Goal: Task Accomplishment & Management: Manage account settings

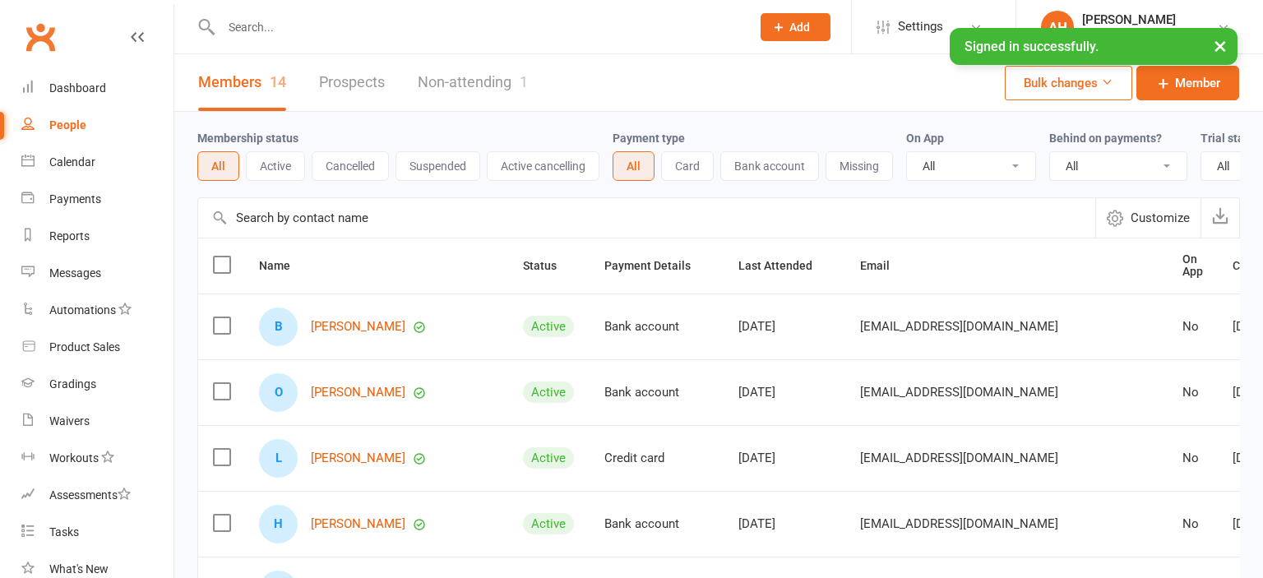
select select "50"
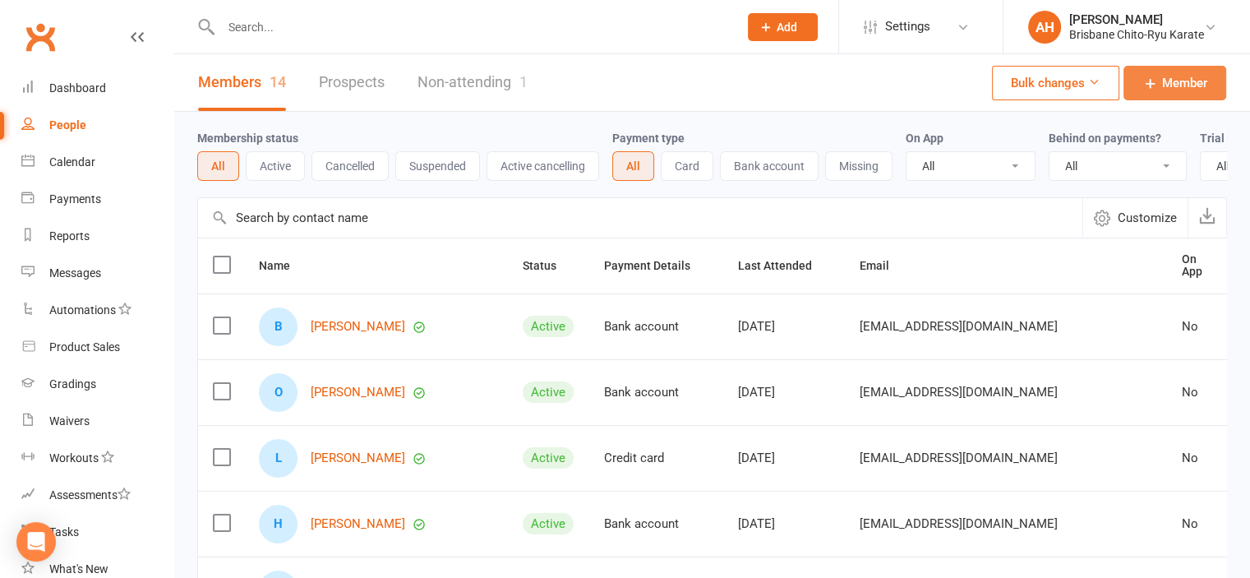
drag, startPoint x: 1158, startPoint y: 78, endPoint x: 1197, endPoint y: 92, distance: 41.9
click at [1197, 92] on span "Member" at bounding box center [1184, 83] width 45 height 20
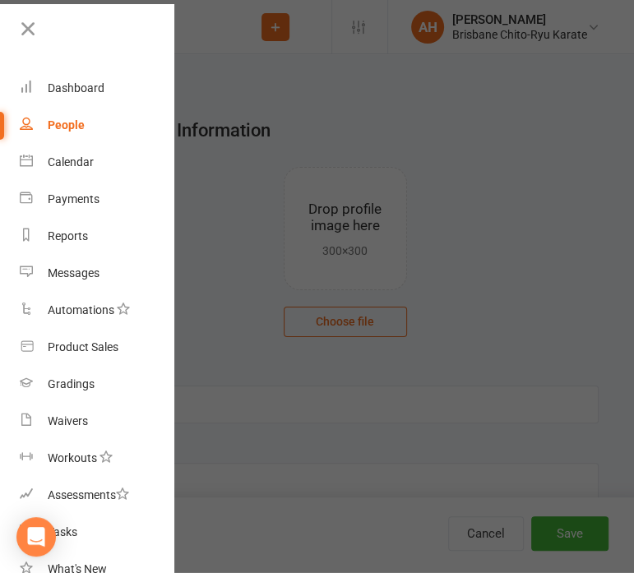
click at [487, 153] on div at bounding box center [317, 286] width 634 height 573
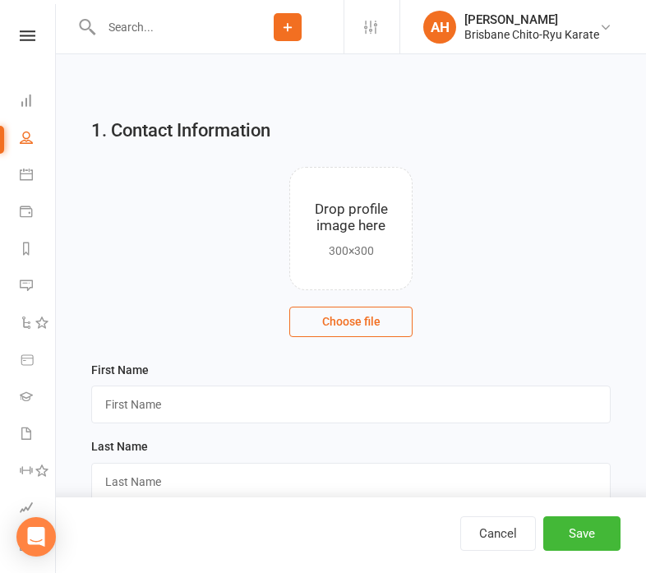
select select "50"
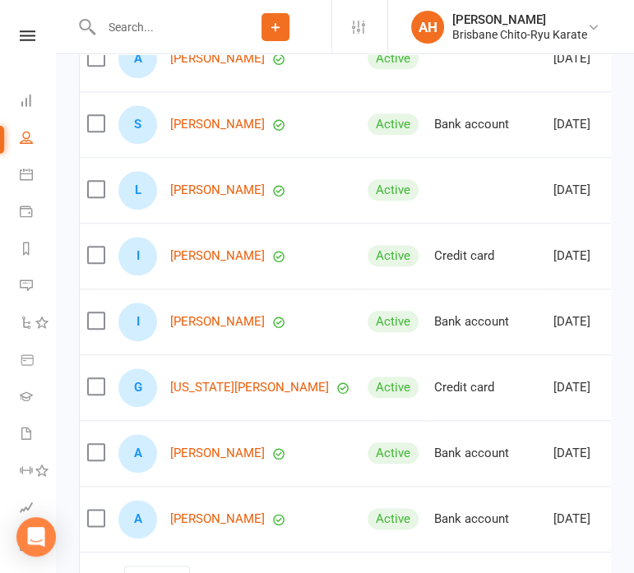
scroll to position [860, 0]
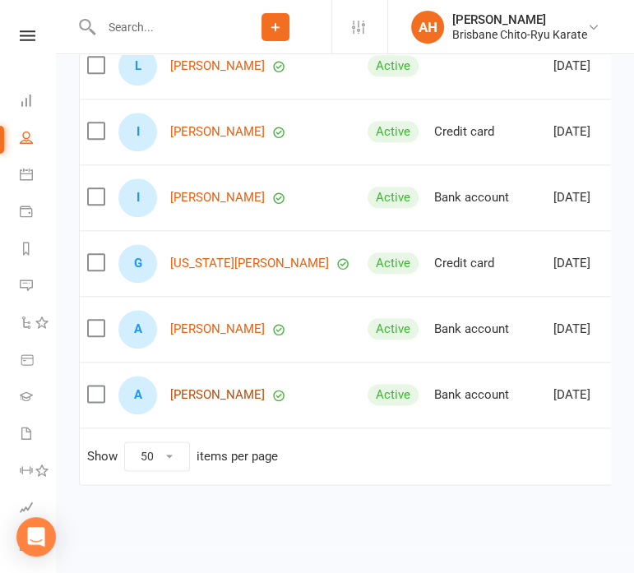
click at [197, 388] on link "[PERSON_NAME]" at bounding box center [217, 395] width 95 height 14
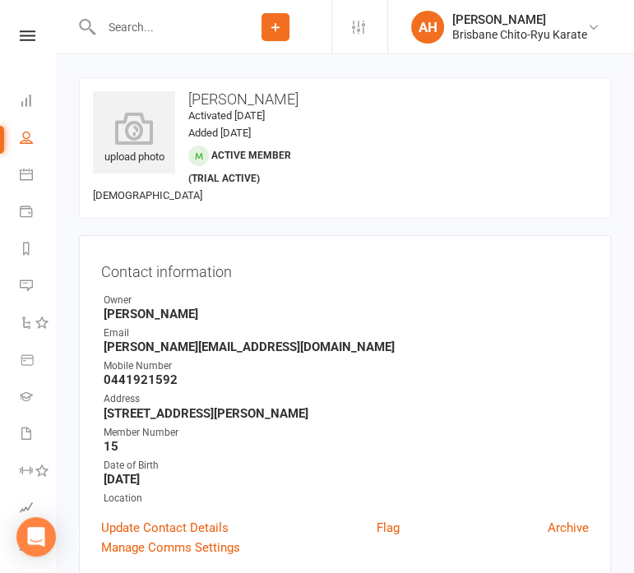
select select "50"
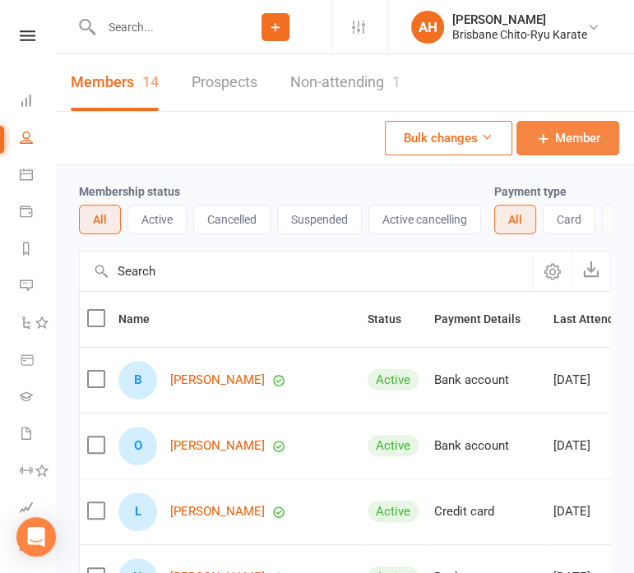
click at [553, 131] on link "Member" at bounding box center [567, 138] width 103 height 35
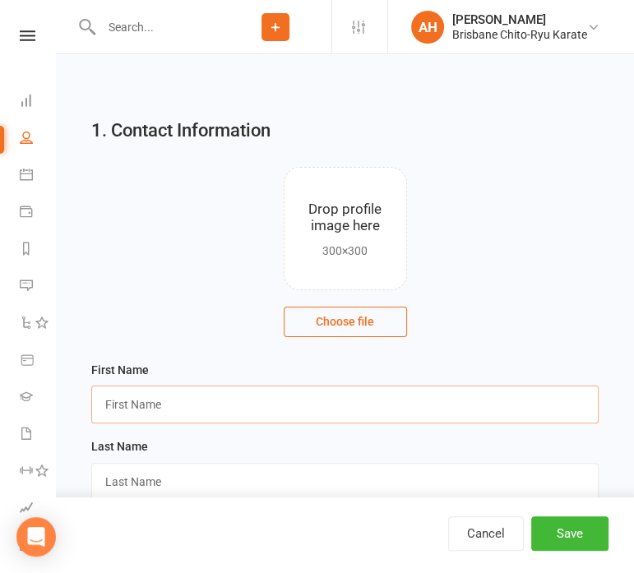
click at [385, 401] on input "text" at bounding box center [344, 405] width 507 height 38
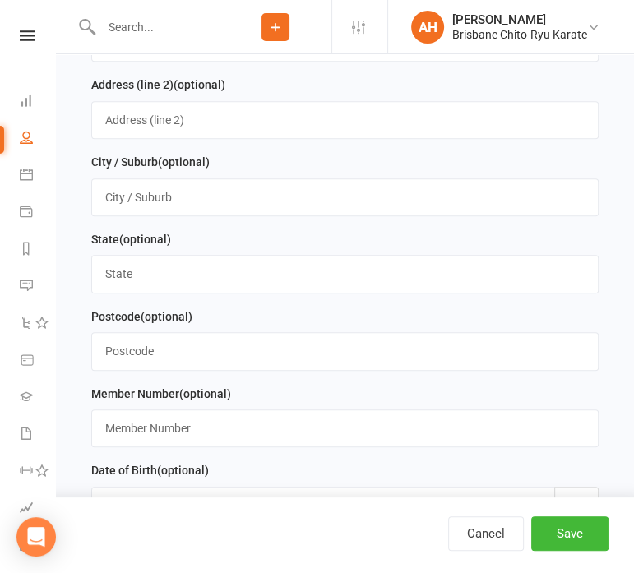
scroll to position [694, 0]
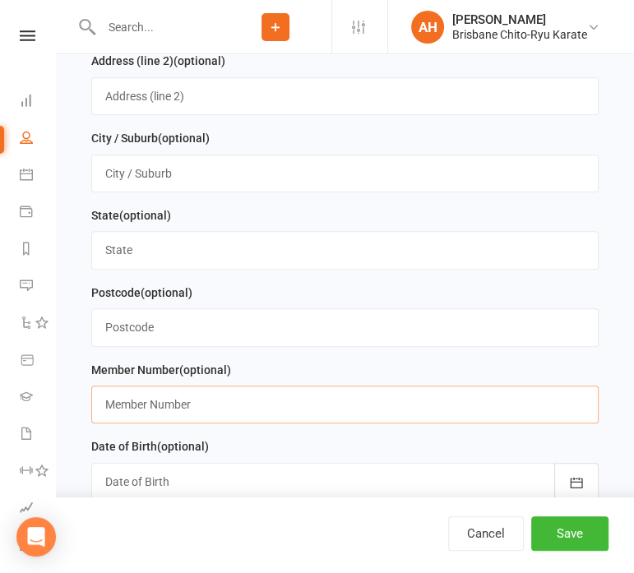
click at [352, 409] on input "text" at bounding box center [344, 405] width 507 height 38
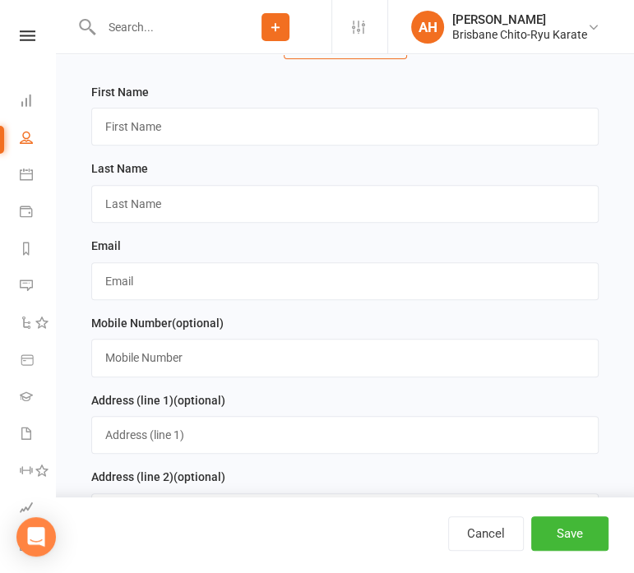
scroll to position [277, 0]
type input "16"
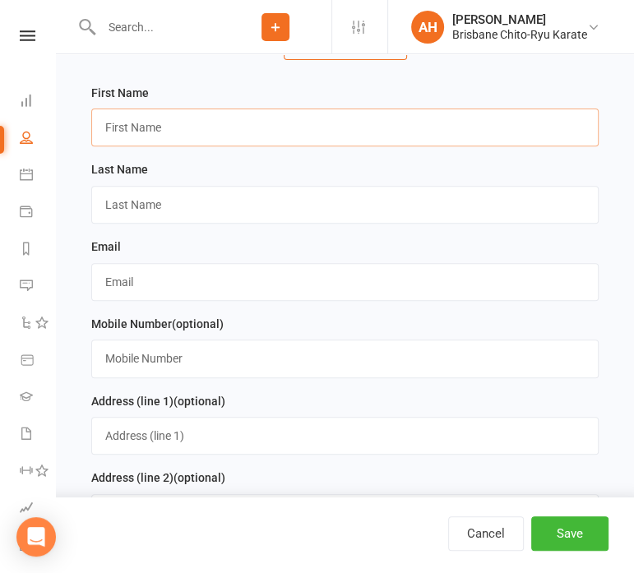
click at [344, 118] on input "text" at bounding box center [344, 128] width 507 height 38
type input "Aislin"
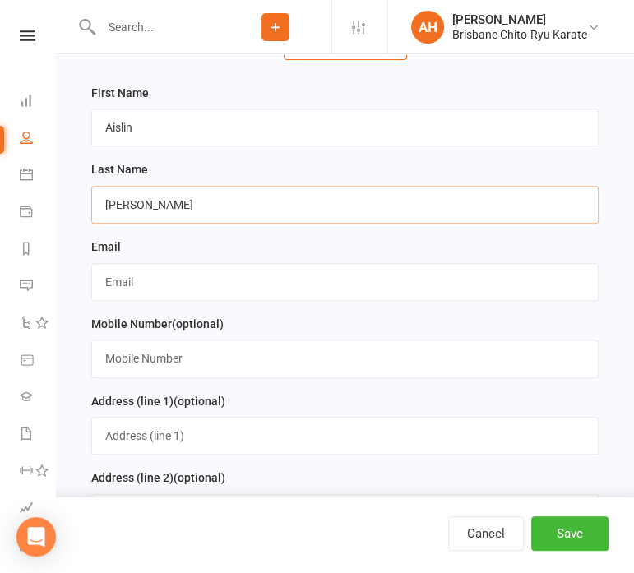
type input "[PERSON_NAME]"
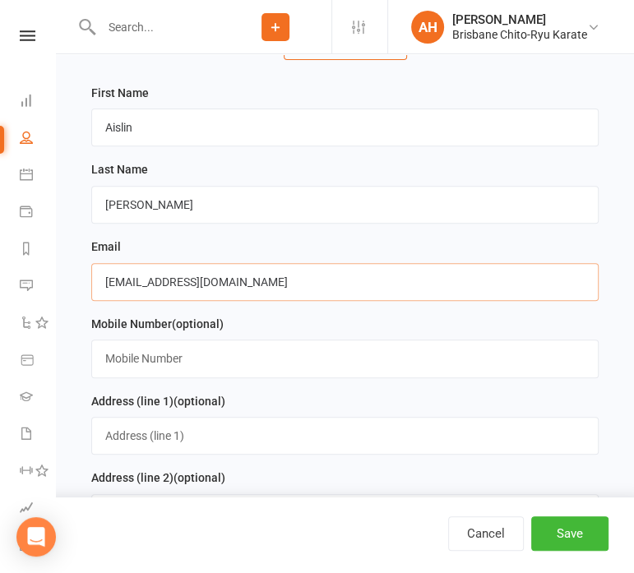
type input "[EMAIL_ADDRESS][DOMAIN_NAME]"
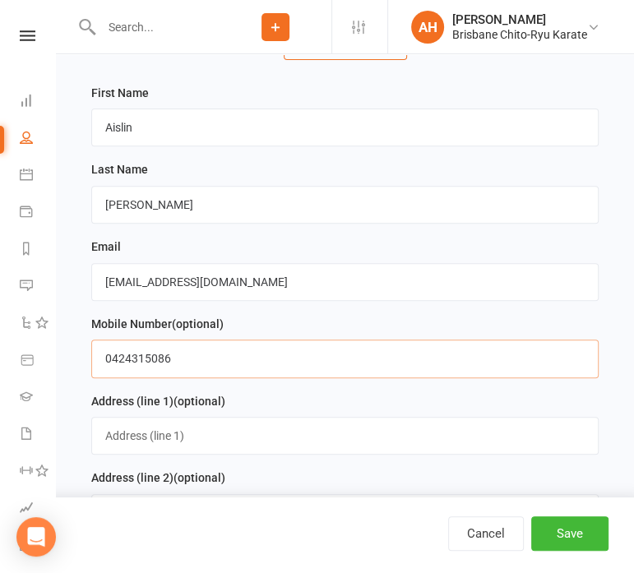
type input "0424315086"
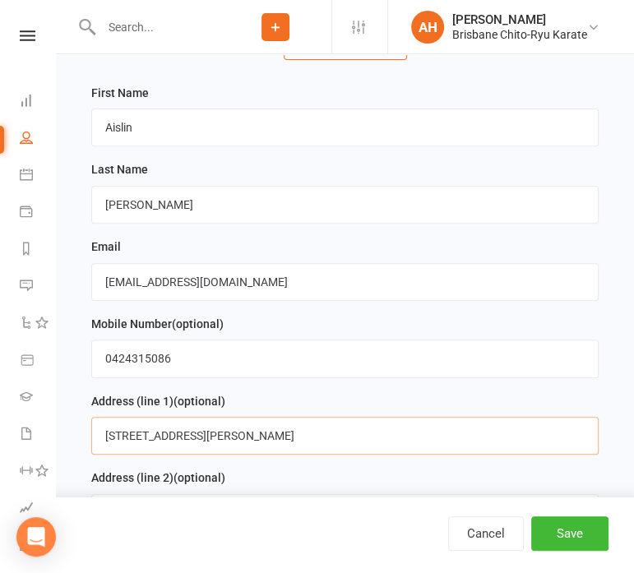
type input "[STREET_ADDRESS][PERSON_NAME]"
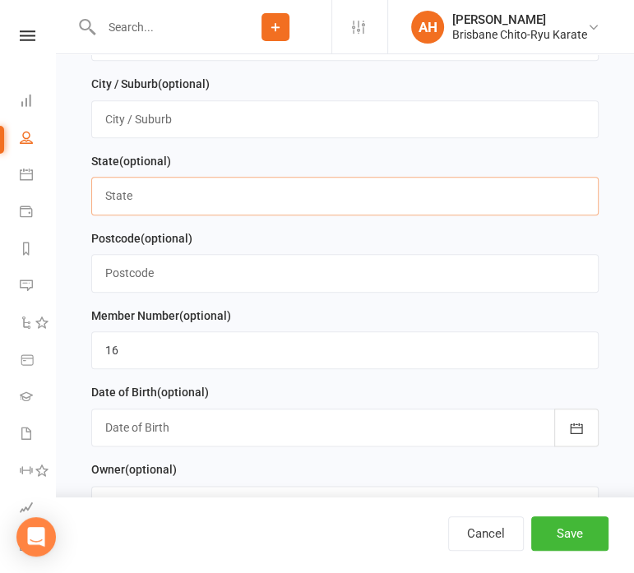
scroll to position [742, 0]
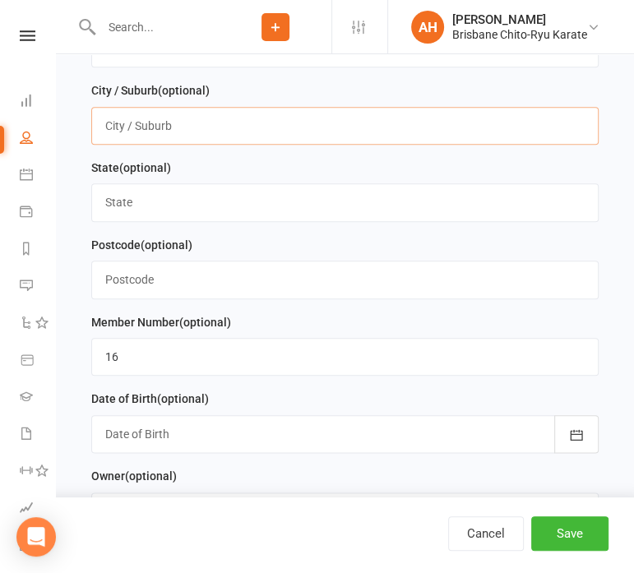
click at [308, 127] on input "text" at bounding box center [344, 126] width 507 height 38
type input "Grange"
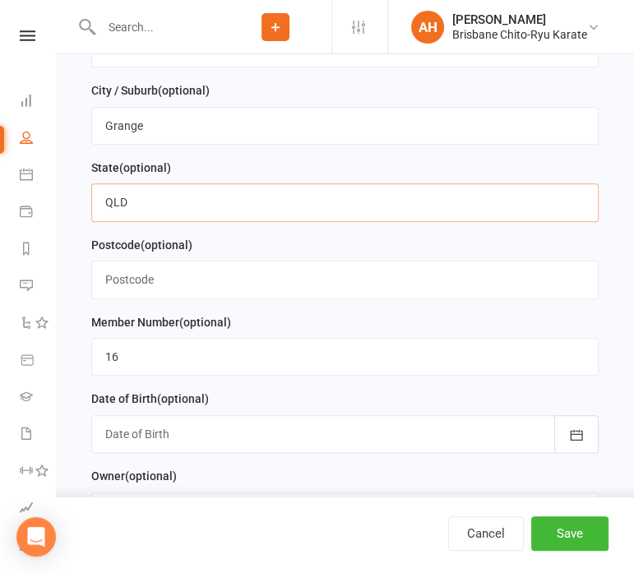
type input "QLD"
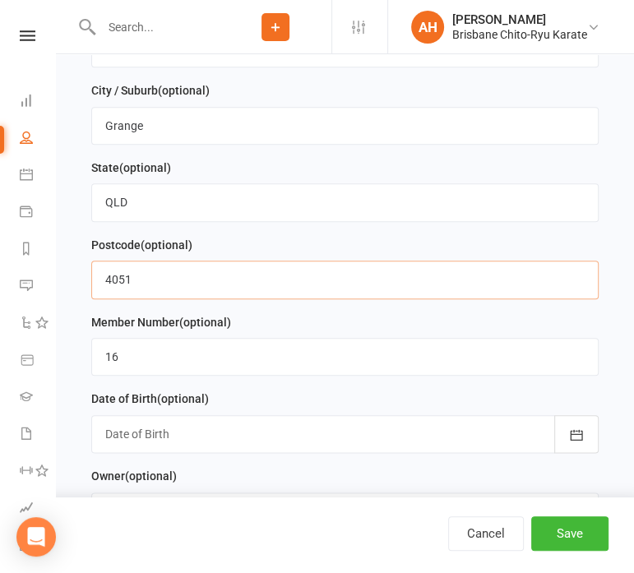
type input "4051"
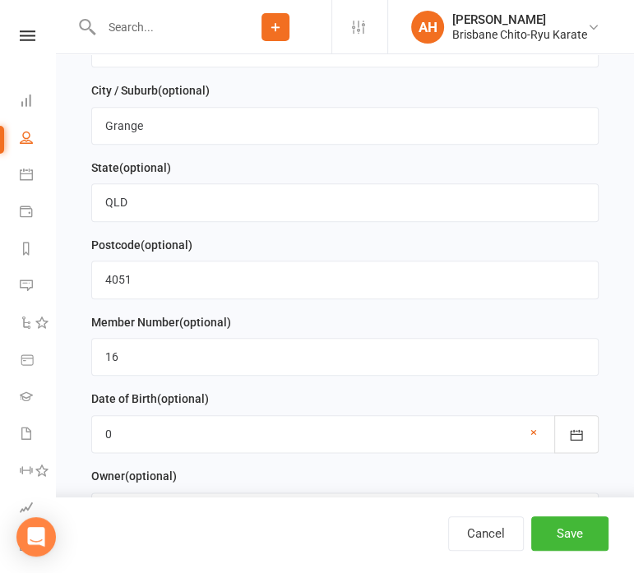
scroll to position [774, 0]
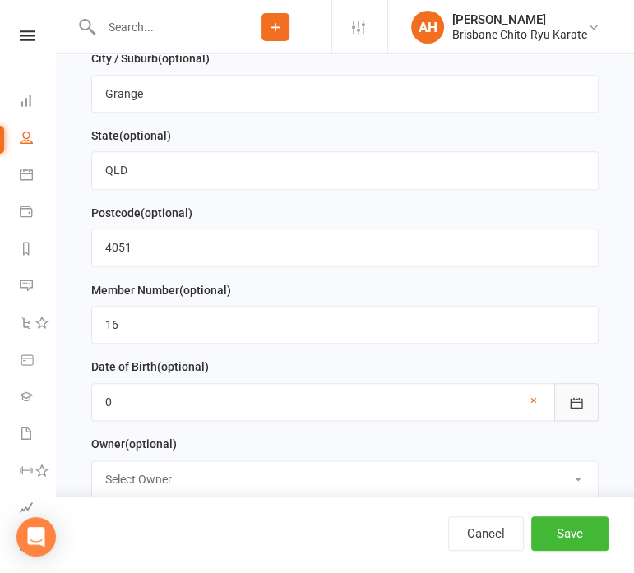
click at [571, 390] on button "button" at bounding box center [576, 402] width 44 height 38
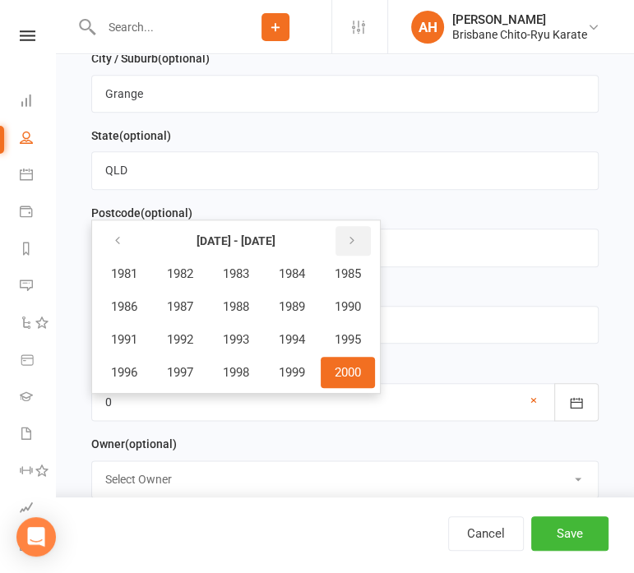
click at [367, 241] on button "button" at bounding box center [352, 241] width 35 height 30
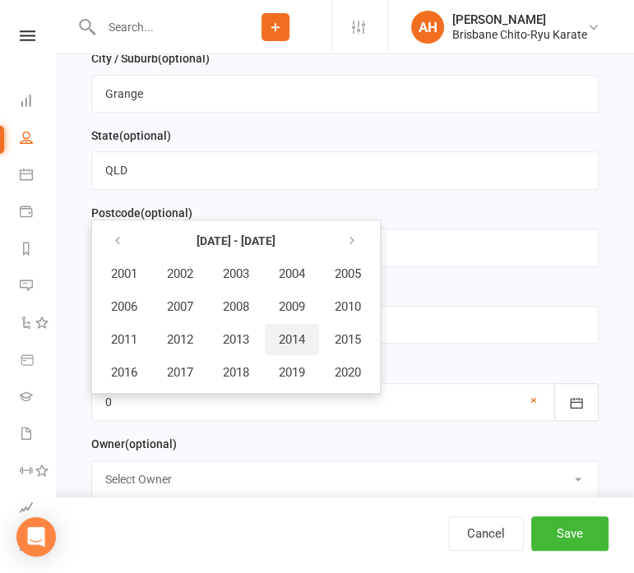
click at [293, 348] on button "2014" at bounding box center [292, 339] width 54 height 31
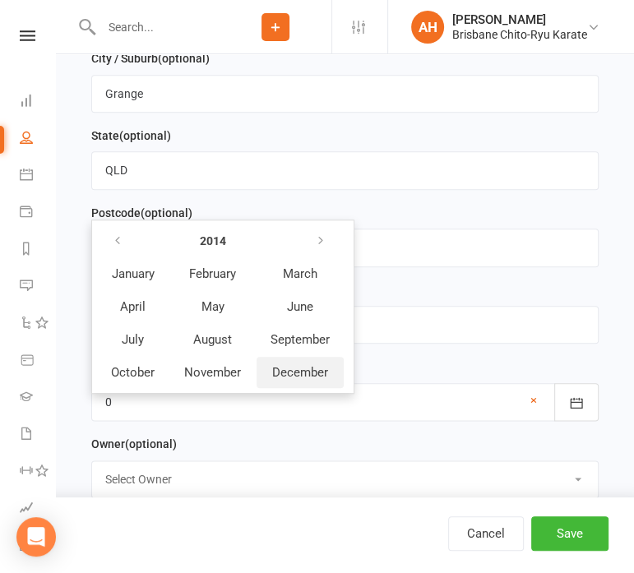
click at [306, 377] on span "December" at bounding box center [300, 372] width 56 height 15
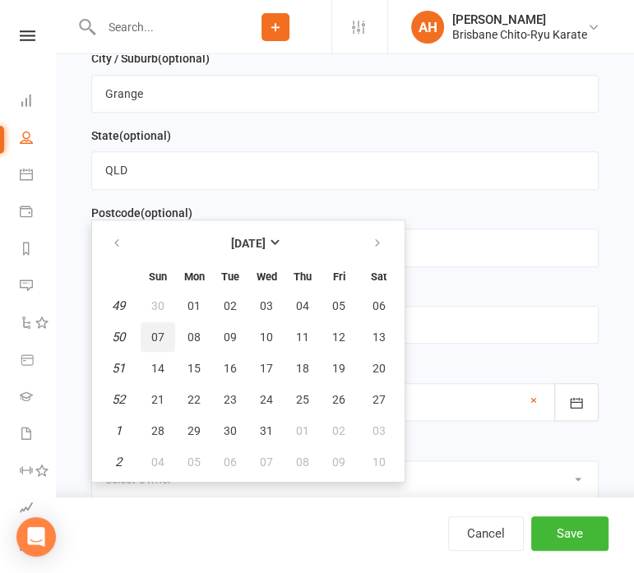
click at [155, 330] on span "07" at bounding box center [157, 336] width 13 height 13
type input "[DATE]"
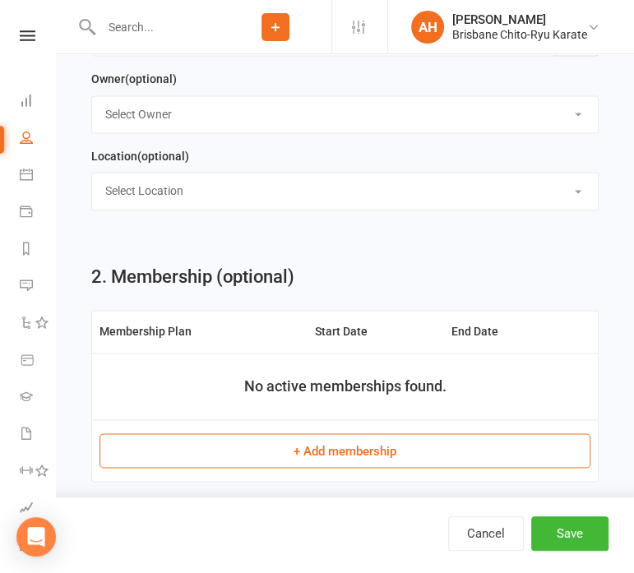
scroll to position [1162, 0]
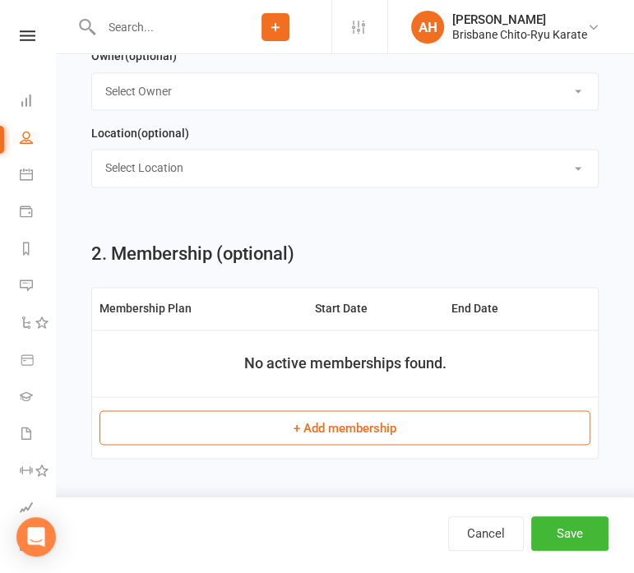
click at [316, 436] on button "+ Add membership" at bounding box center [344, 427] width 491 height 35
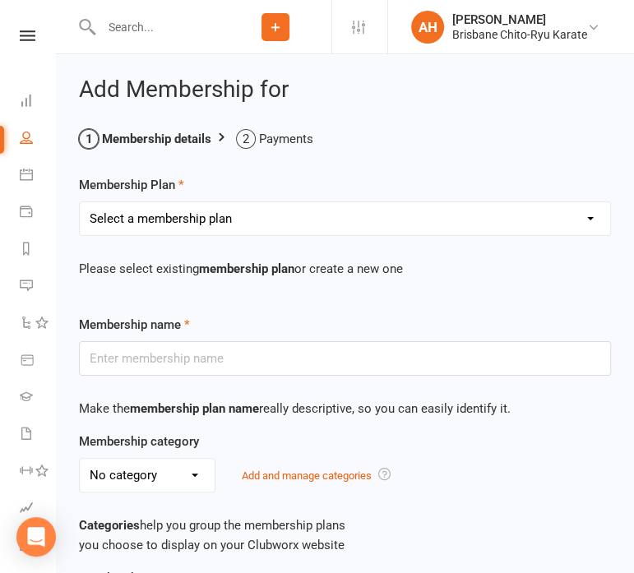
click at [297, 226] on select "Select a membership plan Create new Membership Plan Trial Plus Gi Unlimited Mon…" at bounding box center [345, 218] width 530 height 33
select select "1"
click at [80, 202] on select "Select a membership plan Create new Membership Plan Trial Plus Gi Unlimited Mon…" at bounding box center [345, 218] width 530 height 33
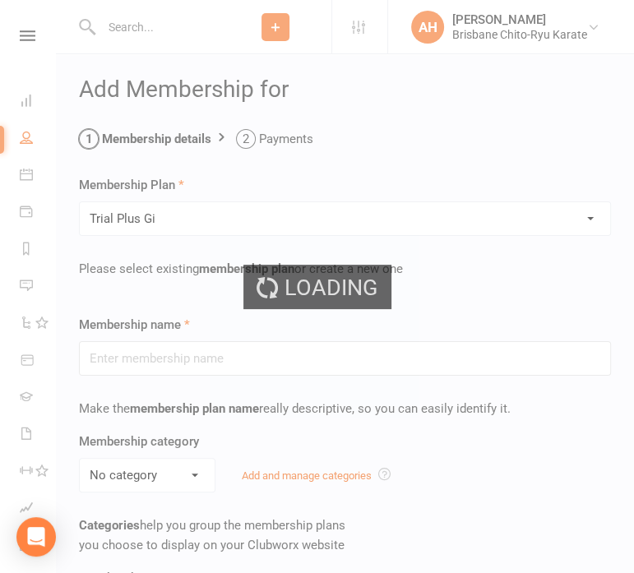
type input "Trial Plus Gi"
select select "1"
type input "7"
select select "1"
type input "8"
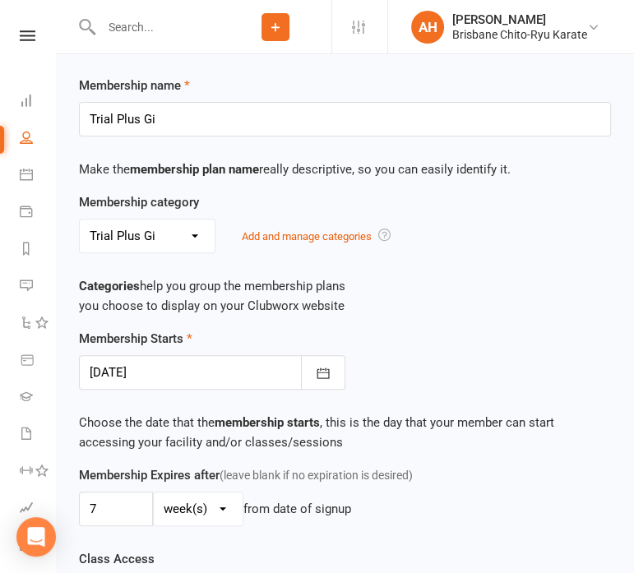
scroll to position [270, 0]
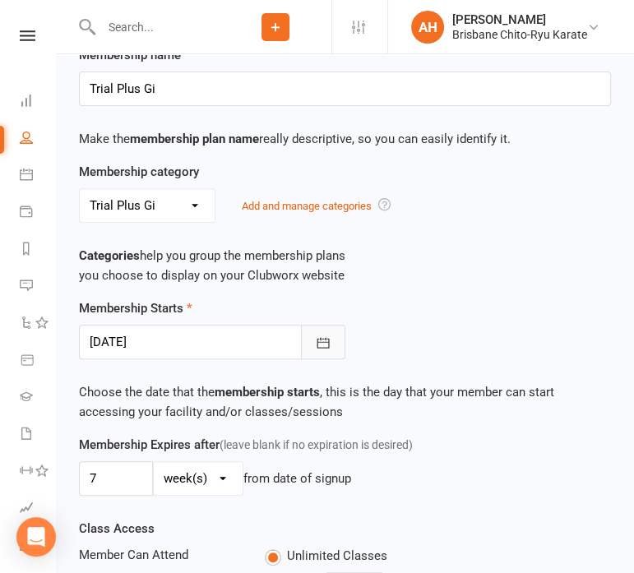
click at [316, 335] on icon "button" at bounding box center [323, 343] width 16 height 16
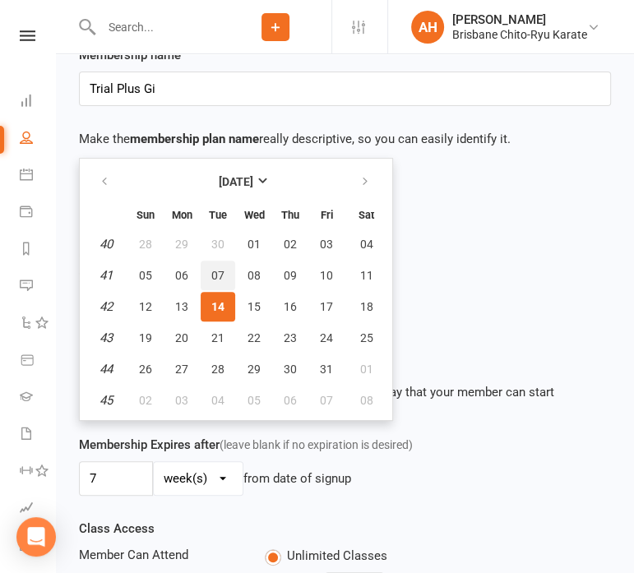
click at [215, 273] on span "07" at bounding box center [217, 275] width 13 height 13
type input "[DATE]"
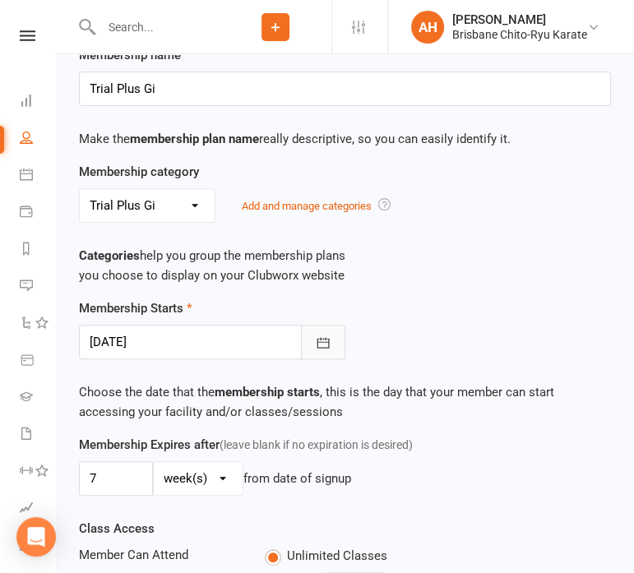
click at [322, 340] on icon "button" at bounding box center [323, 342] width 12 height 11
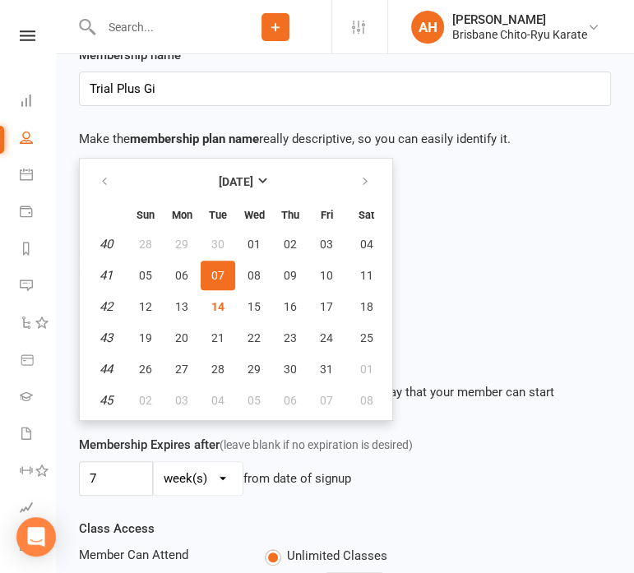
click at [217, 273] on span "07" at bounding box center [217, 275] width 13 height 13
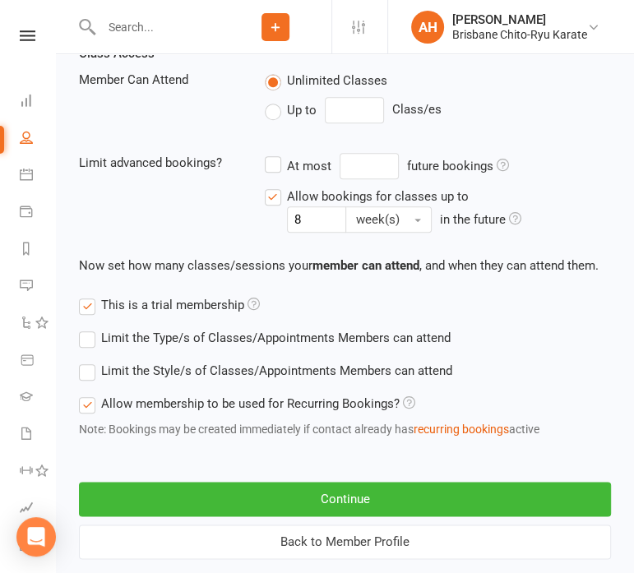
scroll to position [746, 0]
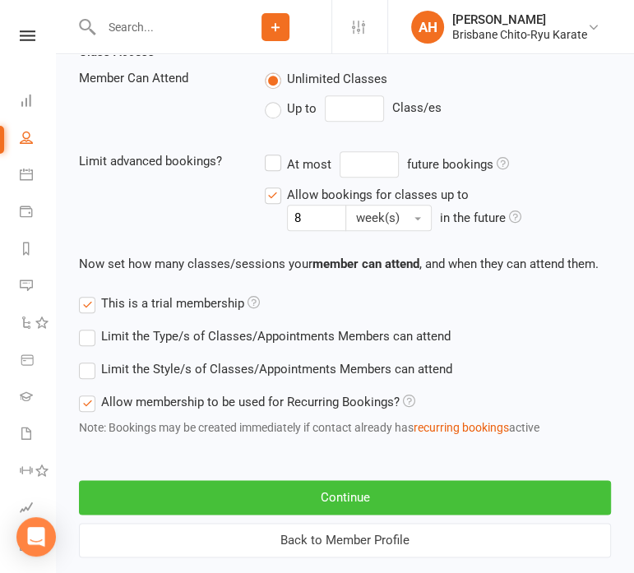
click at [354, 488] on button "Continue" at bounding box center [345, 497] width 532 height 35
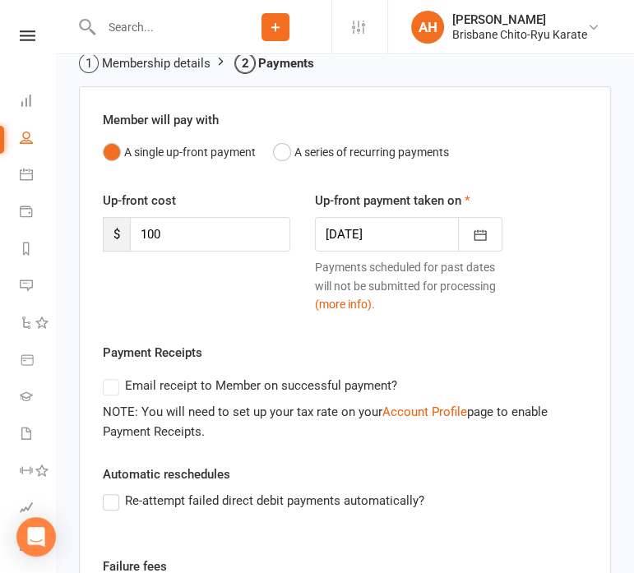
scroll to position [21, 0]
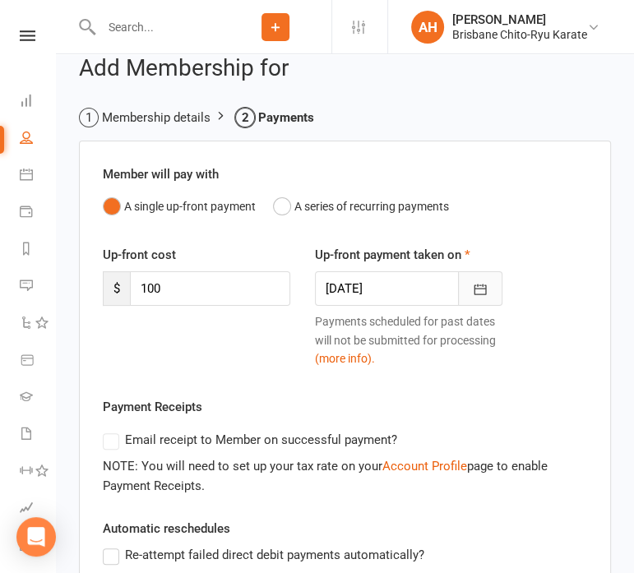
click at [480, 291] on icon "button" at bounding box center [480, 289] width 16 height 16
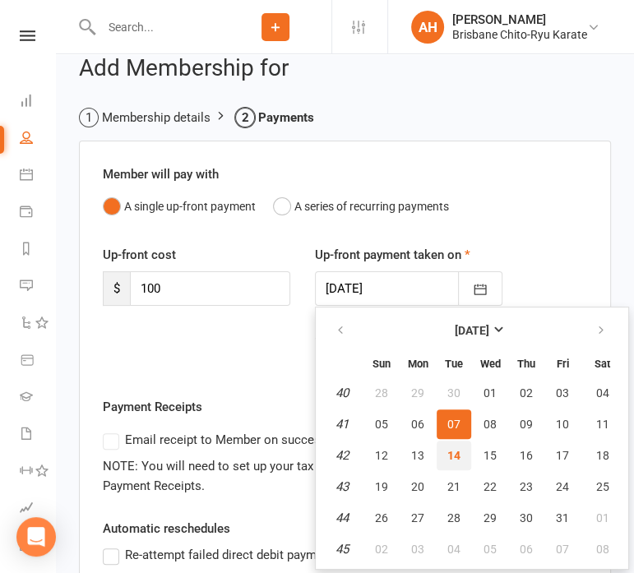
click at [449, 460] on span "14" at bounding box center [453, 455] width 13 height 13
type input "[DATE]"
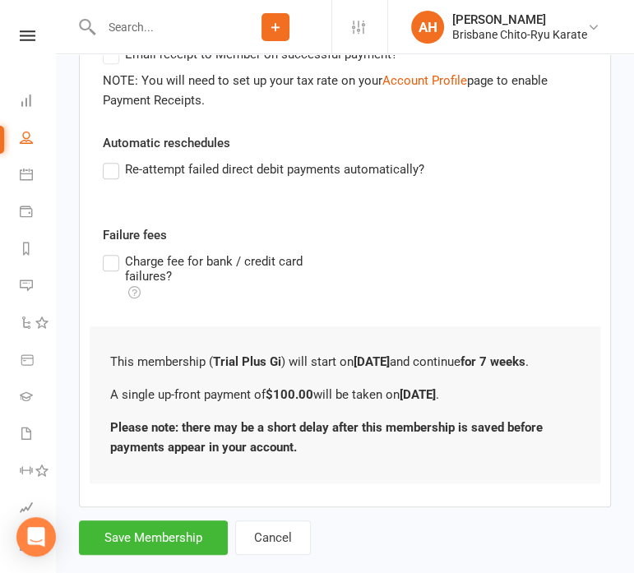
scroll to position [369, 0]
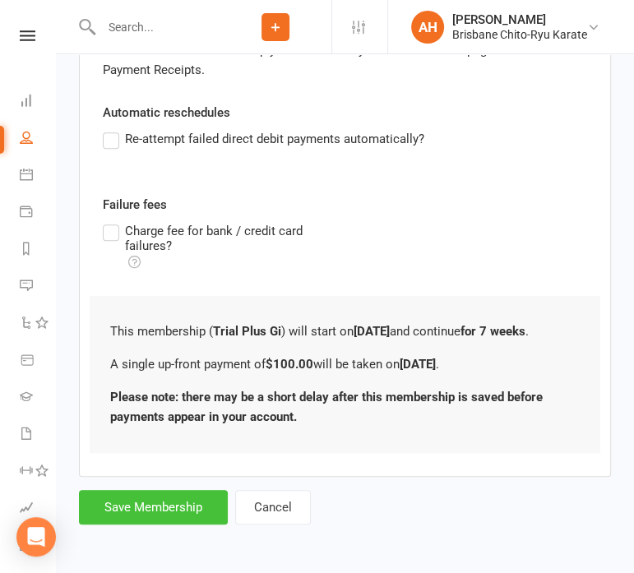
click at [158, 503] on button "Save Membership" at bounding box center [153, 507] width 149 height 35
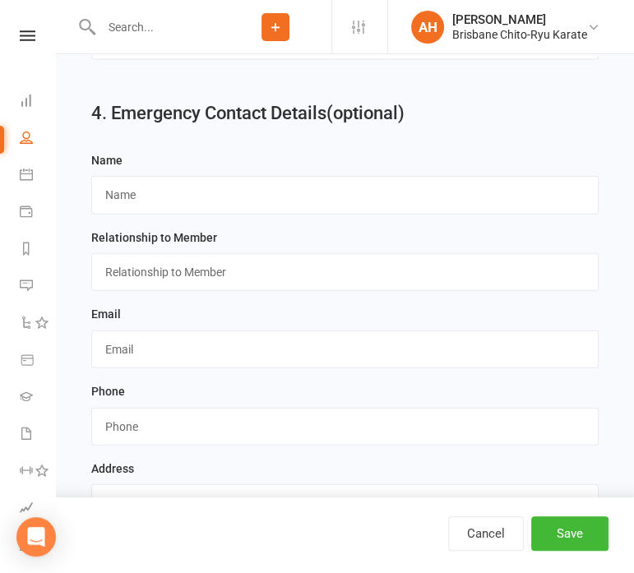
scroll to position [1813, 0]
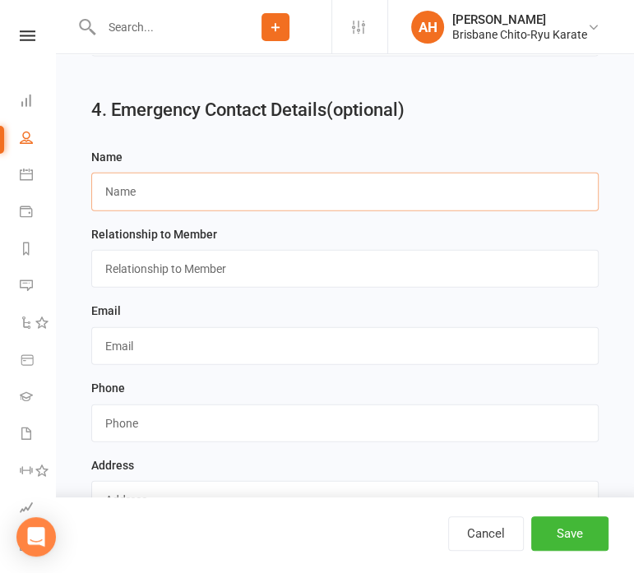
click at [232, 198] on input "text" at bounding box center [344, 192] width 507 height 38
type input "[PERSON_NAME]"
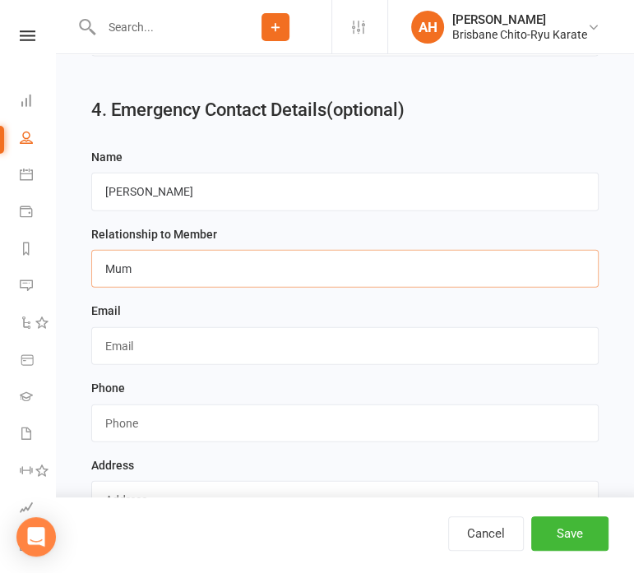
type input "Mum"
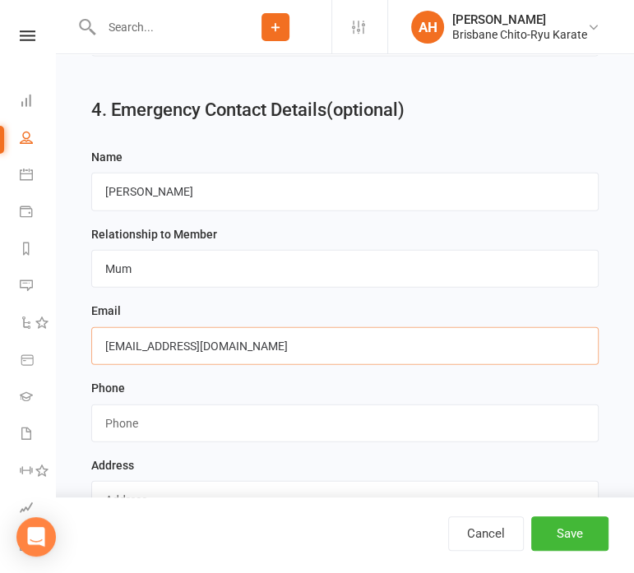
type input "[EMAIL_ADDRESS][DOMAIN_NAME]"
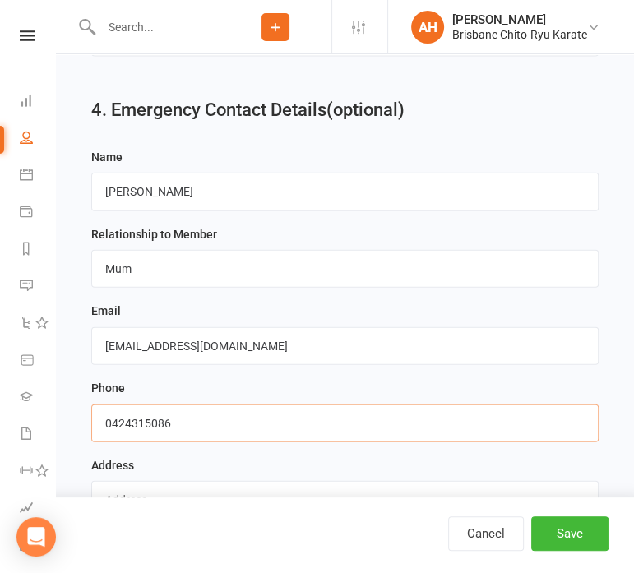
type input "0424315086"
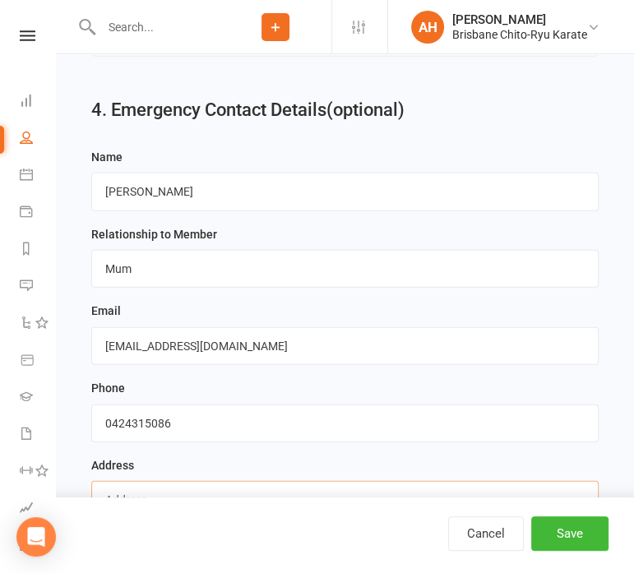
scroll to position [1884, 0]
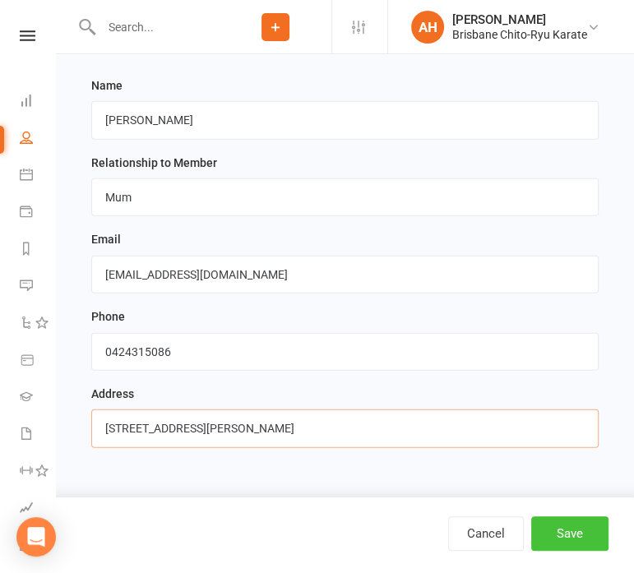
type input "[STREET_ADDRESS][PERSON_NAME]"
click at [574, 530] on button "Save" at bounding box center [569, 533] width 77 height 35
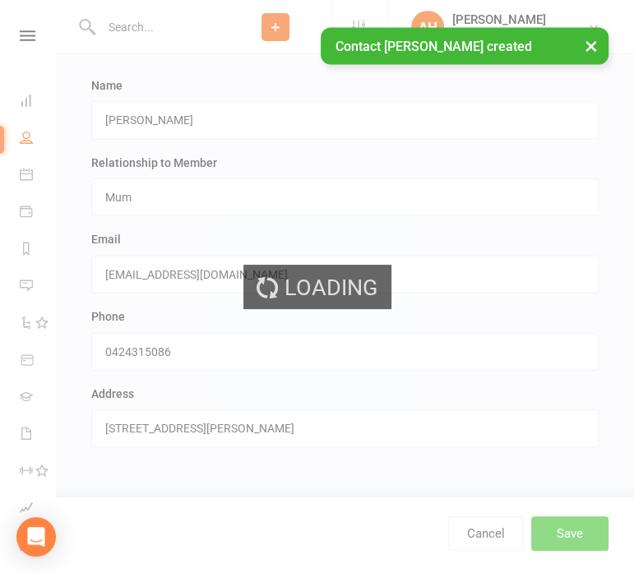
scroll to position [0, 0]
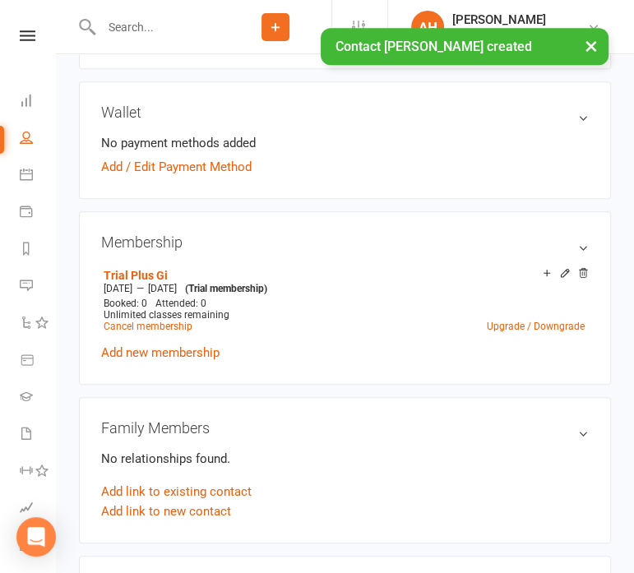
scroll to position [495, 0]
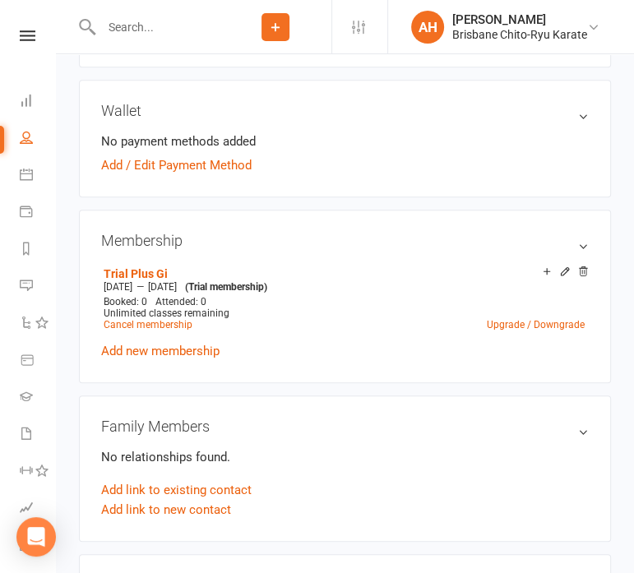
click at [146, 363] on div "Membership Trial Plus Gi [DATE] — [DATE] (Trial membership) Booked: 0 Attended:…" at bounding box center [345, 296] width 532 height 173
click at [150, 349] on link "Add new membership" at bounding box center [160, 351] width 118 height 15
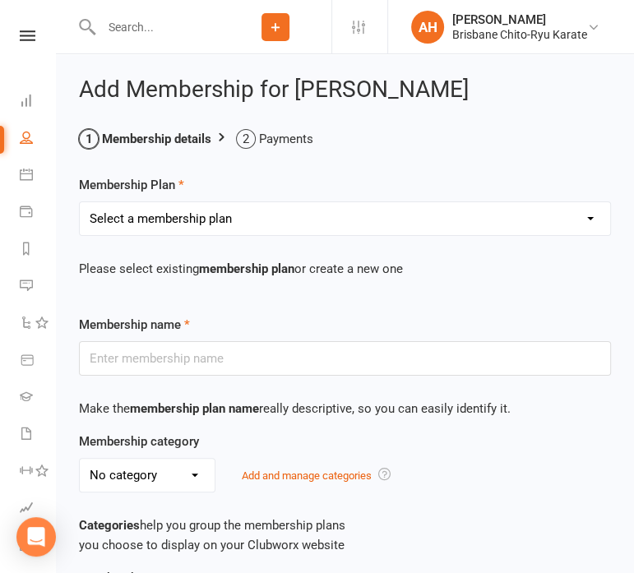
click at [216, 221] on select "Select a membership plan Create new Membership Plan Trial Plus Gi Unlimited Mon…" at bounding box center [345, 218] width 530 height 33
select select "7"
click at [80, 202] on select "Select a membership plan Create new Membership Plan Trial Plus Gi Unlimited Mon…" at bounding box center [345, 218] width 530 height 33
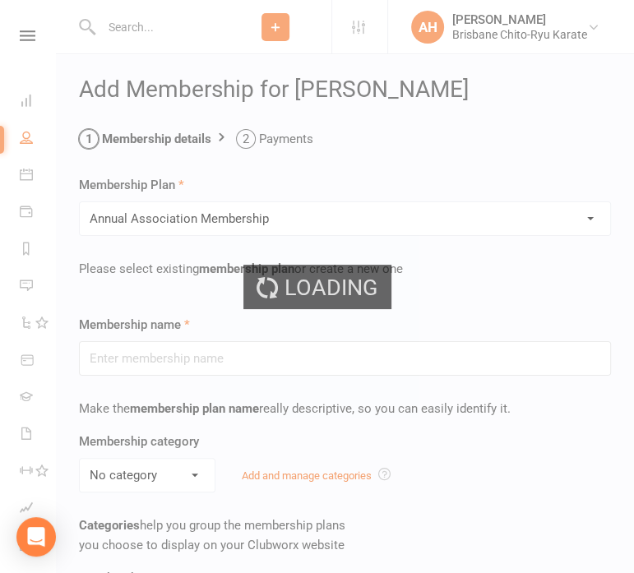
type input "Annual Association Membership"
type input "1"
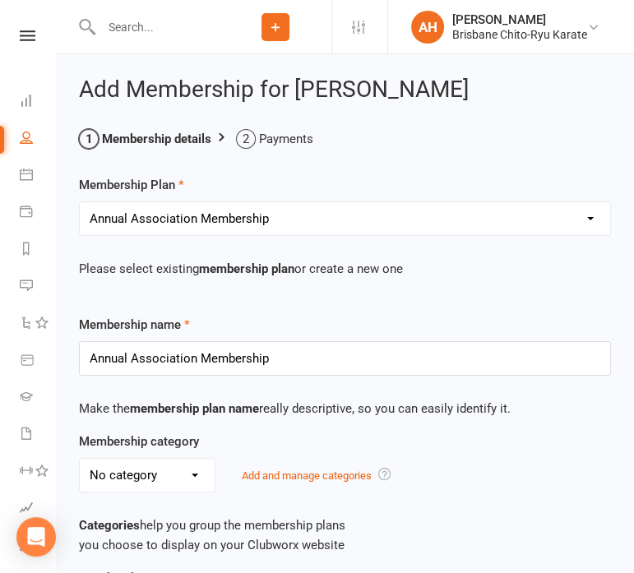
click at [182, 479] on select "No category 1 Class/week Trial Plus Gi Unlimited Classes" at bounding box center [147, 475] width 135 height 33
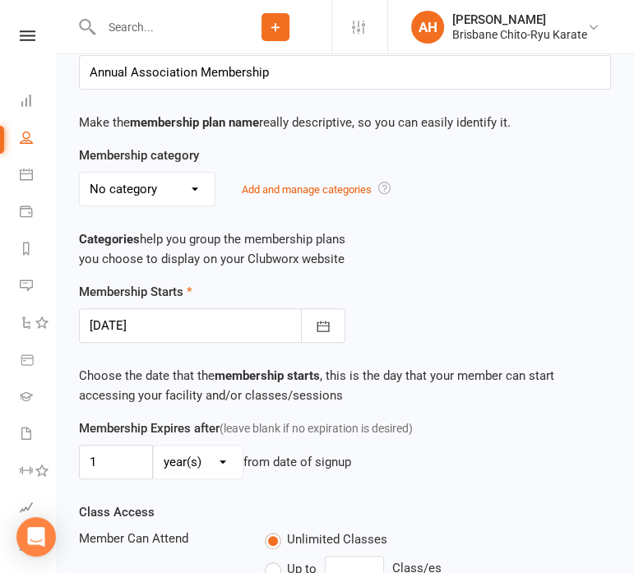
scroll to position [287, 0]
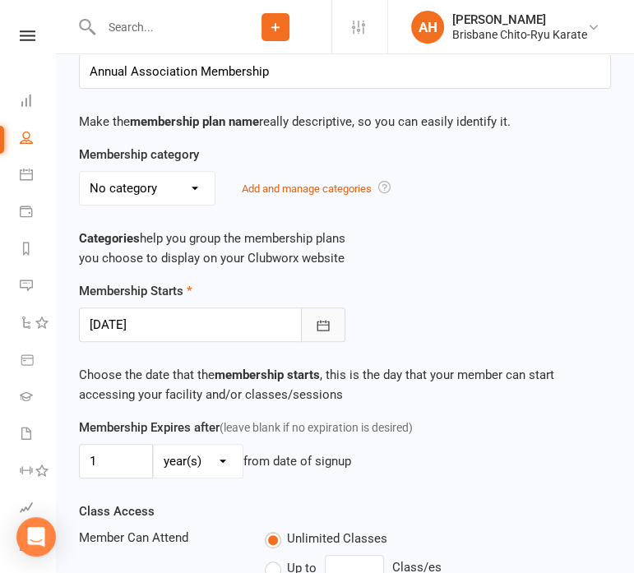
click at [325, 321] on icon "button" at bounding box center [323, 325] width 12 height 11
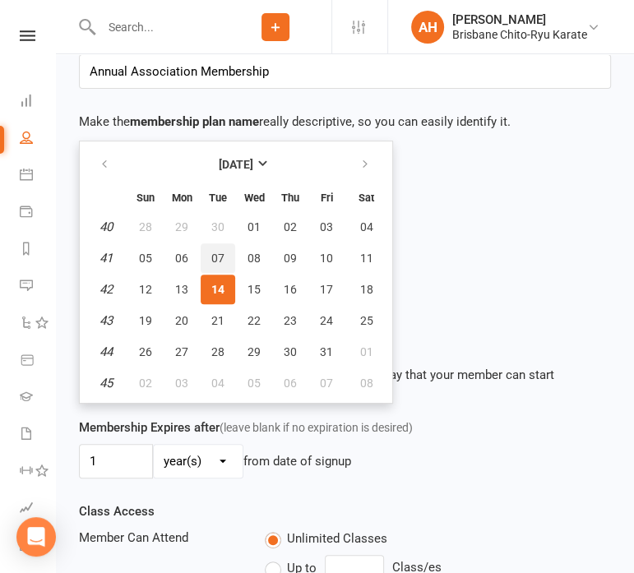
click at [215, 246] on button "07" at bounding box center [218, 258] width 35 height 30
type input "[DATE]"
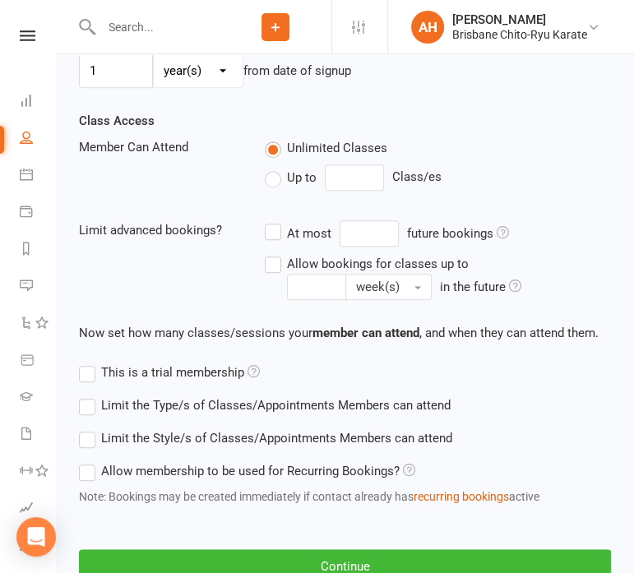
scroll to position [779, 0]
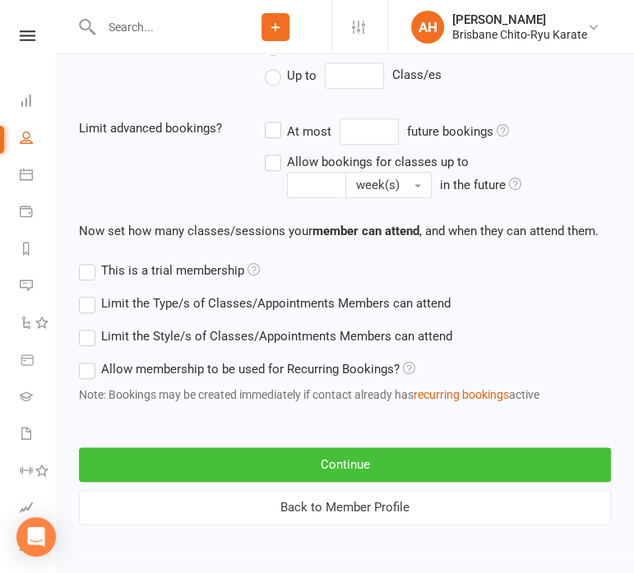
click at [321, 457] on button "Continue" at bounding box center [345, 464] width 532 height 35
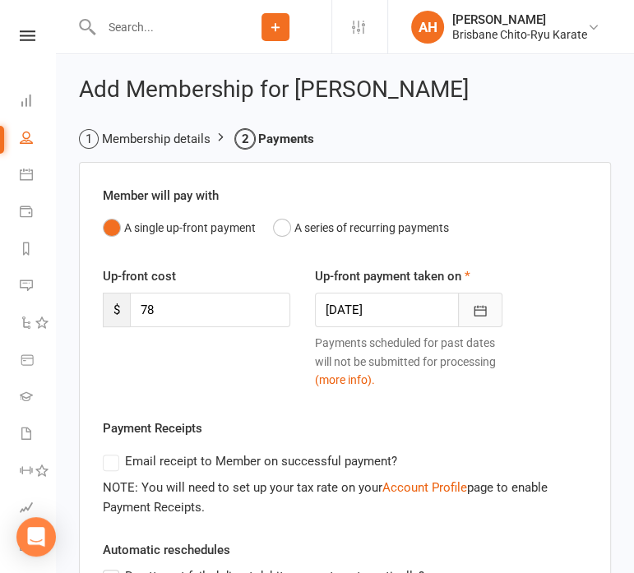
click at [484, 303] on icon "button" at bounding box center [480, 311] width 16 height 16
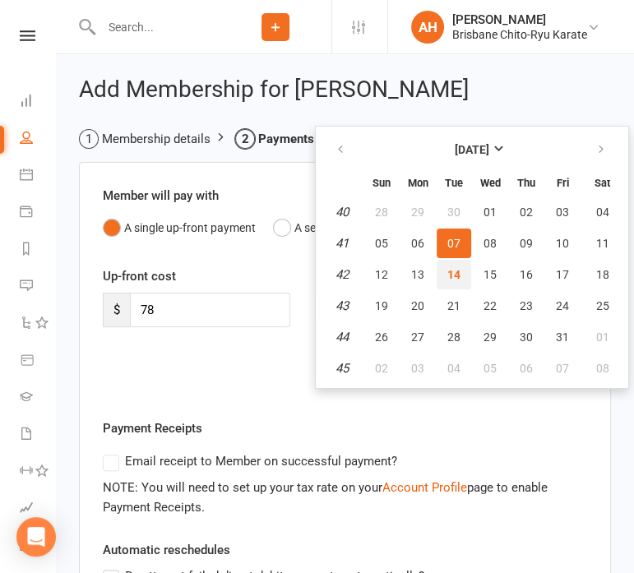
click at [456, 275] on span "14" at bounding box center [453, 274] width 13 height 13
type input "[DATE]"
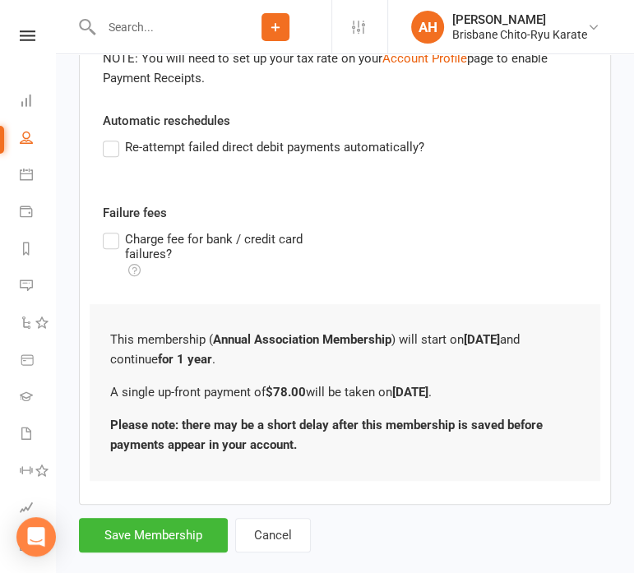
scroll to position [363, 0]
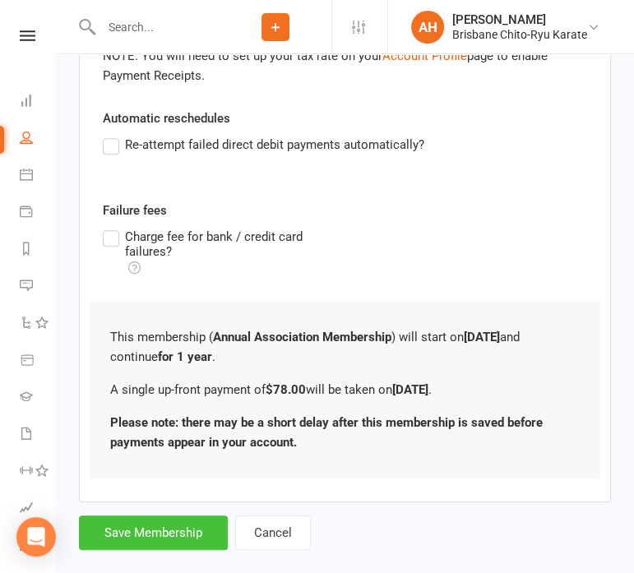
click at [192, 521] on button "Save Membership" at bounding box center [153, 532] width 149 height 35
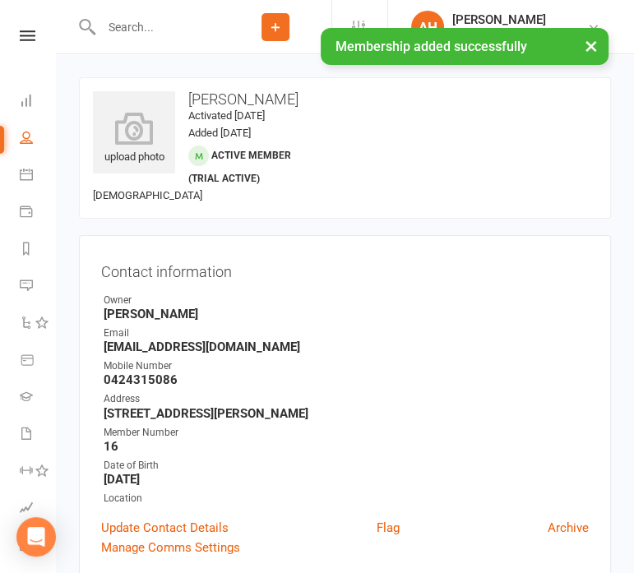
click at [482, 199] on div "upload photo [PERSON_NAME] Activated [DATE] Added [DATE] Active member (trial a…" at bounding box center [345, 147] width 532 height 141
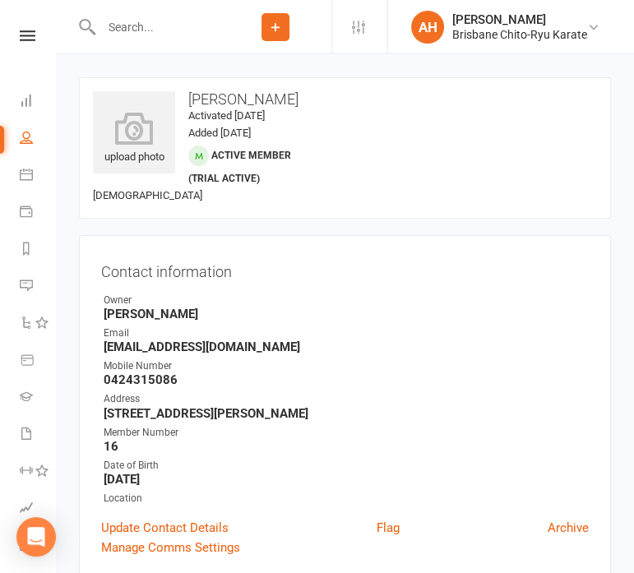
click at [283, 22] on button "Add" at bounding box center [275, 27] width 28 height 28
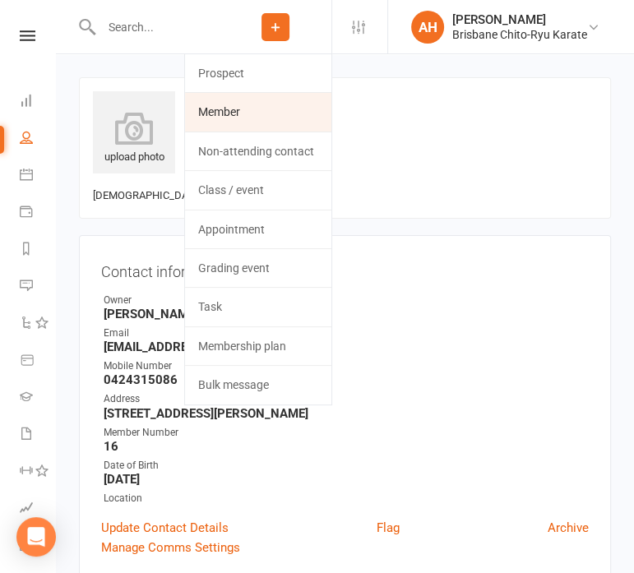
click at [223, 106] on link "Member" at bounding box center [258, 112] width 146 height 38
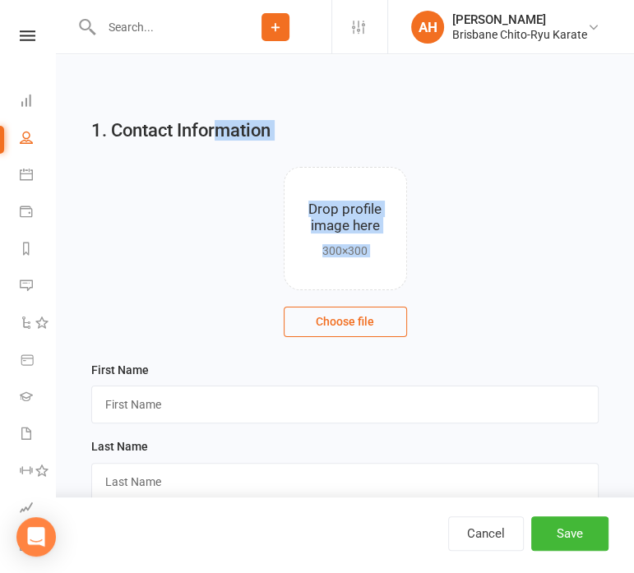
drag, startPoint x: 223, startPoint y: 106, endPoint x: 227, endPoint y: 336, distance: 230.2
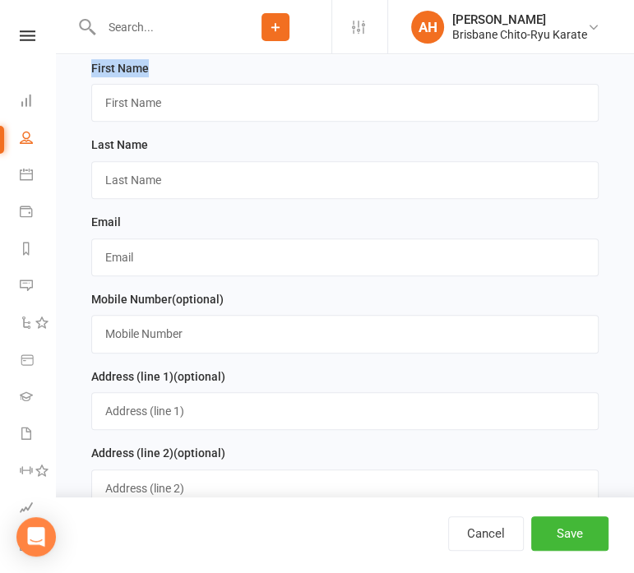
scroll to position [269, 0]
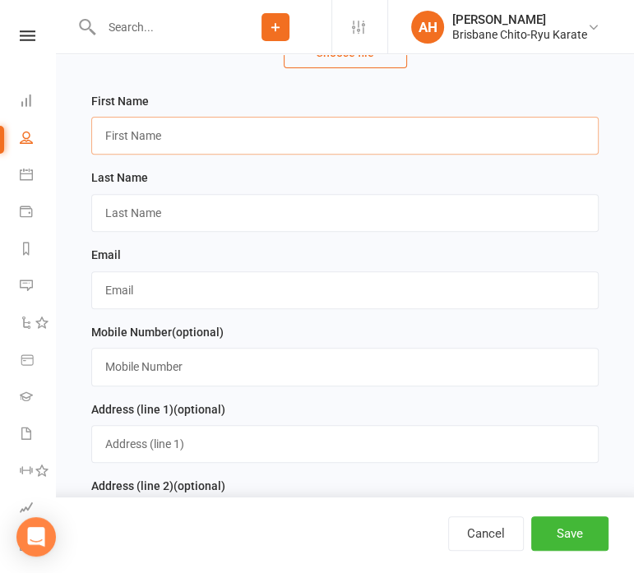
click at [254, 141] on input "text" at bounding box center [344, 136] width 507 height 38
type input "Isla"
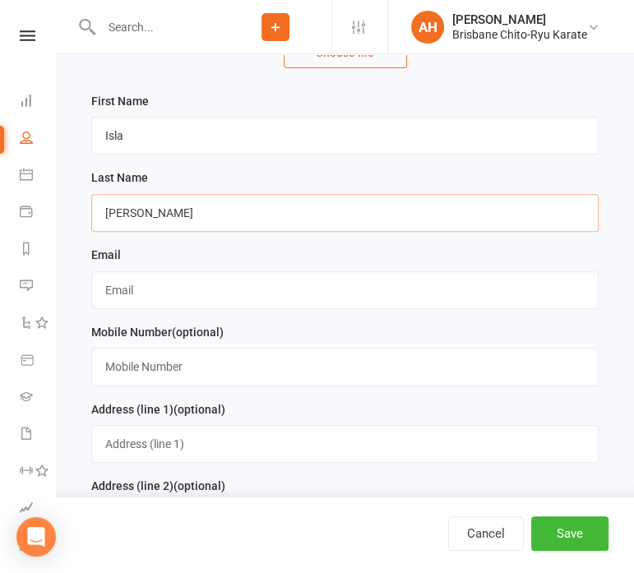
type input "[PERSON_NAME]"
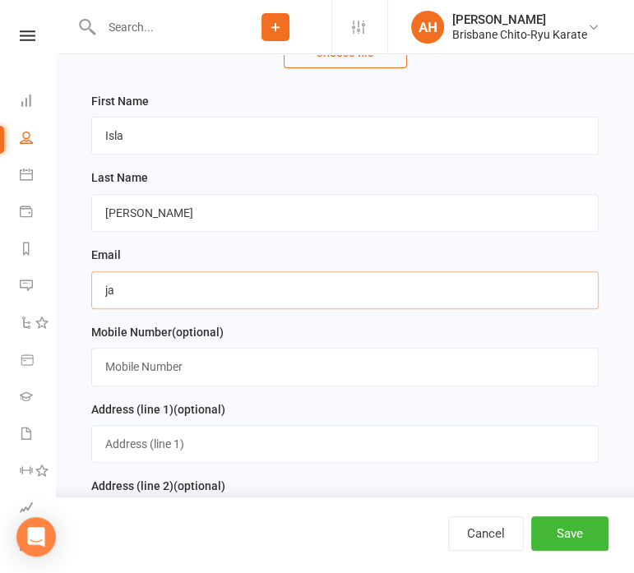
type input "[EMAIL_ADDRESS][DOMAIN_NAME]"
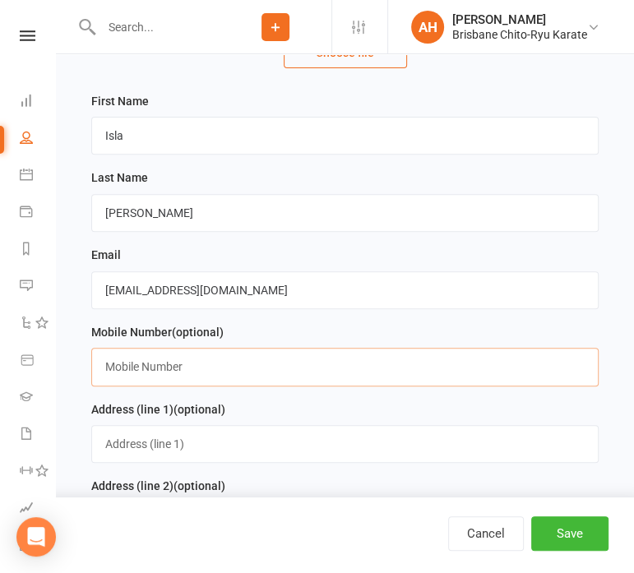
click at [255, 368] on input "text" at bounding box center [344, 367] width 507 height 38
type input "0424315086"
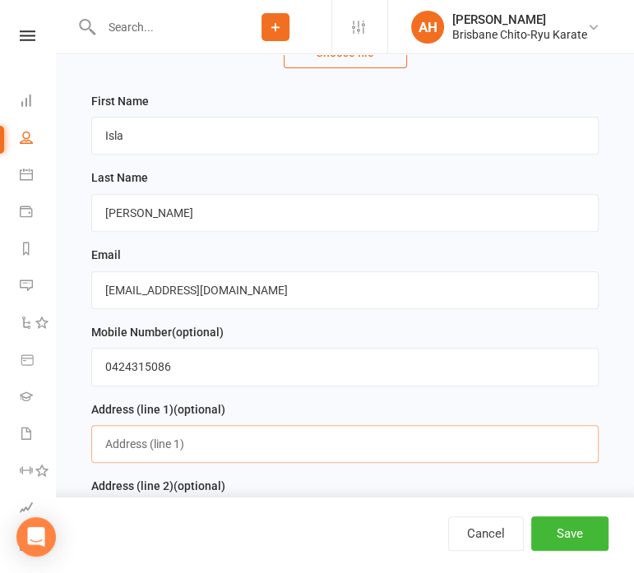
click at [242, 455] on input "text" at bounding box center [344, 444] width 507 height 38
type input "[STREET_ADDRESS][PERSON_NAME]"
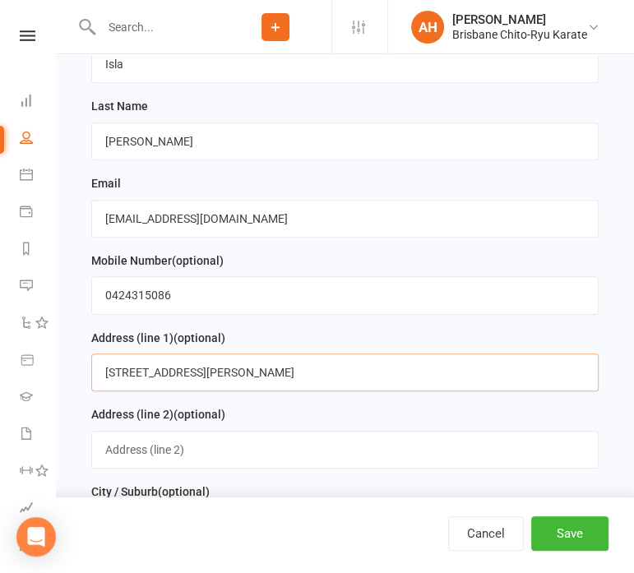
scroll to position [381, 0]
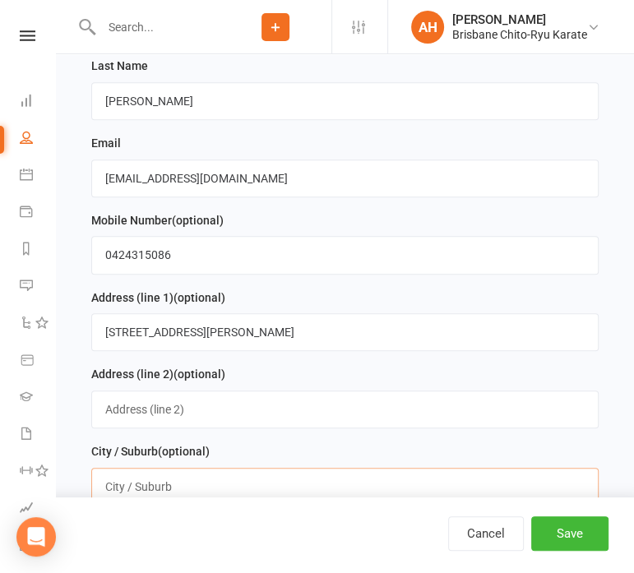
click at [237, 483] on input "text" at bounding box center [344, 487] width 507 height 38
type input "Grange"
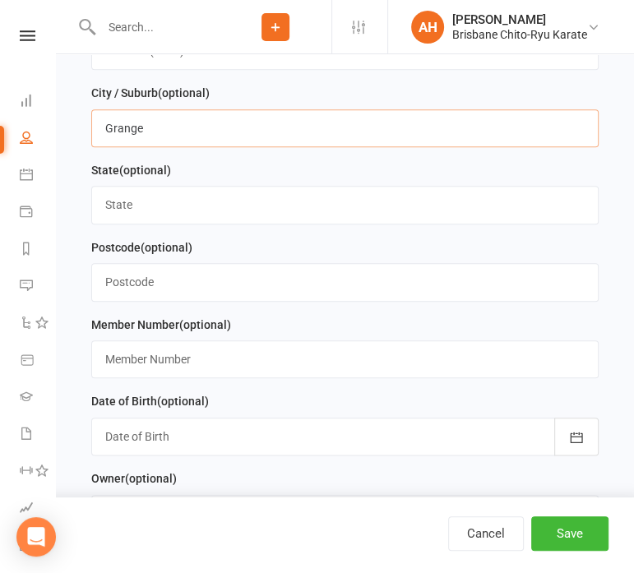
scroll to position [765, 0]
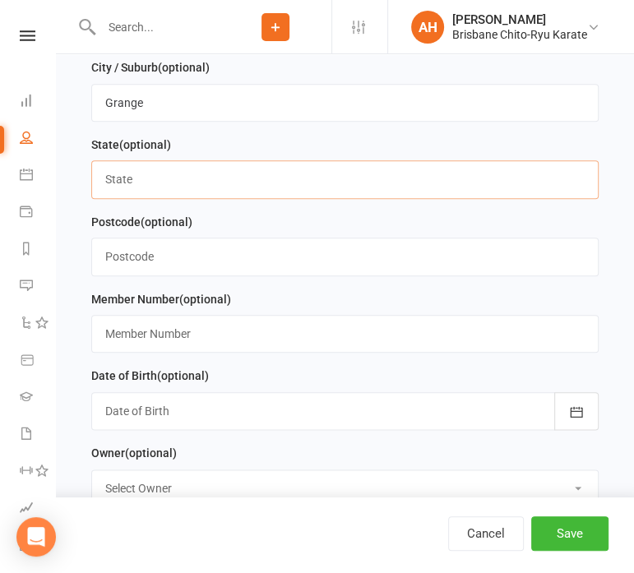
click at [243, 188] on input "text" at bounding box center [344, 179] width 507 height 38
type input "QLD"
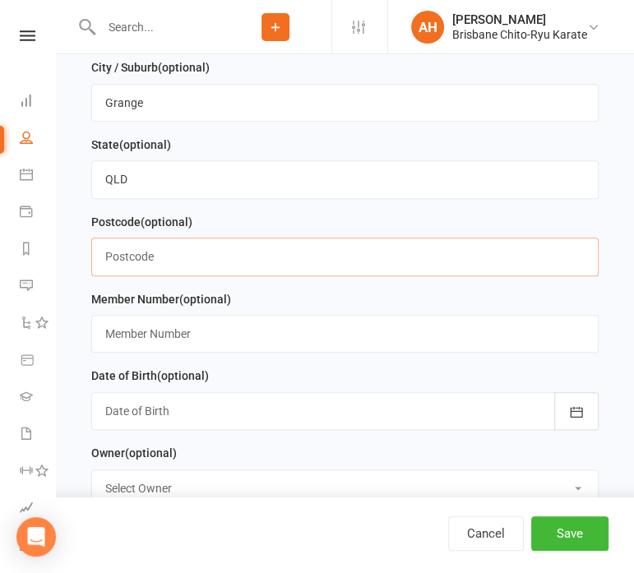
click at [233, 252] on input "text" at bounding box center [344, 257] width 507 height 38
type input "4051"
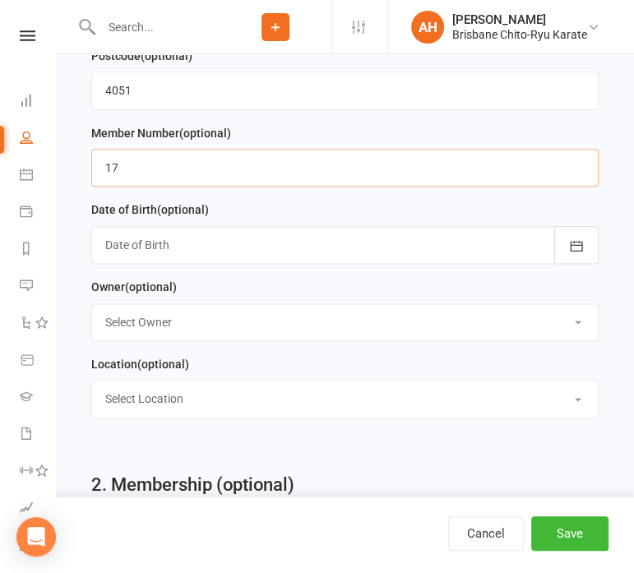
scroll to position [934, 0]
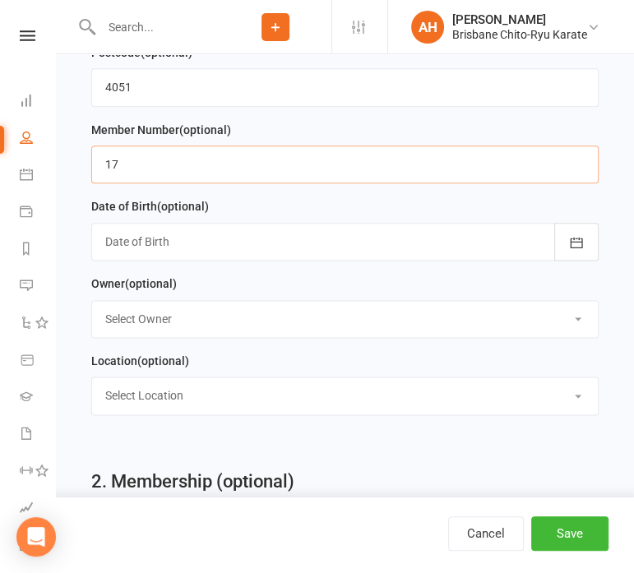
type input "17"
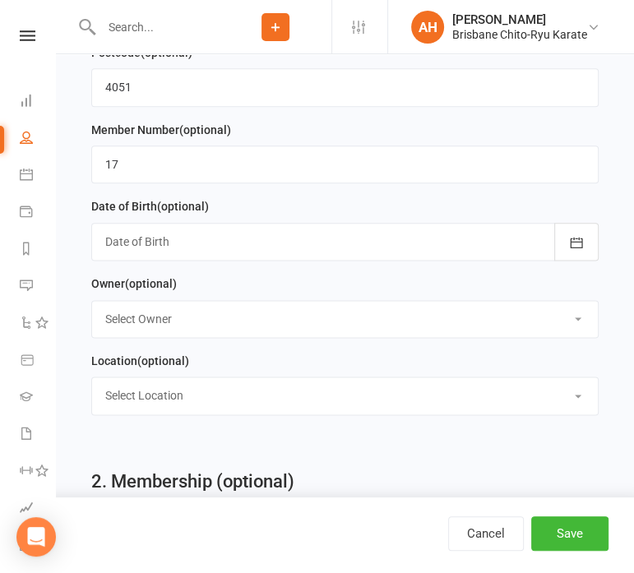
click at [233, 252] on div at bounding box center [344, 242] width 507 height 38
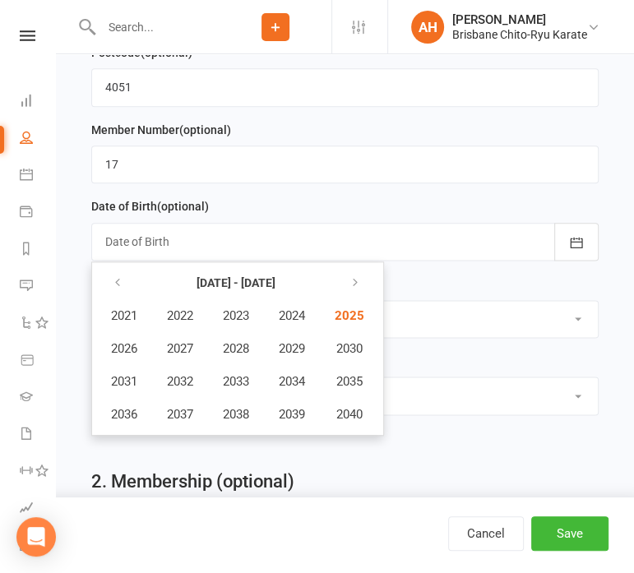
click at [233, 252] on div at bounding box center [344, 242] width 507 height 38
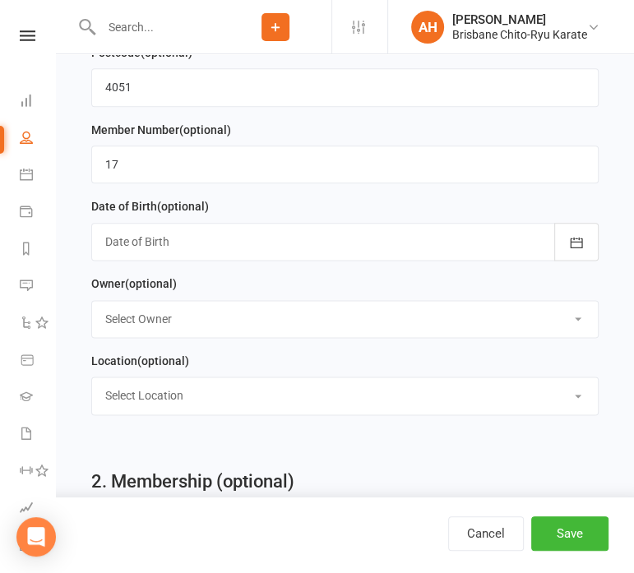
click at [303, 226] on div at bounding box center [344, 242] width 507 height 38
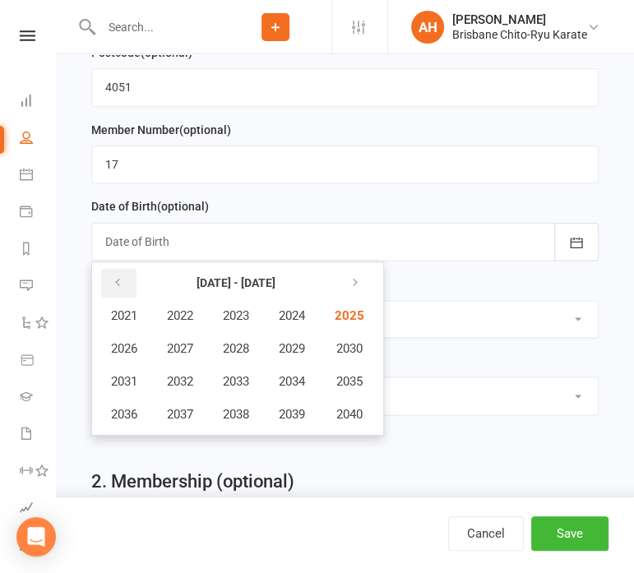
click at [117, 280] on icon "button" at bounding box center [118, 282] width 12 height 13
click at [170, 414] on span "2017" at bounding box center [180, 414] width 26 height 15
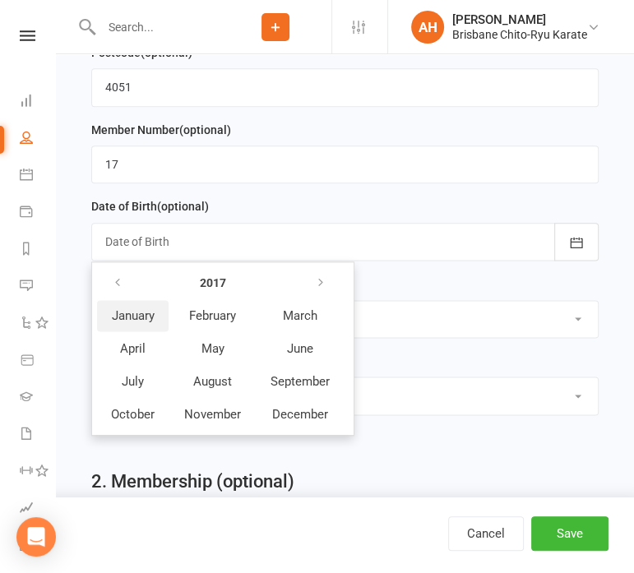
click at [122, 316] on span "January" at bounding box center [133, 315] width 43 height 15
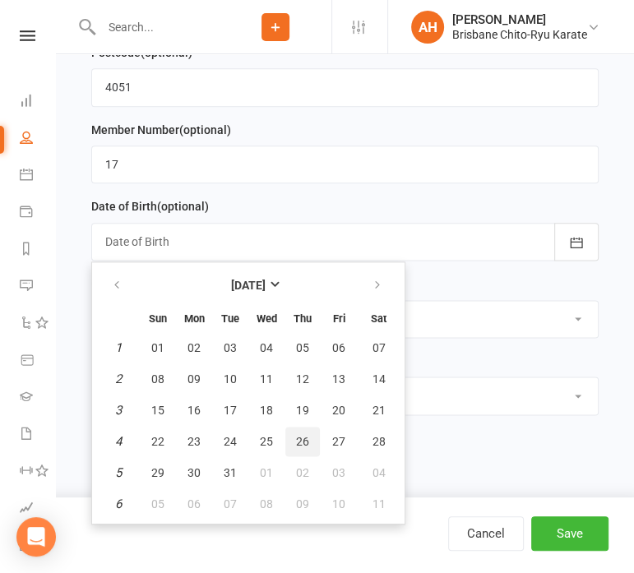
click at [304, 442] on span "26" at bounding box center [302, 441] width 13 height 13
type input "[DATE]"
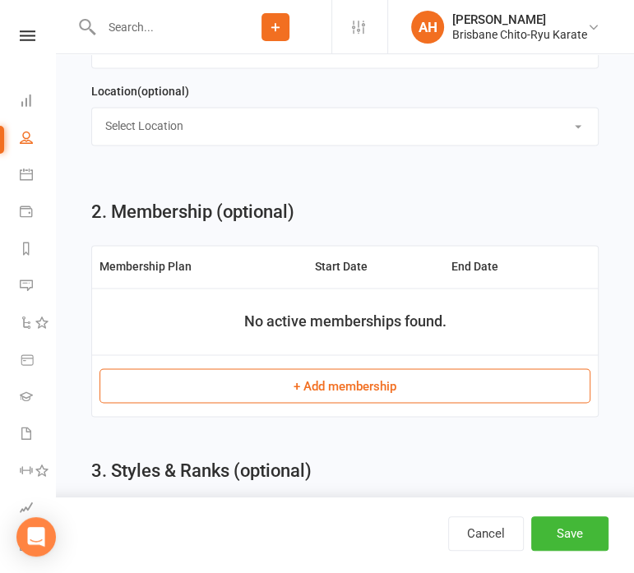
scroll to position [1212, 0]
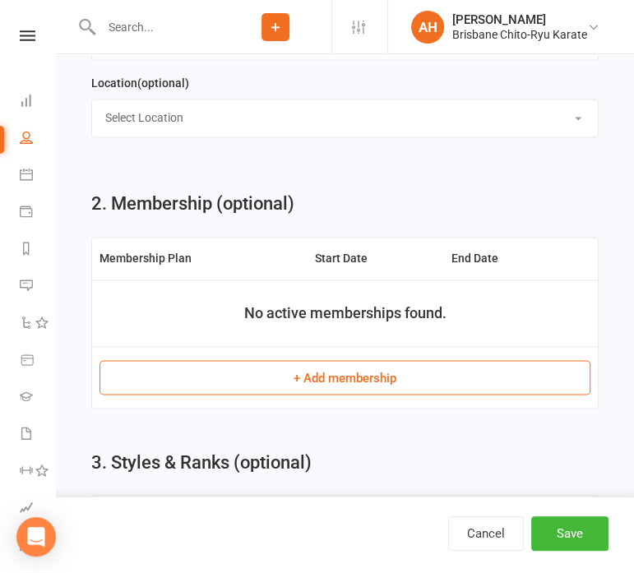
click at [340, 373] on button "+ Add membership" at bounding box center [344, 377] width 491 height 35
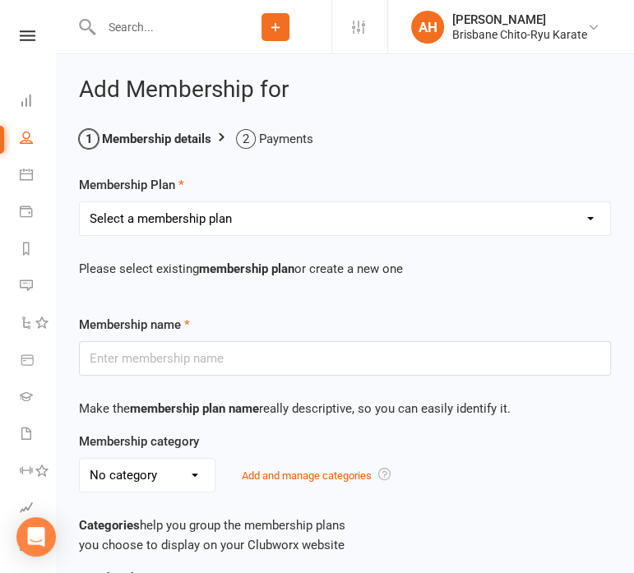
click at [352, 229] on select "Select a membership plan Create new Membership Plan Trial Plus Gi Unlimited Mon…" at bounding box center [345, 218] width 530 height 33
select select "1"
click at [80, 202] on select "Select a membership plan Create new Membership Plan Trial Plus Gi Unlimited Mon…" at bounding box center [345, 218] width 530 height 33
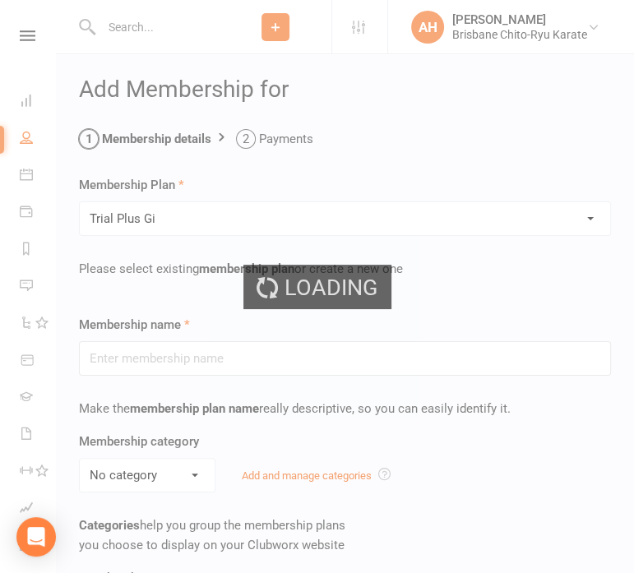
type input "Trial Plus Gi"
select select "1"
type input "7"
select select "1"
type input "8"
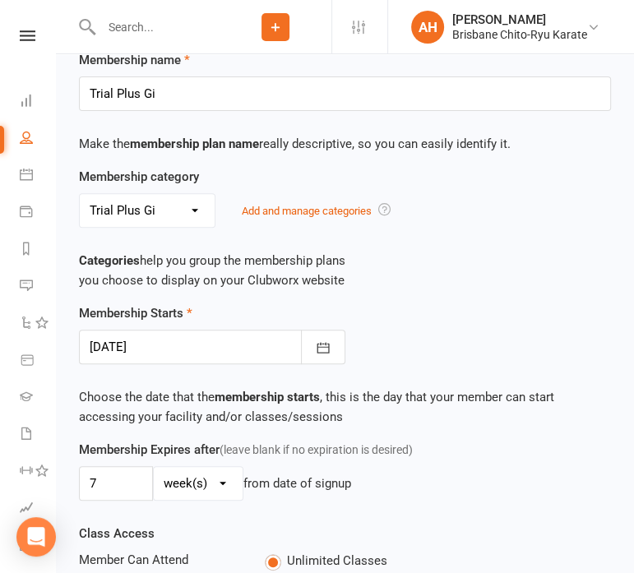
scroll to position [266, 0]
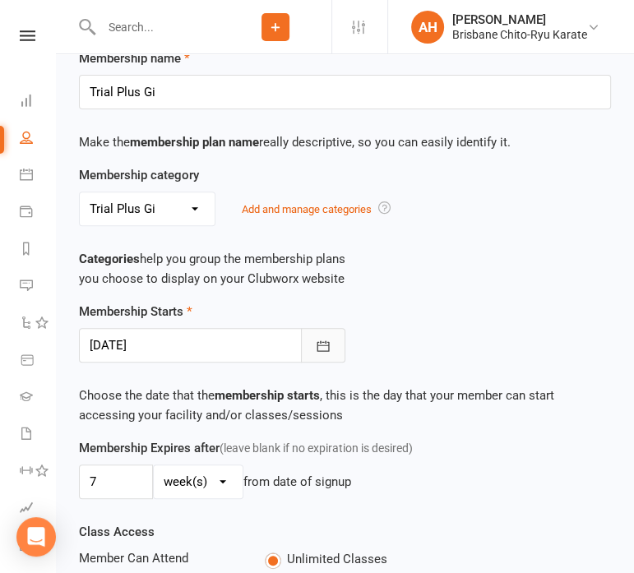
click at [312, 328] on button "button" at bounding box center [323, 345] width 44 height 35
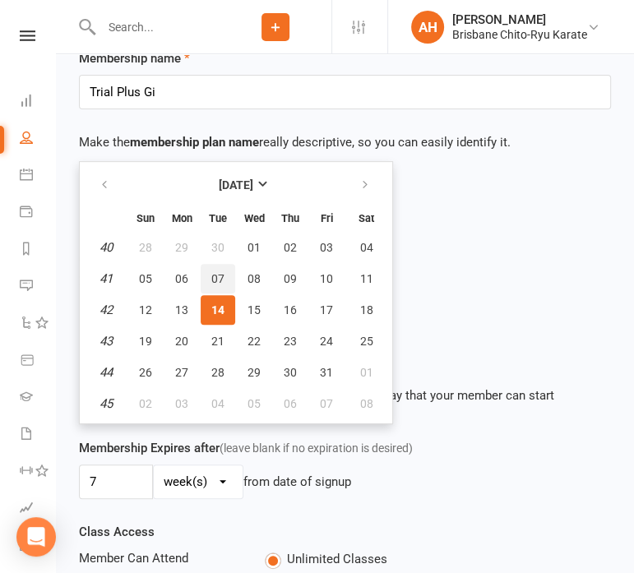
click at [225, 281] on button "07" at bounding box center [218, 279] width 35 height 30
type input "[DATE]"
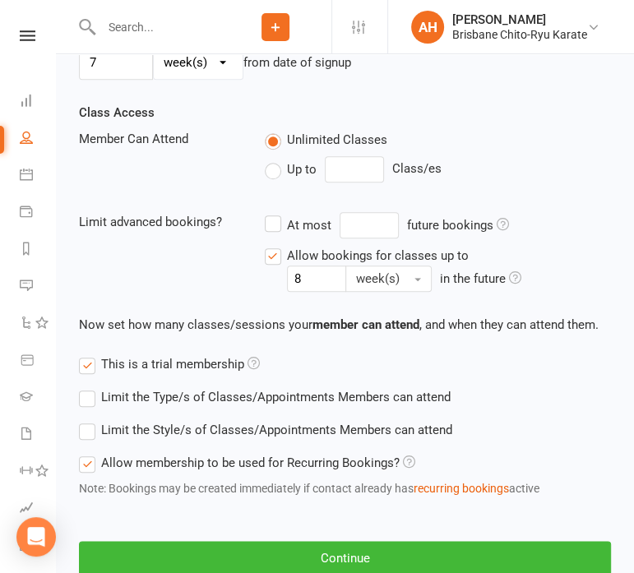
scroll to position [779, 0]
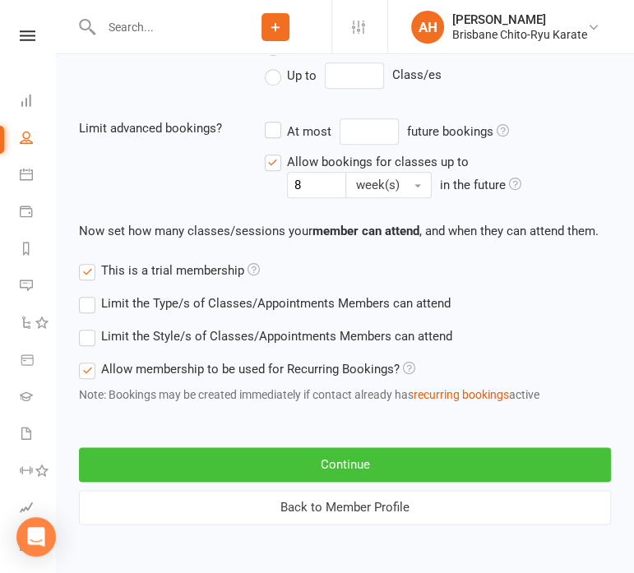
click at [270, 455] on button "Continue" at bounding box center [345, 464] width 532 height 35
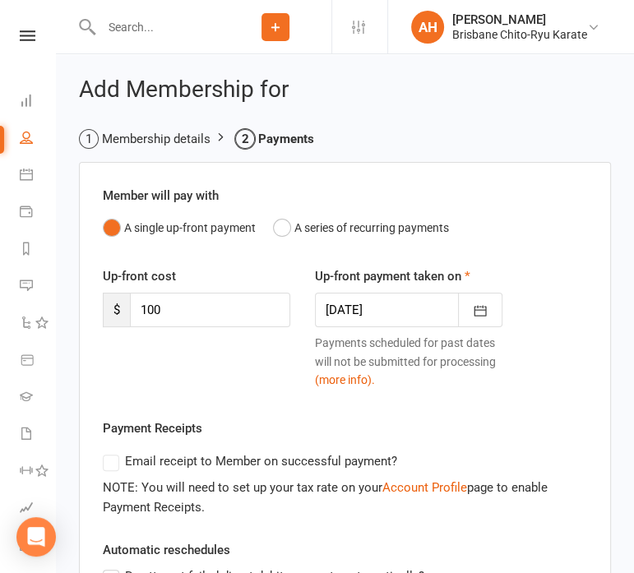
scroll to position [73, 0]
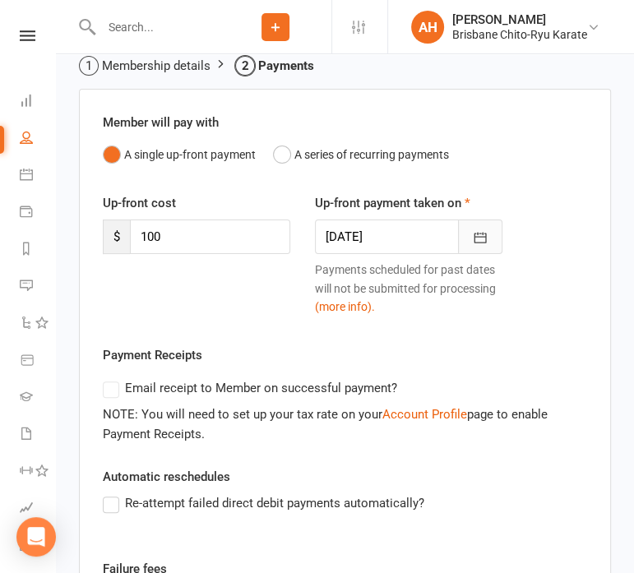
click at [478, 229] on icon "button" at bounding box center [480, 237] width 16 height 16
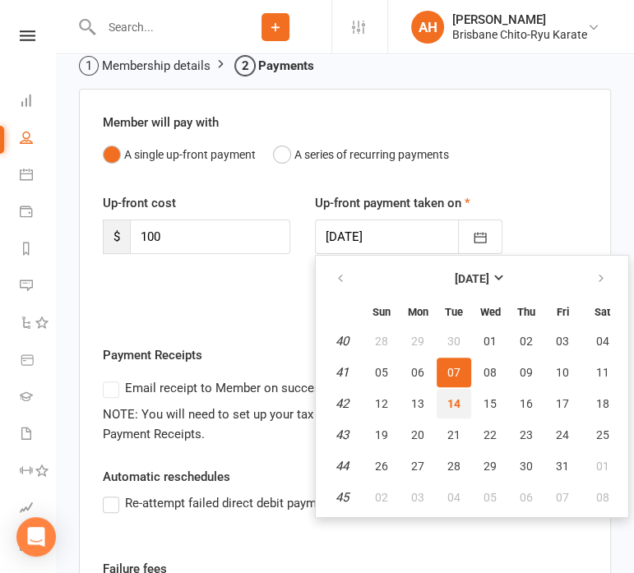
click at [460, 394] on button "14" at bounding box center [454, 404] width 35 height 30
type input "[DATE]"
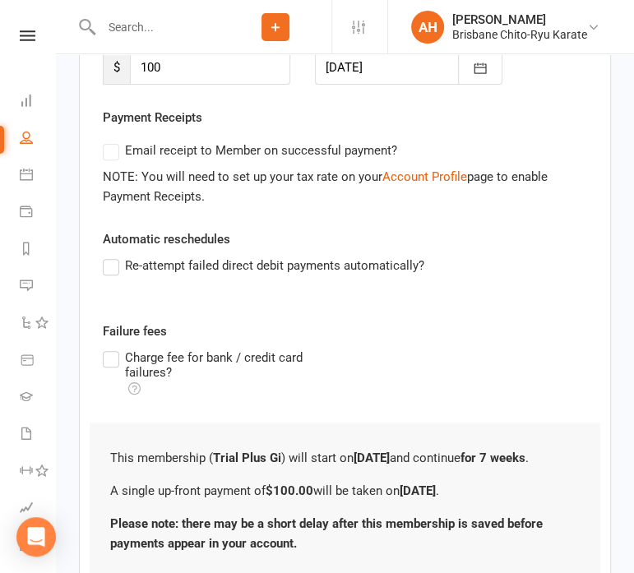
scroll to position [369, 0]
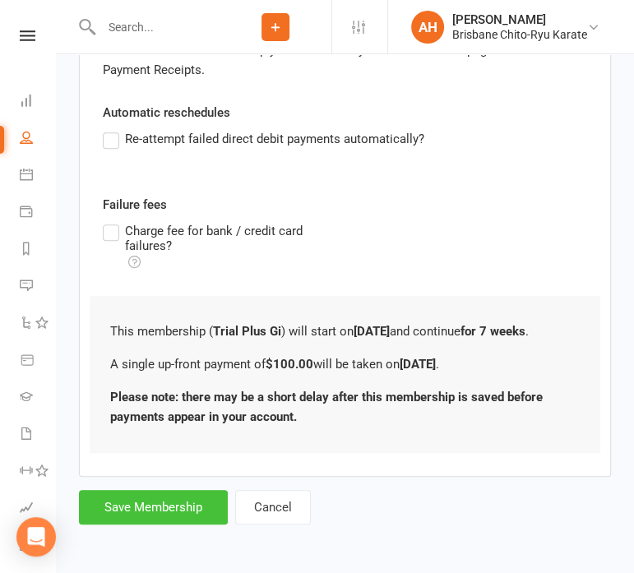
click at [175, 492] on button "Save Membership" at bounding box center [153, 507] width 149 height 35
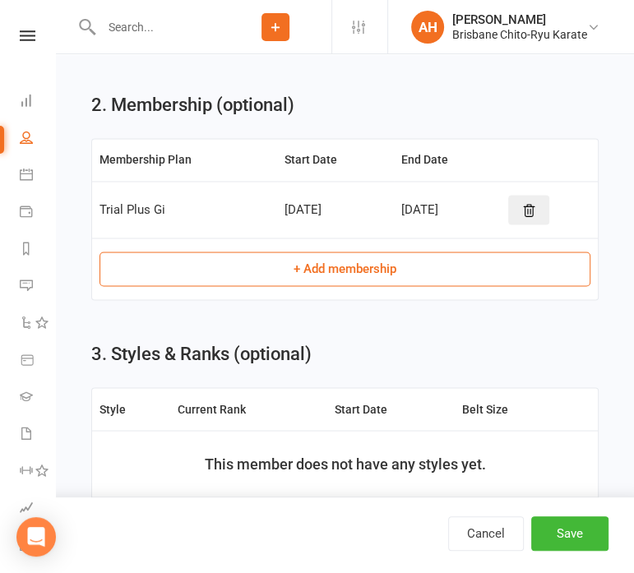
scroll to position [1298, 0]
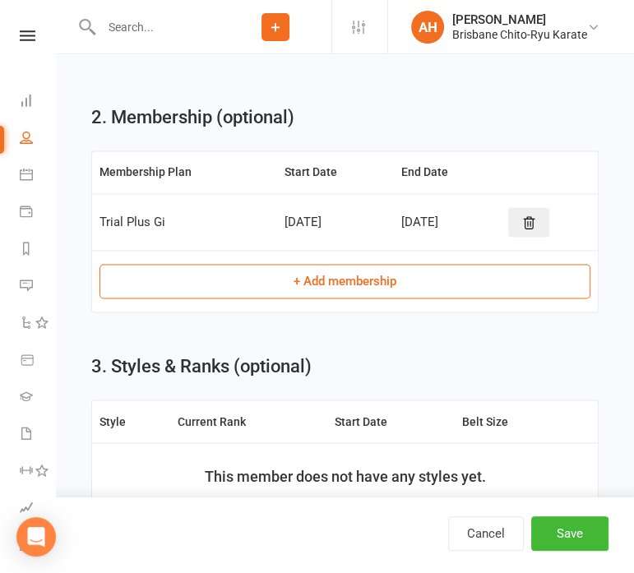
click at [344, 284] on button "+ Add membership" at bounding box center [344, 281] width 491 height 35
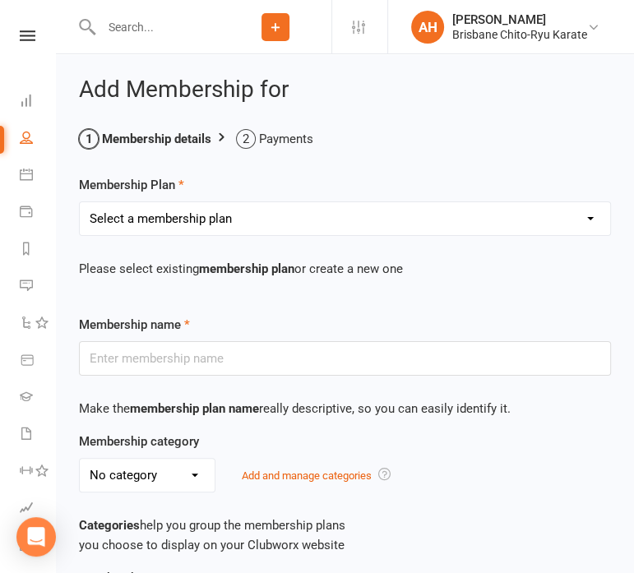
click at [312, 229] on select "Select a membership plan Create new Membership Plan Trial Plus Gi Unlimited Mon…" at bounding box center [345, 218] width 530 height 33
select select "7"
click at [80, 202] on select "Select a membership plan Create new Membership Plan Trial Plus Gi Unlimited Mon…" at bounding box center [345, 218] width 530 height 33
type input "Annual Association Membership"
type input "1"
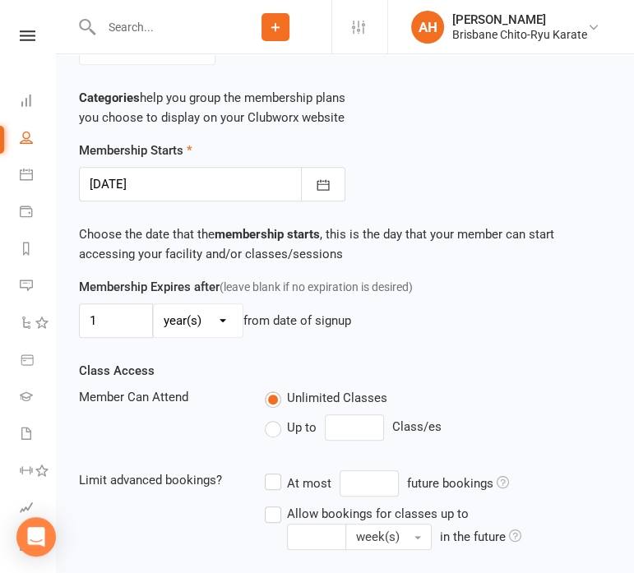
scroll to position [431, 0]
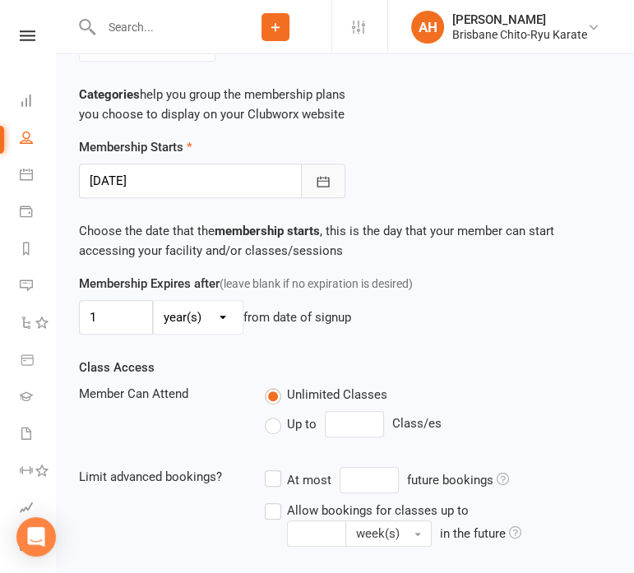
click at [318, 182] on icon "button" at bounding box center [323, 181] width 16 height 16
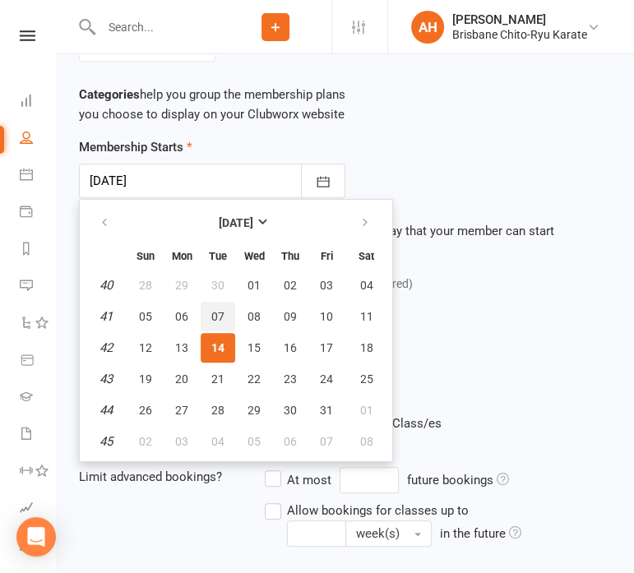
click at [224, 308] on button "07" at bounding box center [218, 317] width 35 height 30
type input "[DATE]"
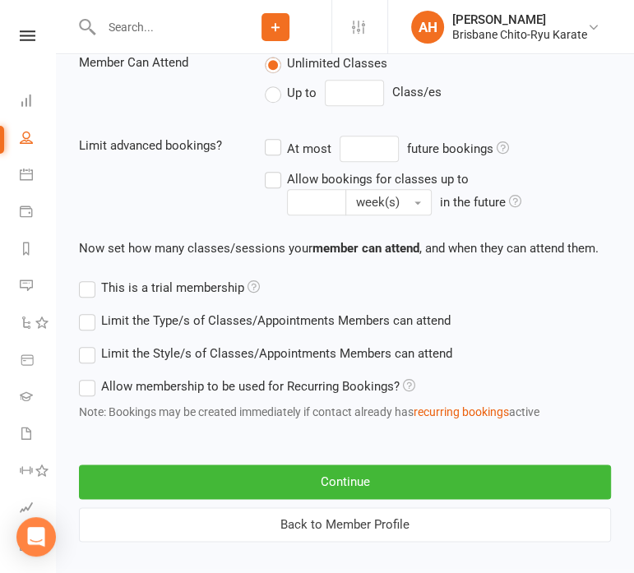
scroll to position [779, 0]
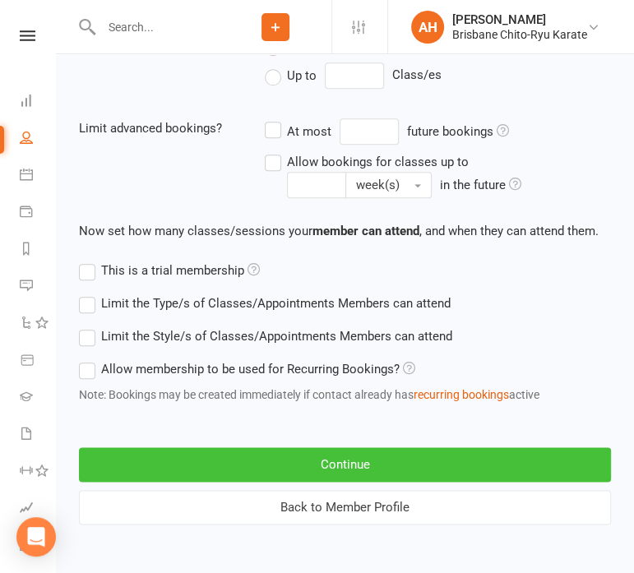
click at [327, 450] on button "Continue" at bounding box center [345, 464] width 532 height 35
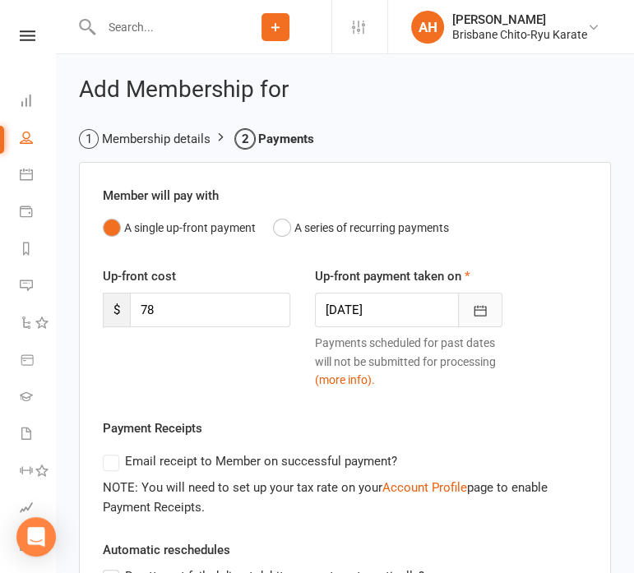
click at [469, 318] on button "button" at bounding box center [480, 310] width 44 height 35
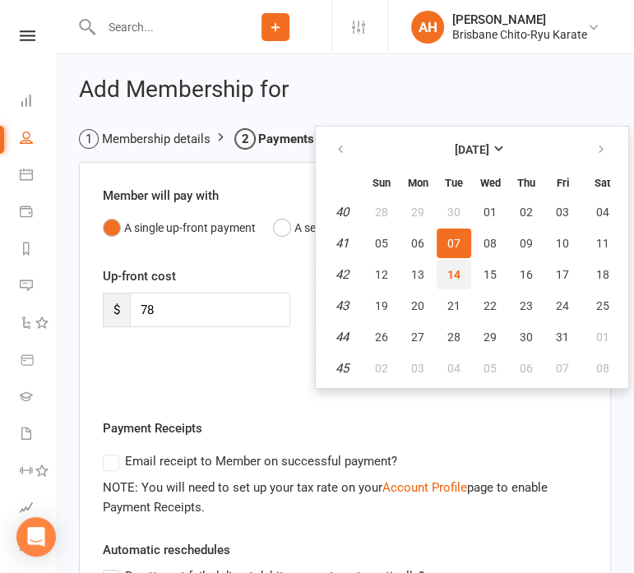
click at [452, 275] on span "14" at bounding box center [453, 274] width 13 height 13
type input "[DATE]"
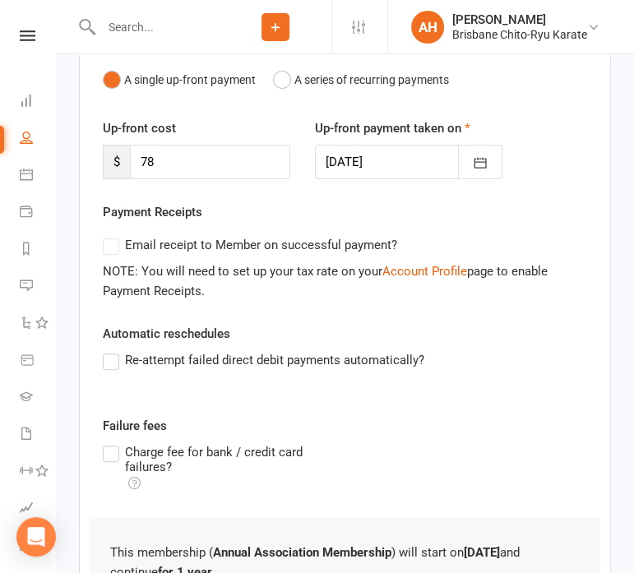
scroll to position [389, 0]
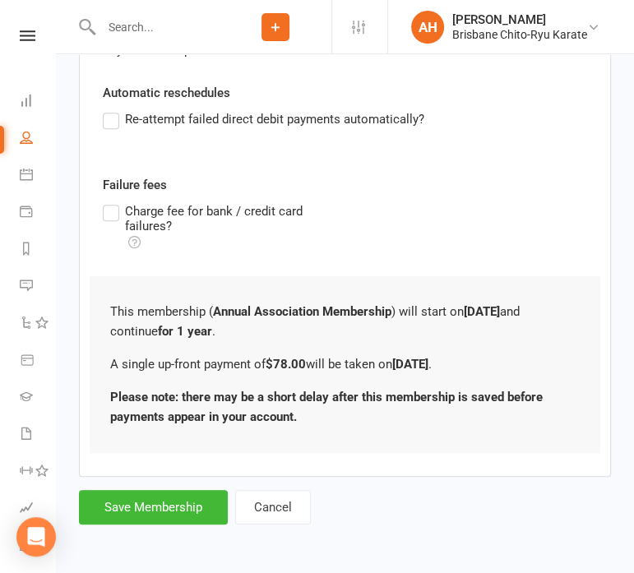
click at [141, 523] on div "Add Membership for Membership details Payments Member will pay with A single up…" at bounding box center [345, 107] width 578 height 885
click at [146, 512] on button "Save Membership" at bounding box center [153, 507] width 149 height 35
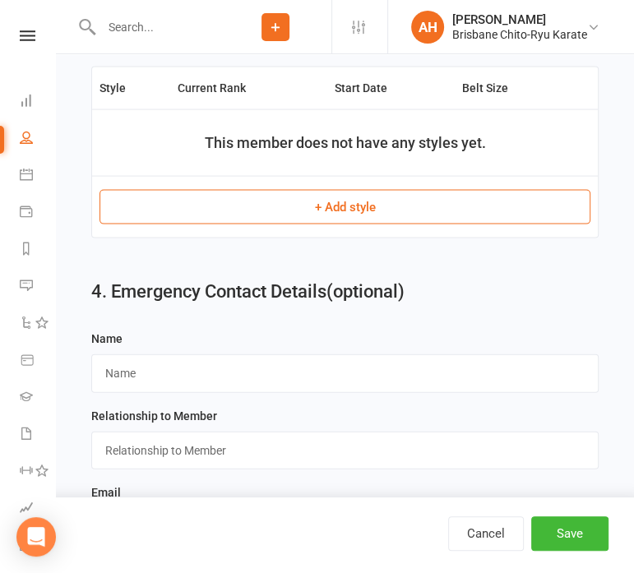
scroll to position [1867, 0]
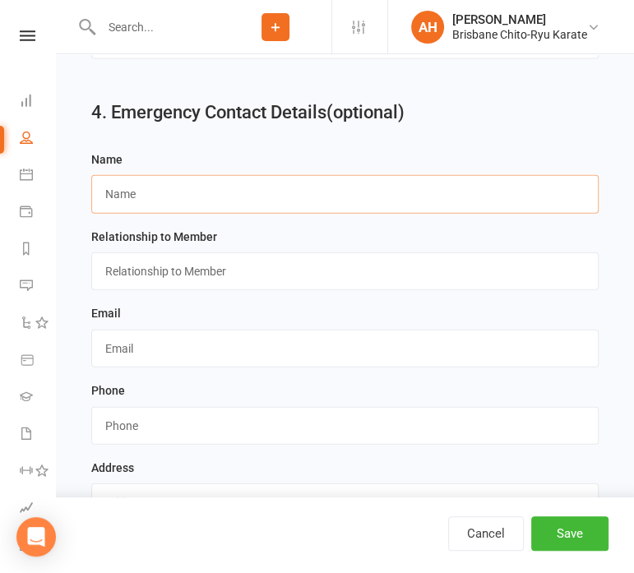
click at [299, 192] on input "text" at bounding box center [344, 194] width 507 height 38
type input "[PERSON_NAME]"
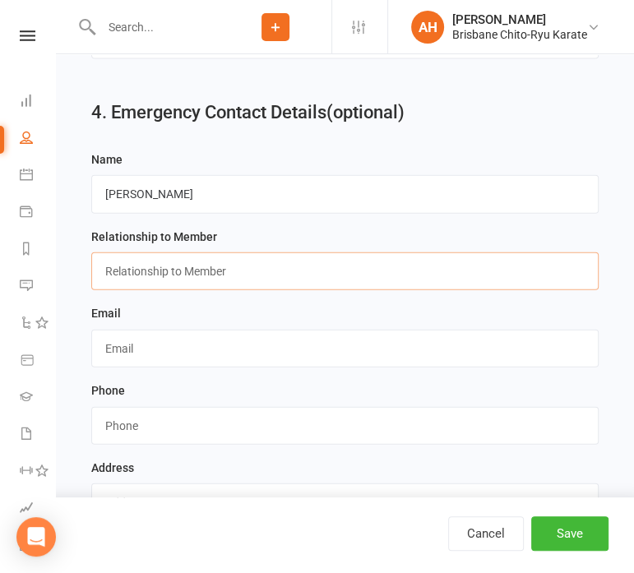
click at [250, 260] on input "text" at bounding box center [344, 271] width 507 height 38
type input "Mum"
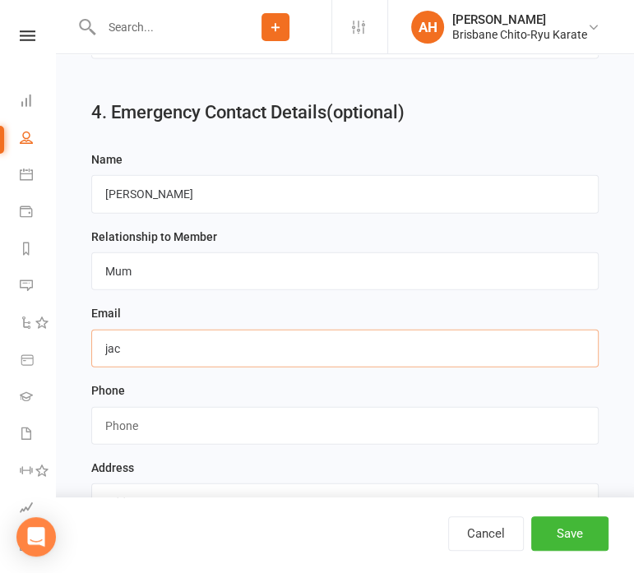
type input "[EMAIL_ADDRESS][DOMAIN_NAME]"
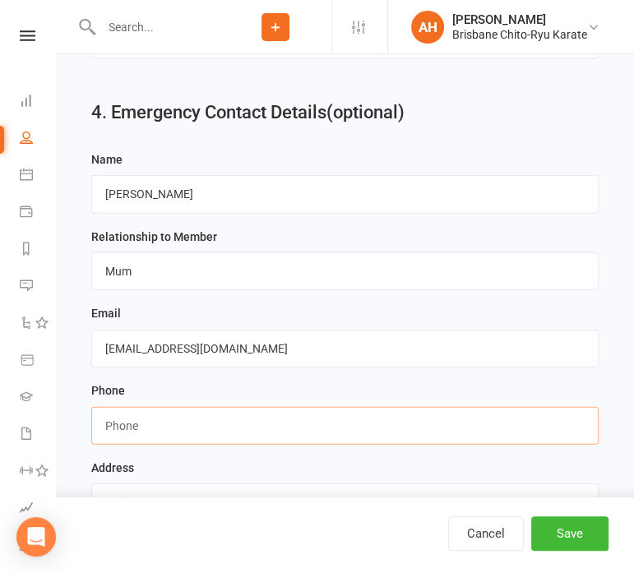
click at [245, 420] on input "string" at bounding box center [344, 426] width 507 height 38
type input "0424315086"
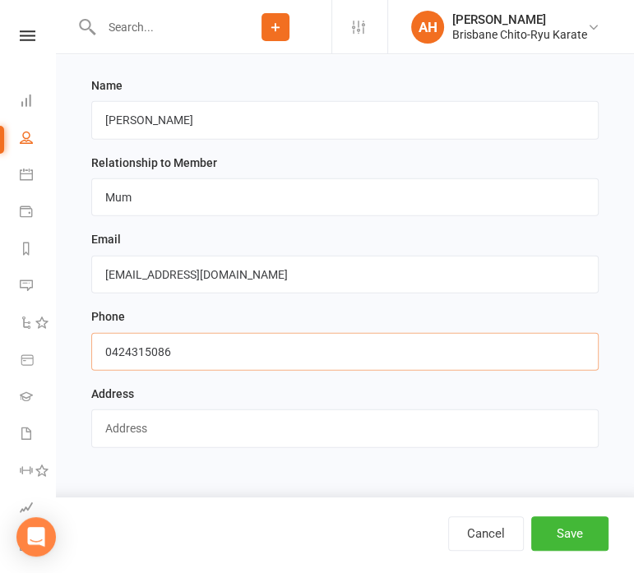
scroll to position [1939, 0]
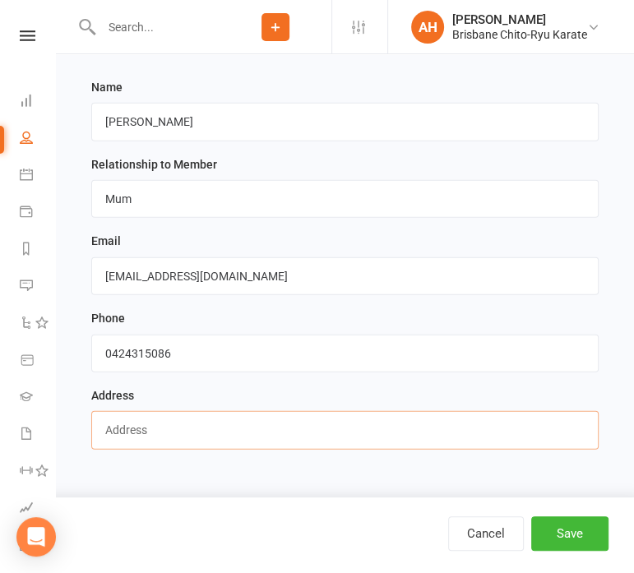
click at [244, 428] on input "text" at bounding box center [344, 430] width 507 height 38
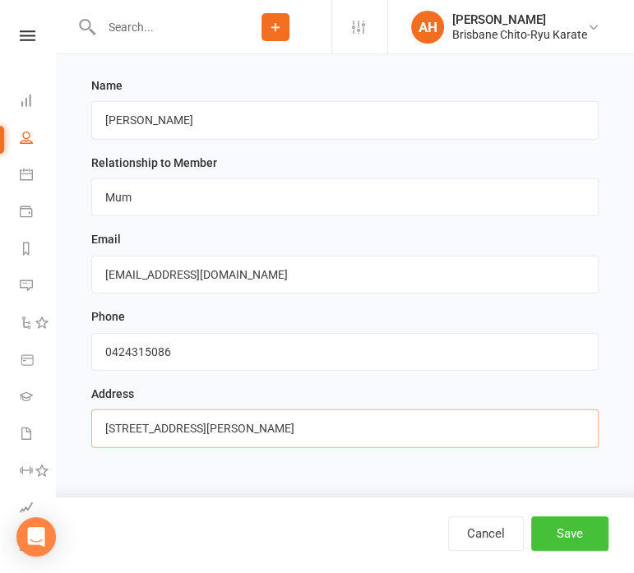
type input "[STREET_ADDRESS][PERSON_NAME]"
click at [550, 538] on button "Save" at bounding box center [569, 533] width 77 height 35
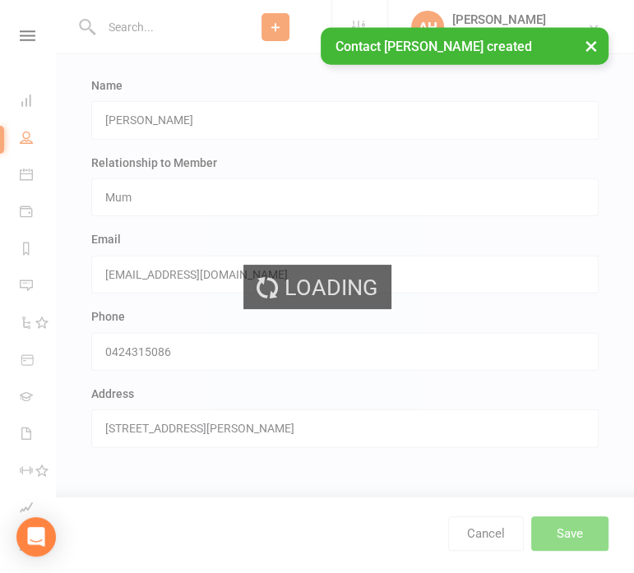
scroll to position [0, 0]
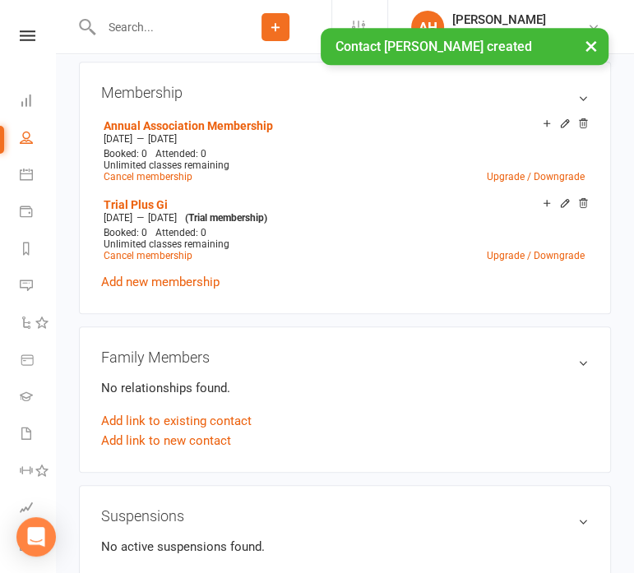
scroll to position [645, 0]
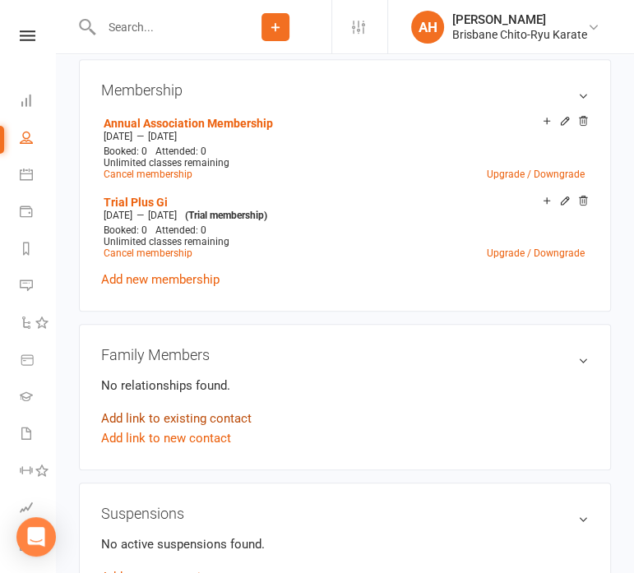
click at [220, 415] on link "Add link to existing contact" at bounding box center [176, 419] width 150 height 20
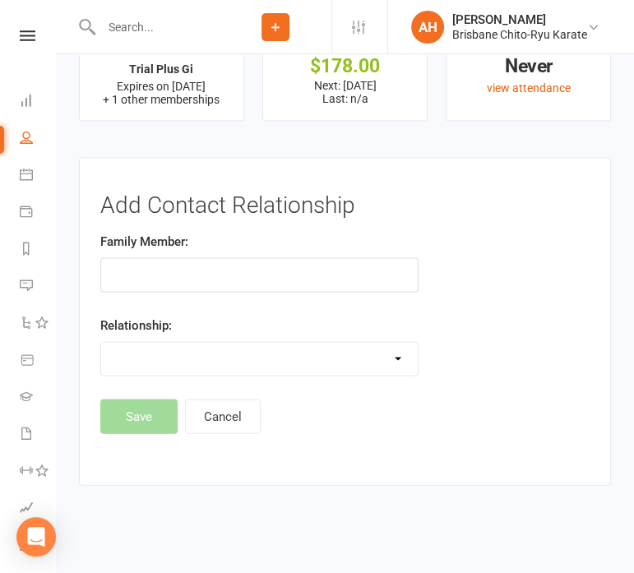
click at [238, 266] on input "text" at bounding box center [259, 274] width 318 height 35
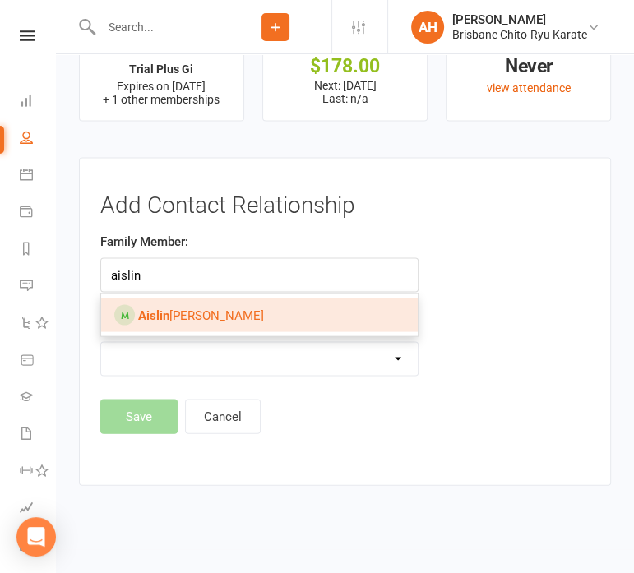
type input "aislin"
click at [212, 323] on link "[PERSON_NAME]" at bounding box center [259, 315] width 317 height 35
type input "[PERSON_NAME]"
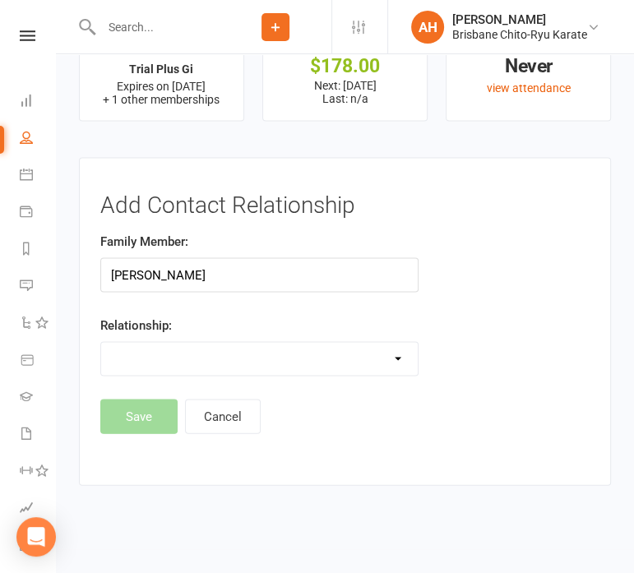
click at [214, 367] on select "Parent / Guardian Child Sibling (parent not in system) Spouse / Partner Cousin …" at bounding box center [259, 358] width 317 height 33
select select "2"
click at [101, 346] on select "Parent / Guardian Child Sibling (parent not in system) Spouse / Partner Cousin …" at bounding box center [259, 358] width 317 height 33
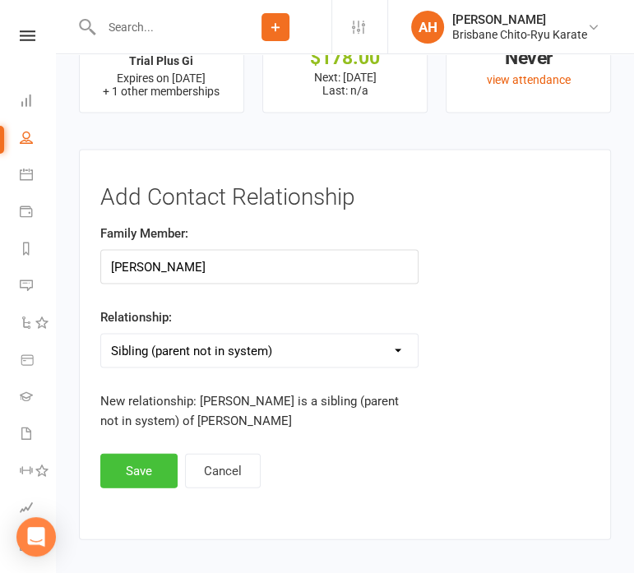
click at [142, 484] on button "Save" at bounding box center [138, 471] width 77 height 35
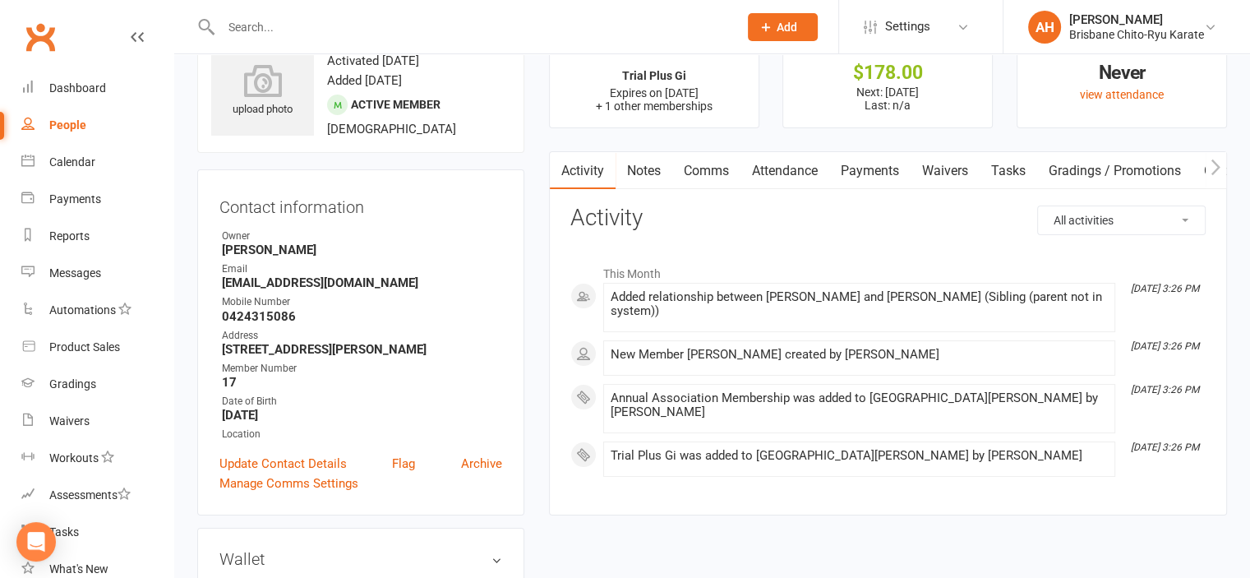
scroll to position [0, 0]
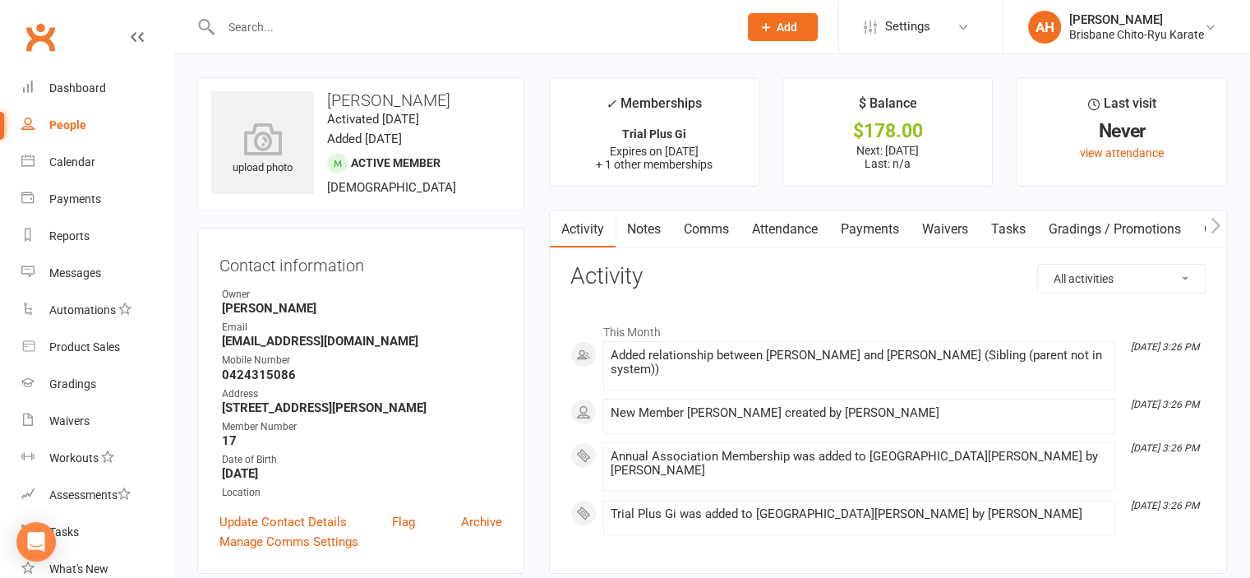
click at [876, 233] on link "Payments" at bounding box center [870, 229] width 81 height 38
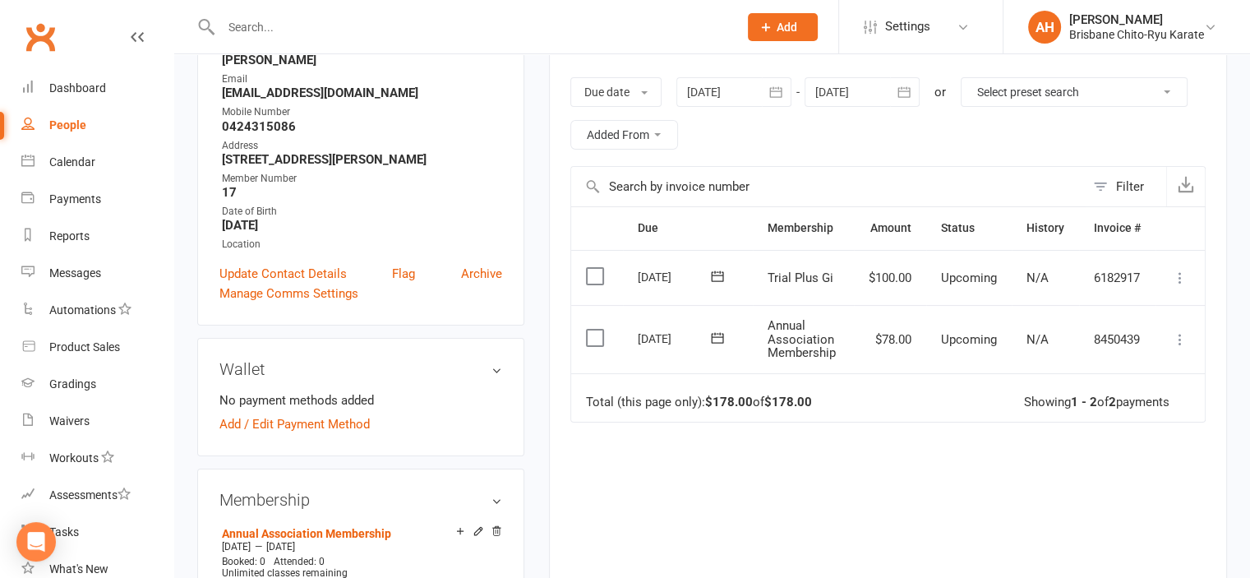
scroll to position [252, 0]
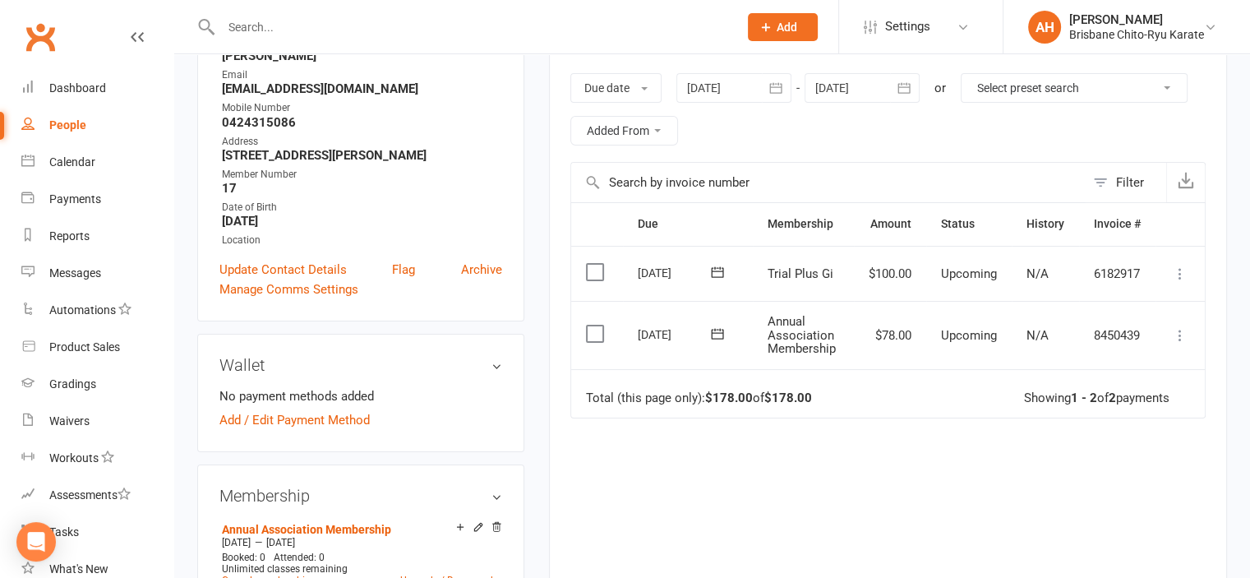
click at [1179, 327] on icon at bounding box center [1180, 335] width 16 height 16
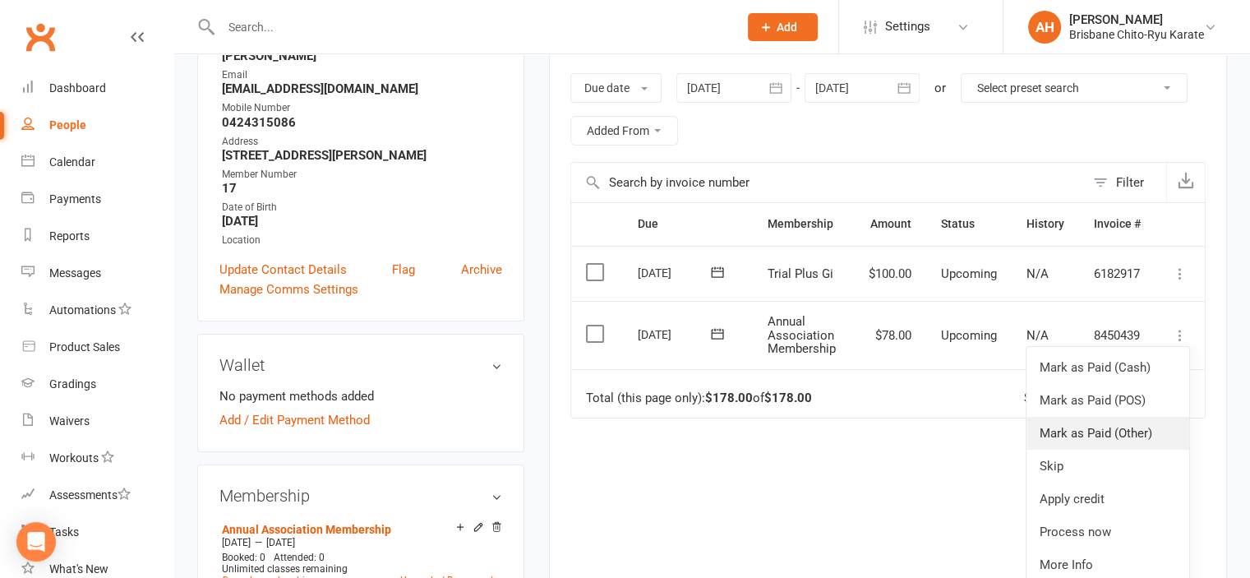
click at [1138, 434] on link "Mark as Paid (Other)" at bounding box center [1108, 433] width 163 height 33
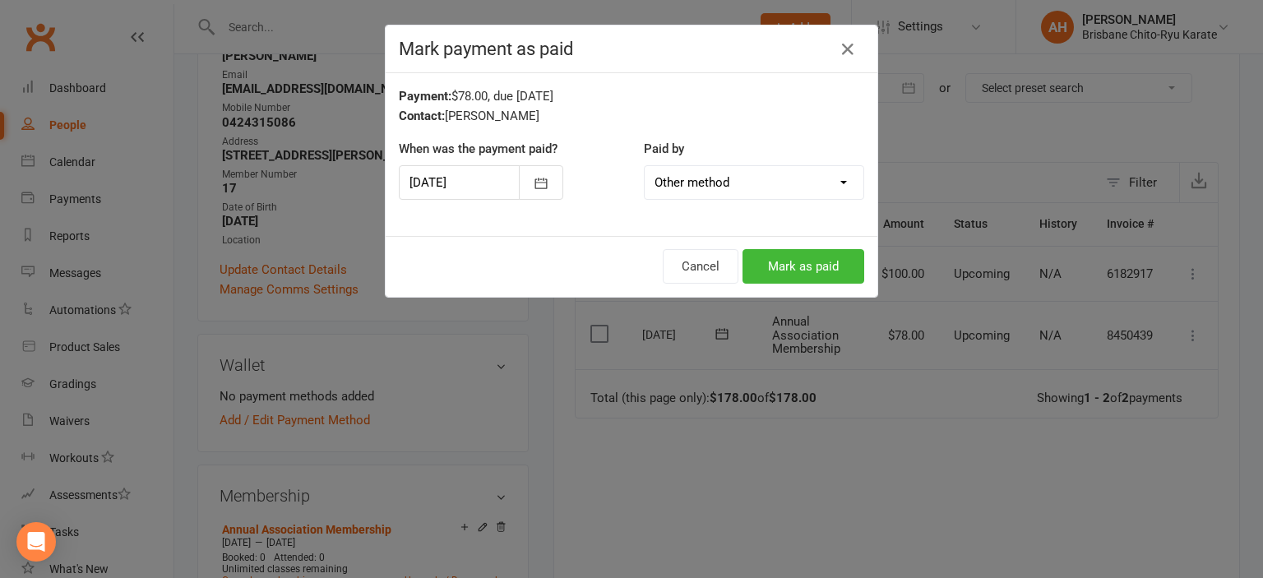
click at [696, 173] on select "Cash POS Other method" at bounding box center [754, 182] width 219 height 33
drag, startPoint x: 696, startPoint y: 173, endPoint x: 813, endPoint y: 257, distance: 144.4
click at [813, 257] on div "Mark payment as paid Payment: $78.00, due [DATE] Contact: [PERSON_NAME] When wa…" at bounding box center [631, 161] width 493 height 273
drag, startPoint x: 813, startPoint y: 257, endPoint x: 776, endPoint y: 268, distance: 38.7
click at [776, 268] on button "Mark as paid" at bounding box center [803, 266] width 122 height 35
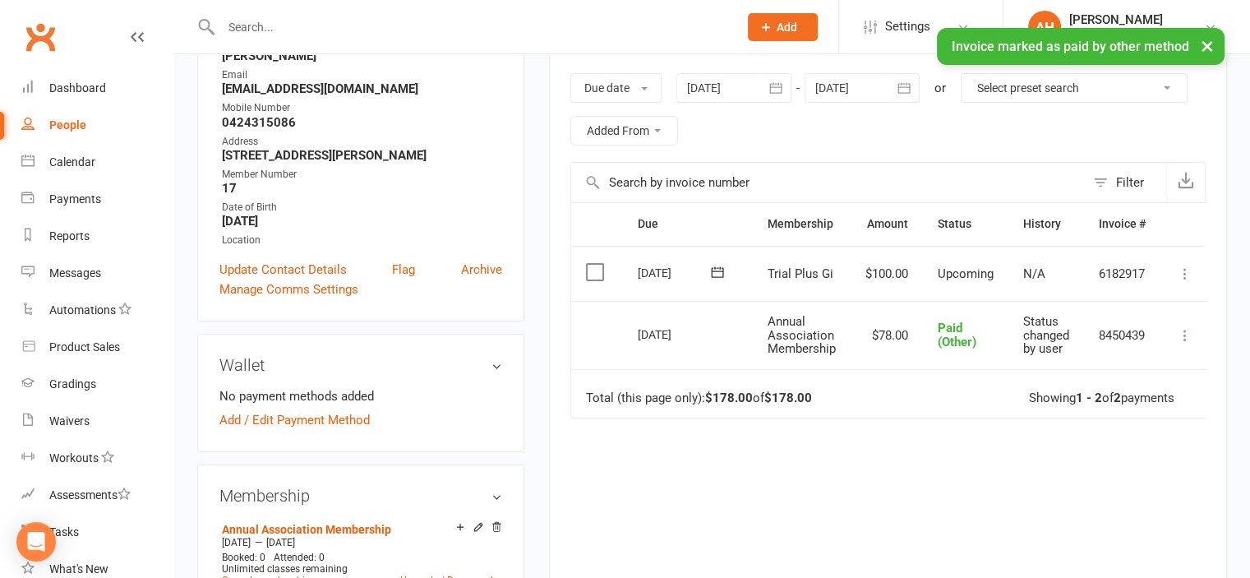
click at [1190, 266] on icon at bounding box center [1185, 274] width 16 height 16
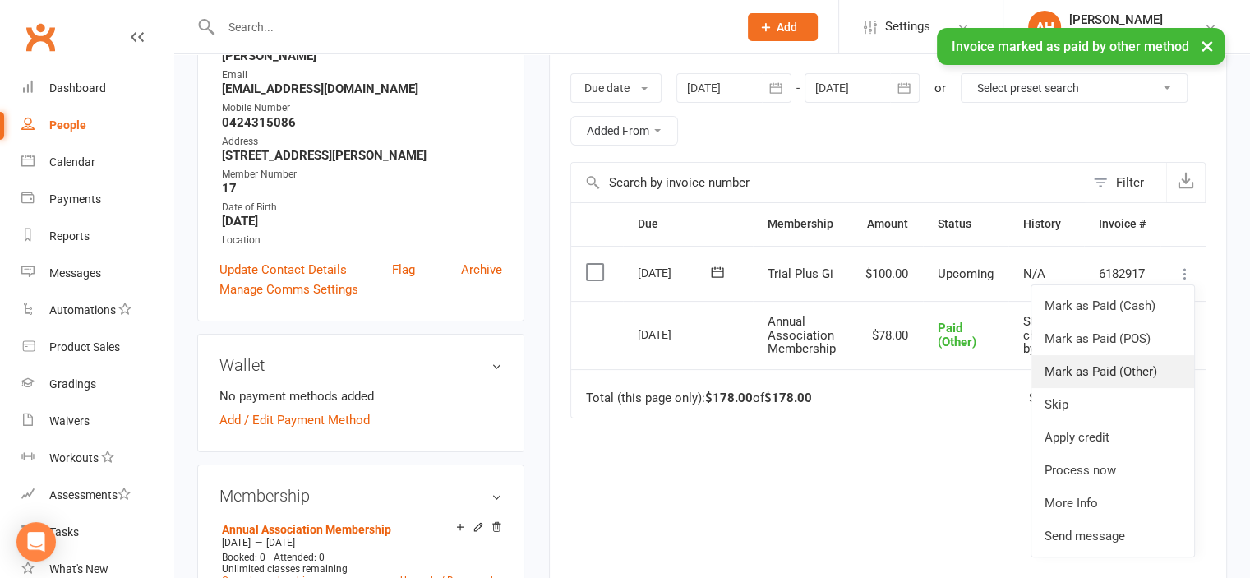
click at [1126, 366] on link "Mark as Paid (Other)" at bounding box center [1113, 371] width 163 height 33
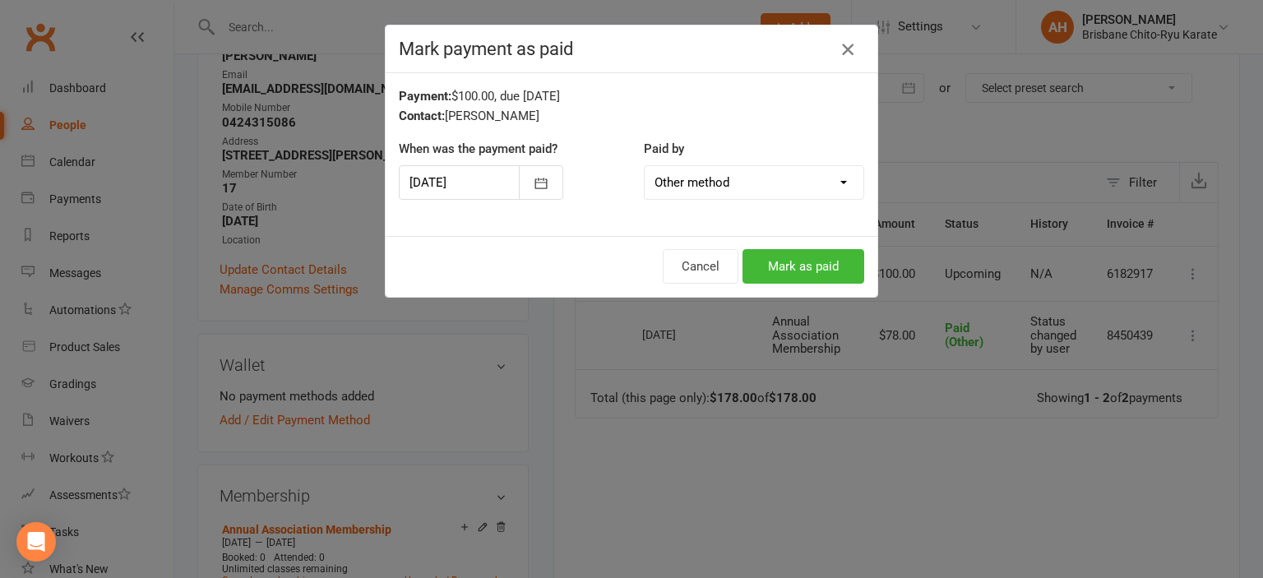
click at [848, 59] on button "button" at bounding box center [847, 49] width 26 height 26
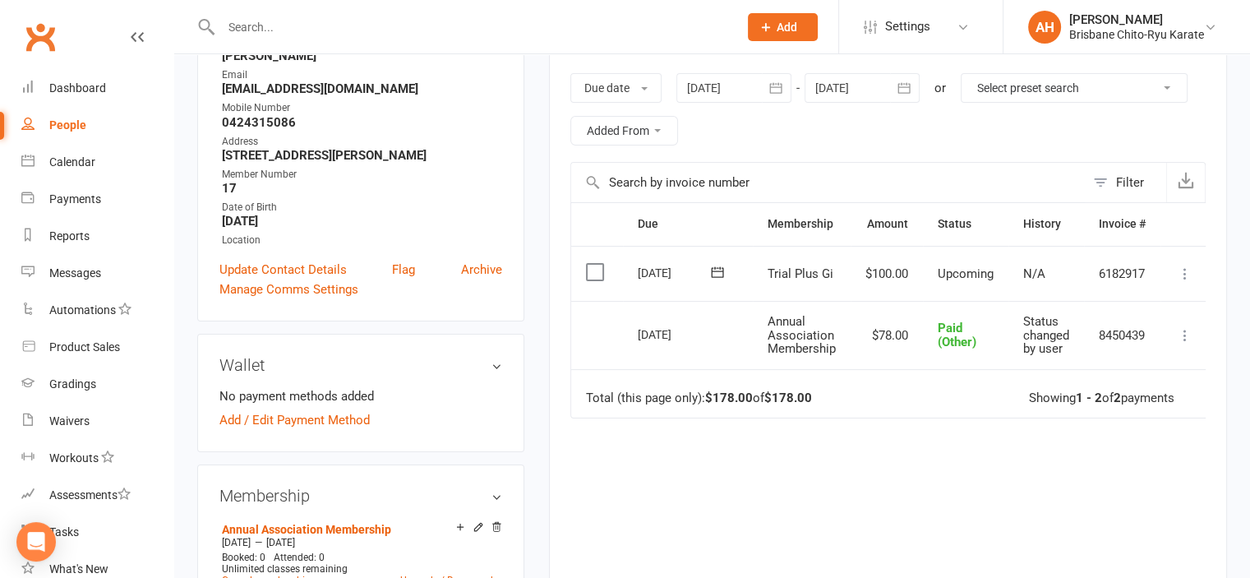
click at [1180, 271] on button at bounding box center [1186, 274] width 20 height 20
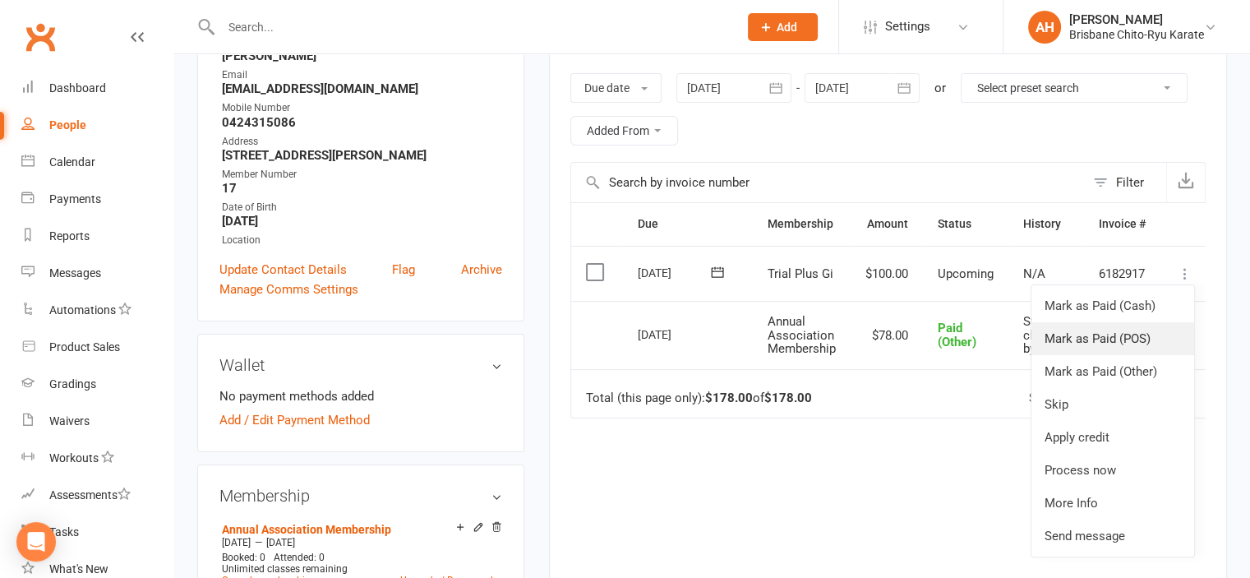
click at [1146, 334] on link "Mark as Paid (POS)" at bounding box center [1113, 338] width 163 height 33
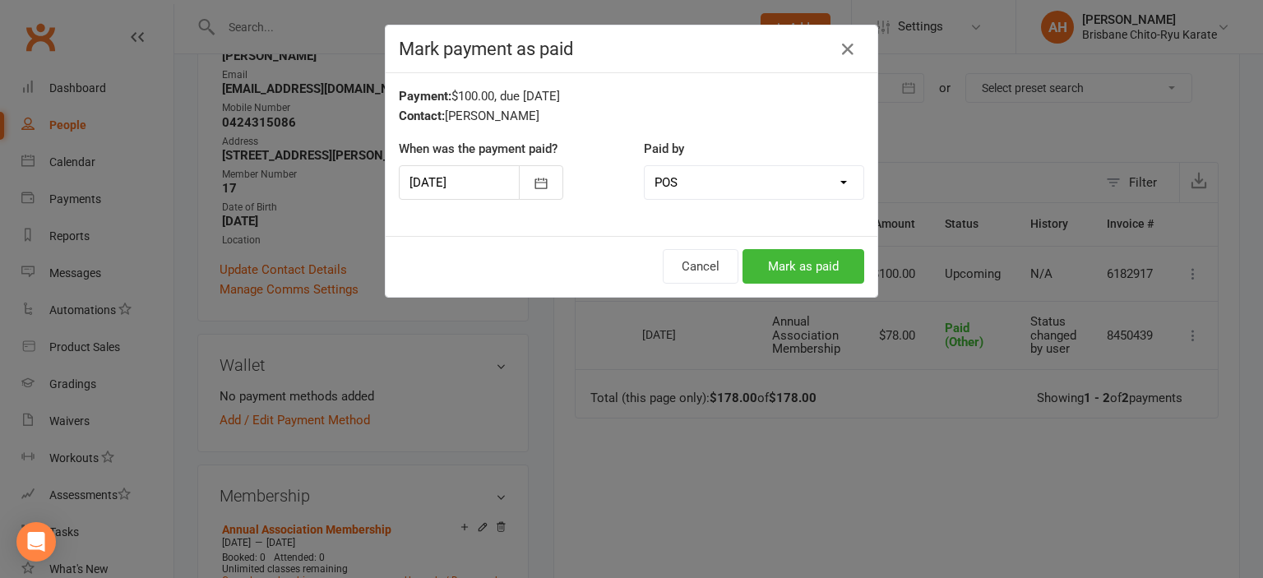
click at [676, 188] on select "Cash POS Other method" at bounding box center [754, 182] width 219 height 33
select select "2"
click at [645, 166] on select "Cash POS Other method" at bounding box center [754, 182] width 219 height 33
click at [753, 270] on button "Mark as paid" at bounding box center [803, 266] width 122 height 35
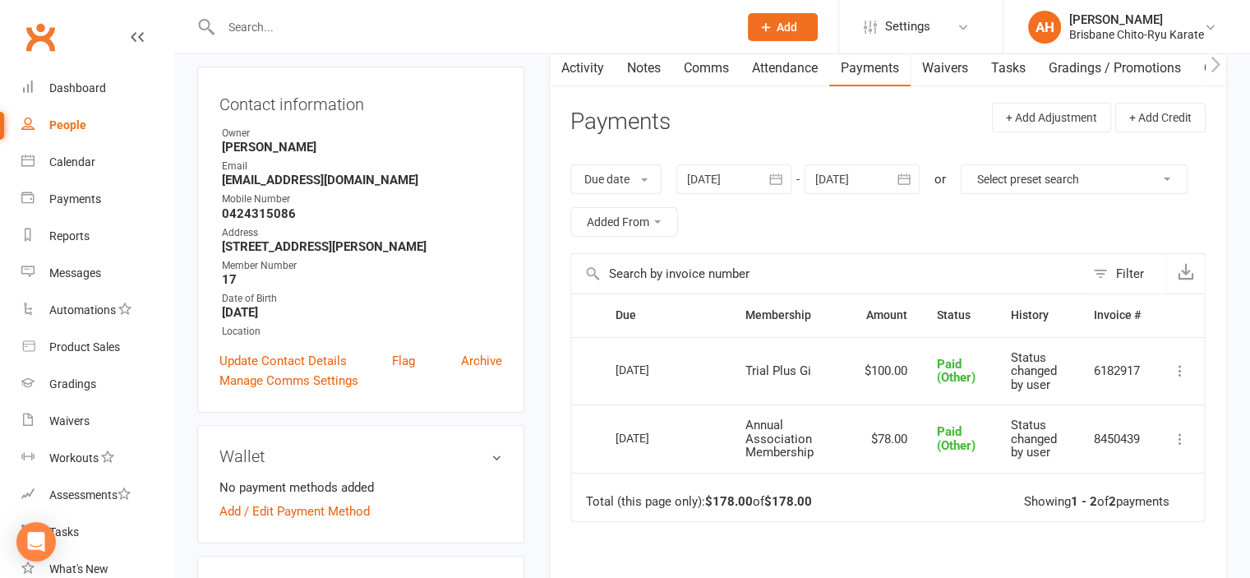
scroll to position [0, 0]
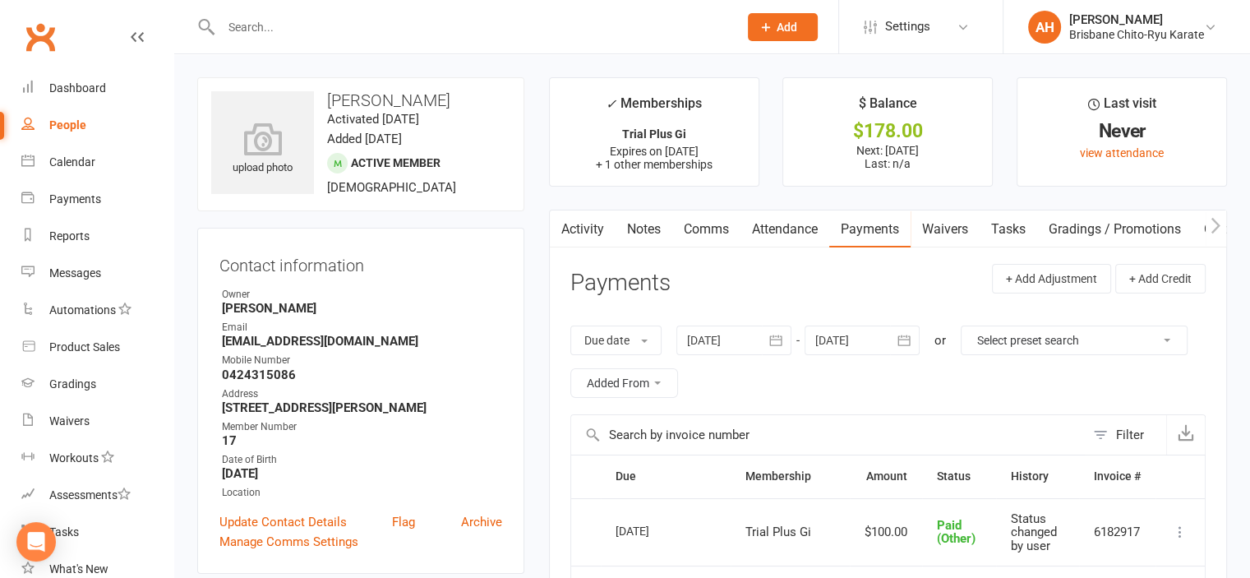
click at [53, 129] on div "People" at bounding box center [67, 124] width 37 height 13
select select "50"
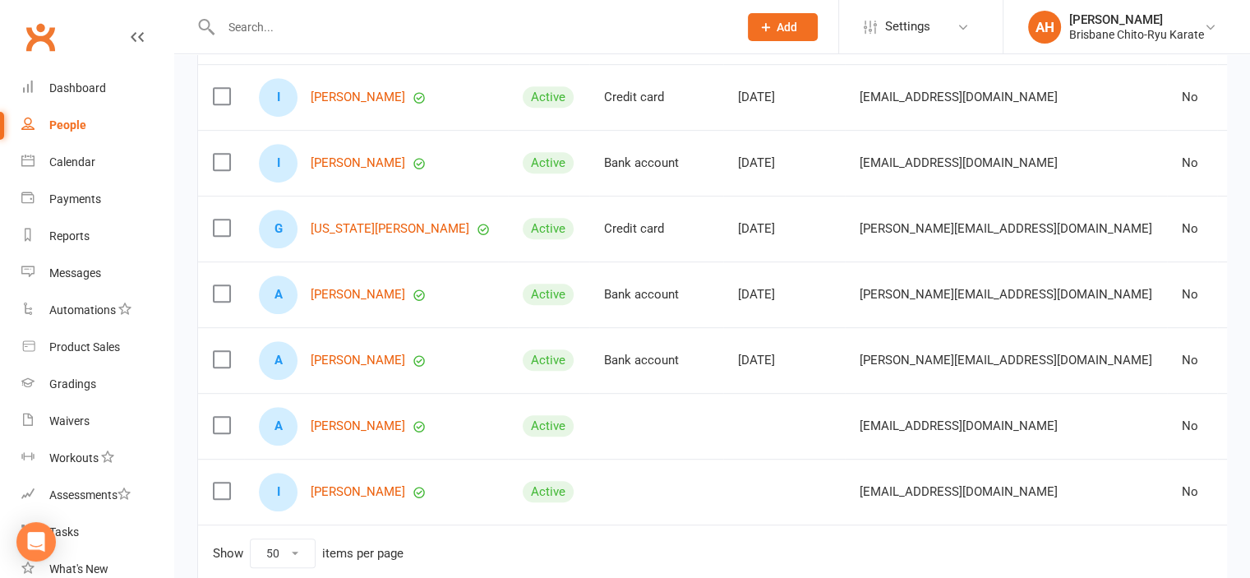
scroll to position [921, 0]
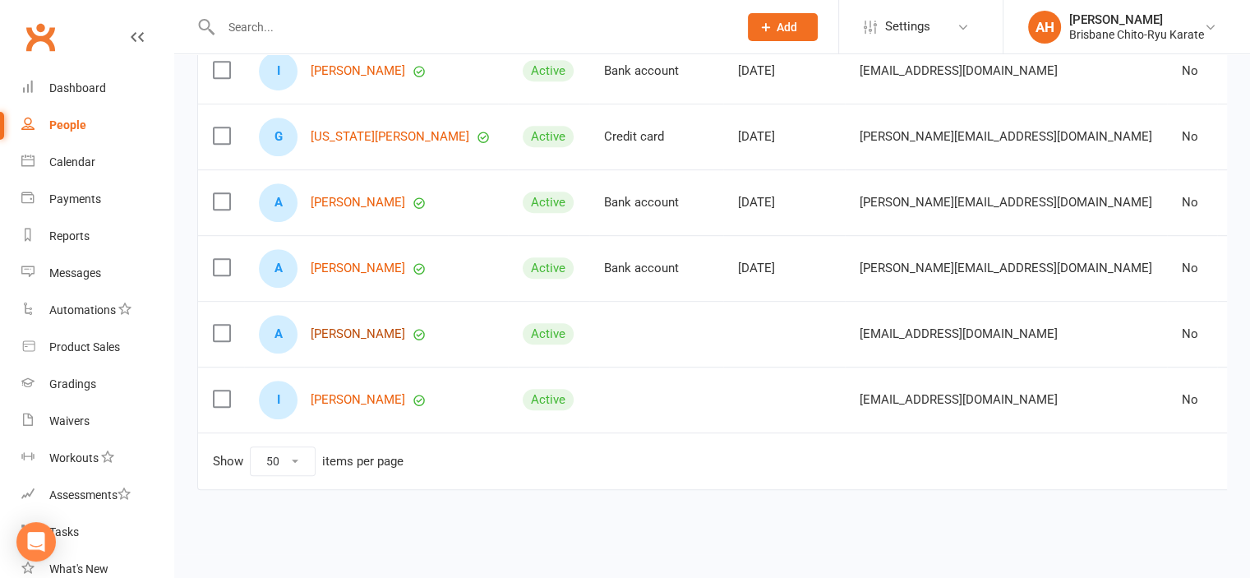
click at [352, 331] on link "[PERSON_NAME]" at bounding box center [358, 334] width 95 height 14
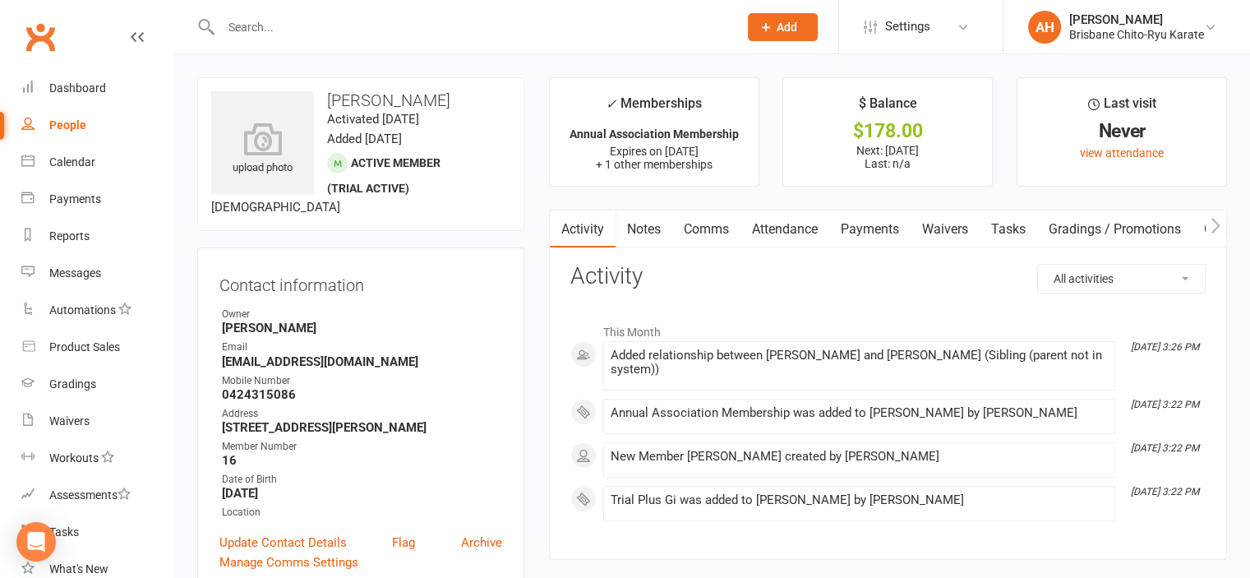
click at [877, 223] on link "Payments" at bounding box center [870, 229] width 81 height 38
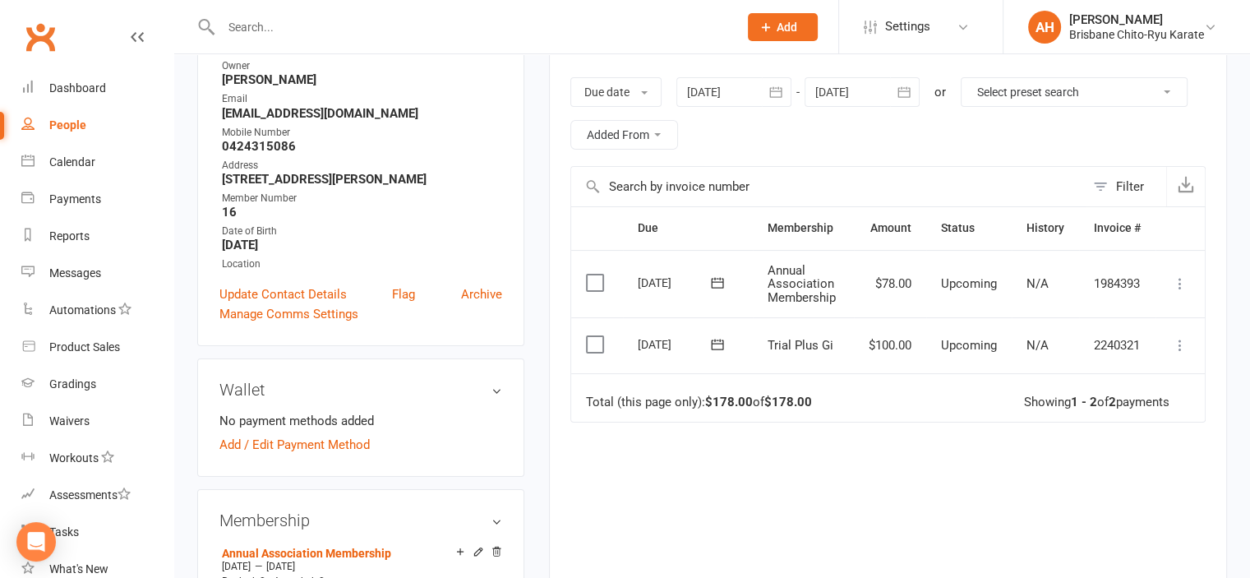
scroll to position [251, 0]
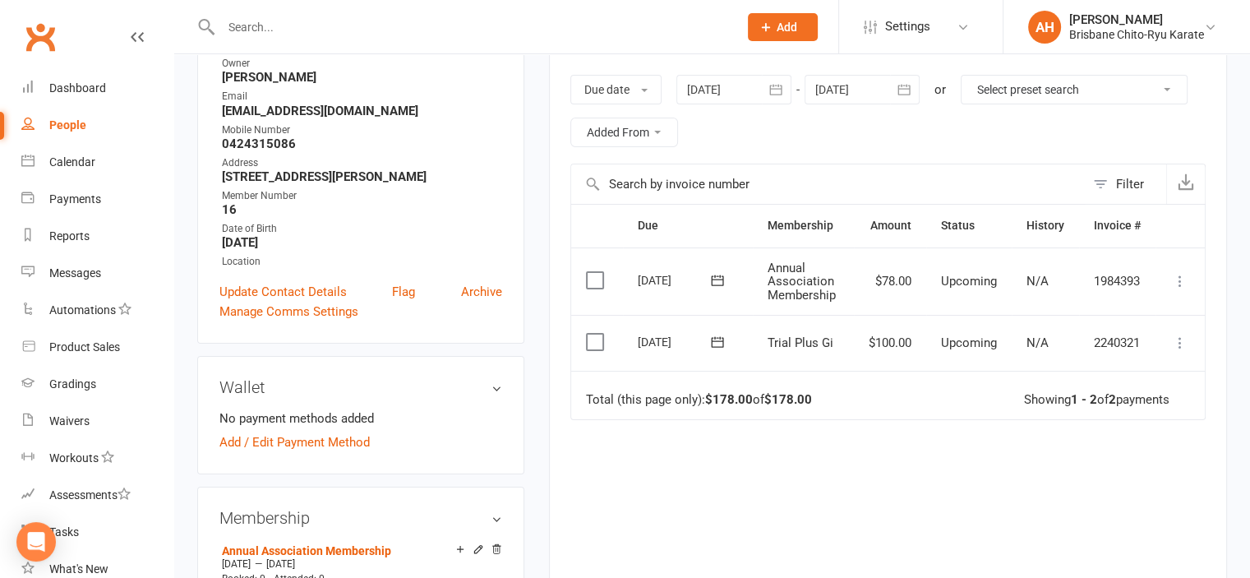
click at [1186, 344] on icon at bounding box center [1180, 343] width 16 height 16
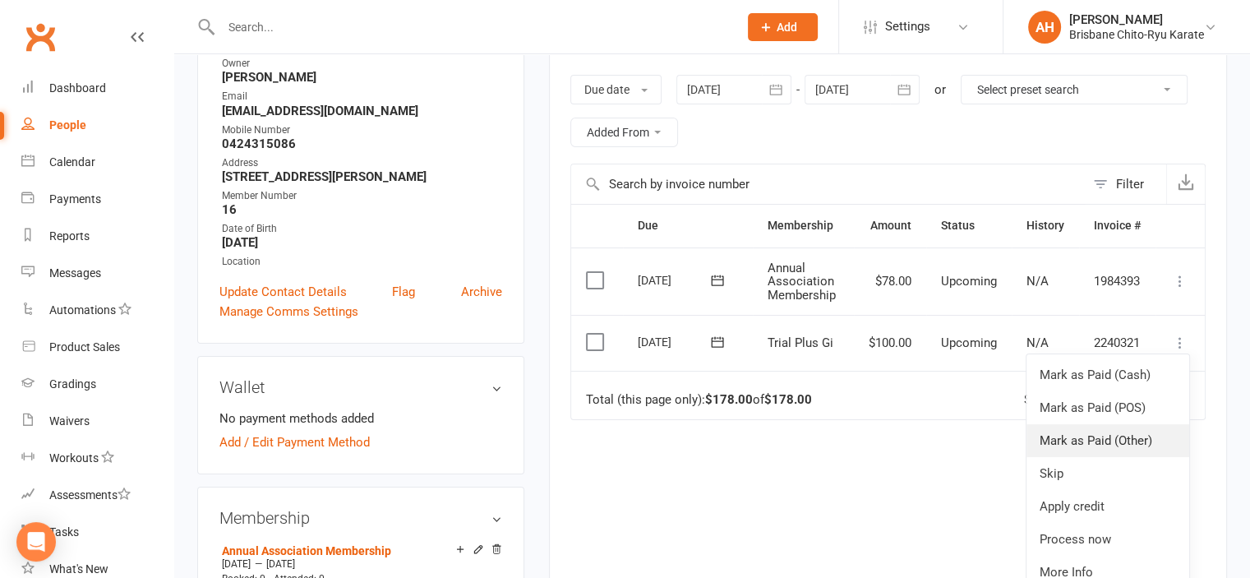
click at [1098, 445] on link "Mark as Paid (Other)" at bounding box center [1108, 440] width 163 height 33
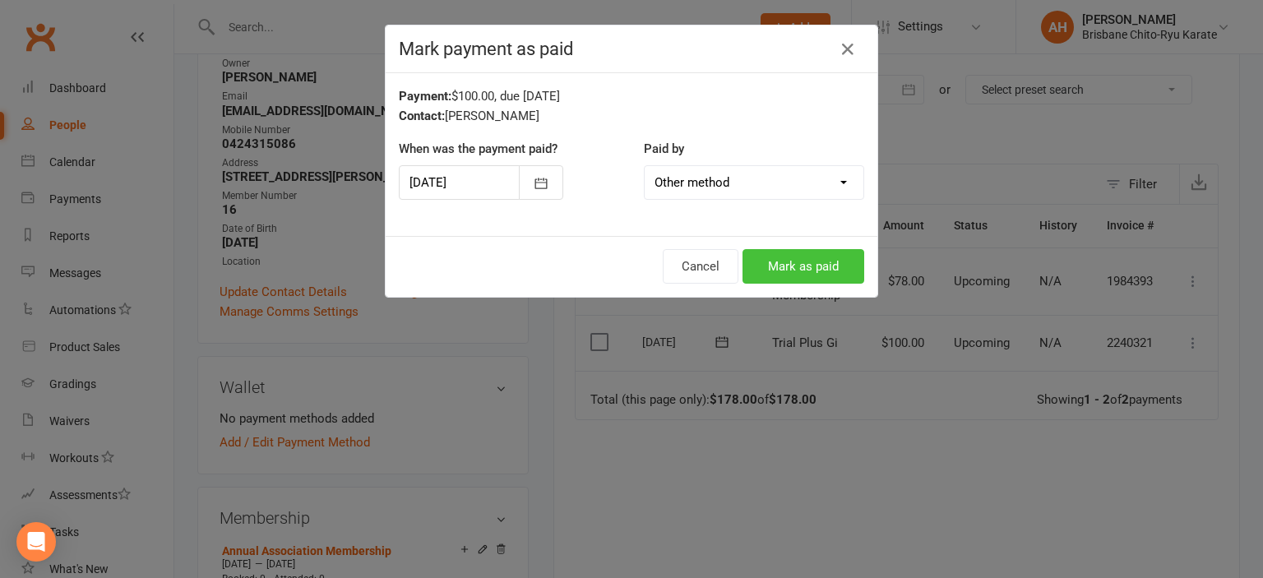
click at [784, 256] on button "Mark as paid" at bounding box center [803, 266] width 122 height 35
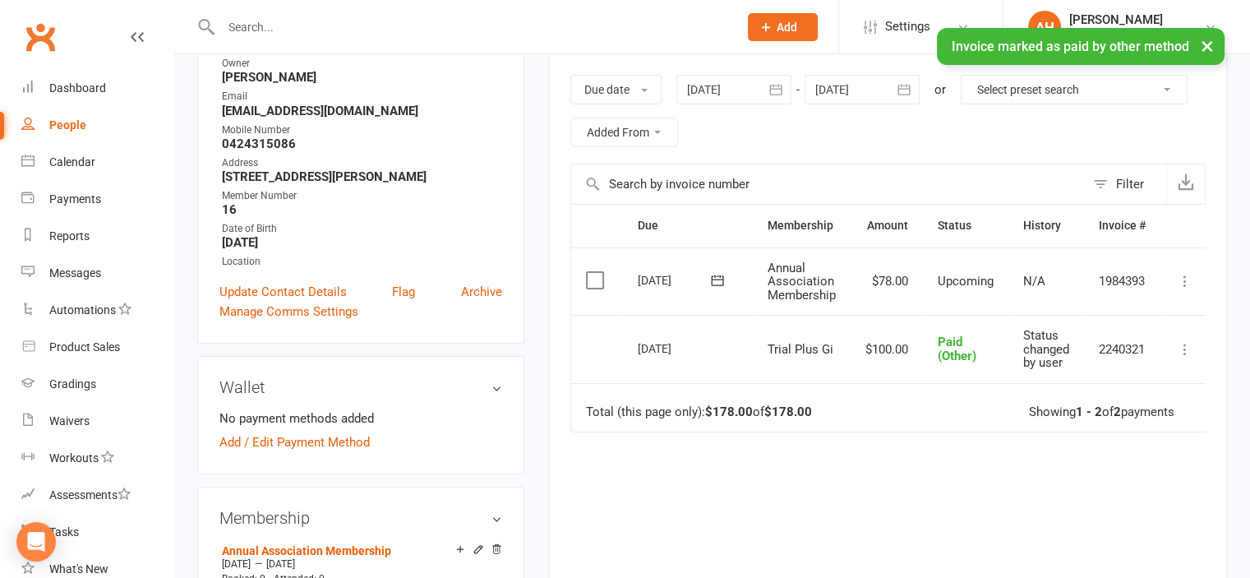
click at [1188, 275] on icon at bounding box center [1185, 281] width 16 height 16
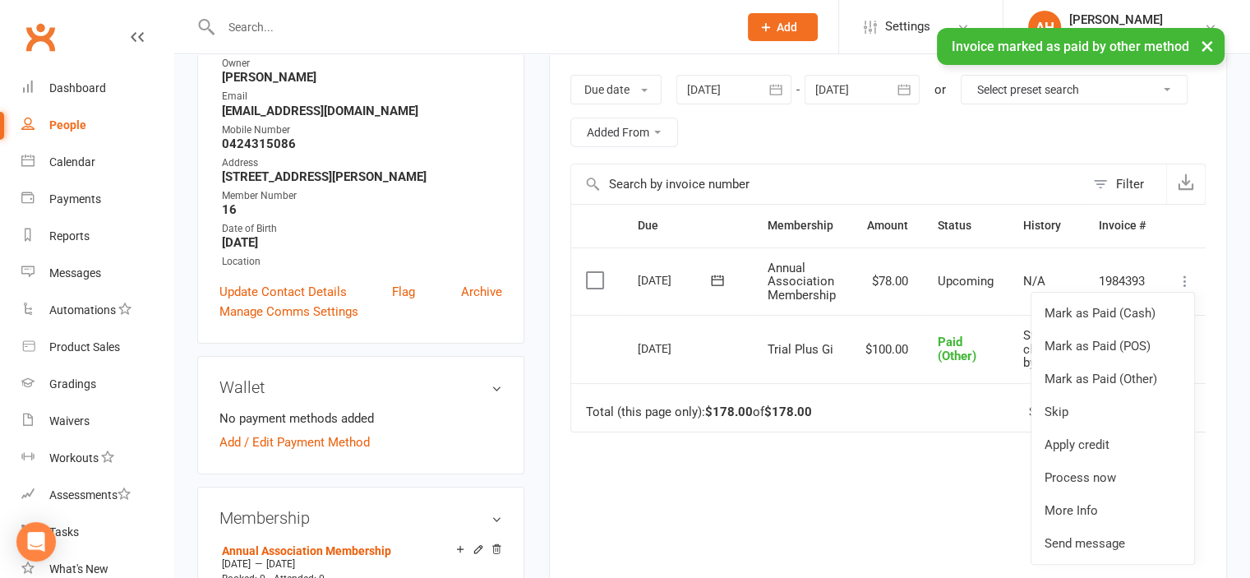
click at [1188, 275] on icon at bounding box center [1185, 281] width 16 height 16
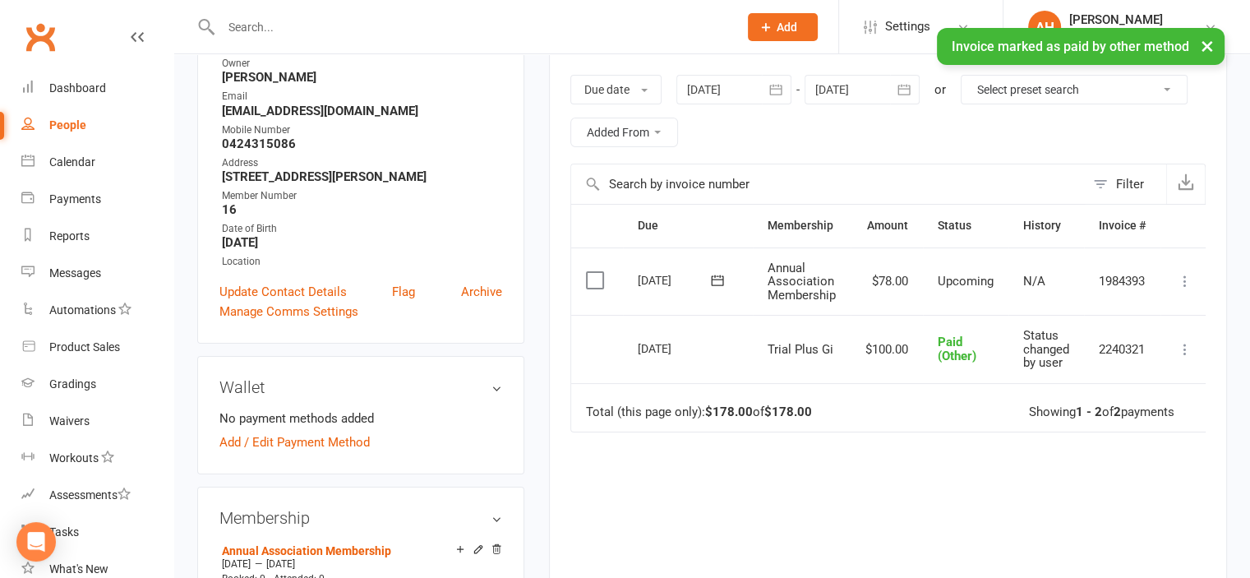
click at [1187, 275] on icon at bounding box center [1185, 281] width 16 height 16
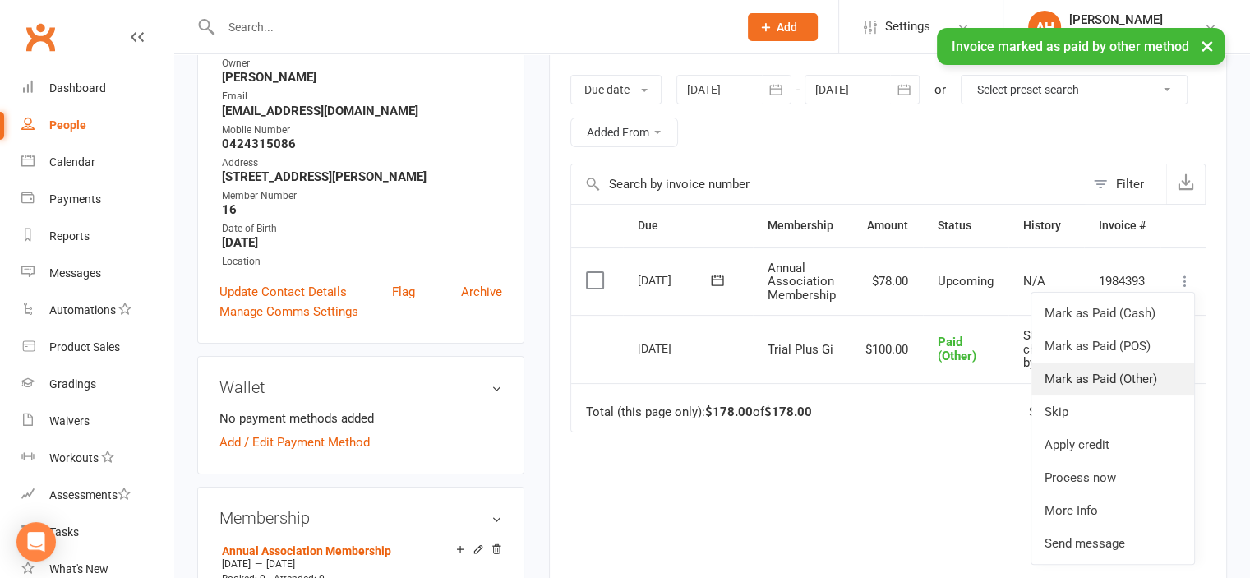
click at [1144, 375] on link "Mark as Paid (Other)" at bounding box center [1113, 379] width 163 height 33
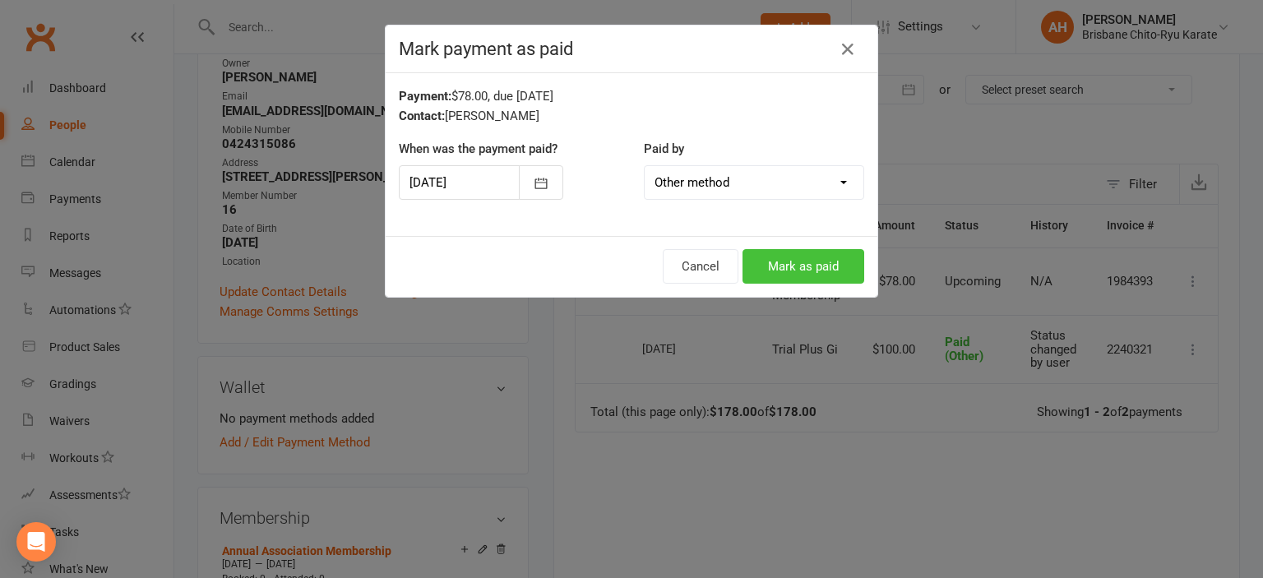
click at [796, 270] on button "Mark as paid" at bounding box center [803, 266] width 122 height 35
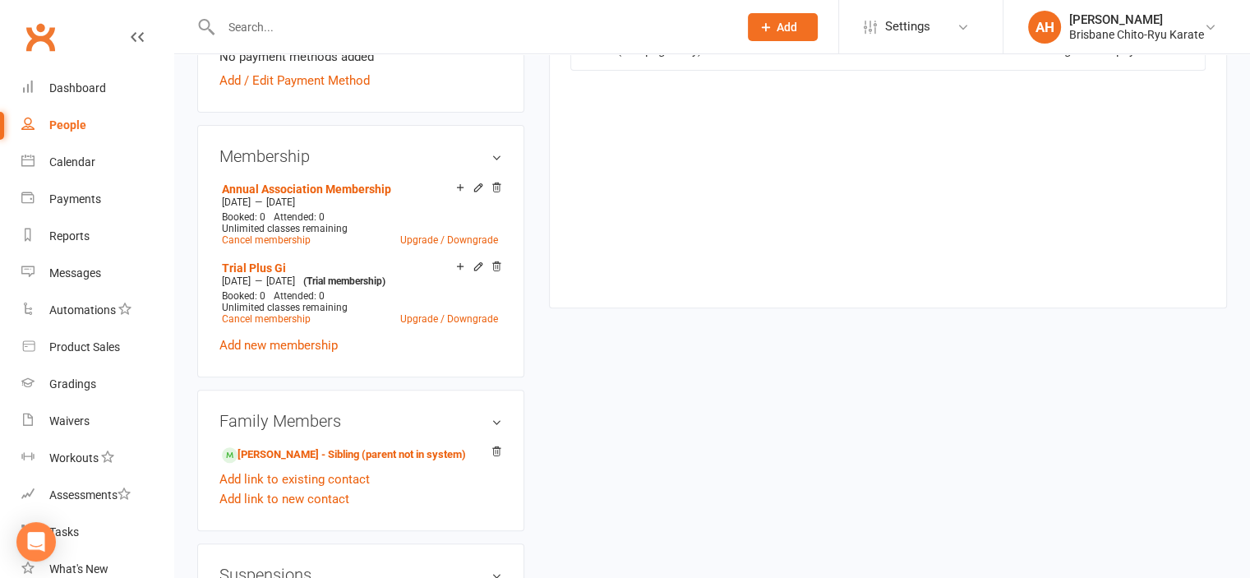
scroll to position [613, 0]
click at [377, 455] on link "[PERSON_NAME] - Sibling (parent not in system)" at bounding box center [344, 454] width 244 height 17
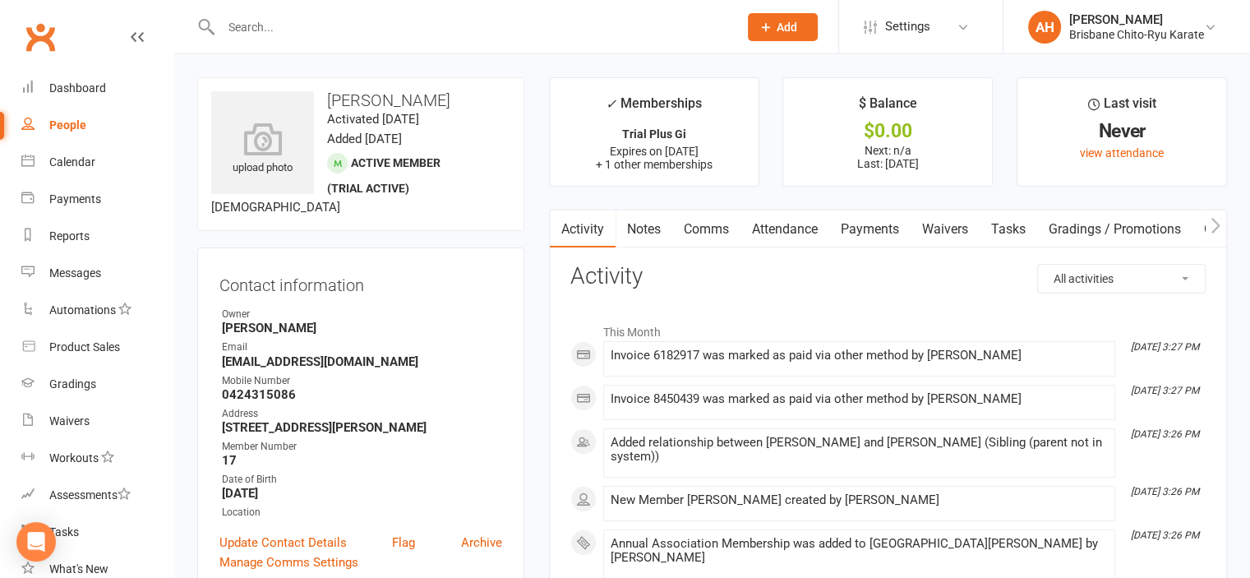
click at [883, 221] on link "Payments" at bounding box center [870, 229] width 81 height 38
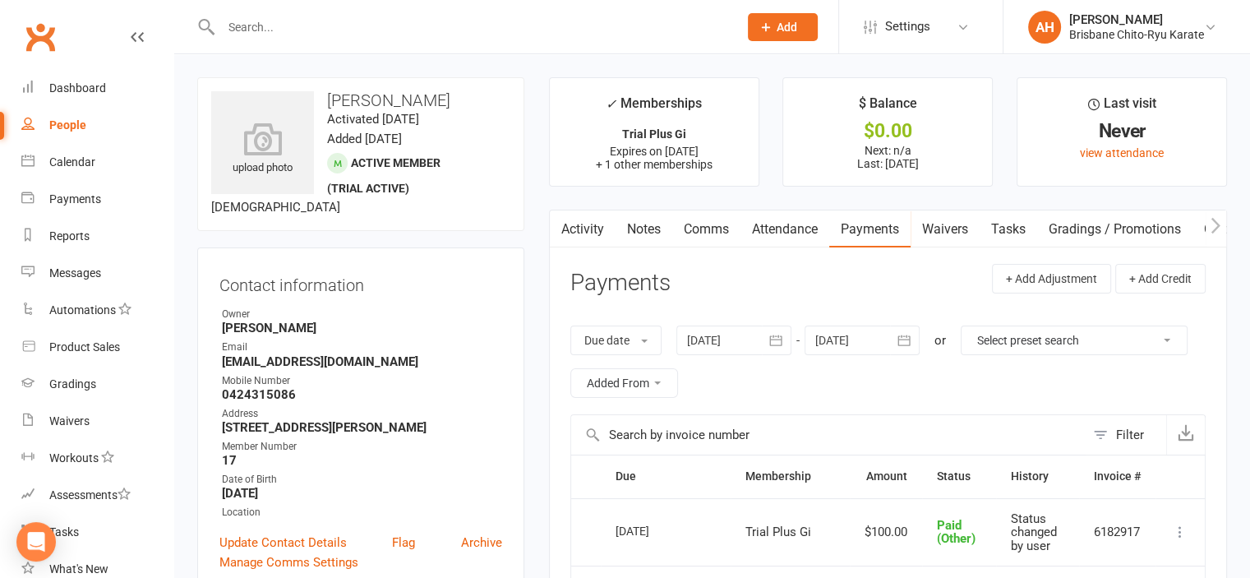
click at [69, 121] on div "People" at bounding box center [67, 124] width 37 height 13
select select "50"
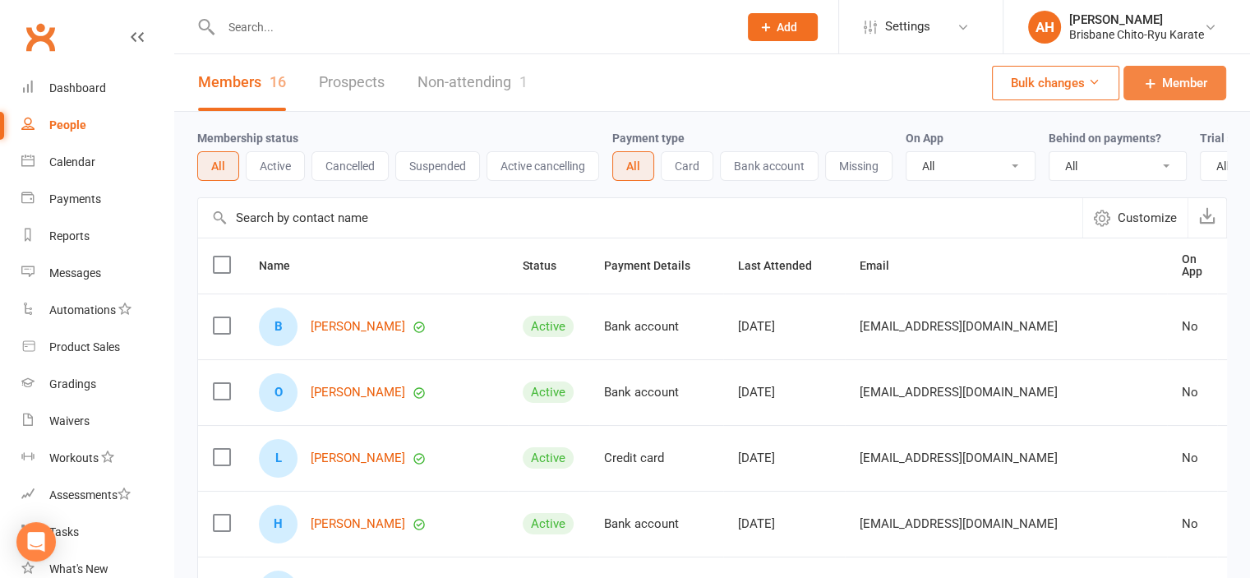
click at [1174, 84] on span "Member" at bounding box center [1184, 83] width 45 height 20
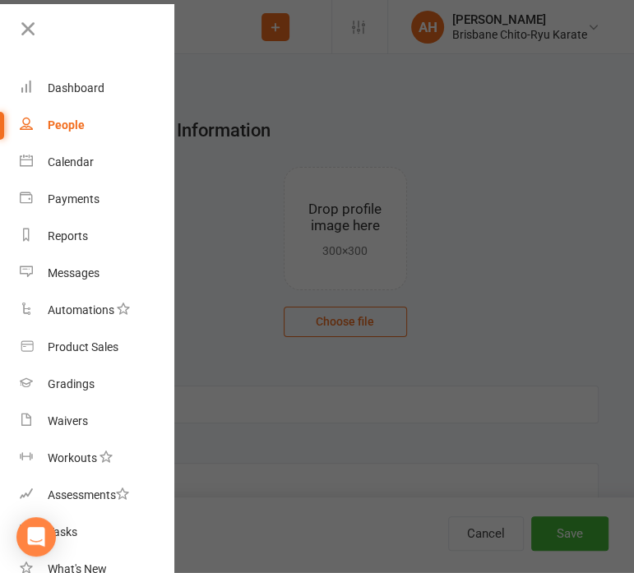
click at [409, 156] on div at bounding box center [317, 286] width 634 height 573
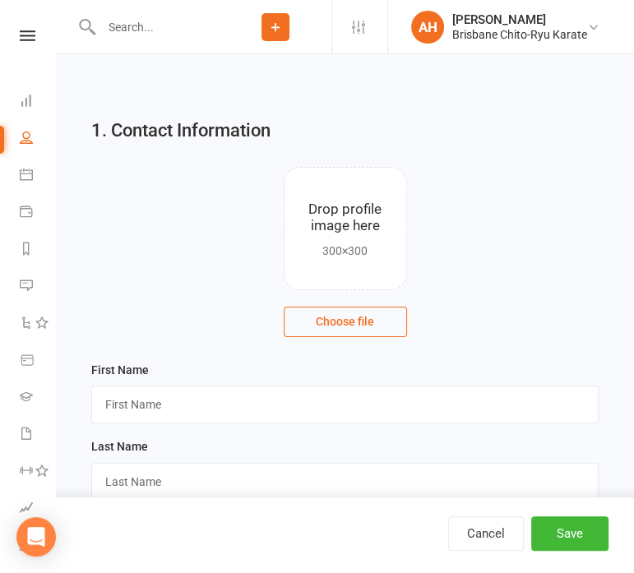
scroll to position [169, 0]
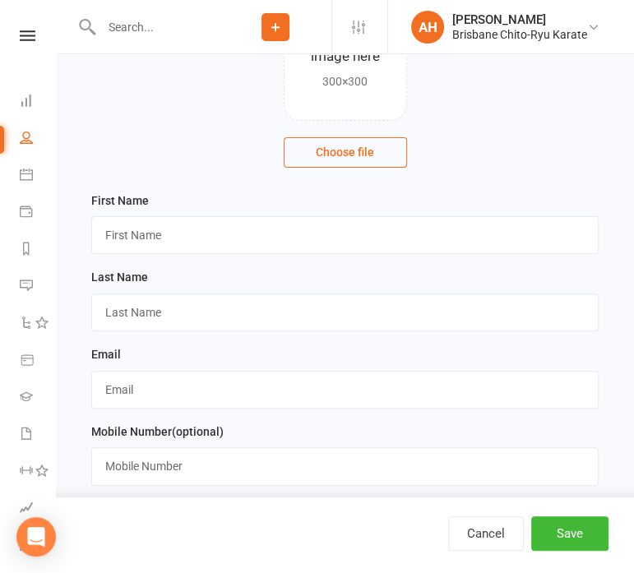
click at [365, 255] on div "First Name" at bounding box center [345, 229] width 524 height 77
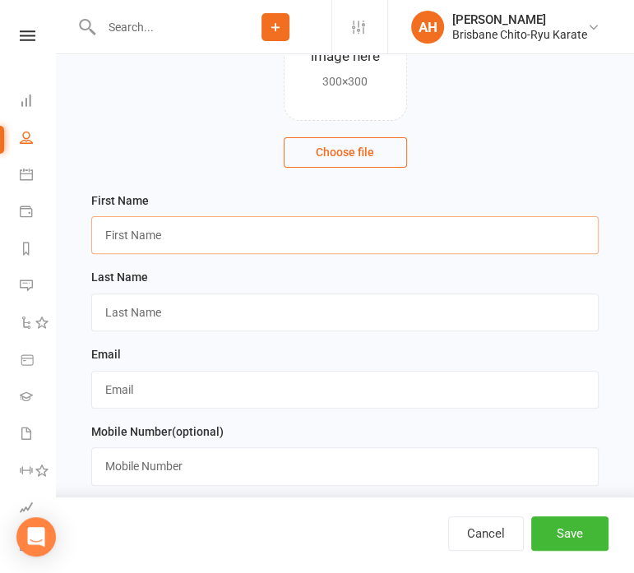
click at [371, 239] on input "text" at bounding box center [344, 235] width 507 height 38
type input "[PERSON_NAME]"
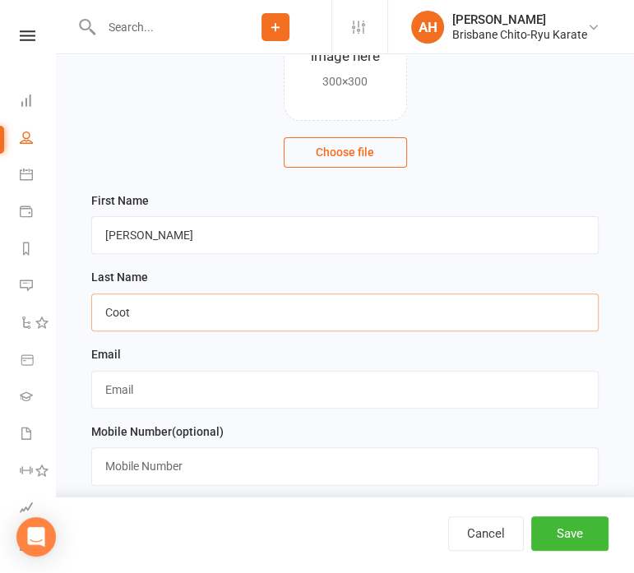
type input "Coot"
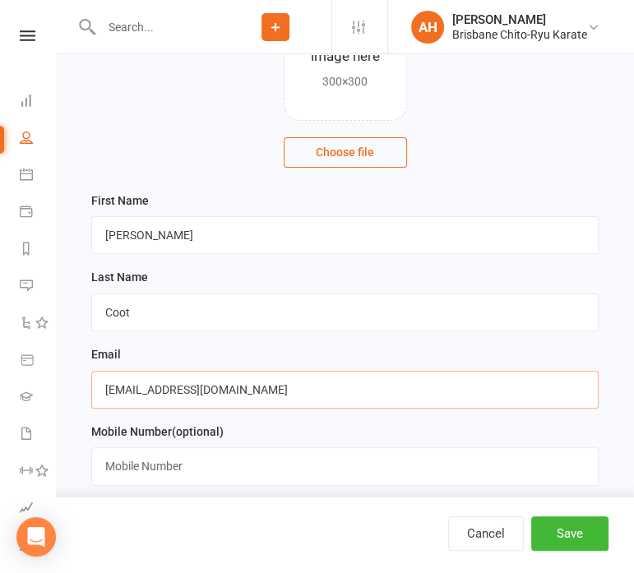
type input "[EMAIL_ADDRESS][DOMAIN_NAME]"
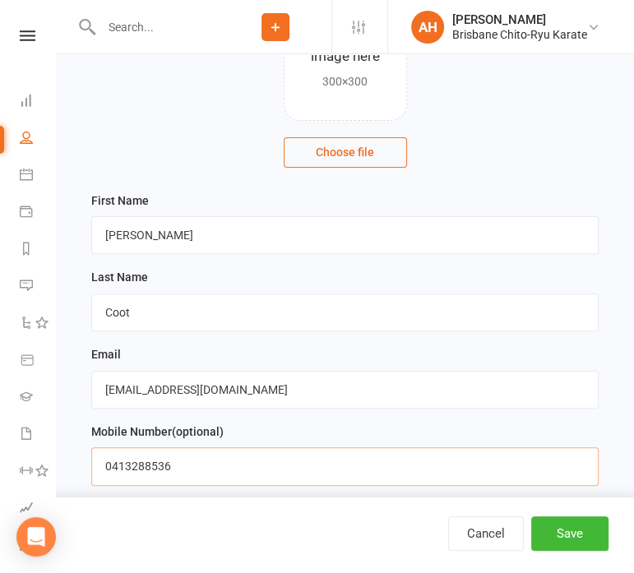
type input "0413288536"
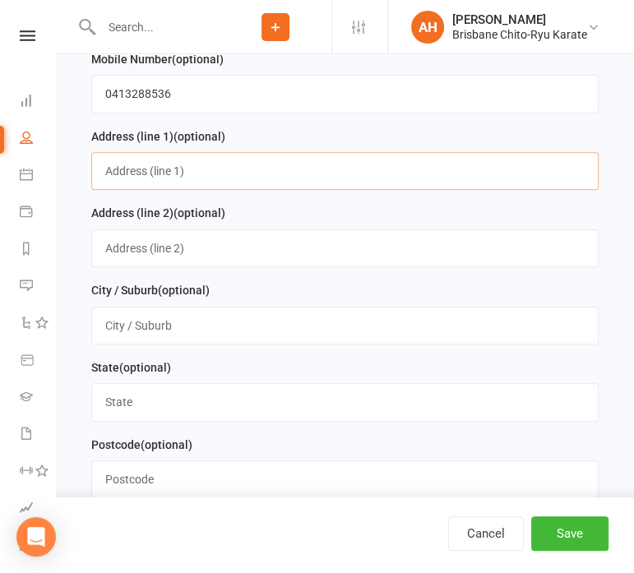
scroll to position [547, 0]
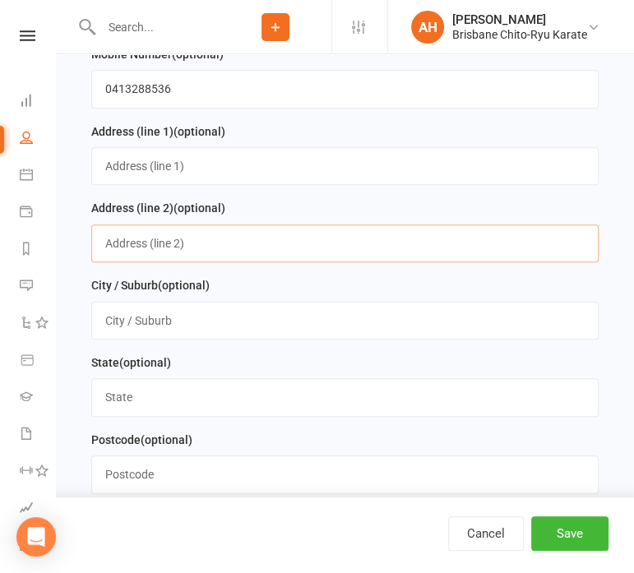
click at [371, 239] on input "text" at bounding box center [344, 243] width 507 height 38
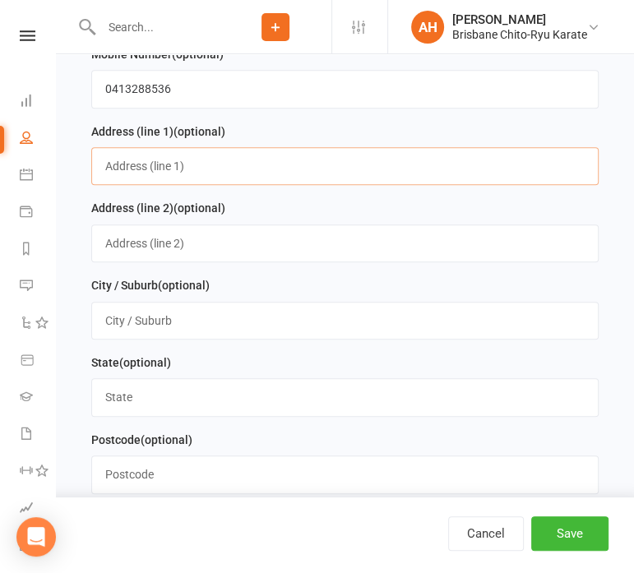
click at [371, 168] on input "text" at bounding box center [344, 166] width 507 height 38
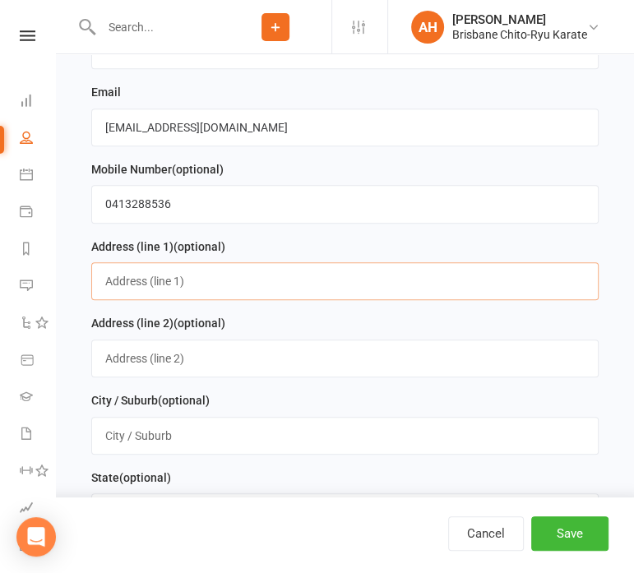
scroll to position [477, 0]
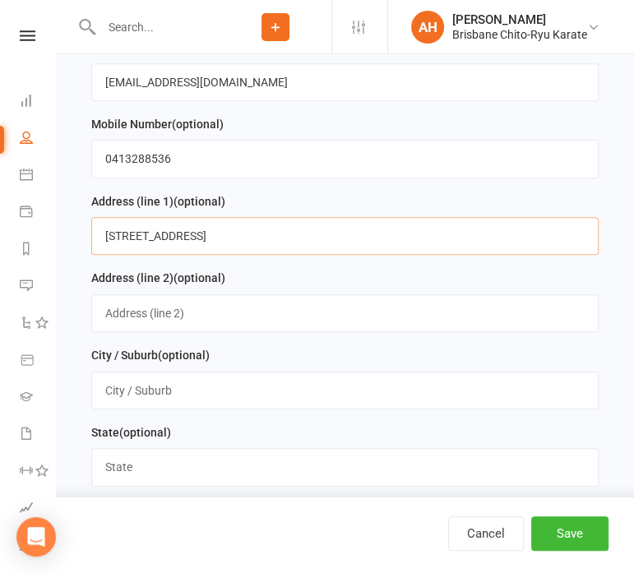
type input "[STREET_ADDRESS]"
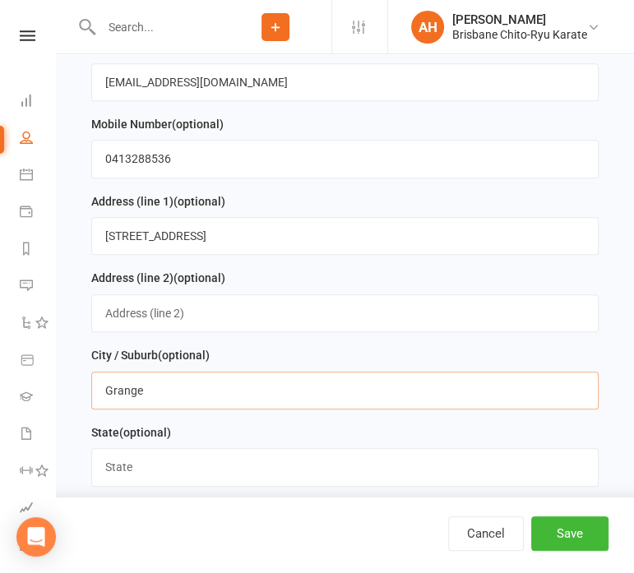
type input "Grange"
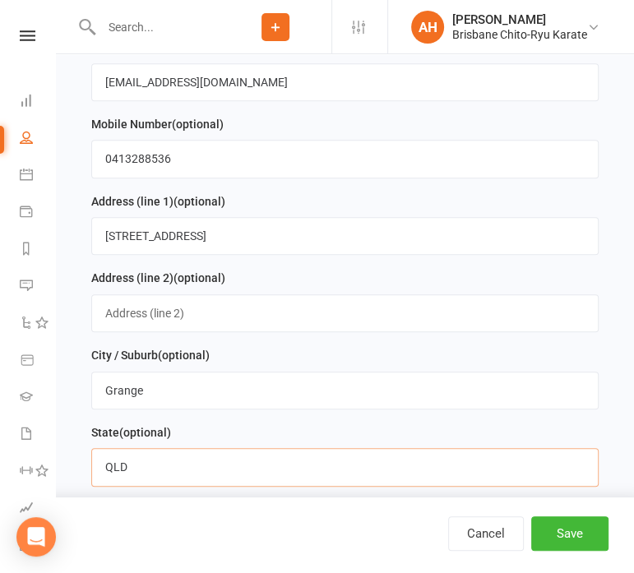
type input "QLD"
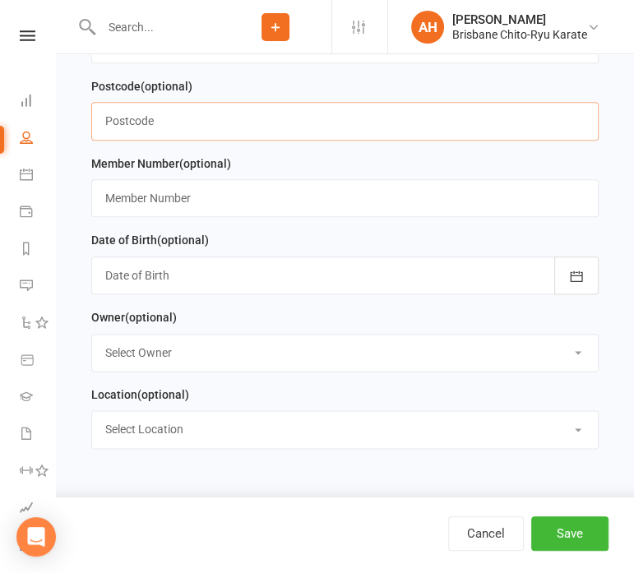
scroll to position [903, 0]
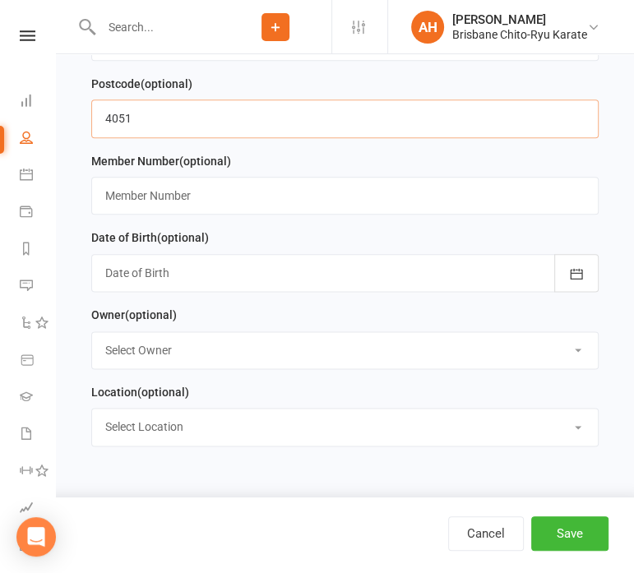
type input "4051"
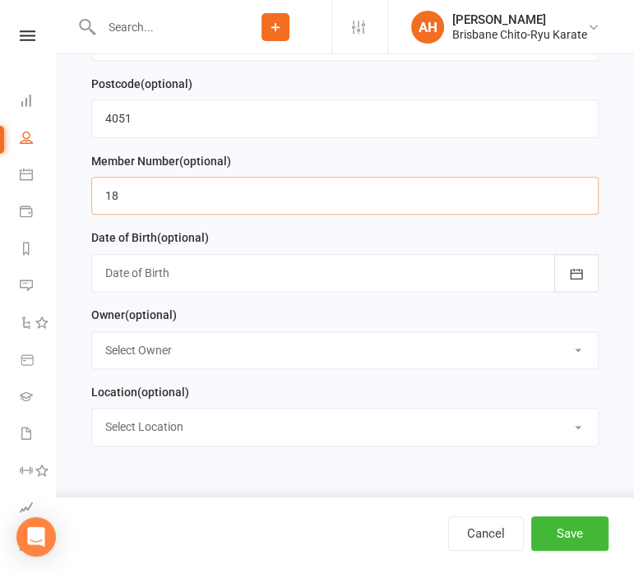
type input "18"
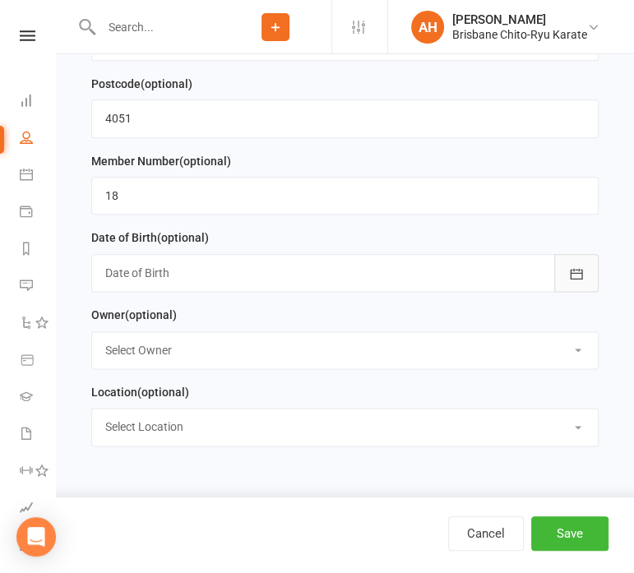
click at [569, 270] on icon "button" at bounding box center [576, 274] width 16 height 16
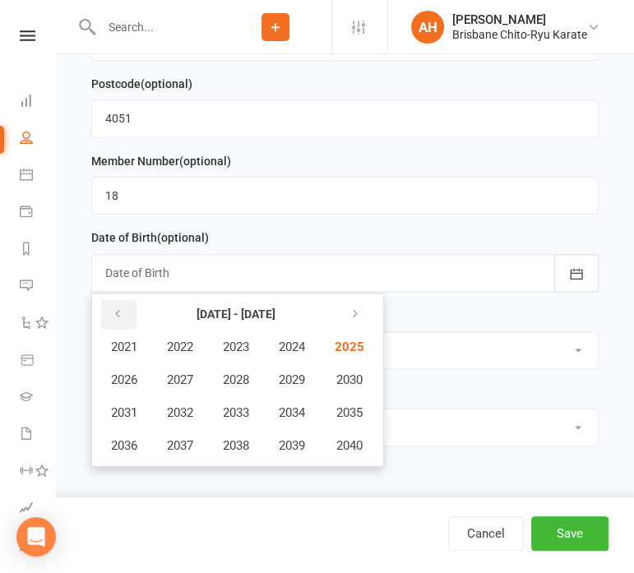
click at [118, 317] on icon "button" at bounding box center [118, 313] width 12 height 13
click at [240, 411] on span "2013" at bounding box center [236, 412] width 26 height 15
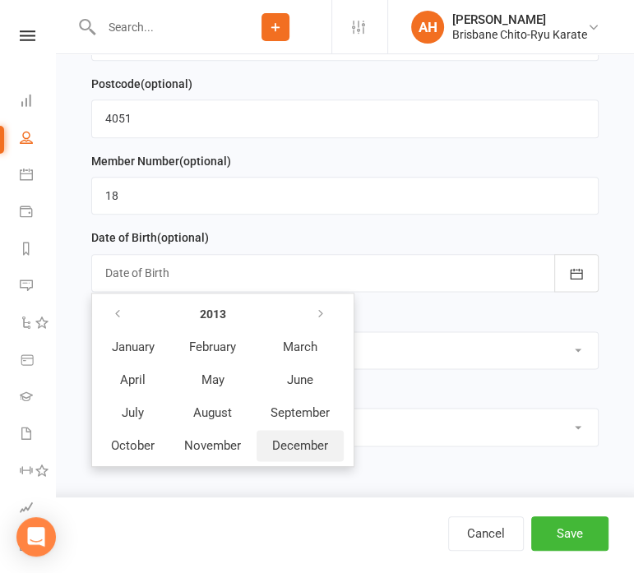
click at [313, 443] on span "December" at bounding box center [300, 445] width 56 height 15
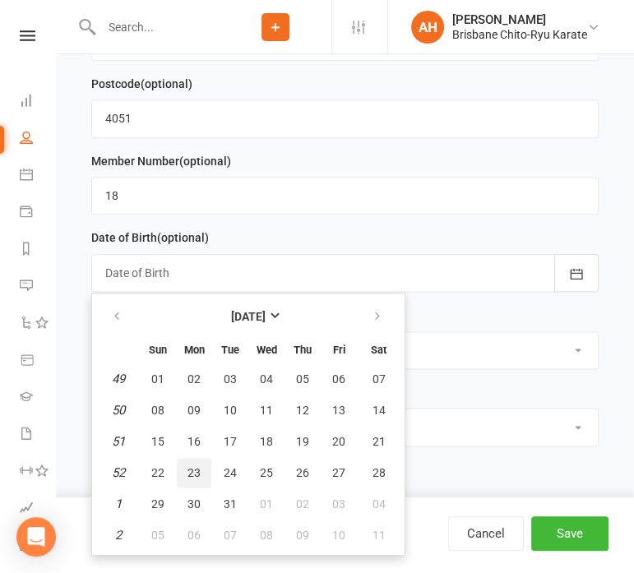
click at [202, 467] on button "23" at bounding box center [194, 473] width 35 height 30
type input "[DATE]"
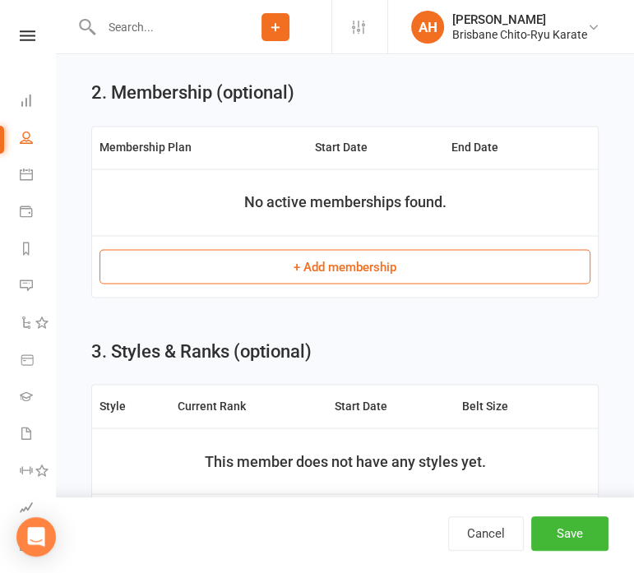
scroll to position [1326, 0]
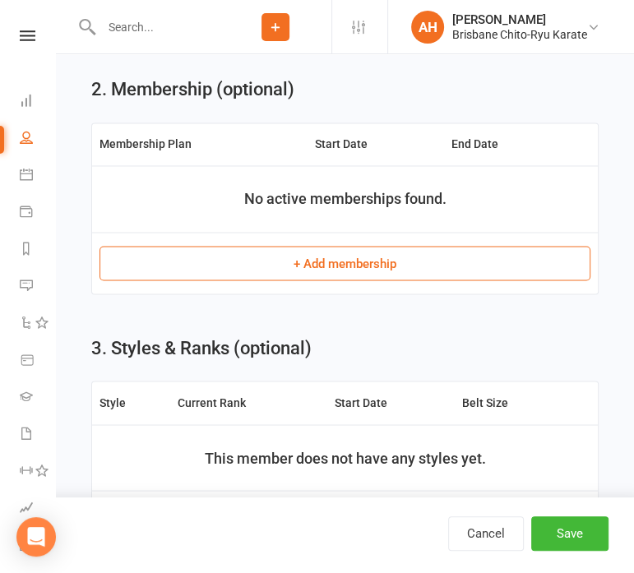
click at [351, 251] on button "+ Add membership" at bounding box center [344, 263] width 491 height 35
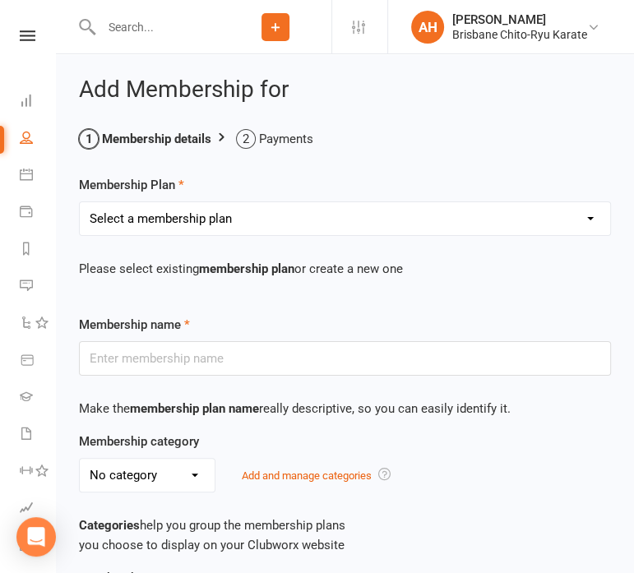
click at [370, 213] on select "Select a membership plan Create new Membership Plan Trial Plus Gi Unlimited Mon…" at bounding box center [345, 218] width 530 height 33
select select "1"
click at [80, 202] on select "Select a membership plan Create new Membership Plan Trial Plus Gi Unlimited Mon…" at bounding box center [345, 218] width 530 height 33
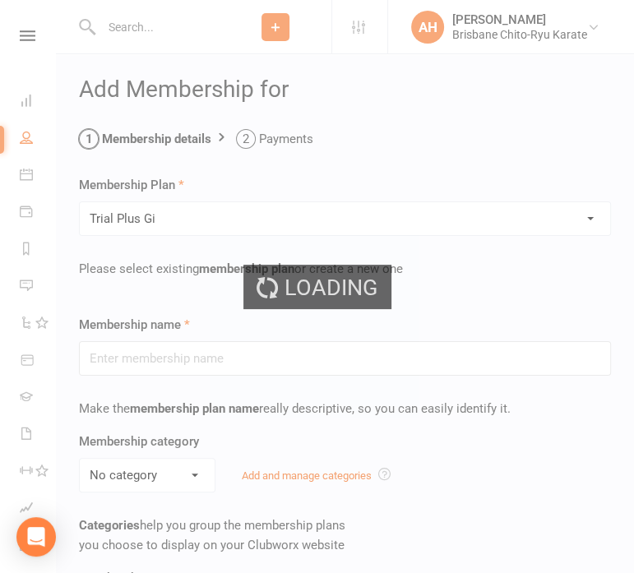
type input "Trial Plus Gi"
select select "1"
type input "7"
select select "1"
type input "8"
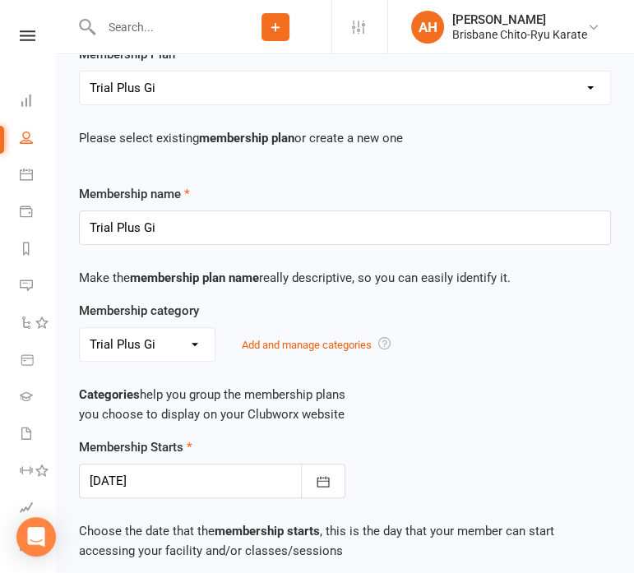
scroll to position [134, 0]
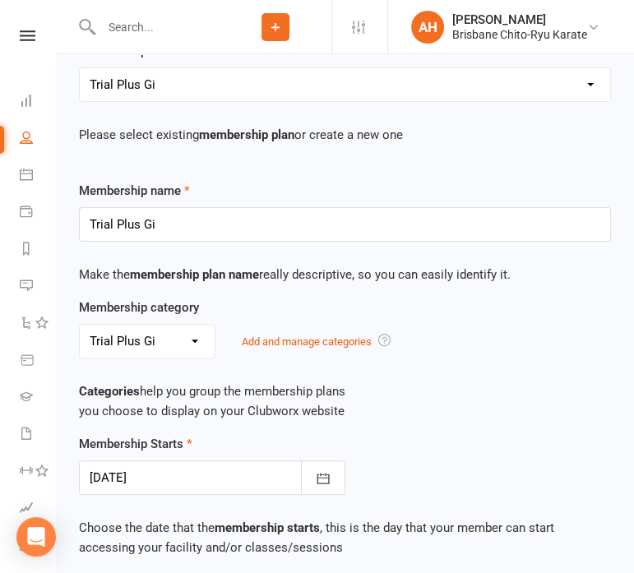
click at [392, 447] on div "Membership Starts [DATE] [DATE] Sun Mon Tue Wed Thu Fri Sat 40 28 29 30 01 02 0…" at bounding box center [345, 464] width 557 height 61
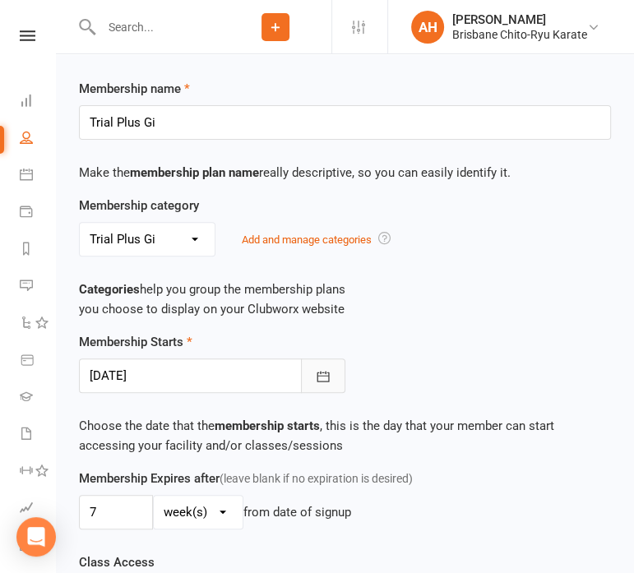
click at [333, 385] on button "button" at bounding box center [323, 375] width 44 height 35
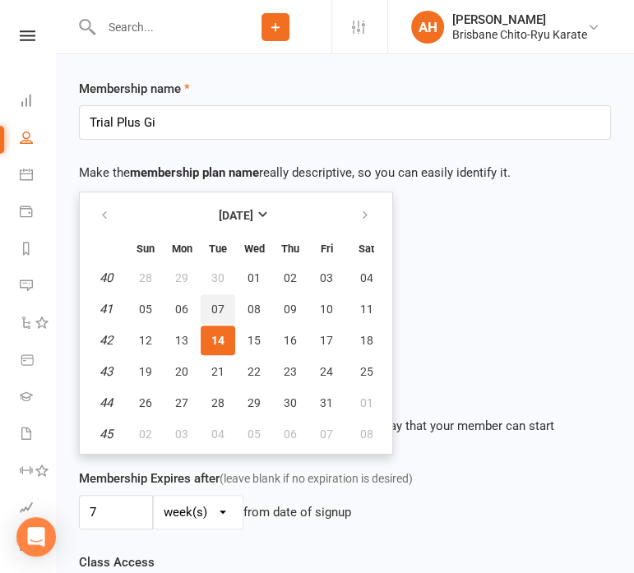
click at [221, 314] on button "07" at bounding box center [218, 309] width 35 height 30
type input "[DATE]"
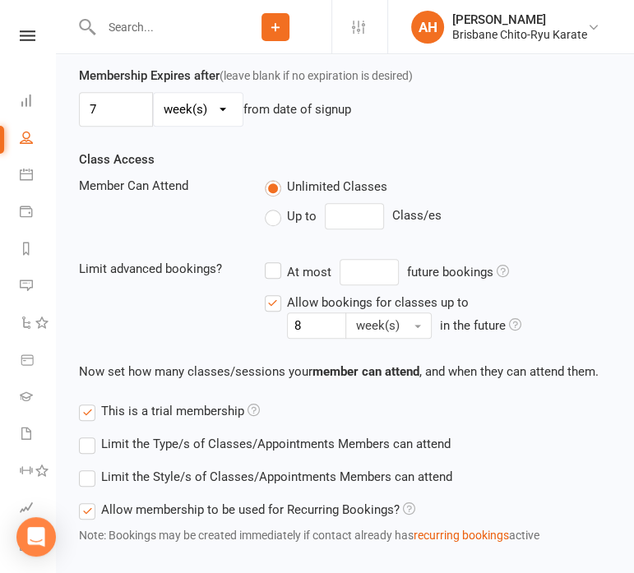
scroll to position [779, 0]
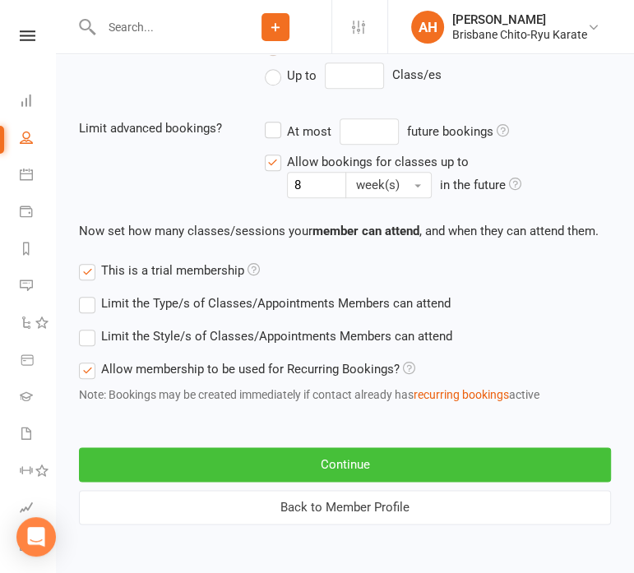
click at [311, 455] on button "Continue" at bounding box center [345, 464] width 532 height 35
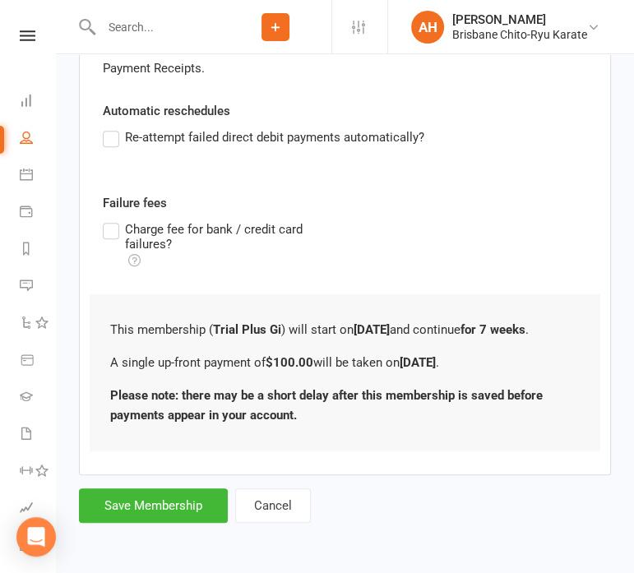
scroll to position [0, 0]
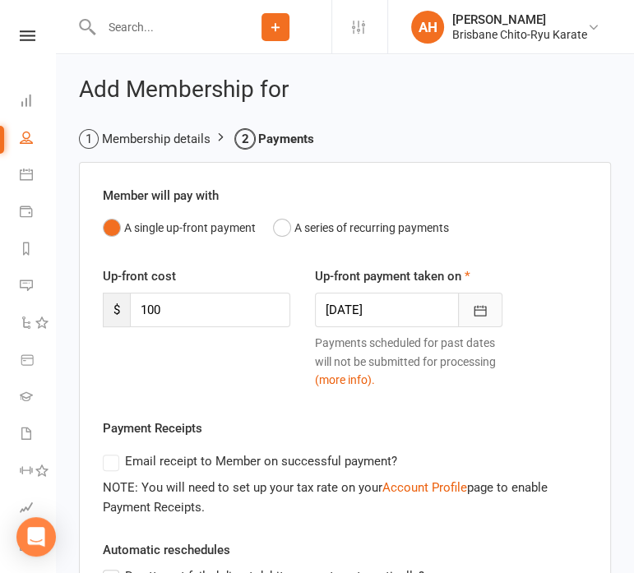
click at [475, 312] on icon "button" at bounding box center [480, 311] width 16 height 16
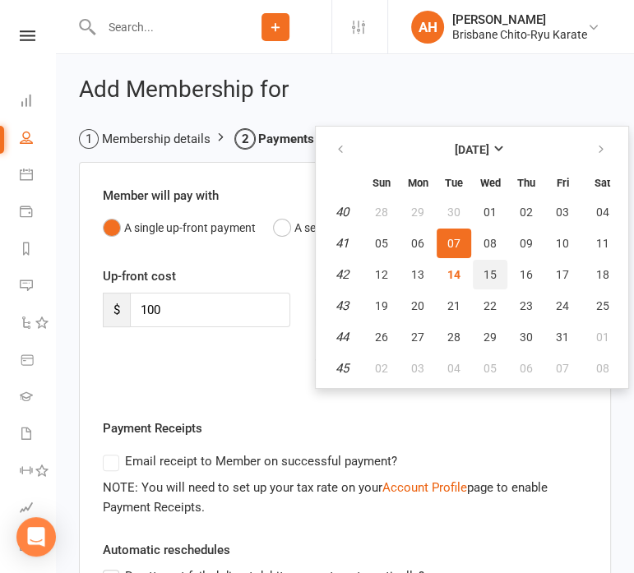
click at [497, 264] on button "15" at bounding box center [490, 275] width 35 height 30
type input "[DATE]"
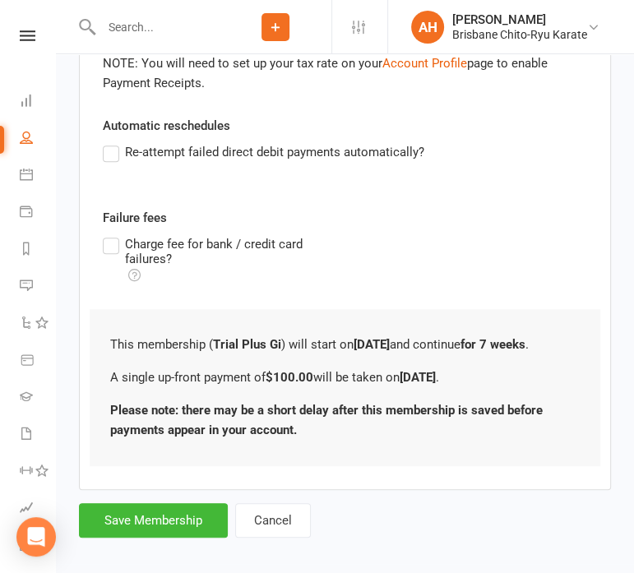
scroll to position [369, 0]
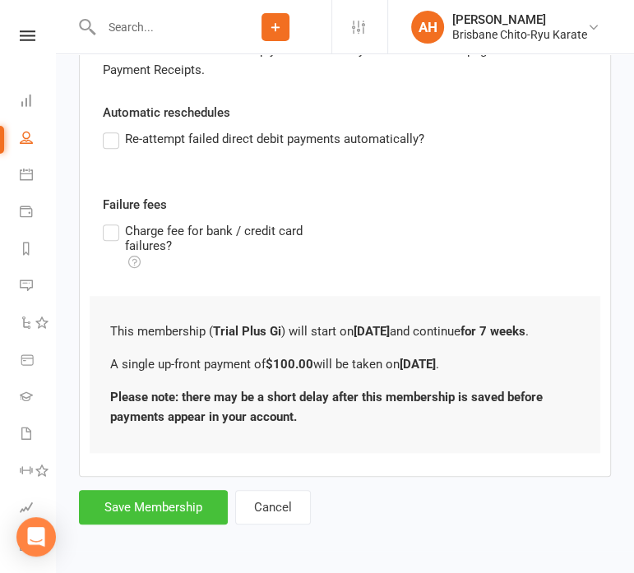
click at [146, 501] on button "Save Membership" at bounding box center [153, 507] width 149 height 35
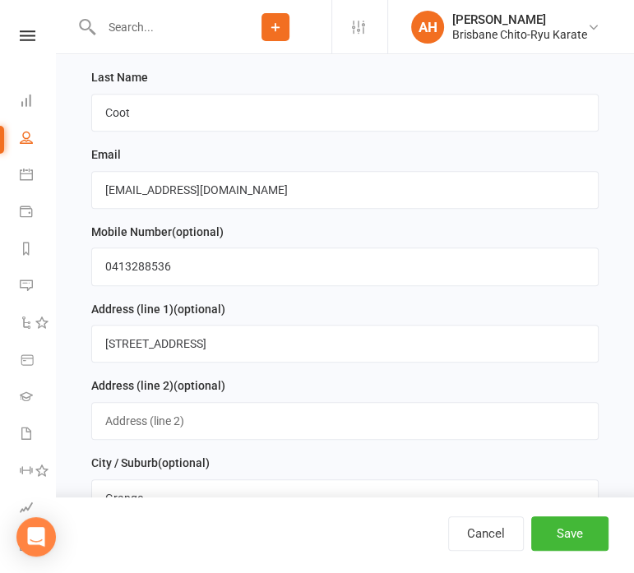
scroll to position [1403, 0]
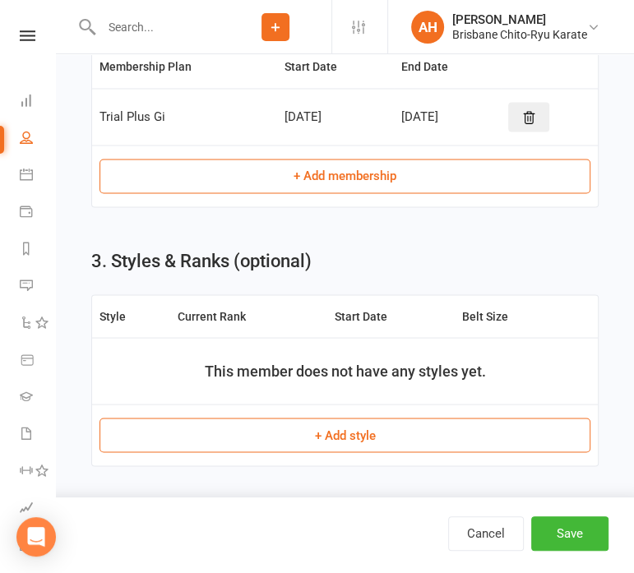
click at [348, 184] on button "+ Add membership" at bounding box center [344, 176] width 491 height 35
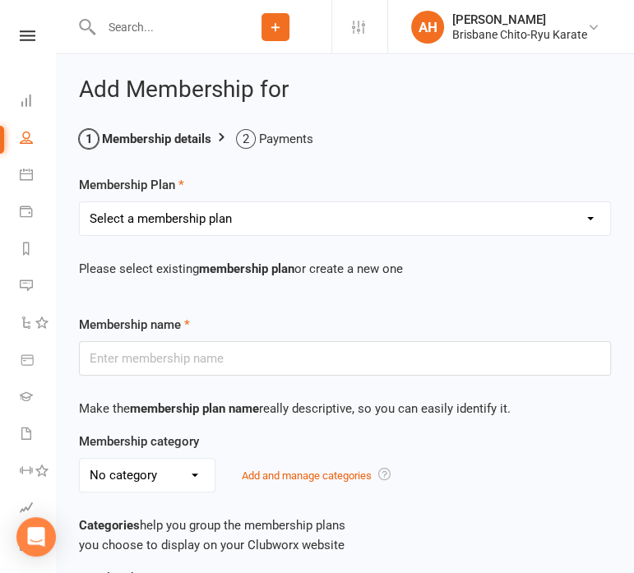
click at [337, 231] on select "Select a membership plan Create new Membership Plan Trial Plus Gi Unlimited Mon…" at bounding box center [345, 218] width 530 height 33
select select "7"
click at [80, 202] on select "Select a membership plan Create new Membership Plan Trial Plus Gi Unlimited Mon…" at bounding box center [345, 218] width 530 height 33
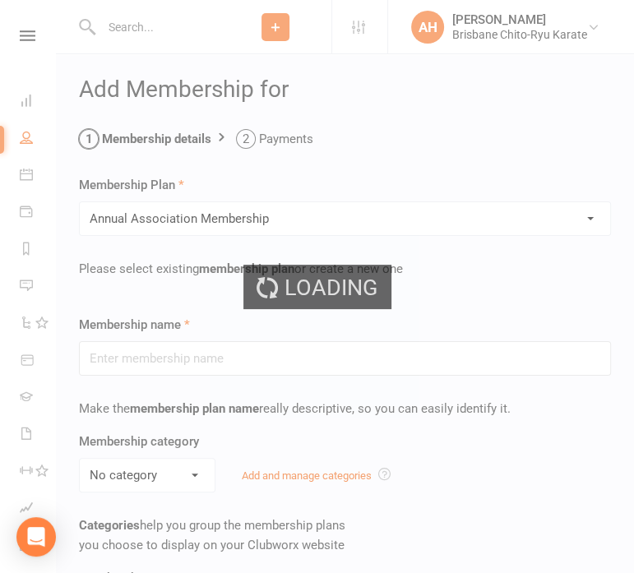
type input "Annual Association Membership"
type input "1"
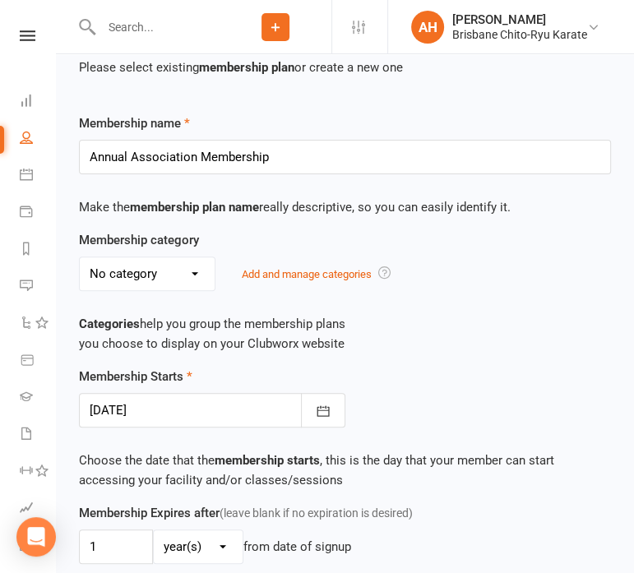
scroll to position [301, 0]
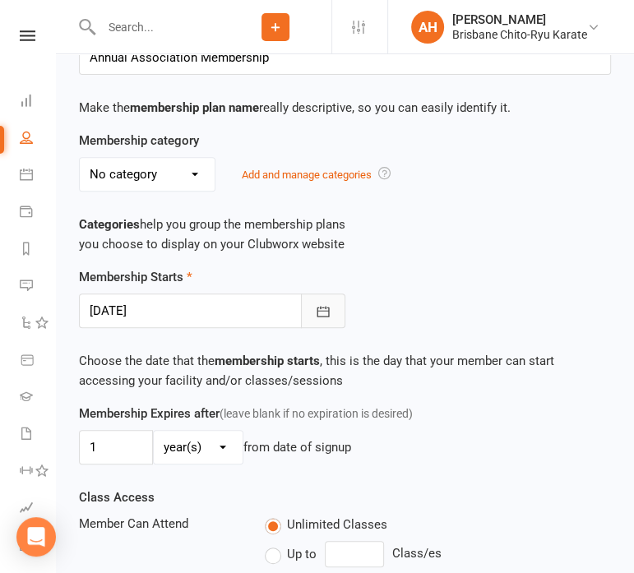
click at [329, 303] on icon "button" at bounding box center [323, 311] width 16 height 16
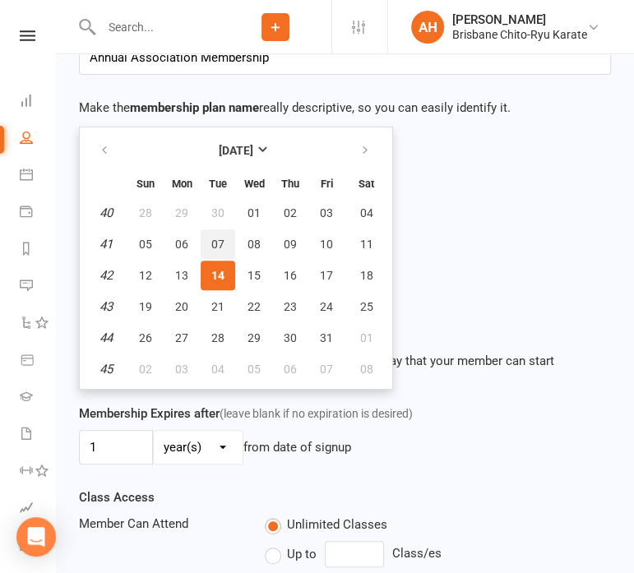
click at [206, 240] on button "07" at bounding box center [218, 244] width 35 height 30
type input "[DATE]"
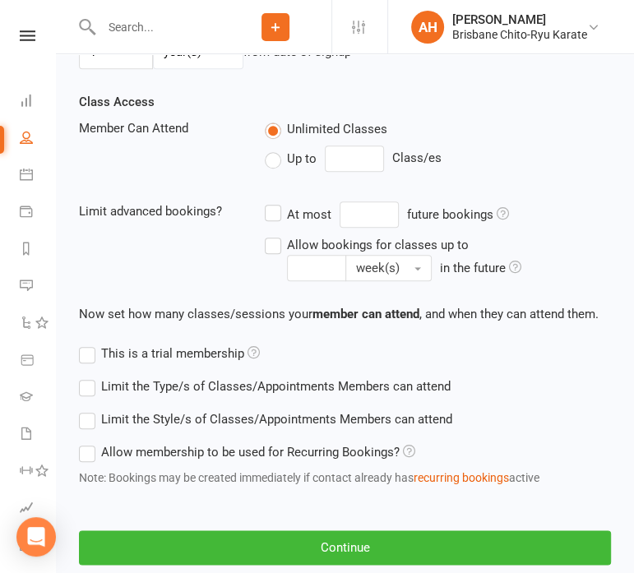
scroll to position [779, 0]
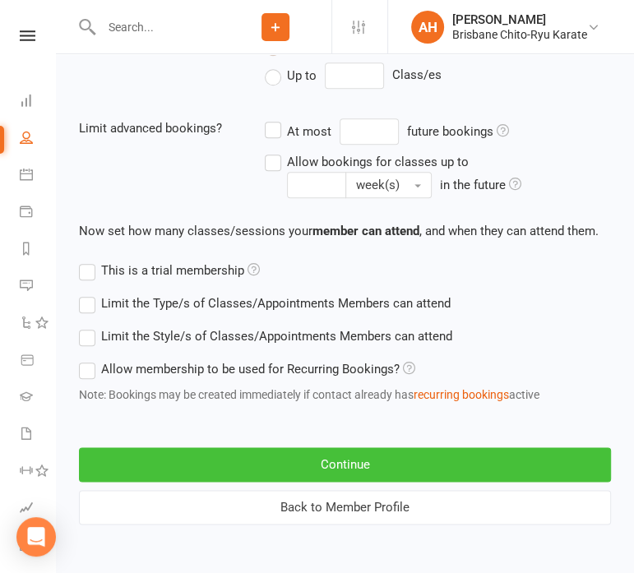
click at [340, 464] on button "Continue" at bounding box center [345, 464] width 532 height 35
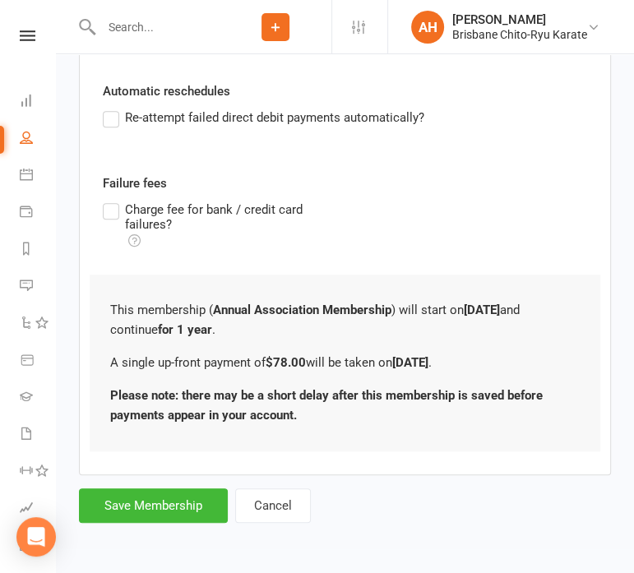
scroll to position [0, 0]
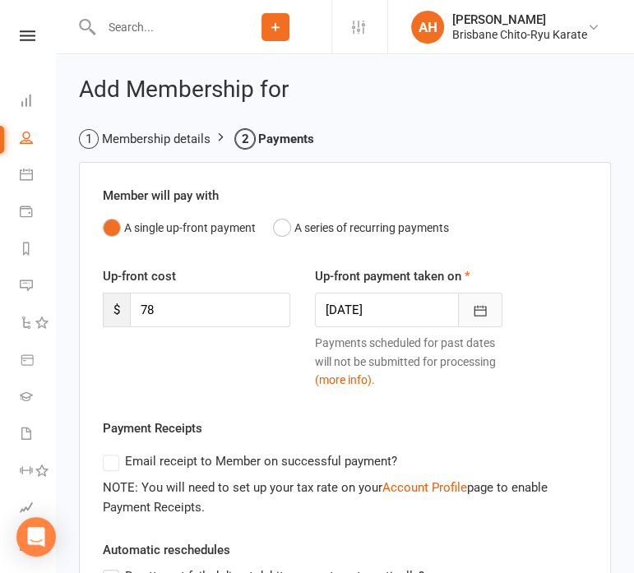
click at [469, 307] on button "button" at bounding box center [480, 310] width 44 height 35
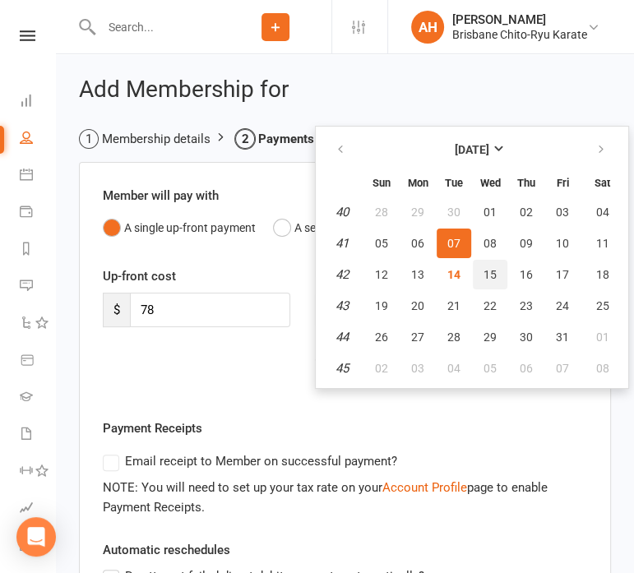
click at [492, 280] on span "15" at bounding box center [489, 274] width 13 height 13
type input "[DATE]"
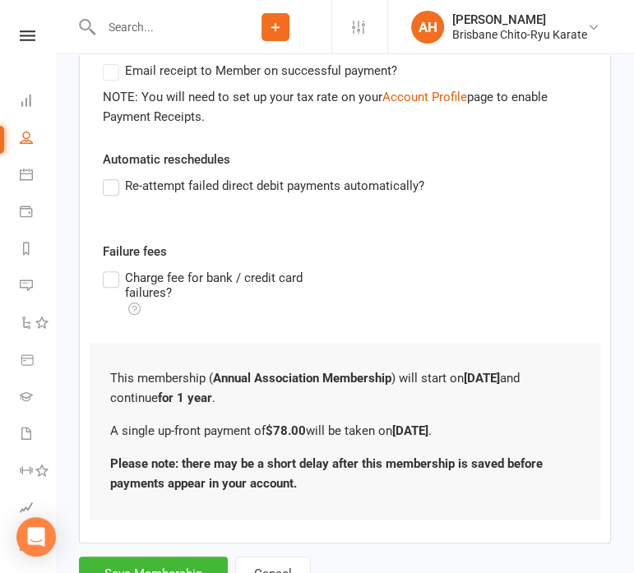
scroll to position [389, 0]
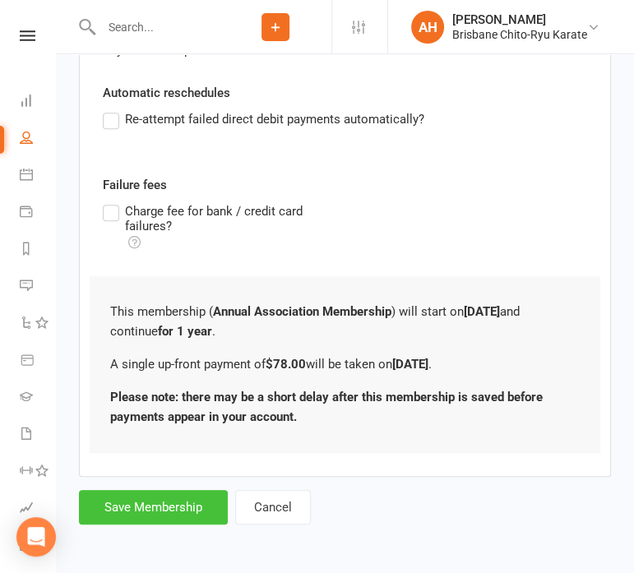
click at [184, 510] on button "Save Membership" at bounding box center [153, 507] width 149 height 35
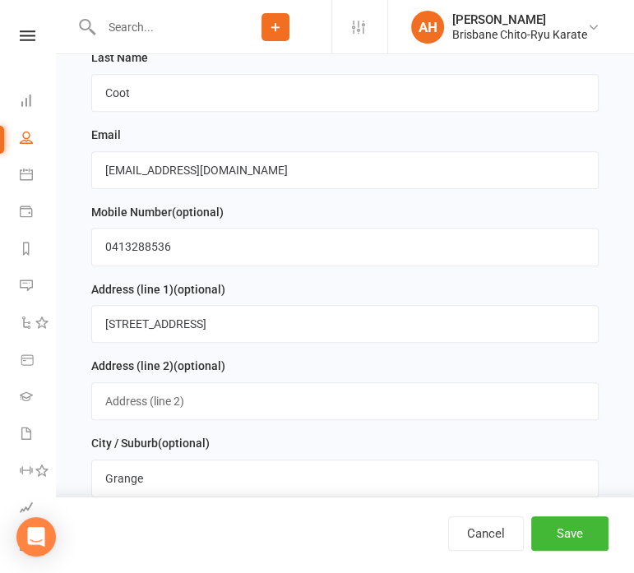
scroll to position [1403, 0]
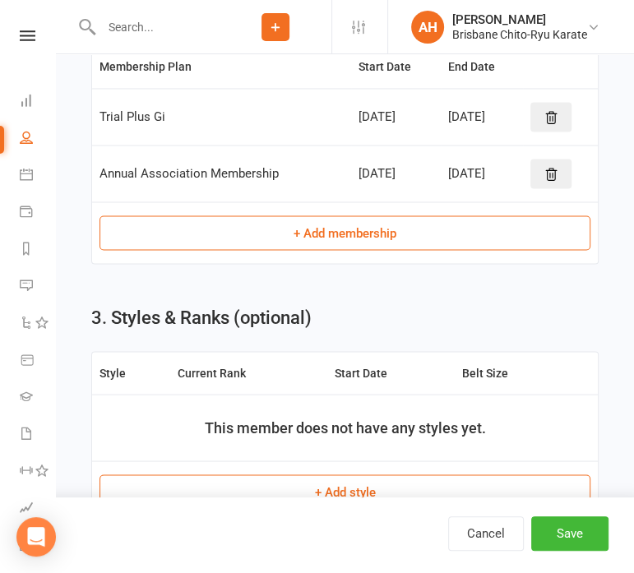
click at [313, 216] on button "+ Add membership" at bounding box center [344, 232] width 491 height 35
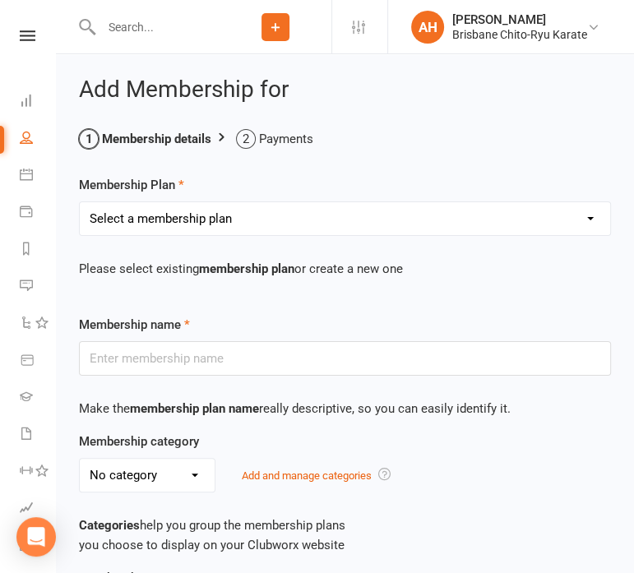
click at [313, 216] on select "Select a membership plan Create new Membership Plan Trial Plus Gi Unlimited Mon…" at bounding box center [345, 218] width 530 height 33
select select "4"
click at [80, 202] on select "Select a membership plan Create new Membership Plan Trial Plus Gi Unlimited Mon…" at bounding box center [345, 218] width 530 height 33
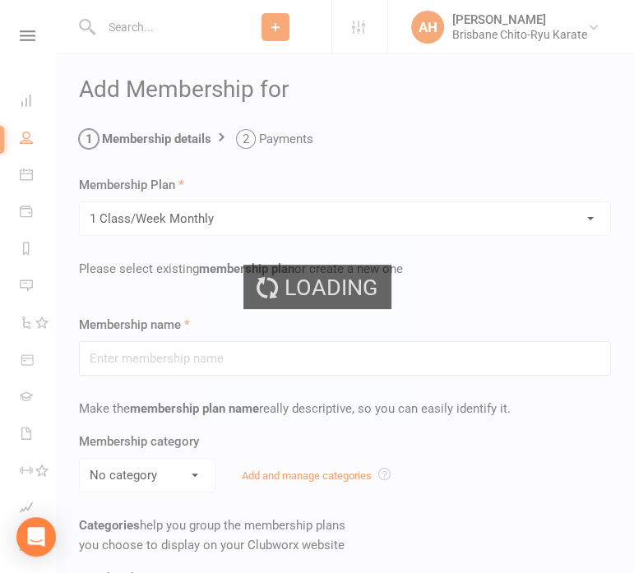
type input "1 Class/Week Monthly"
select select "0"
type input "0"
type input "1"
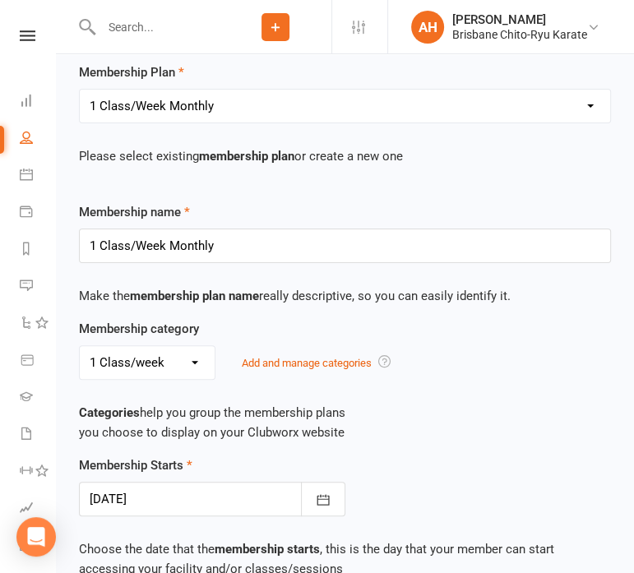
scroll to position [120, 0]
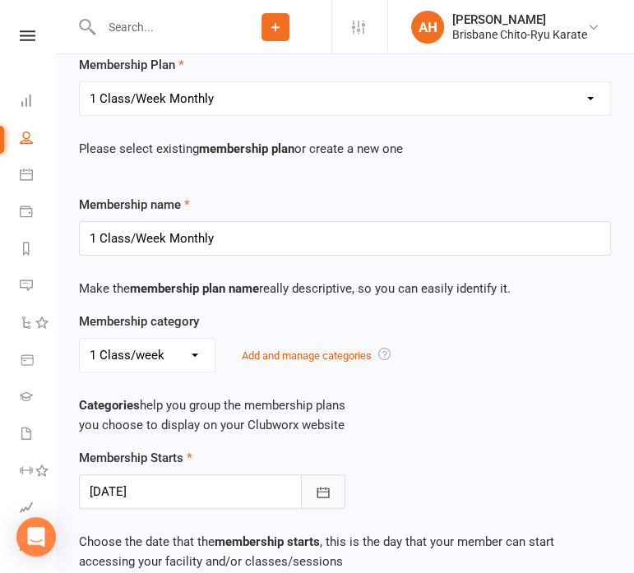
click at [330, 480] on button "button" at bounding box center [323, 491] width 44 height 35
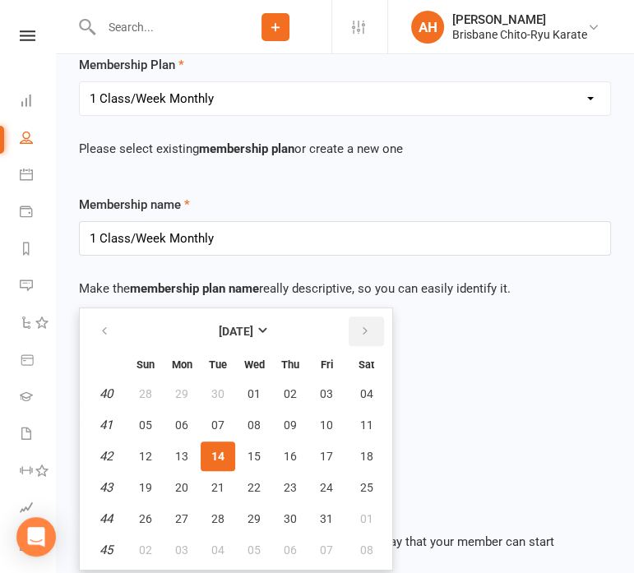
click at [359, 331] on icon "button" at bounding box center [365, 331] width 12 height 13
click at [276, 426] on button "06" at bounding box center [290, 425] width 35 height 30
type input "[DATE]"
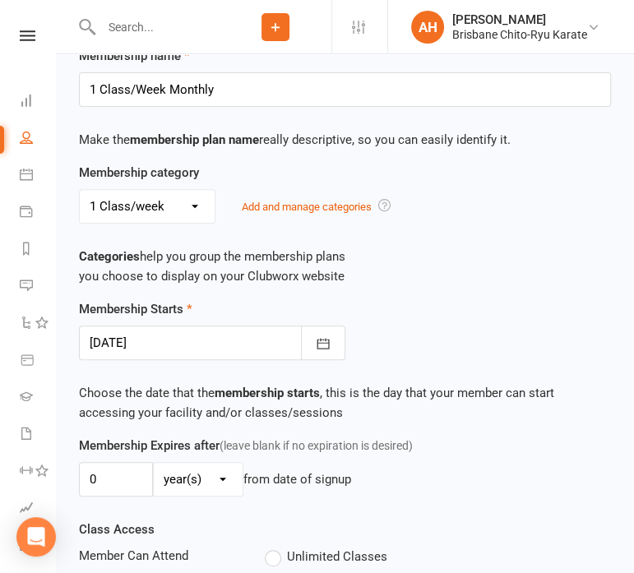
scroll to position [270, 0]
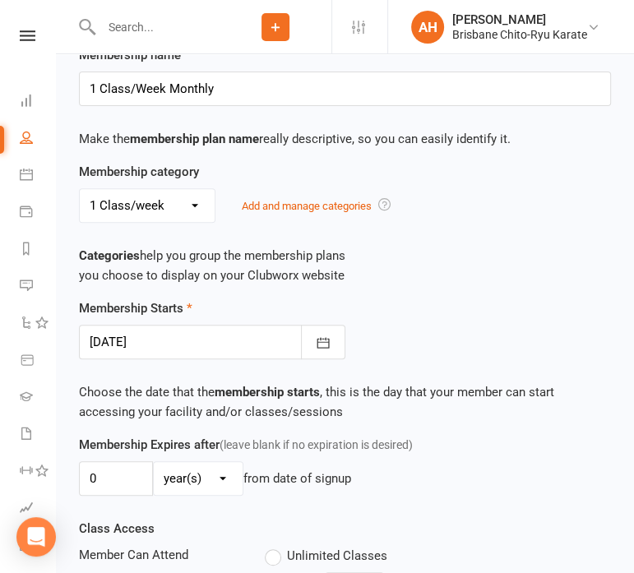
click at [276, 426] on div "Membership Starts [DATE] [DATE] Sun Mon Tue Wed Thu Fri Sat 44 26 27 28 29 30 3…" at bounding box center [345, 366] width 557 height 136
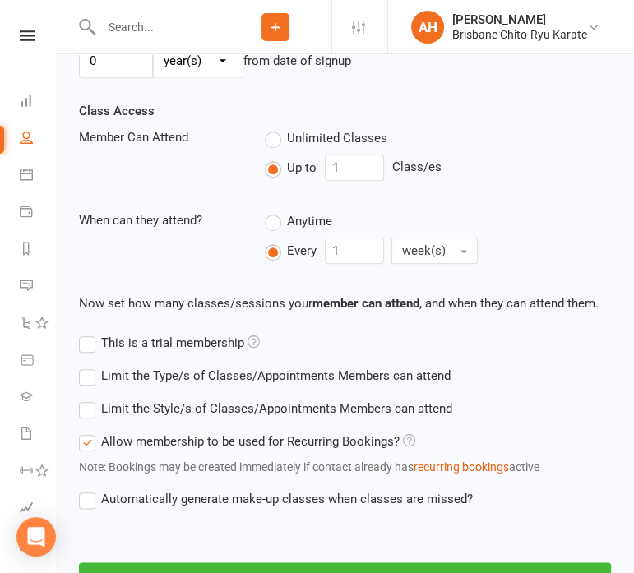
scroll to position [802, 0]
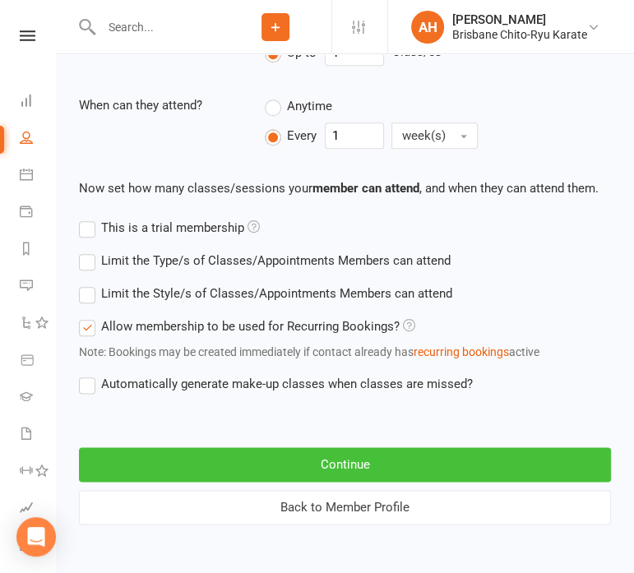
click at [332, 457] on button "Continue" at bounding box center [345, 464] width 532 height 35
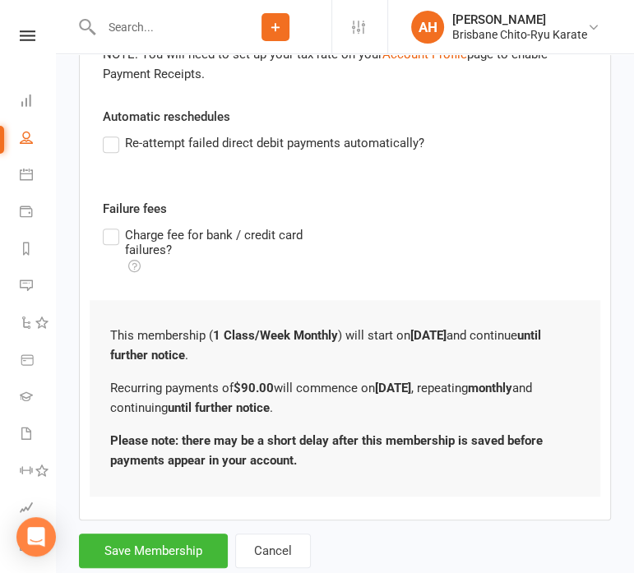
scroll to position [611, 0]
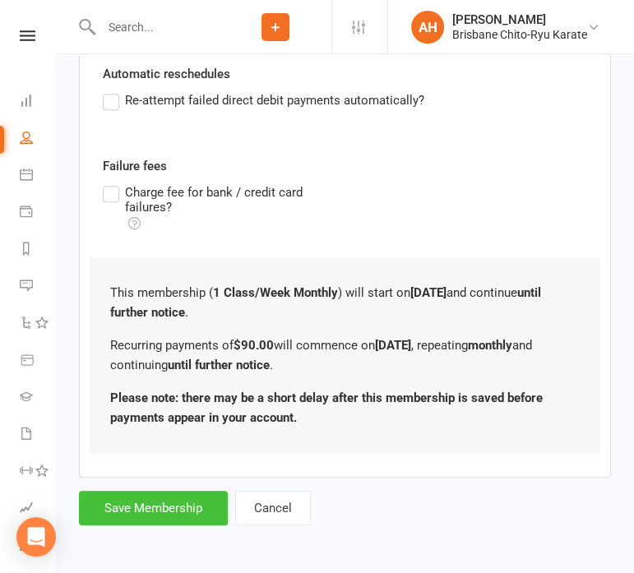
click at [173, 511] on button "Save Membership" at bounding box center [153, 508] width 149 height 35
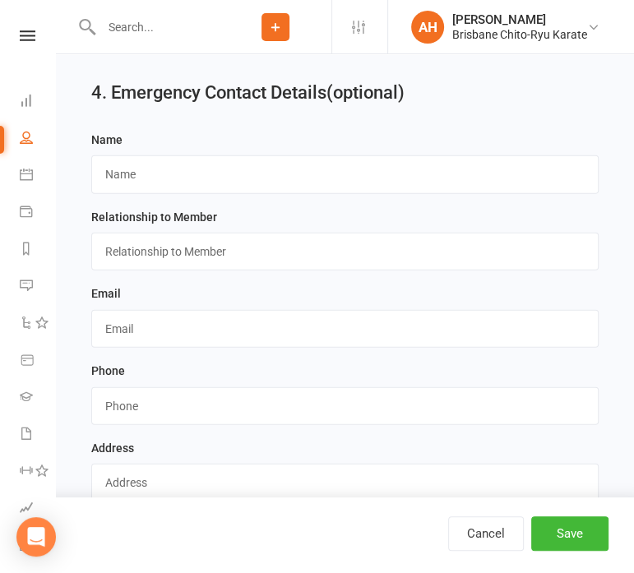
scroll to position [1944, 0]
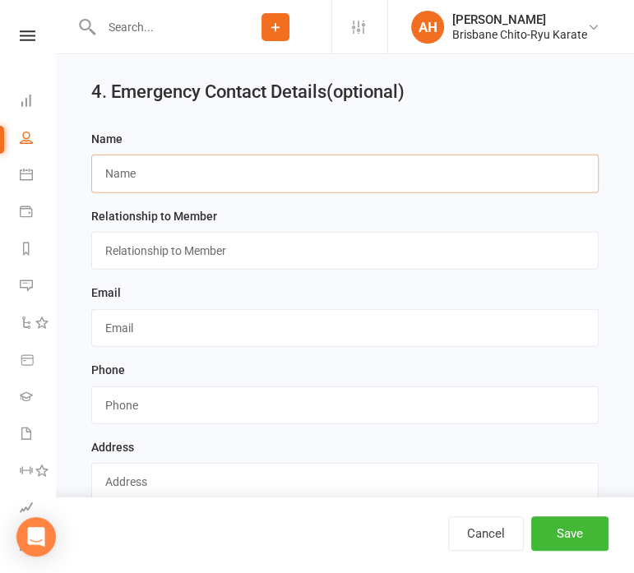
click at [278, 159] on input "text" at bounding box center [344, 174] width 507 height 38
click at [316, 175] on input "text" at bounding box center [344, 174] width 507 height 38
type input "[PERSON_NAME] Coot"
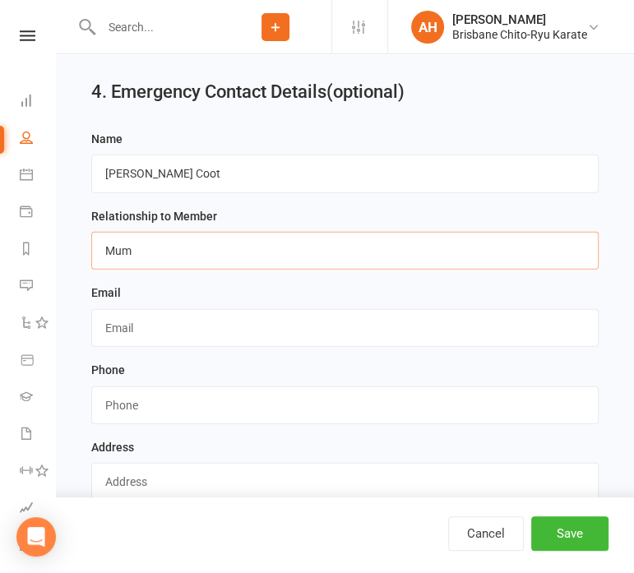
type input "Mum"
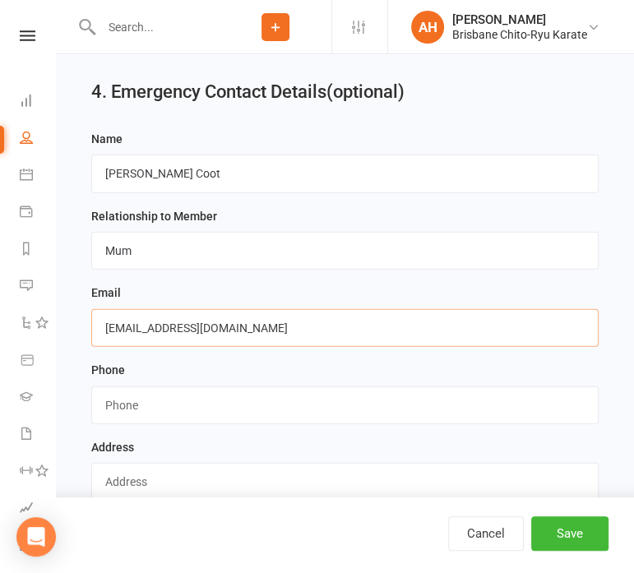
type input "[EMAIL_ADDRESS][DOMAIN_NAME]"
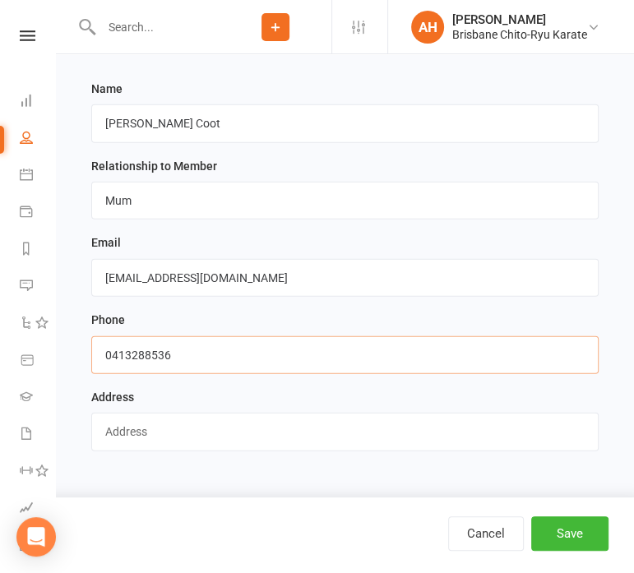
scroll to position [1998, 0]
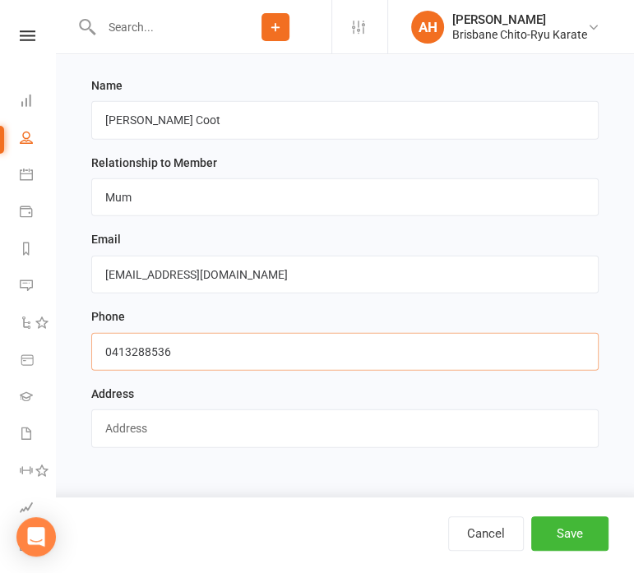
type input "0413288536"
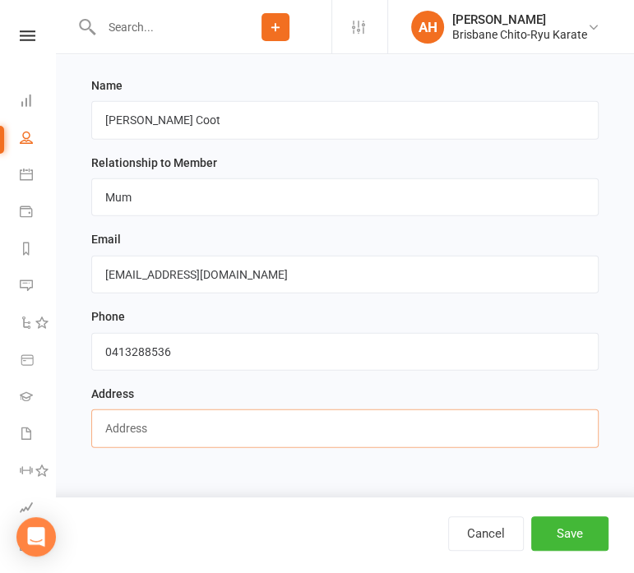
click at [243, 420] on input "text" at bounding box center [344, 428] width 507 height 38
type input "[STREET_ADDRESS]"
click at [572, 543] on button "Save" at bounding box center [569, 533] width 77 height 35
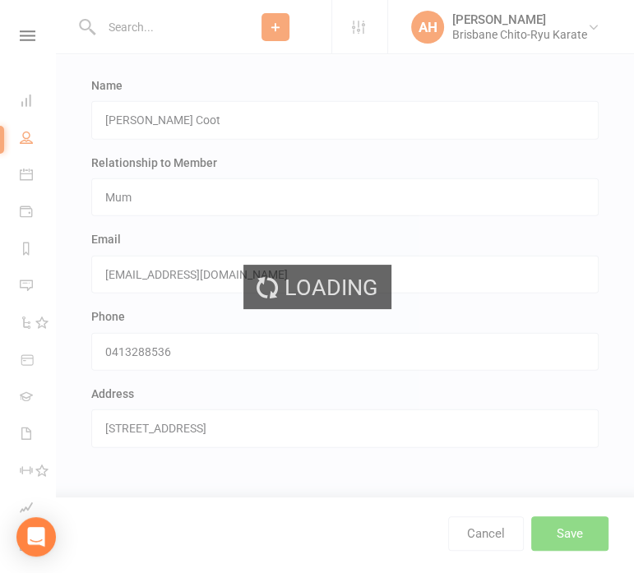
scroll to position [0, 0]
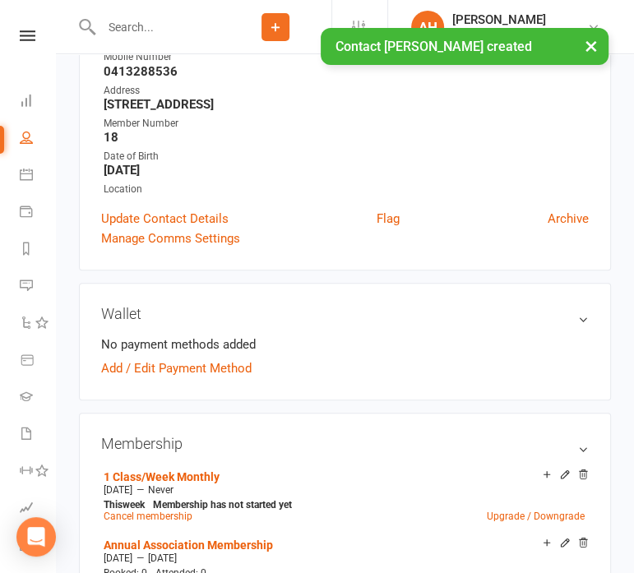
scroll to position [293, 0]
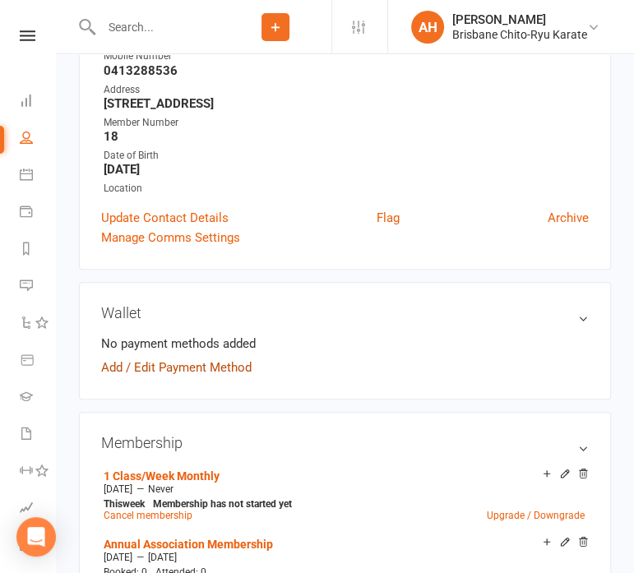
click at [165, 373] on link "Add / Edit Payment Method" at bounding box center [176, 368] width 150 height 20
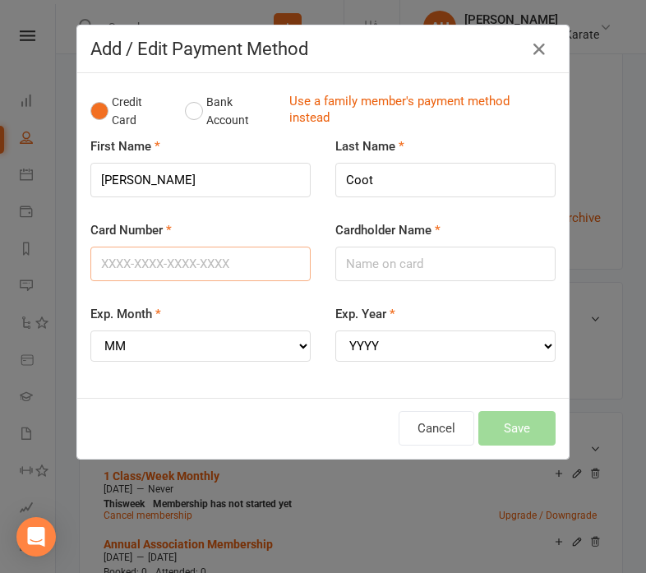
click at [296, 272] on input "Card Number" at bounding box center [200, 264] width 220 height 35
type input "[CREDIT_CARD_NUMBER]"
click at [377, 276] on input "Cardholder Name" at bounding box center [445, 264] width 220 height 35
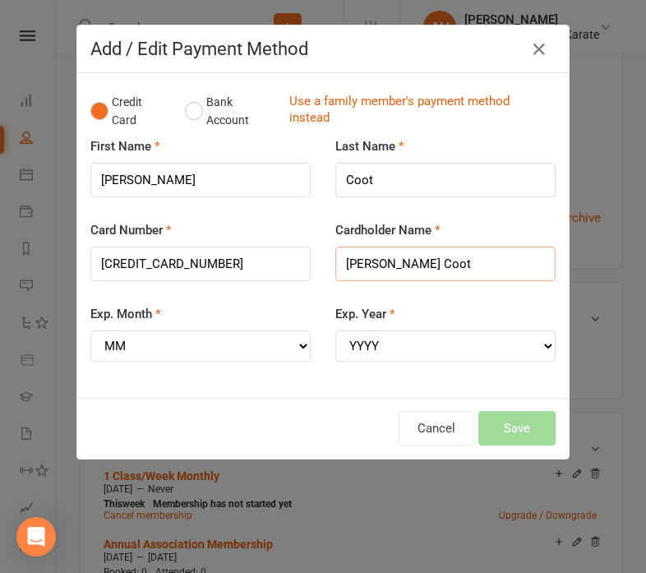
type input "[PERSON_NAME] Coot"
click at [271, 339] on select "MM 01 02 03 04 05 06 07 08 09 10 11 12" at bounding box center [200, 345] width 220 height 31
select select "11"
click at [90, 330] on select "MM 01 02 03 04 05 06 07 08 09 10 11 12" at bounding box center [200, 345] width 220 height 31
click at [421, 357] on select "YYYY 2025 2026 2027 2028 2029 2030 2031 2032 2033 2034" at bounding box center [445, 345] width 220 height 31
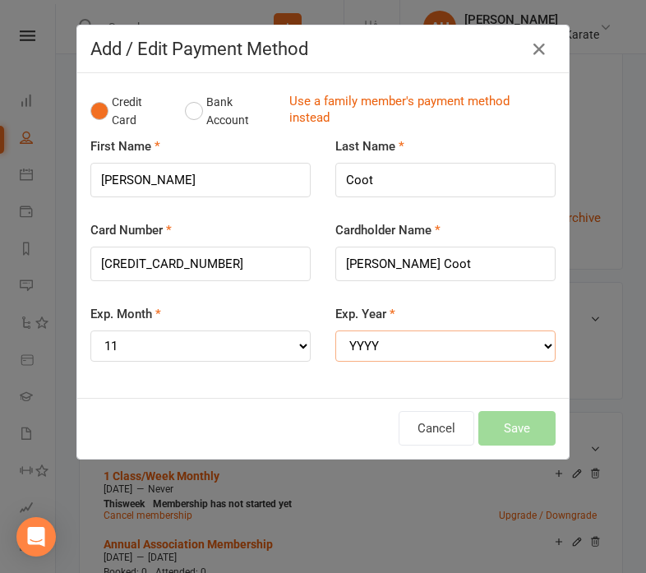
select select "2028"
click at [335, 330] on select "YYYY 2025 2026 2027 2028 2029 2030 2031 2032 2033 2034" at bounding box center [445, 345] width 220 height 31
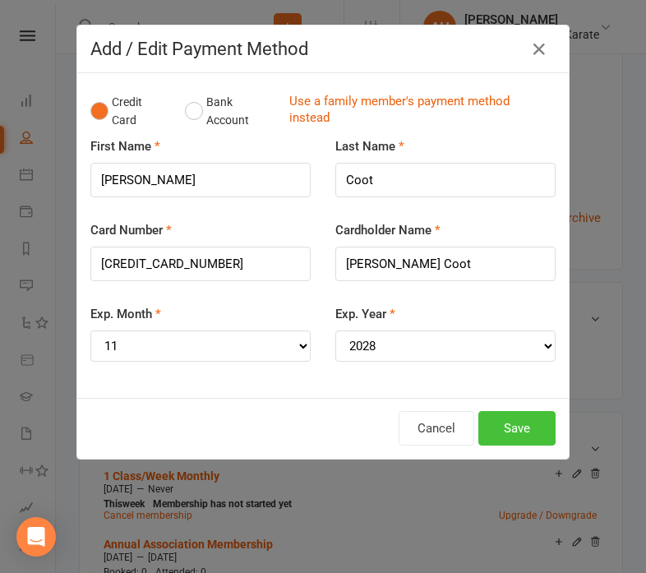
click at [521, 428] on button "Save" at bounding box center [516, 428] width 77 height 35
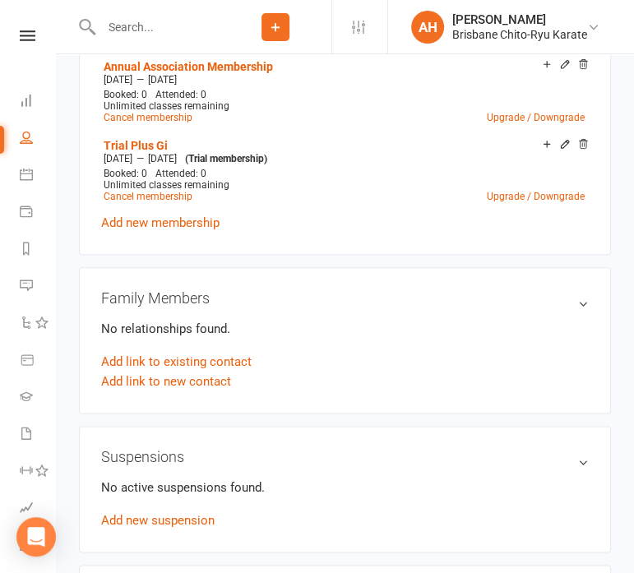
scroll to position [799, 0]
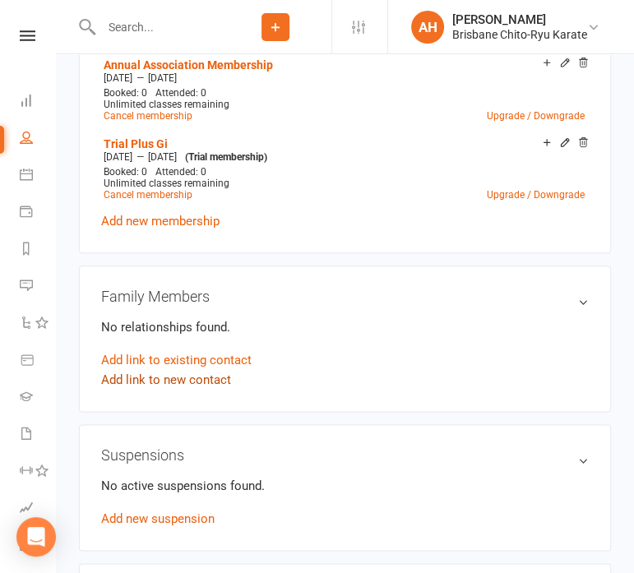
click at [214, 384] on link "Add link to new contact" at bounding box center [166, 380] width 130 height 20
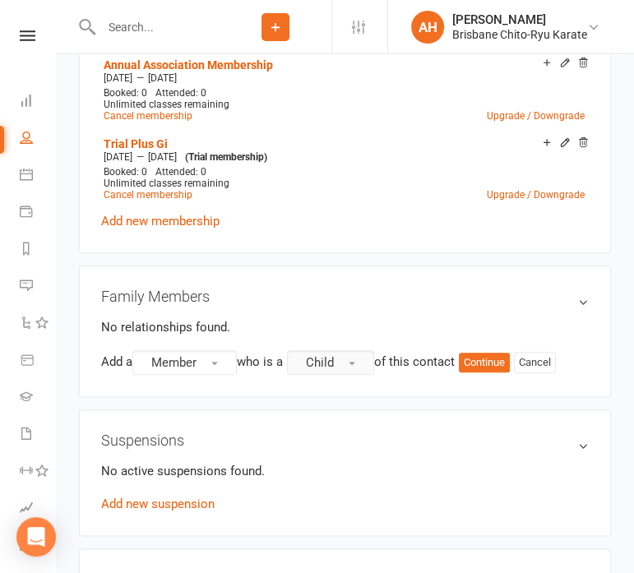
click at [358, 369] on button "Child" at bounding box center [330, 362] width 87 height 25
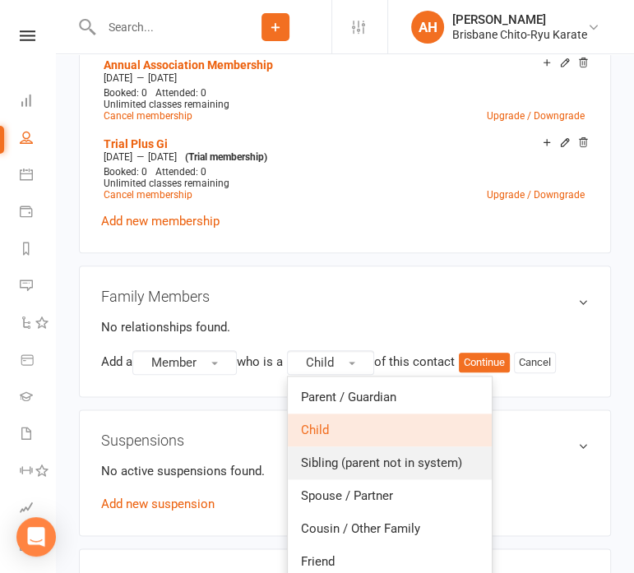
click at [376, 461] on span "Sibling (parent not in system)" at bounding box center [381, 462] width 161 height 15
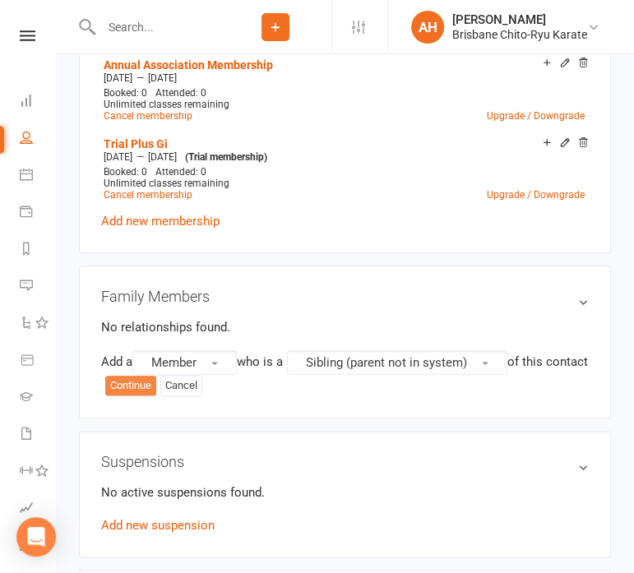
click at [156, 385] on button "Continue" at bounding box center [130, 386] width 51 height 20
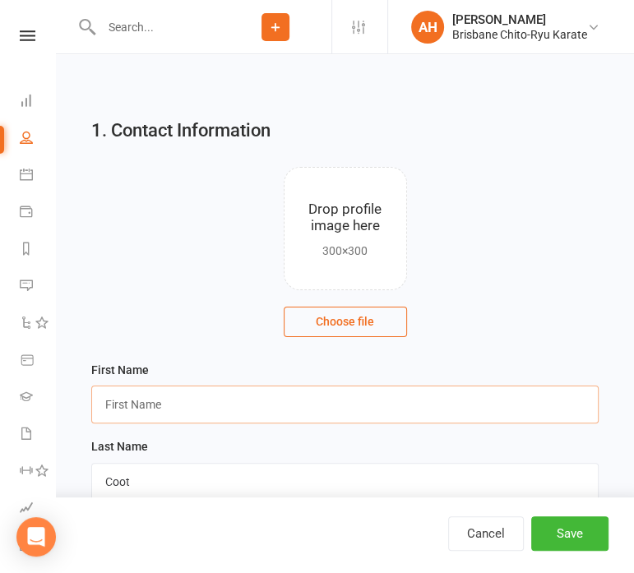
drag, startPoint x: 465, startPoint y: 427, endPoint x: 355, endPoint y: 415, distance: 110.8
click at [355, 415] on input "text" at bounding box center [344, 405] width 507 height 38
type input "Katelyn"
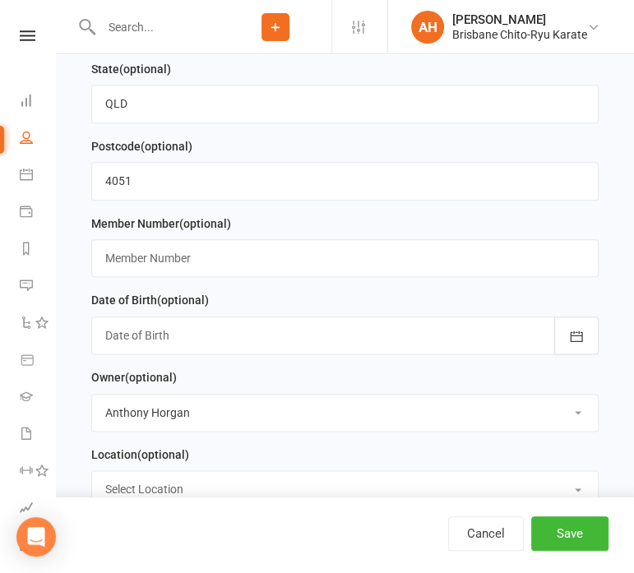
scroll to position [841, 0]
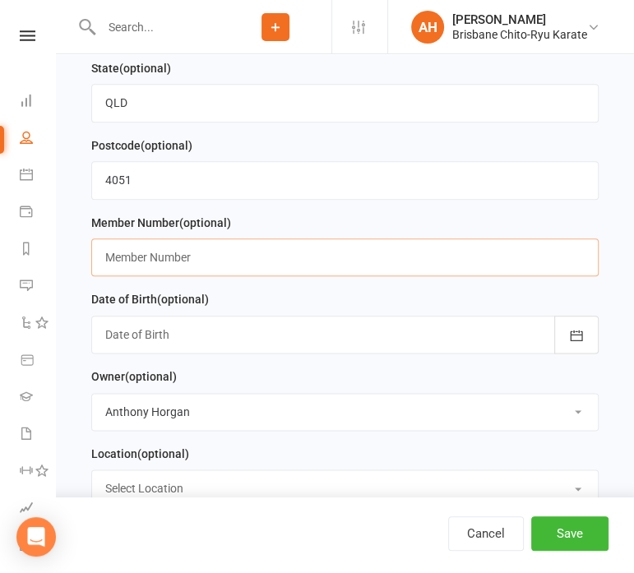
click at [360, 243] on input "text" at bounding box center [344, 257] width 507 height 38
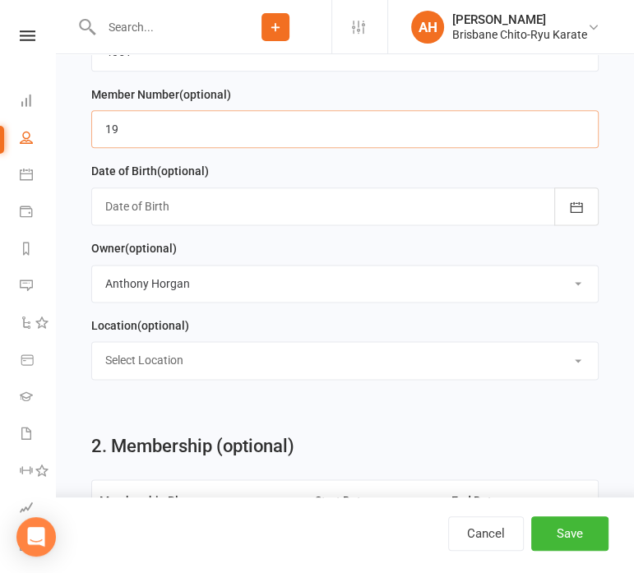
type input "19"
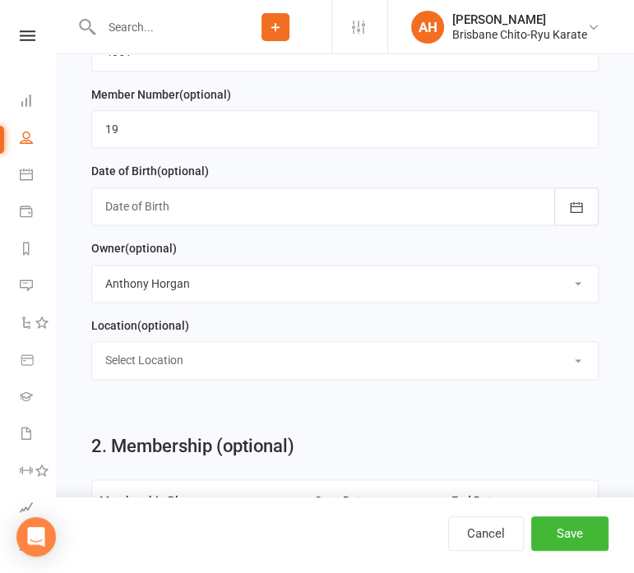
click at [452, 214] on div at bounding box center [344, 206] width 507 height 38
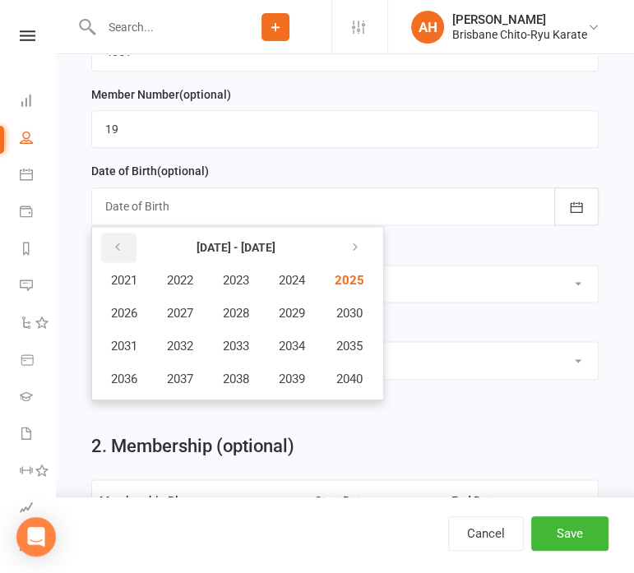
click at [112, 247] on icon "button" at bounding box center [118, 247] width 12 height 13
click at [118, 372] on span "2016" at bounding box center [124, 379] width 26 height 15
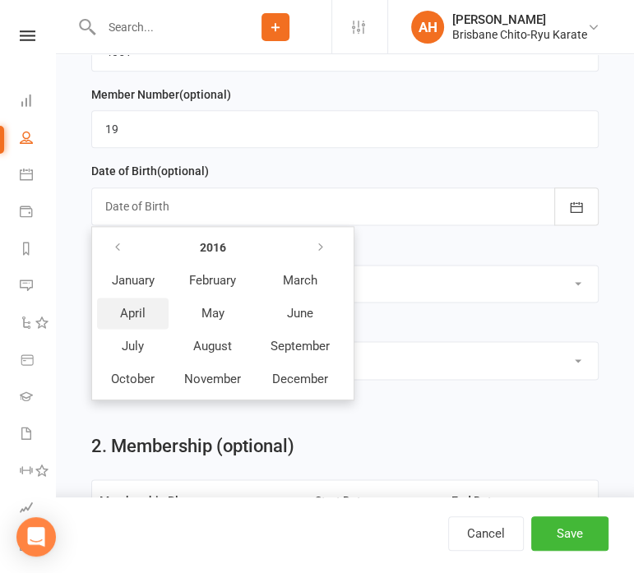
click at [117, 312] on button "April" at bounding box center [133, 313] width 72 height 31
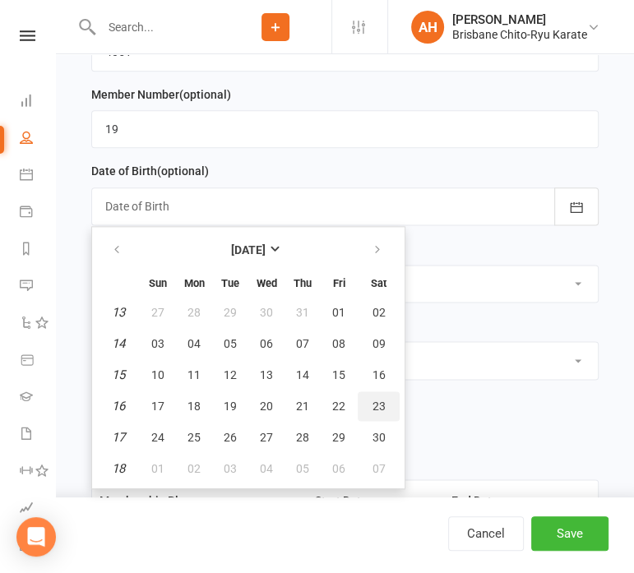
click at [366, 397] on button "23" at bounding box center [379, 406] width 42 height 30
type input "[DATE]"
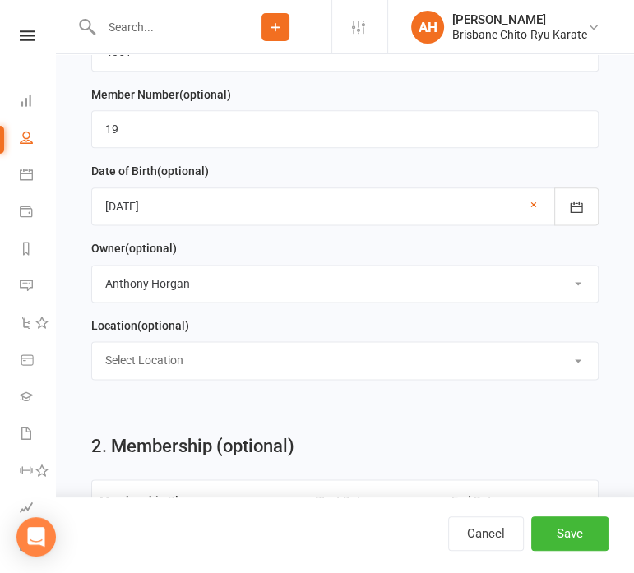
click at [391, 282] on select "Select Owner [PERSON_NAME]" at bounding box center [345, 284] width 506 height 36
select select
click at [92, 266] on select "Select Owner [PERSON_NAME]" at bounding box center [345, 284] width 506 height 36
click at [387, 307] on div "Owner (optional) Select Owner [PERSON_NAME]" at bounding box center [345, 276] width 524 height 77
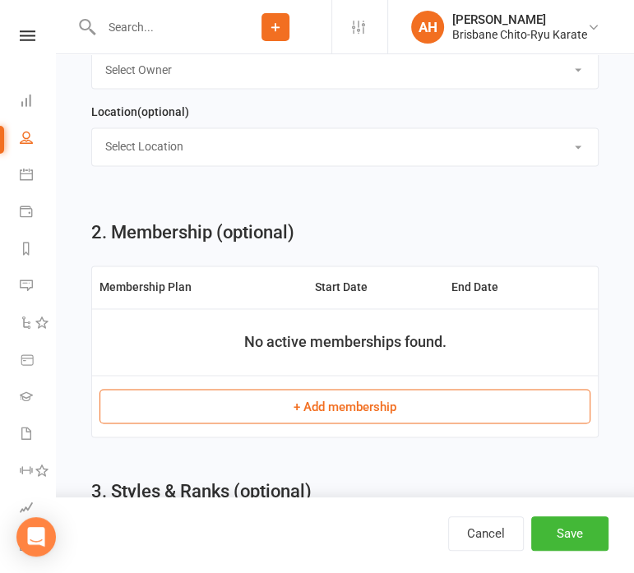
scroll to position [1185, 0]
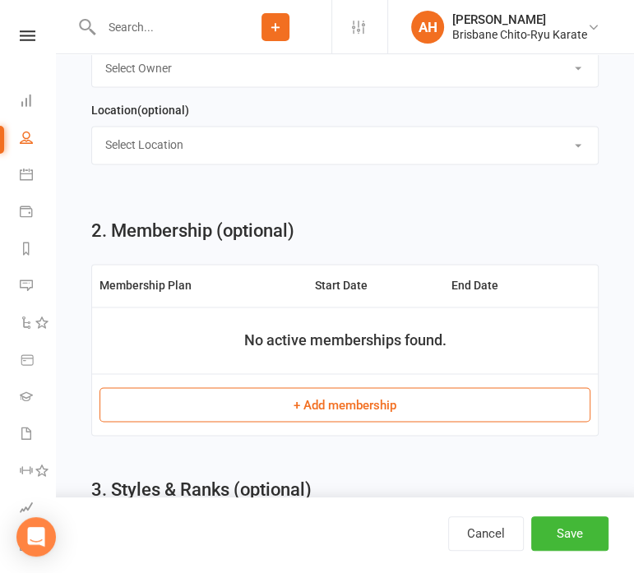
click at [366, 404] on button "+ Add membership" at bounding box center [344, 404] width 491 height 35
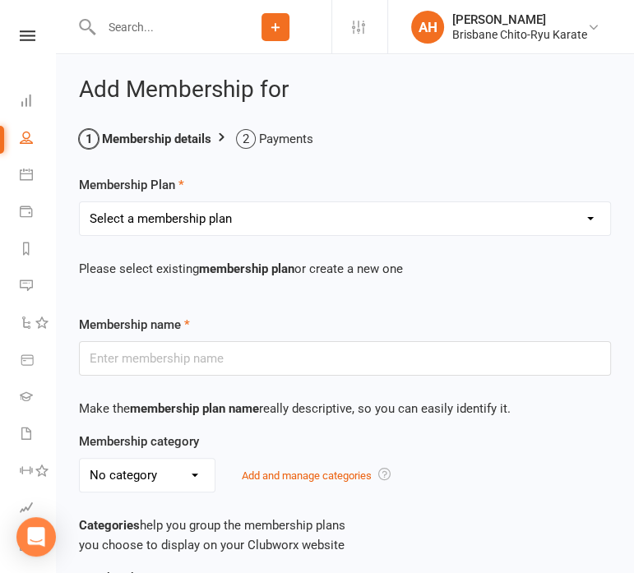
click at [345, 216] on select "Select a membership plan Create new Membership Plan Trial Plus Gi Unlimited Mon…" at bounding box center [345, 218] width 530 height 33
select select "1"
click at [80, 202] on select "Select a membership plan Create new Membership Plan Trial Plus Gi Unlimited Mon…" at bounding box center [345, 218] width 530 height 33
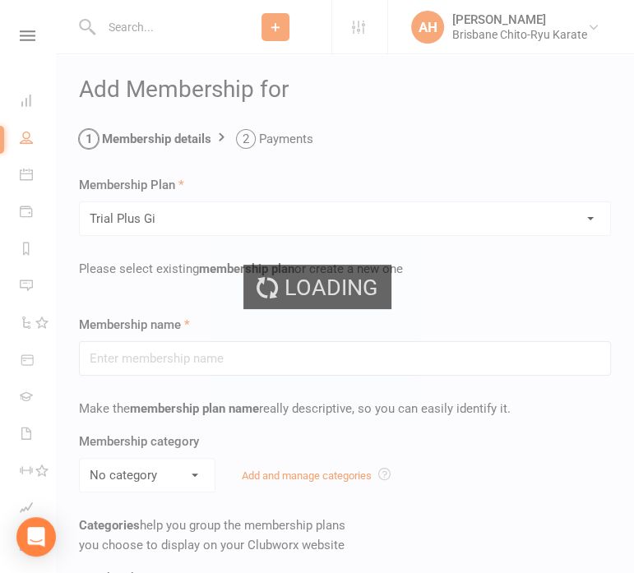
type input "Trial Plus Gi"
select select "1"
type input "7"
select select "1"
type input "8"
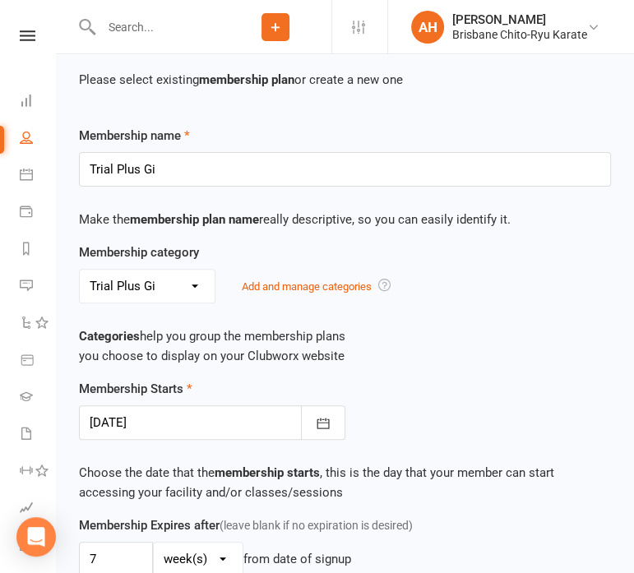
scroll to position [314, 0]
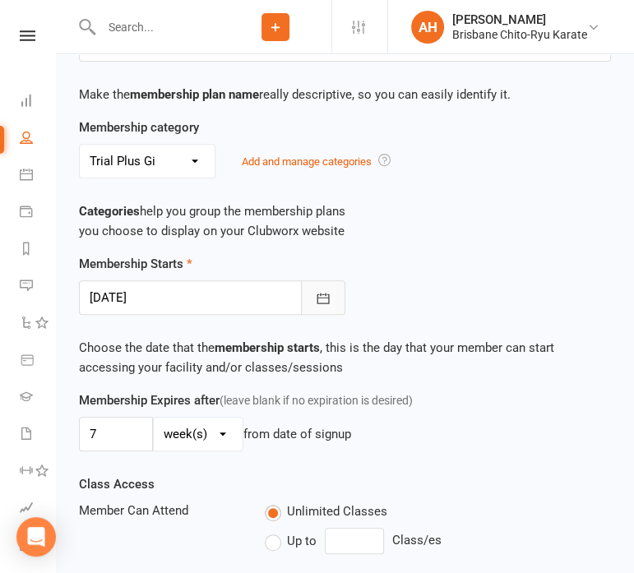
click at [329, 297] on icon "button" at bounding box center [323, 298] width 16 height 16
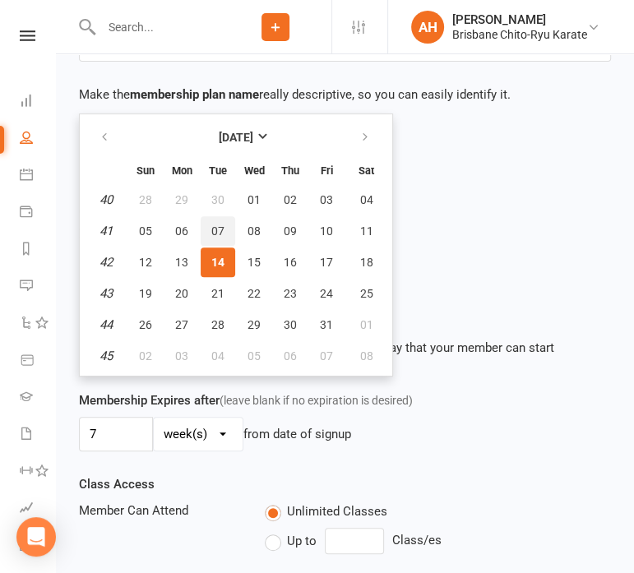
click at [229, 237] on button "07" at bounding box center [218, 231] width 35 height 30
type input "[DATE]"
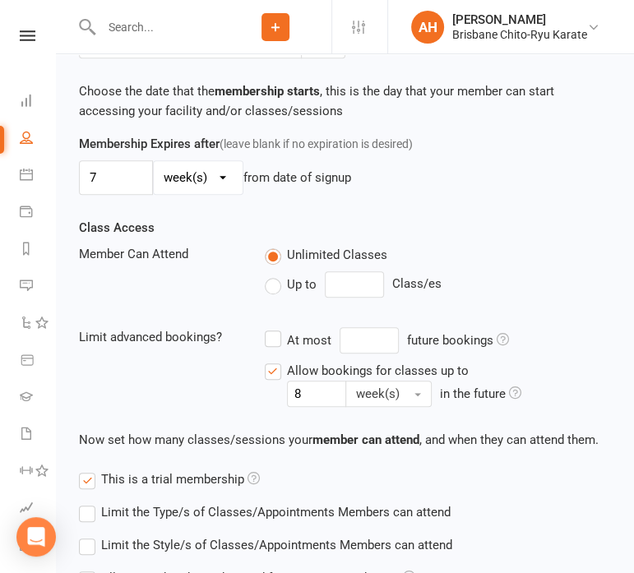
scroll to position [779, 0]
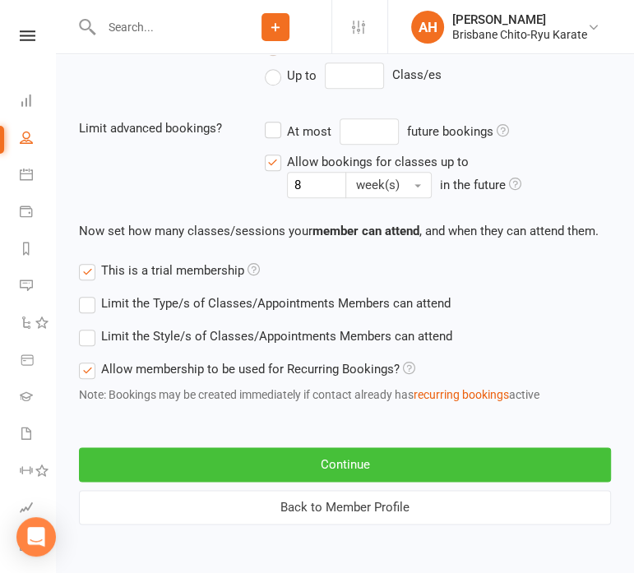
click at [256, 457] on button "Continue" at bounding box center [345, 464] width 532 height 35
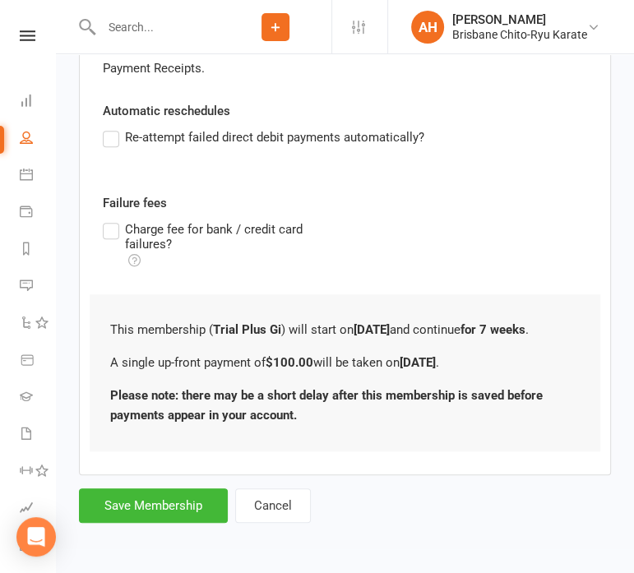
scroll to position [0, 0]
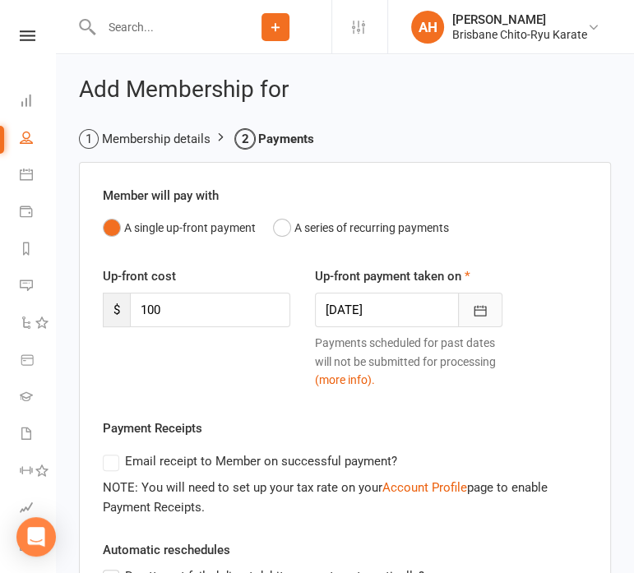
click at [485, 312] on icon "button" at bounding box center [480, 311] width 12 height 11
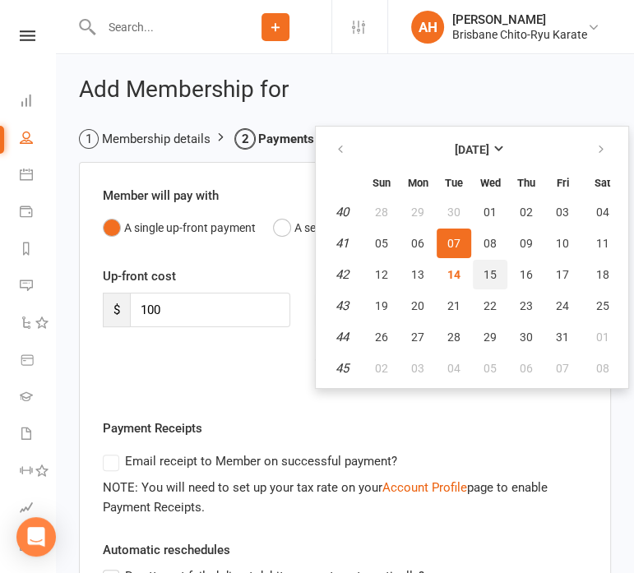
click at [488, 268] on span "15" at bounding box center [489, 274] width 13 height 13
type input "[DATE]"
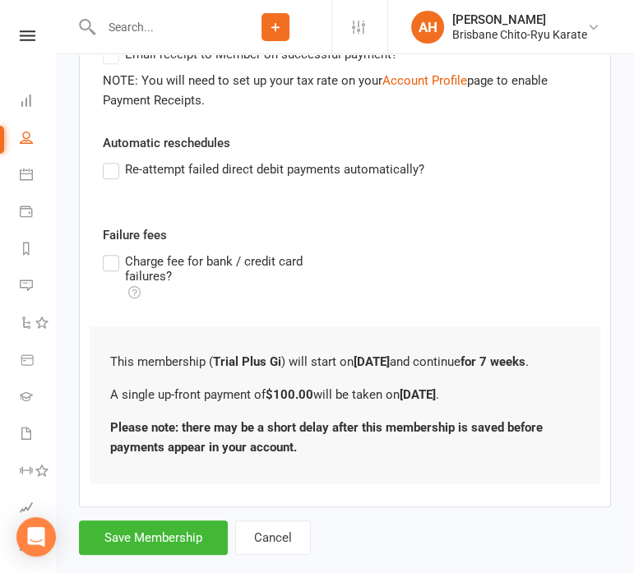
scroll to position [369, 0]
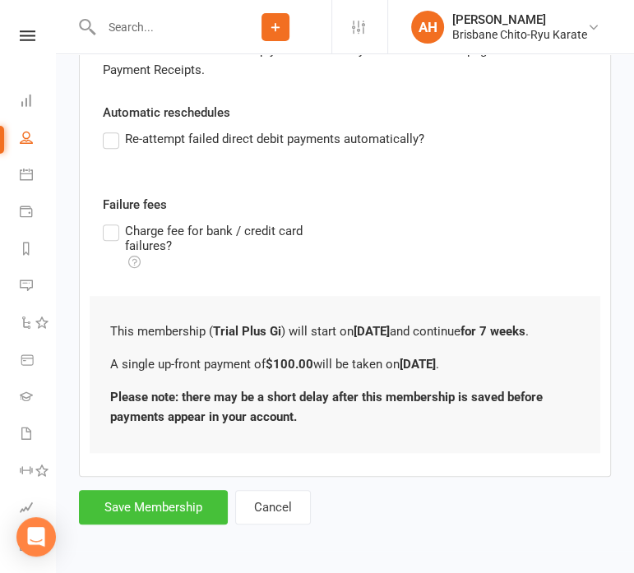
click at [161, 496] on button "Save Membership" at bounding box center [153, 507] width 149 height 35
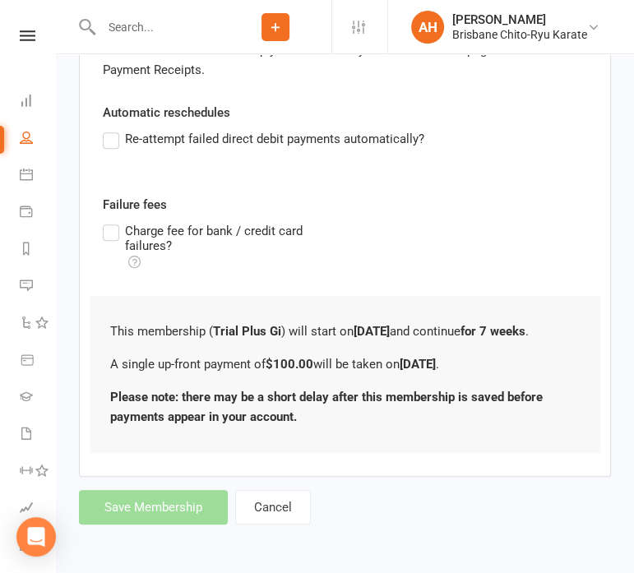
scroll to position [1403, 0]
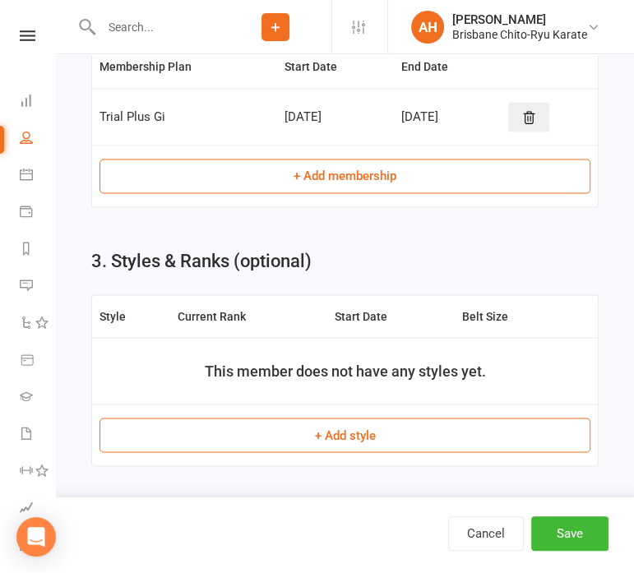
click at [275, 181] on button "+ Add membership" at bounding box center [344, 176] width 491 height 35
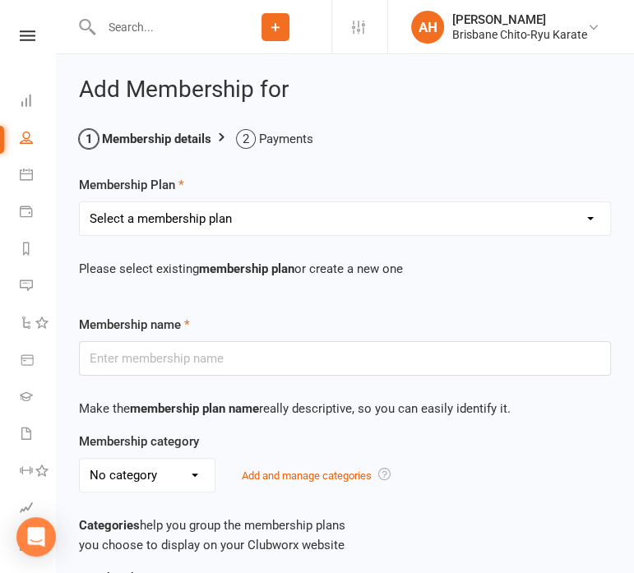
click at [263, 215] on select "Select a membership plan Create new Membership Plan Trial Plus Gi Unlimited Mon…" at bounding box center [345, 218] width 530 height 33
select select "7"
click at [80, 202] on select "Select a membership plan Create new Membership Plan Trial Plus Gi Unlimited Mon…" at bounding box center [345, 218] width 530 height 33
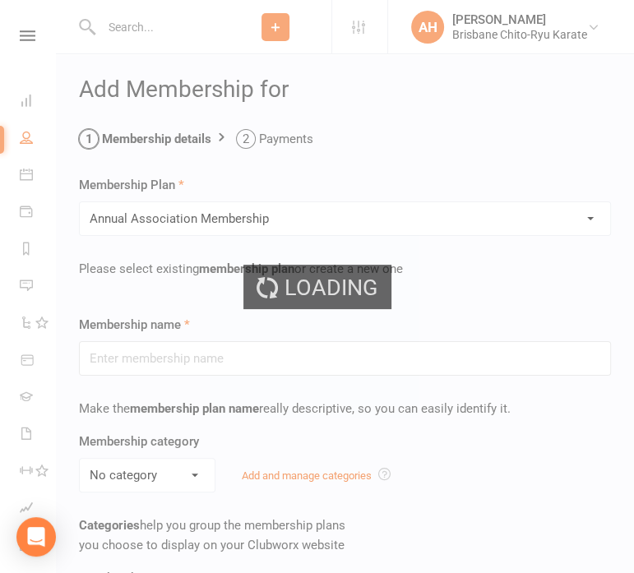
type input "Annual Association Membership"
type input "1"
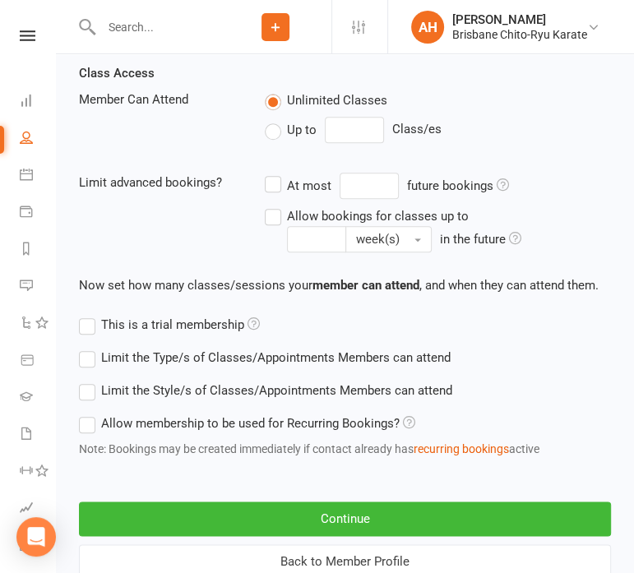
scroll to position [728, 0]
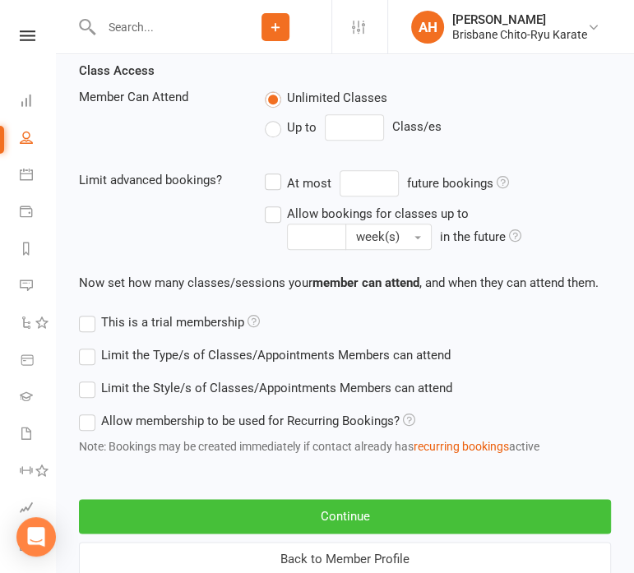
click at [298, 514] on button "Continue" at bounding box center [345, 516] width 532 height 35
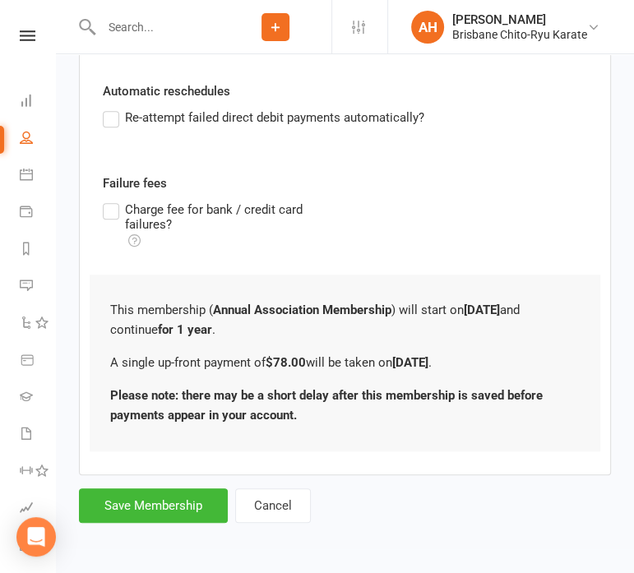
scroll to position [0, 0]
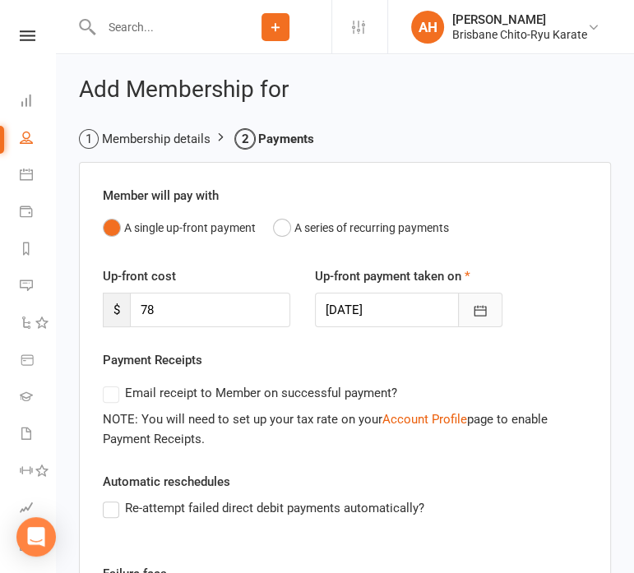
click at [474, 296] on button "button" at bounding box center [480, 310] width 44 height 35
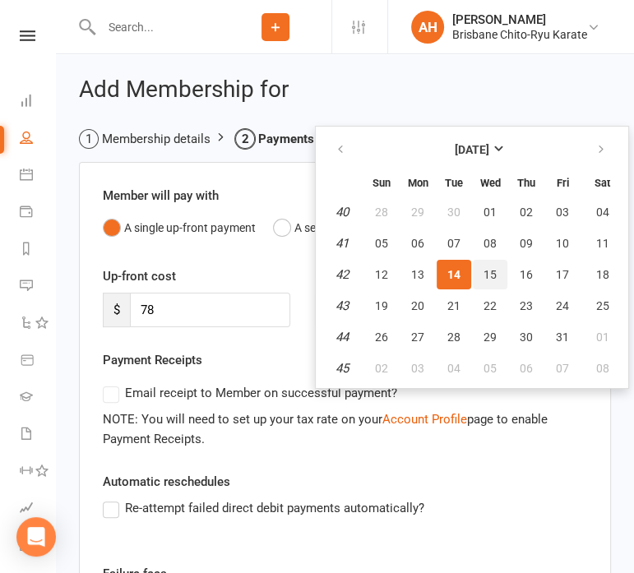
click at [480, 277] on button "15" at bounding box center [490, 275] width 35 height 30
type input "[DATE]"
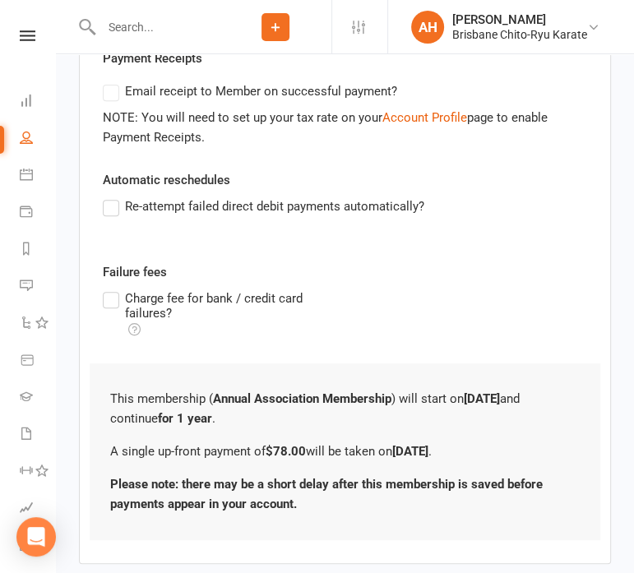
scroll to position [389, 0]
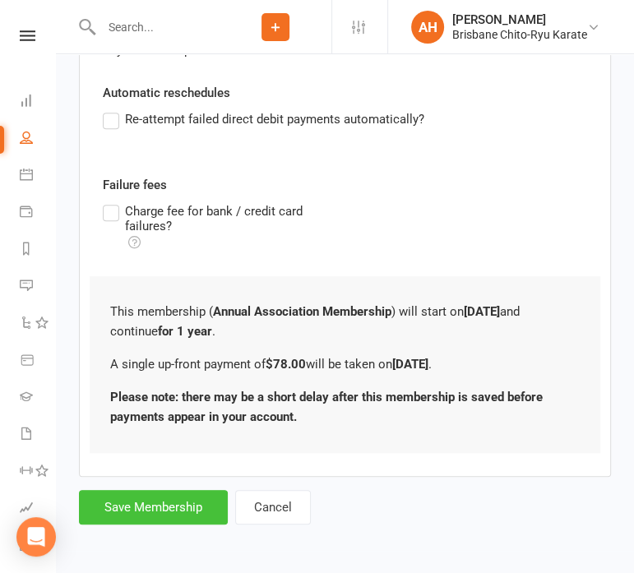
click at [156, 502] on button "Save Membership" at bounding box center [153, 507] width 149 height 35
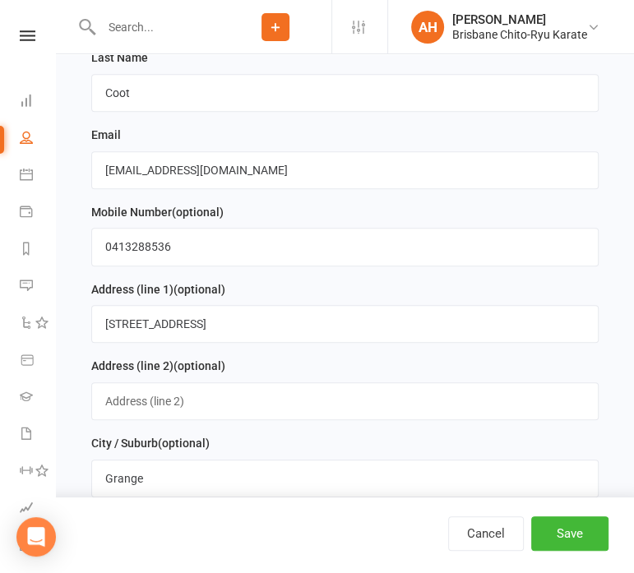
scroll to position [1403, 0]
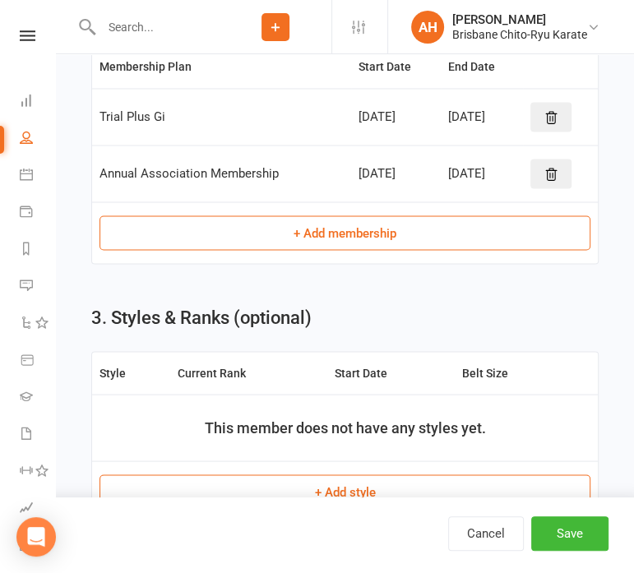
click at [281, 226] on button "+ Add membership" at bounding box center [344, 232] width 491 height 35
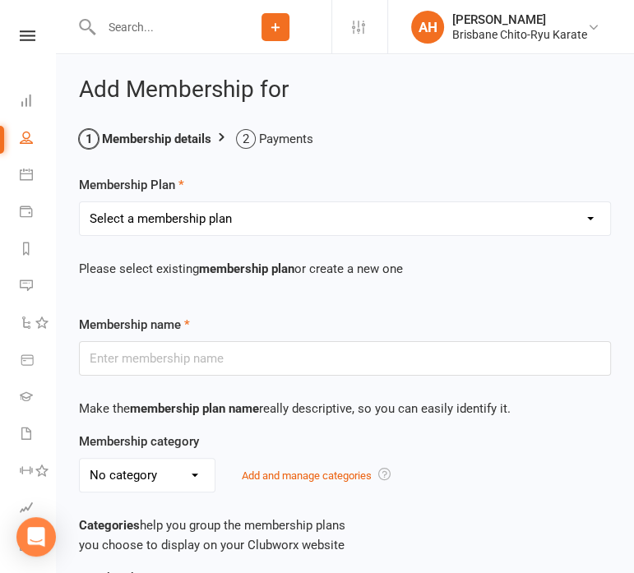
click at [281, 226] on select "Select a membership plan Create new Membership Plan Trial Plus Gi Unlimited Mon…" at bounding box center [345, 218] width 530 height 33
select select "4"
click at [80, 202] on select "Select a membership plan Create new Membership Plan Trial Plus Gi Unlimited Mon…" at bounding box center [345, 218] width 530 height 33
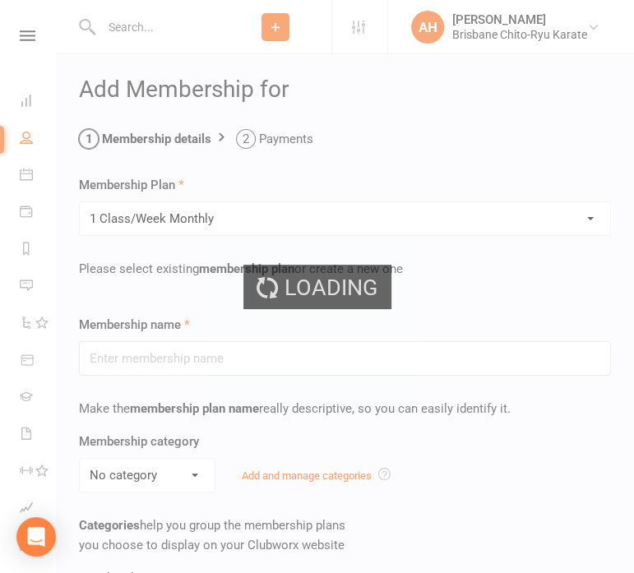
type input "1 Class/Week Monthly"
select select "0"
type input "0"
type input "1"
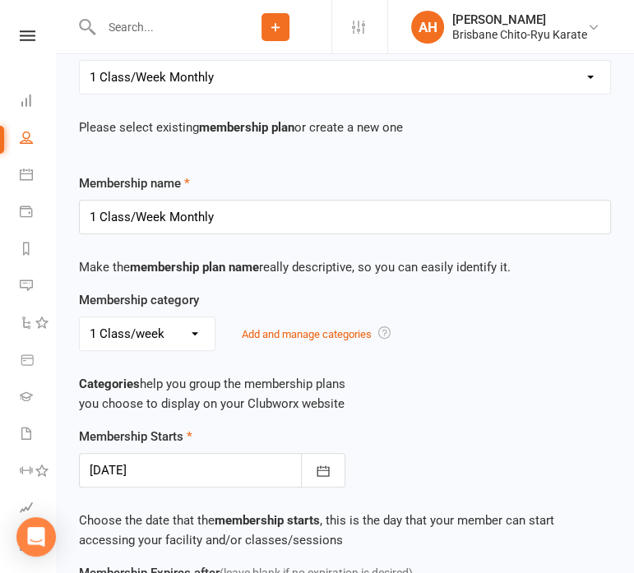
scroll to position [372, 0]
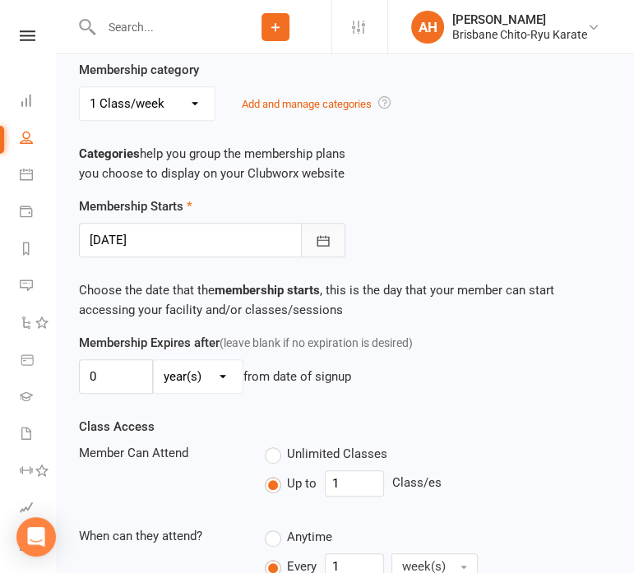
click at [327, 237] on icon "button" at bounding box center [323, 241] width 16 height 16
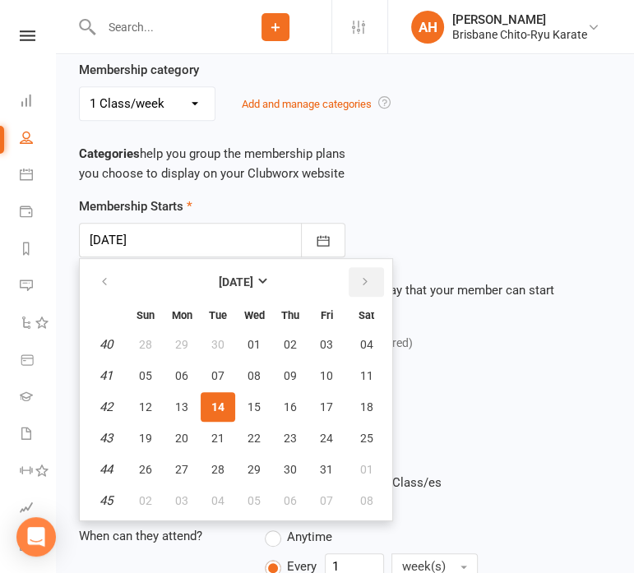
click at [371, 279] on button "button" at bounding box center [366, 282] width 35 height 30
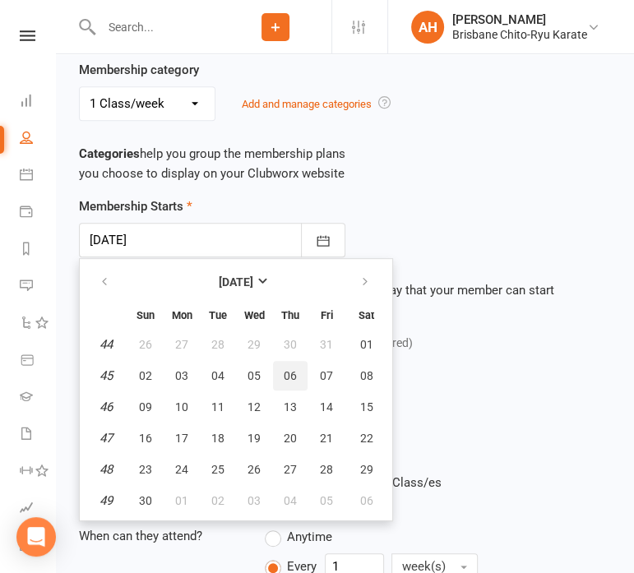
click at [295, 372] on button "06" at bounding box center [290, 376] width 35 height 30
type input "[DATE]"
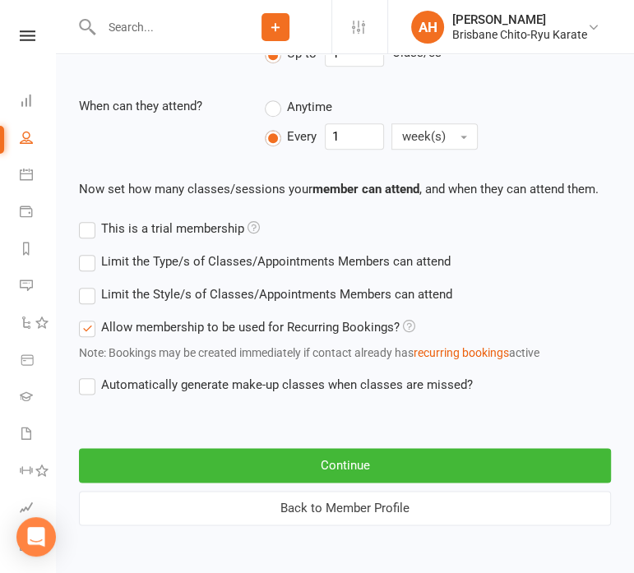
scroll to position [802, 0]
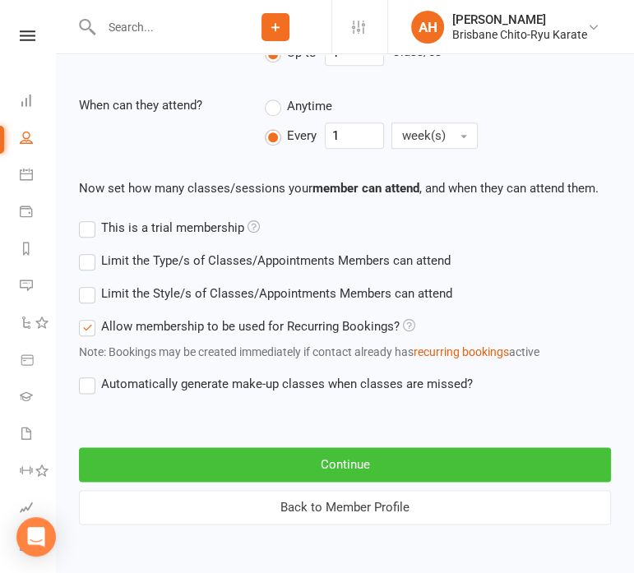
click at [235, 461] on button "Continue" at bounding box center [345, 464] width 532 height 35
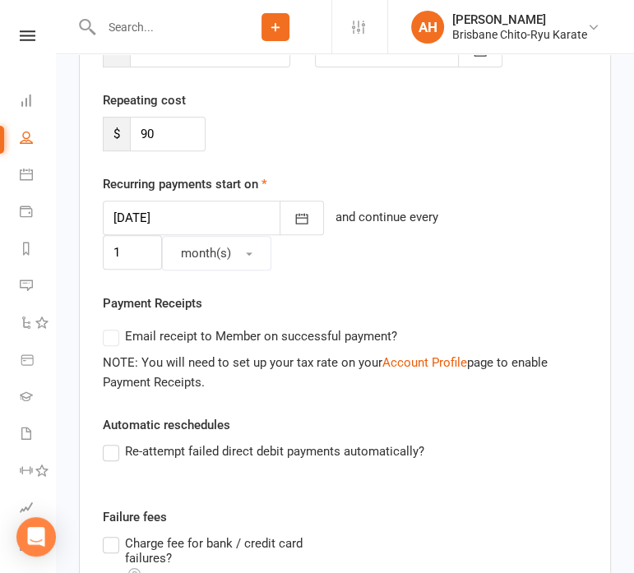
scroll to position [259, 0]
click at [191, 132] on input "90" at bounding box center [168, 135] width 76 height 35
type input "9"
type input "70"
click at [469, 290] on div "Member will pay with A single up-front payment A series of recurring payments U…" at bounding box center [345, 366] width 532 height 927
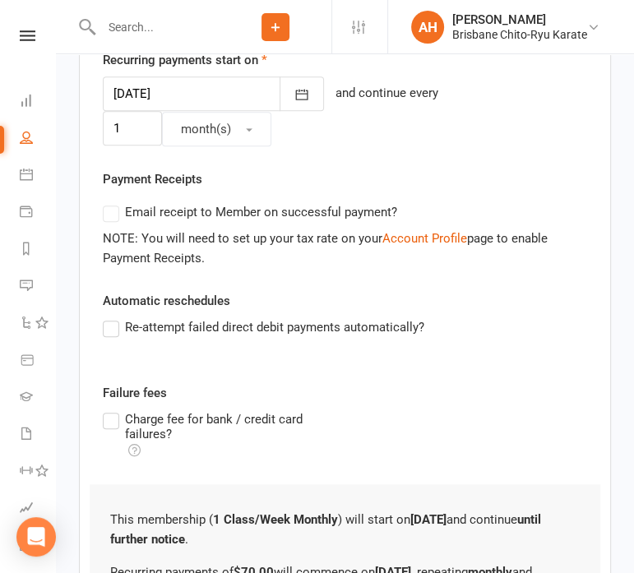
scroll to position [611, 0]
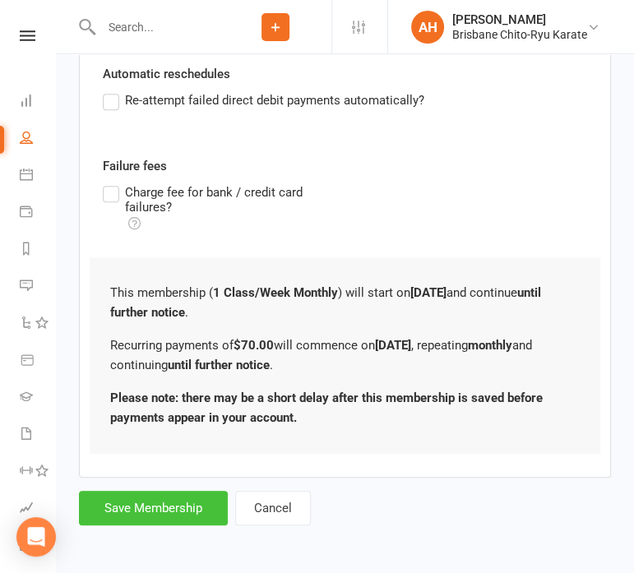
click at [156, 501] on button "Save Membership" at bounding box center [153, 508] width 149 height 35
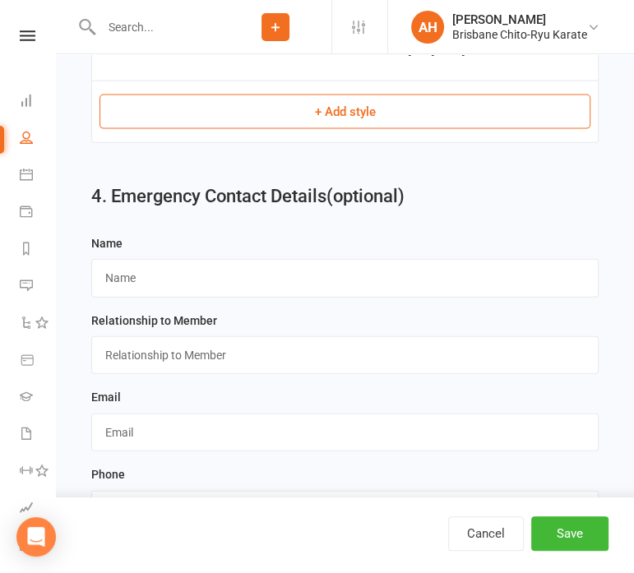
scroll to position [1895, 0]
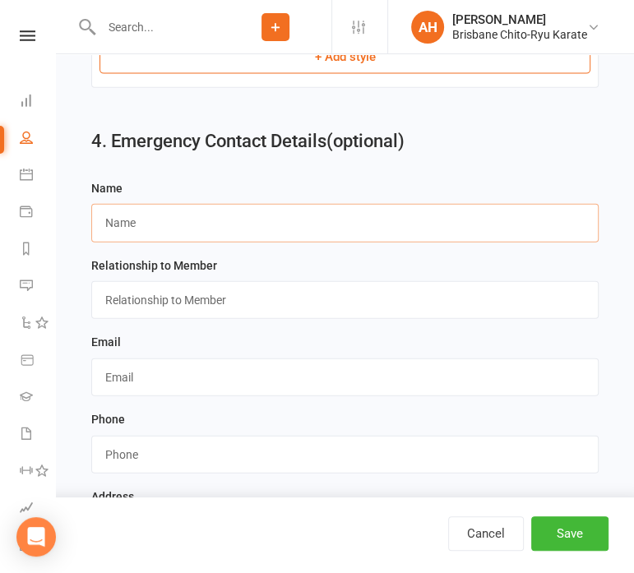
click at [357, 226] on input "text" at bounding box center [344, 223] width 507 height 38
click at [436, 224] on input "text" at bounding box center [344, 223] width 507 height 38
type input "[PERSON_NAME] Coot"
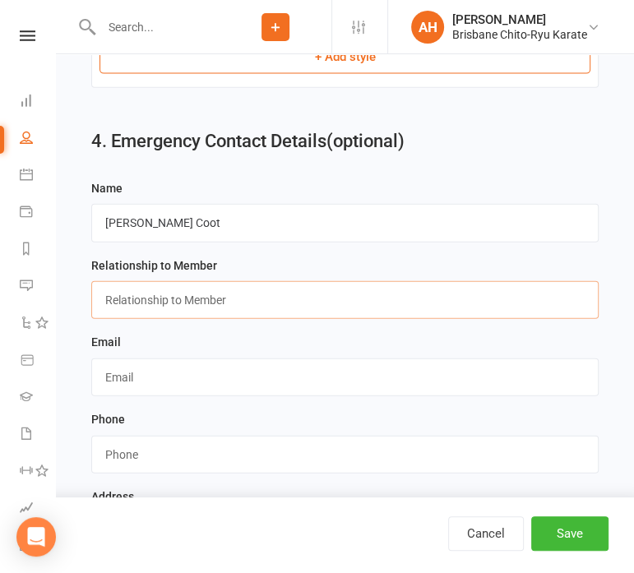
click at [252, 309] on input "text" at bounding box center [344, 300] width 507 height 38
type input "Mum"
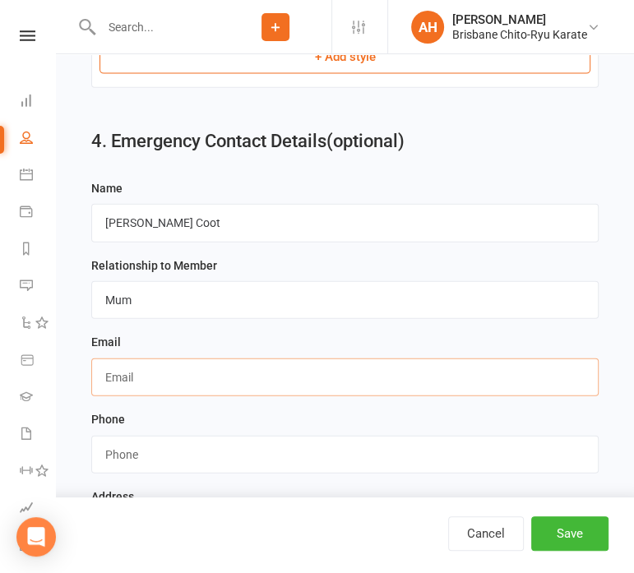
click at [220, 376] on input "text" at bounding box center [344, 377] width 507 height 38
type input "[EMAIL_ADDRESS][DOMAIN_NAME]"
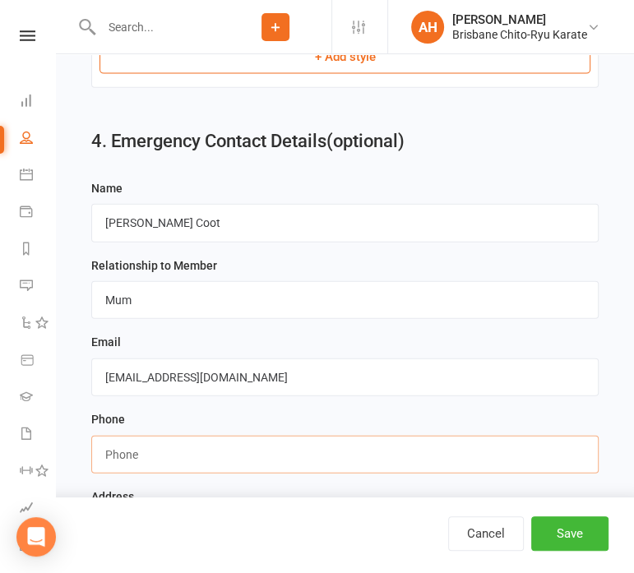
click at [226, 441] on input "string" at bounding box center [344, 455] width 507 height 38
type input "0413288536"
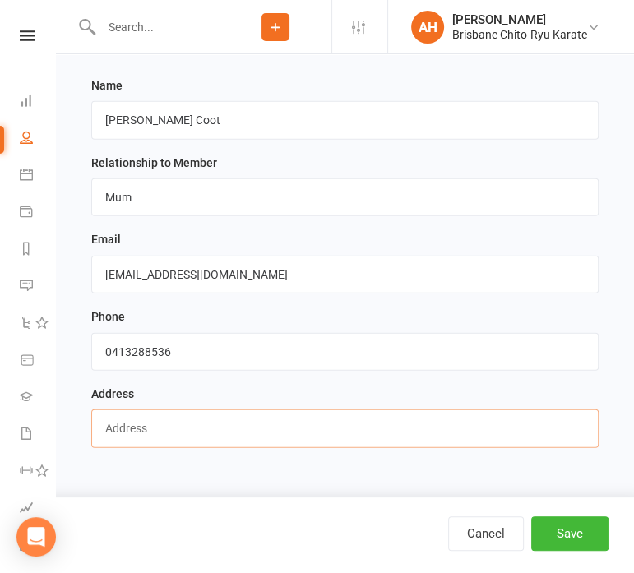
click at [232, 412] on input "text" at bounding box center [344, 428] width 507 height 38
type input "[STREET_ADDRESS]"
click at [582, 537] on button "Save" at bounding box center [569, 533] width 77 height 35
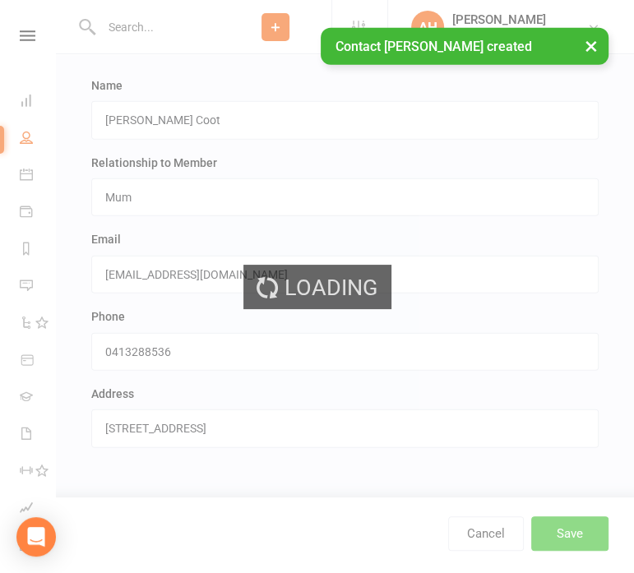
scroll to position [0, 0]
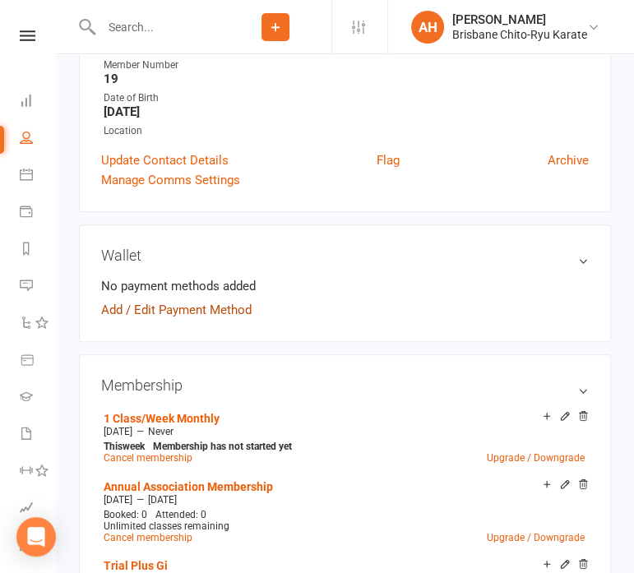
scroll to position [349, 0]
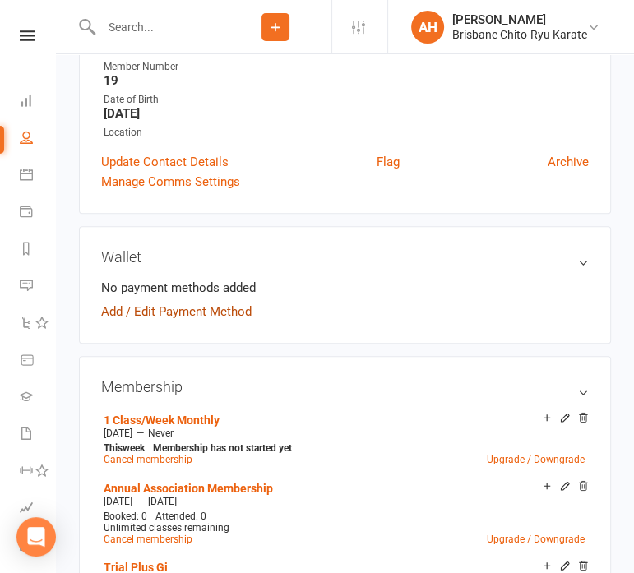
click at [225, 313] on link "Add / Edit Payment Method" at bounding box center [176, 312] width 150 height 20
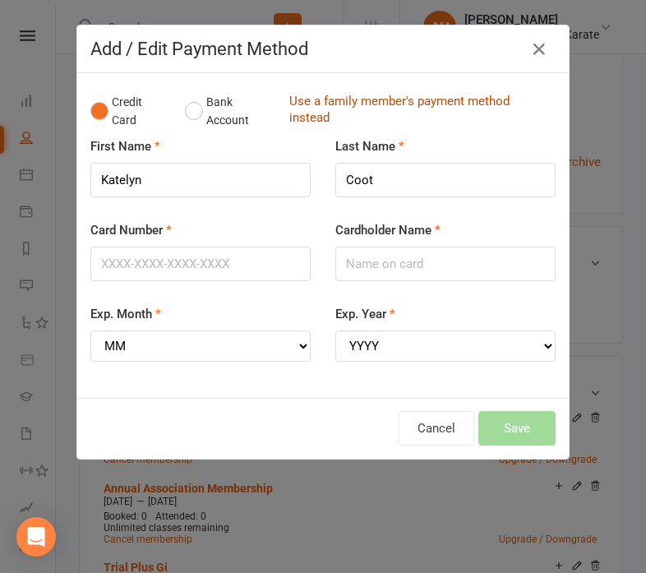
click at [313, 111] on link "Use a family member's payment method instead" at bounding box center [418, 111] width 258 height 37
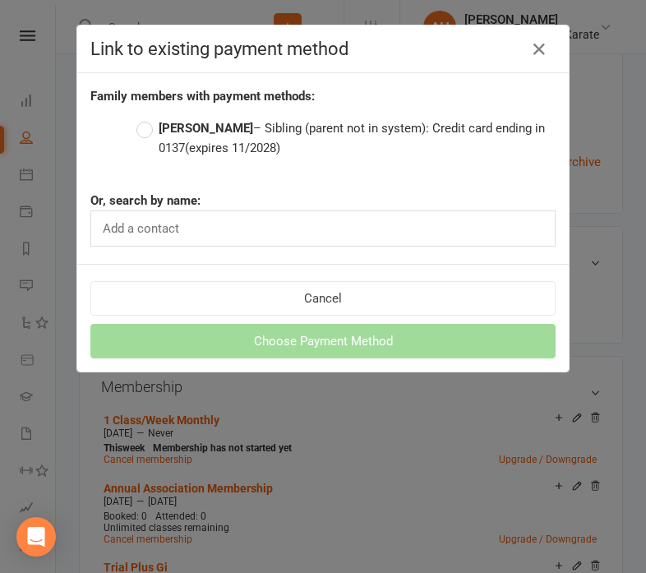
click at [176, 121] on strong "[PERSON_NAME]" at bounding box center [206, 128] width 95 height 15
click at [147, 118] on input "[PERSON_NAME] – Sibling (parent not in system): Credit card ending in 0137 (exp…" at bounding box center [141, 118] width 11 height 0
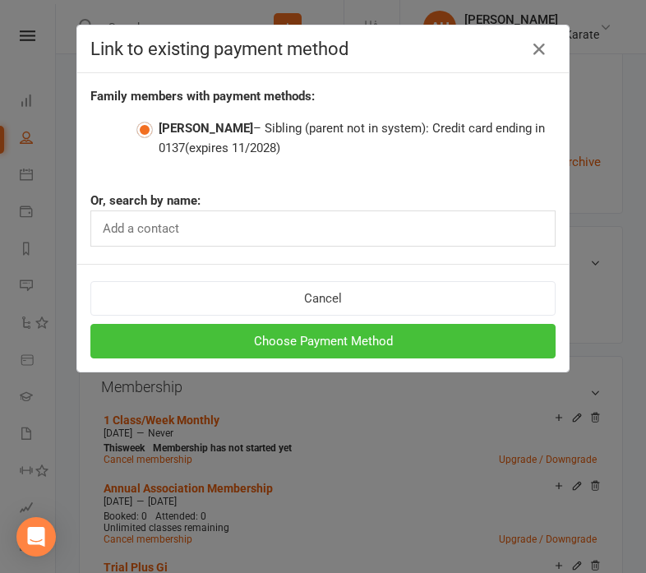
click at [386, 343] on button "Choose Payment Method" at bounding box center [322, 341] width 465 height 35
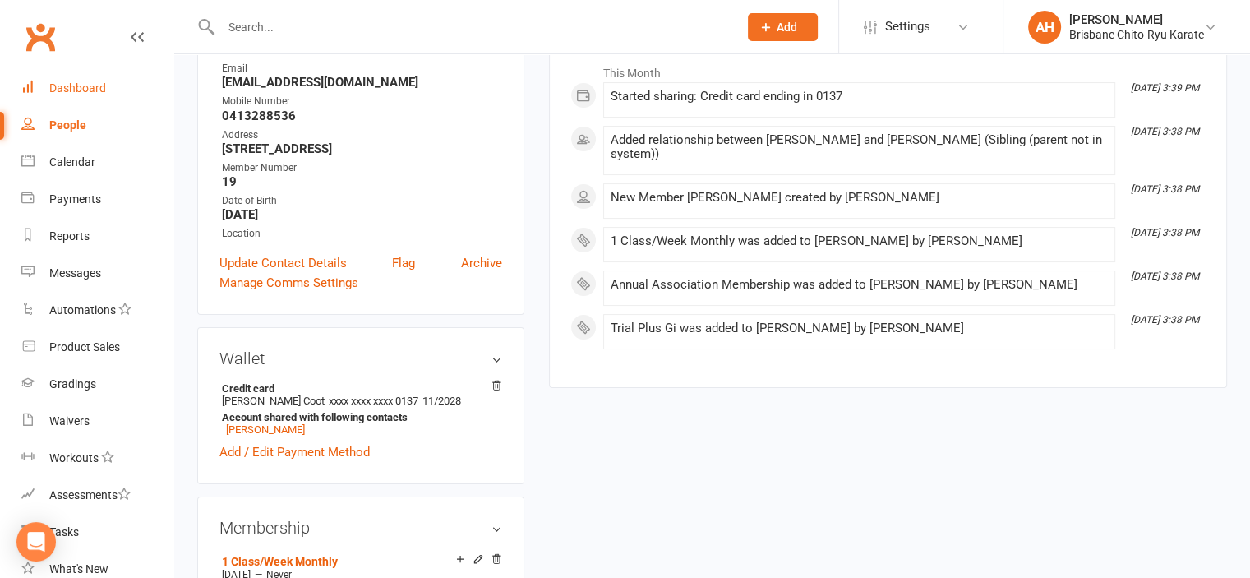
scroll to position [0, 0]
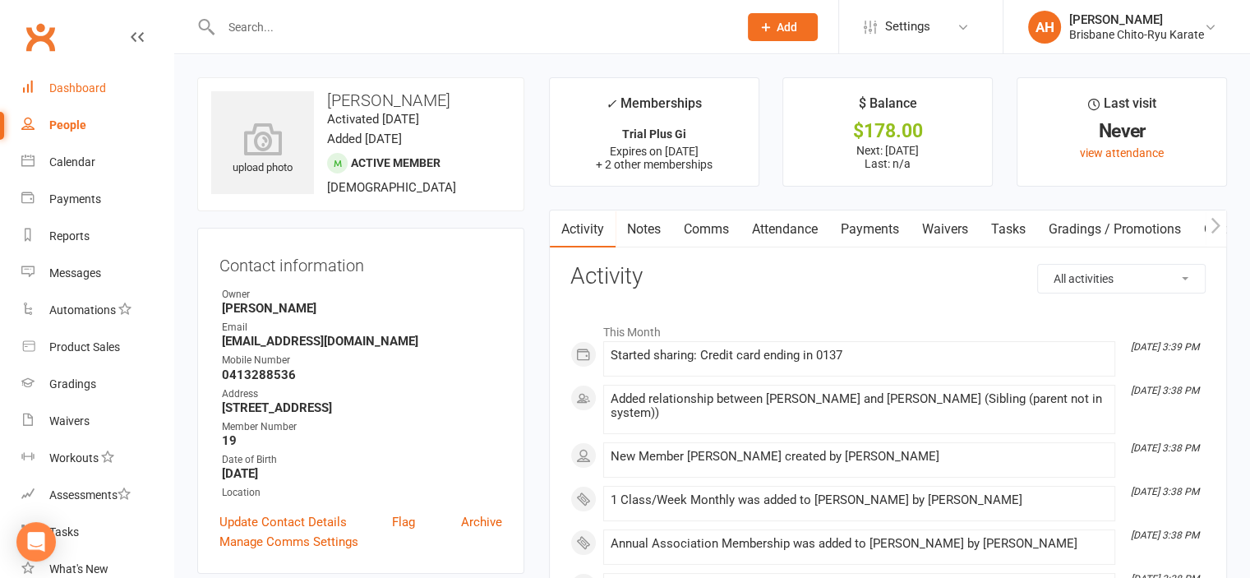
click at [85, 90] on div "Dashboard" at bounding box center [77, 87] width 57 height 13
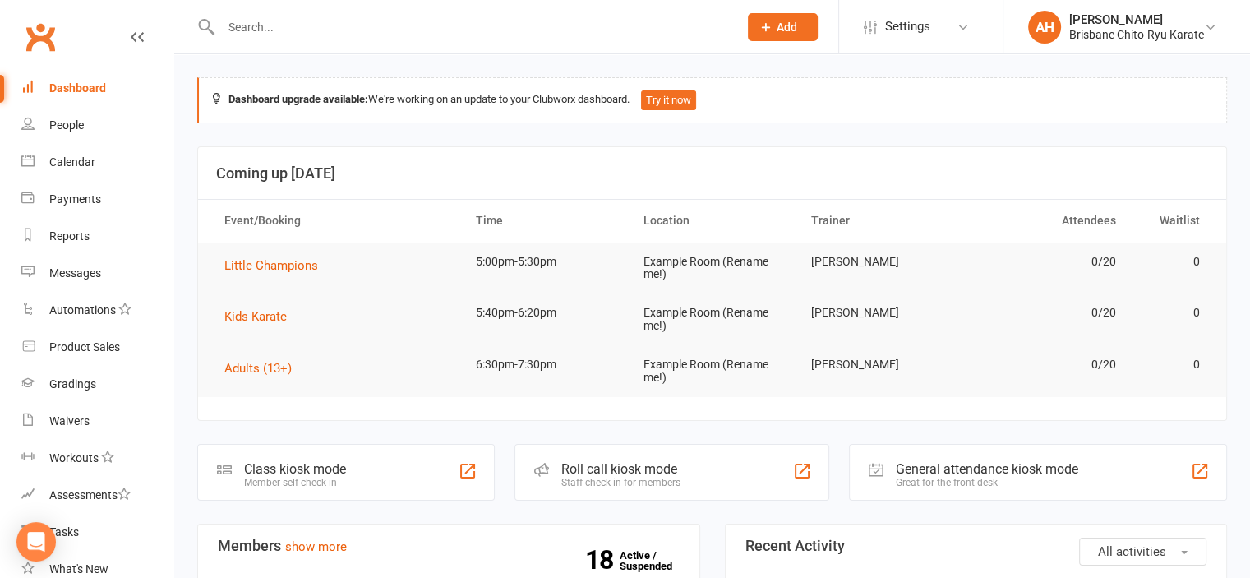
click at [672, 462] on div "Roll call kiosk mode" at bounding box center [621, 469] width 119 height 16
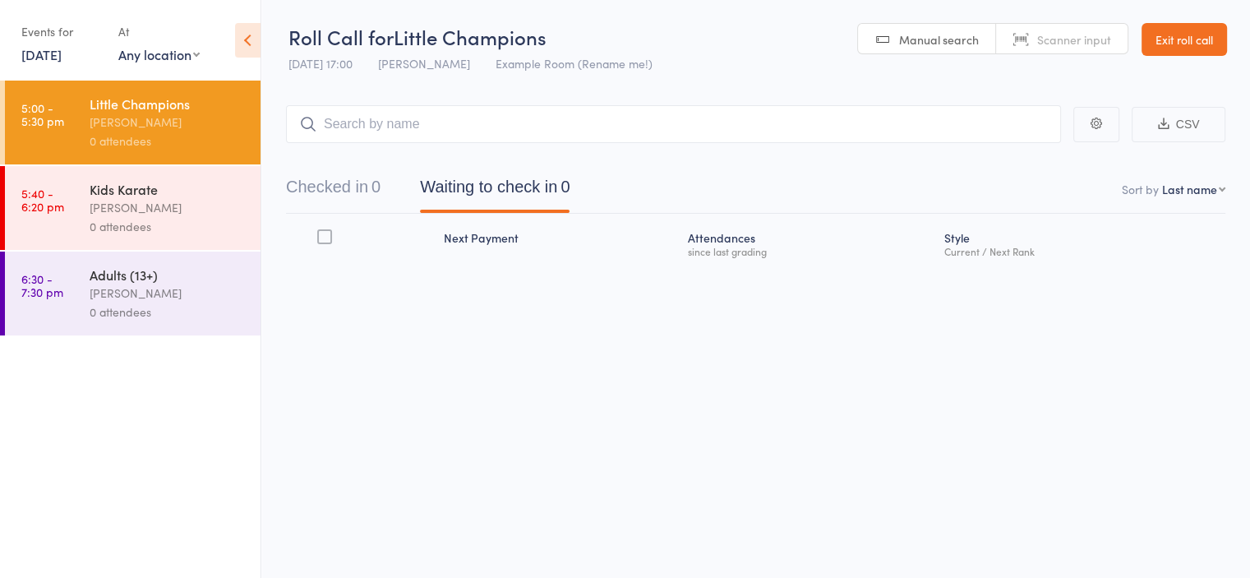
click at [62, 49] on link "[DATE]" at bounding box center [41, 54] width 40 height 18
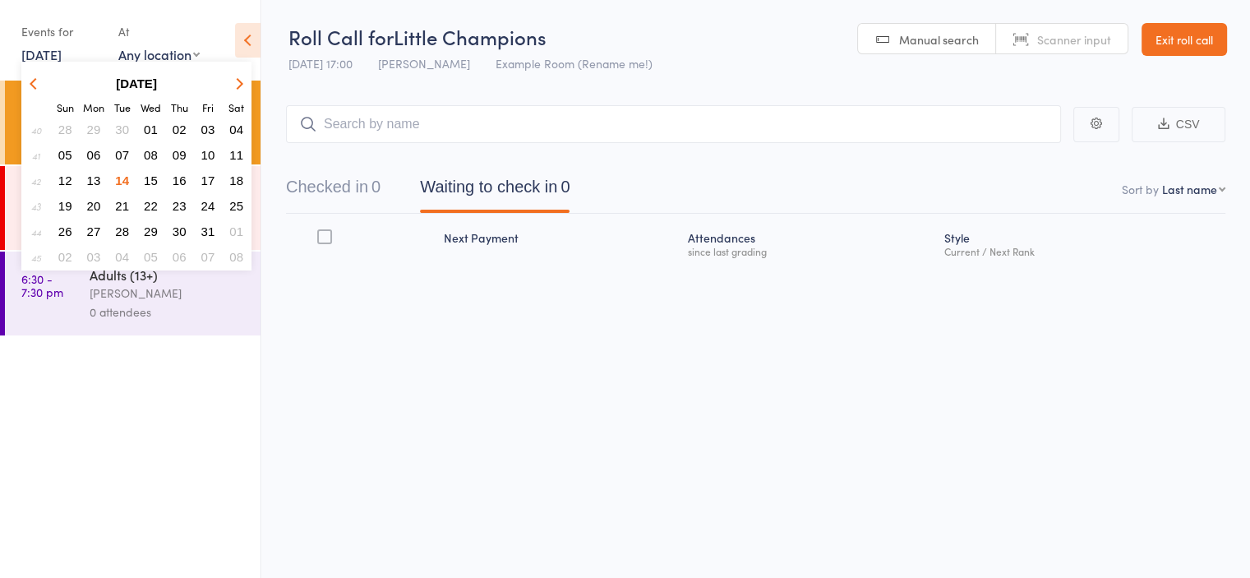
click at [120, 153] on span "07" at bounding box center [122, 155] width 14 height 14
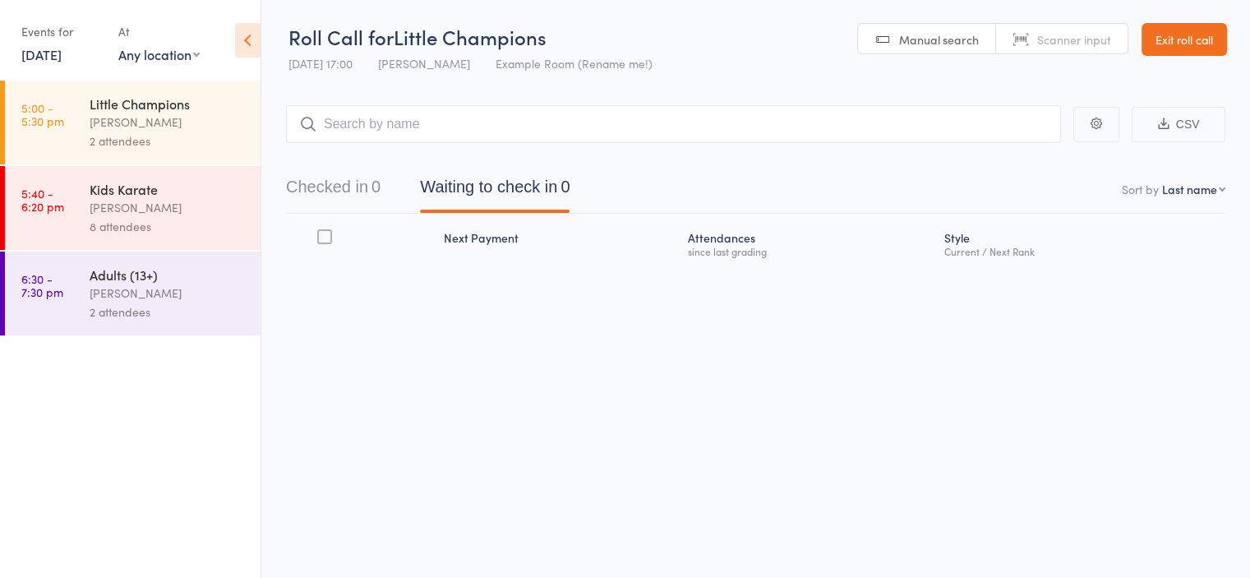
click at [135, 209] on div "[PERSON_NAME]" at bounding box center [168, 207] width 157 height 19
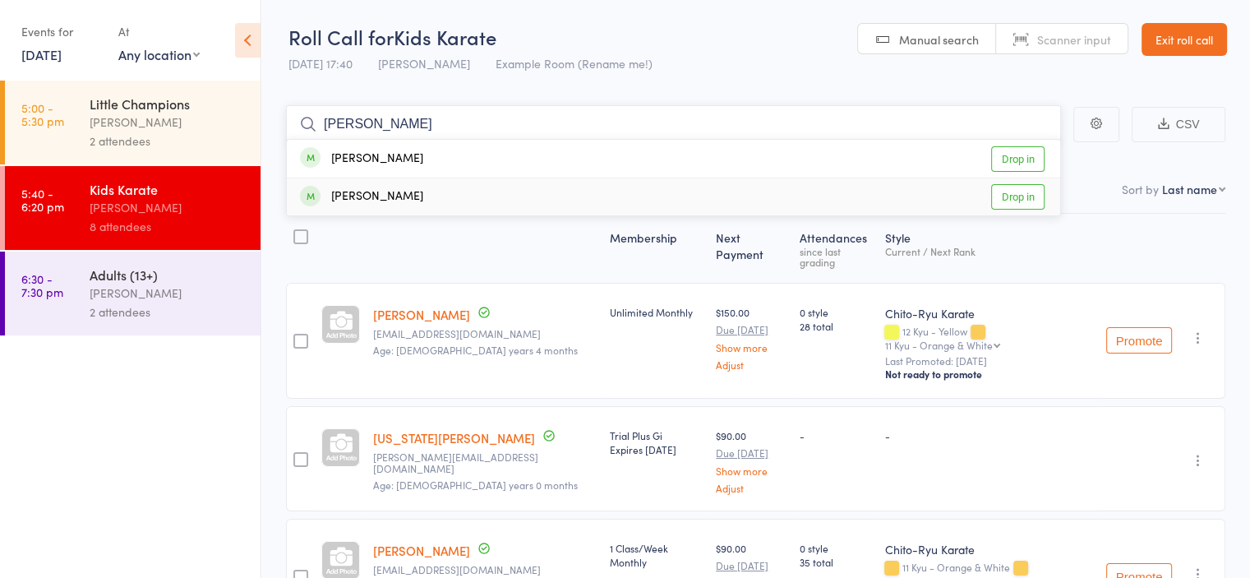
type input "warren"
click at [430, 193] on div "Aislin Warren Drop in" at bounding box center [674, 196] width 774 height 37
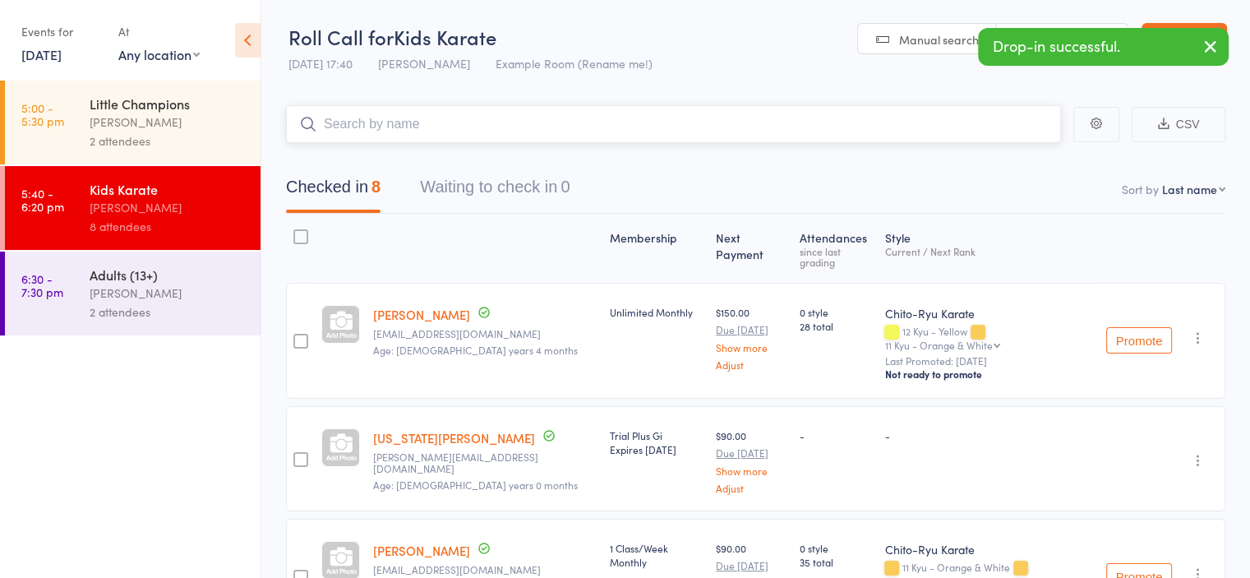
click at [450, 131] on input "search" at bounding box center [673, 124] width 775 height 38
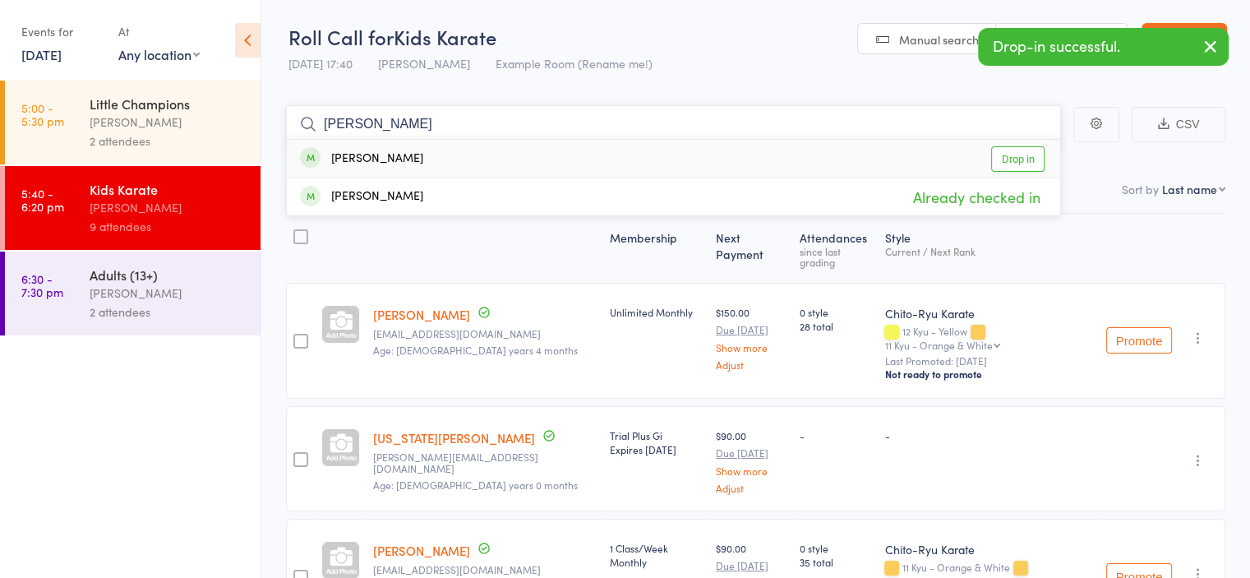
type input "warren"
click at [447, 159] on div "Isla Warren Drop in" at bounding box center [674, 159] width 774 height 38
type input "coot"
click at [447, 159] on div "Markus Coot Drop in" at bounding box center [674, 159] width 774 height 38
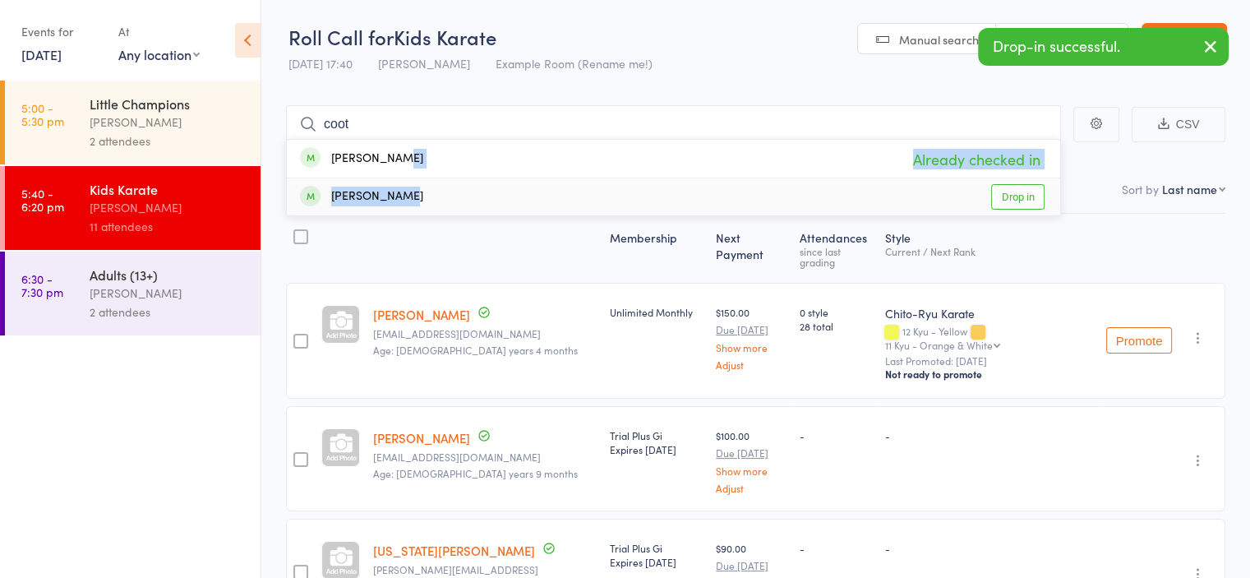
drag, startPoint x: 447, startPoint y: 159, endPoint x: 436, endPoint y: 204, distance: 45.9
click at [436, 204] on ul "Markus Coot Already checked in Katelyn Coot Drop in" at bounding box center [673, 177] width 775 height 77
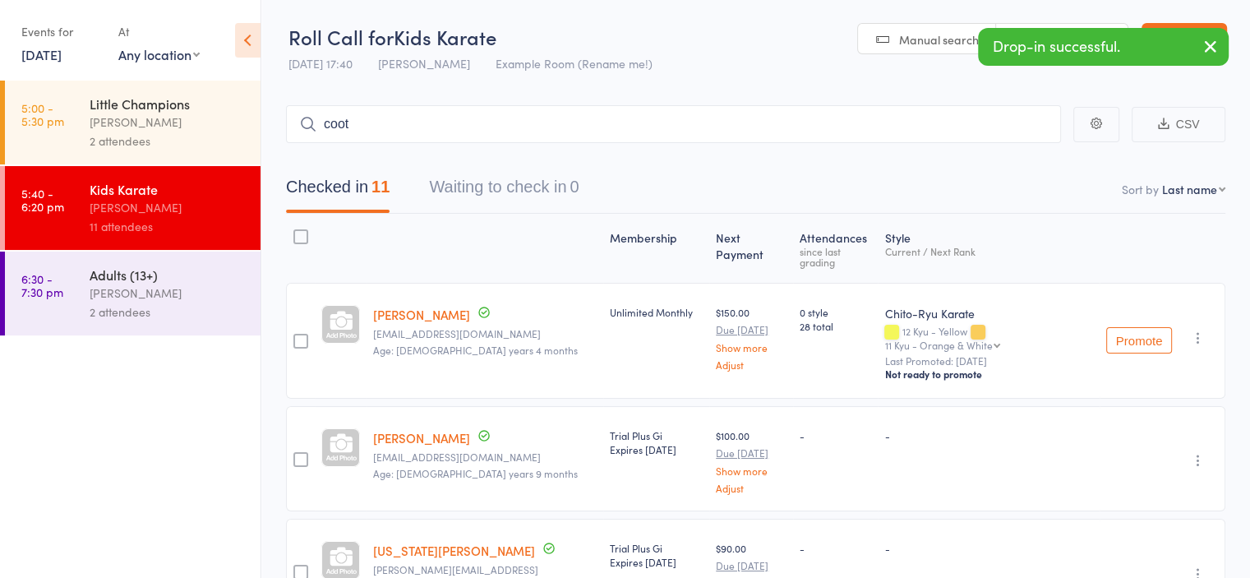
click at [436, 204] on button "Waiting to check in 0" at bounding box center [504, 191] width 150 height 44
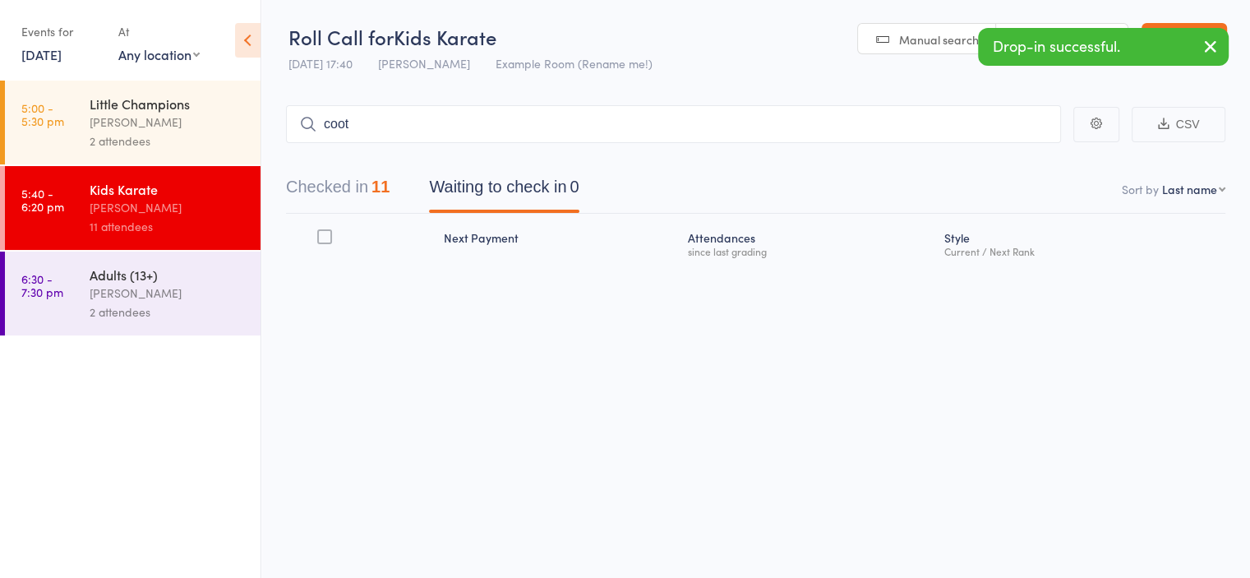
click at [372, 175] on button "Checked in 11" at bounding box center [338, 191] width 104 height 44
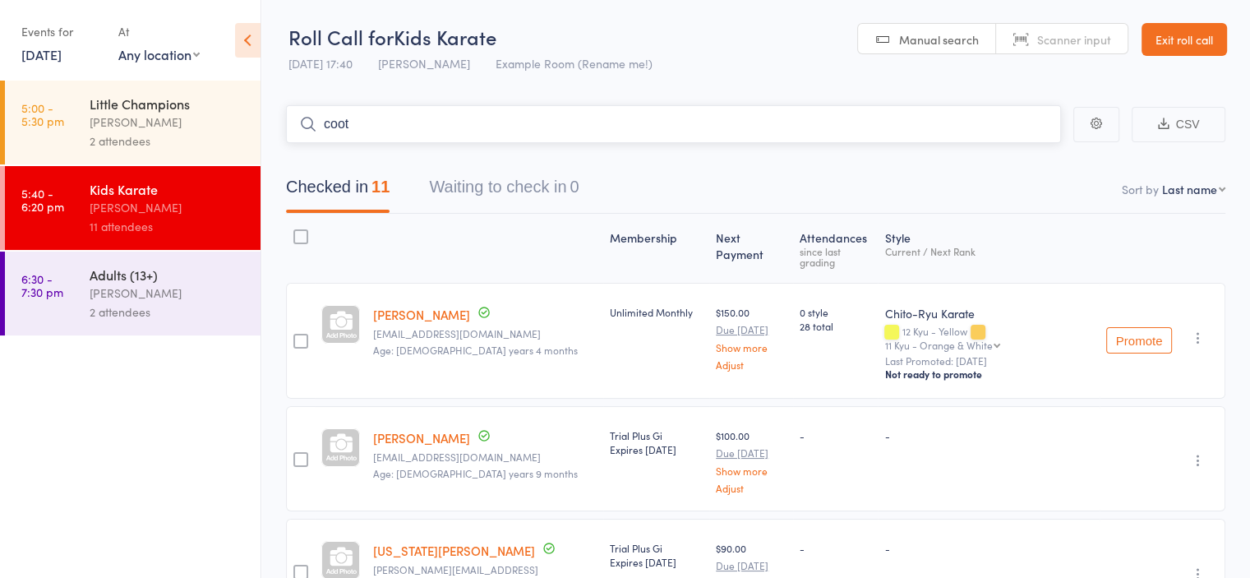
click at [403, 124] on input "coot" at bounding box center [673, 124] width 775 height 38
type input "coot"
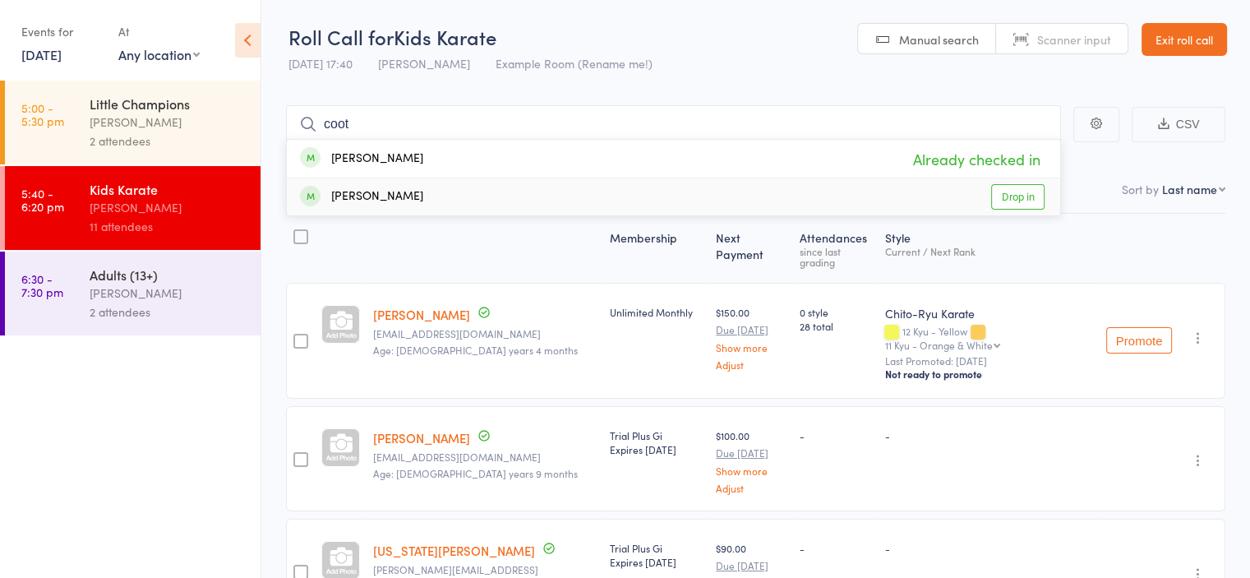
click at [398, 197] on div "Katelyn Coot Drop in" at bounding box center [674, 196] width 774 height 37
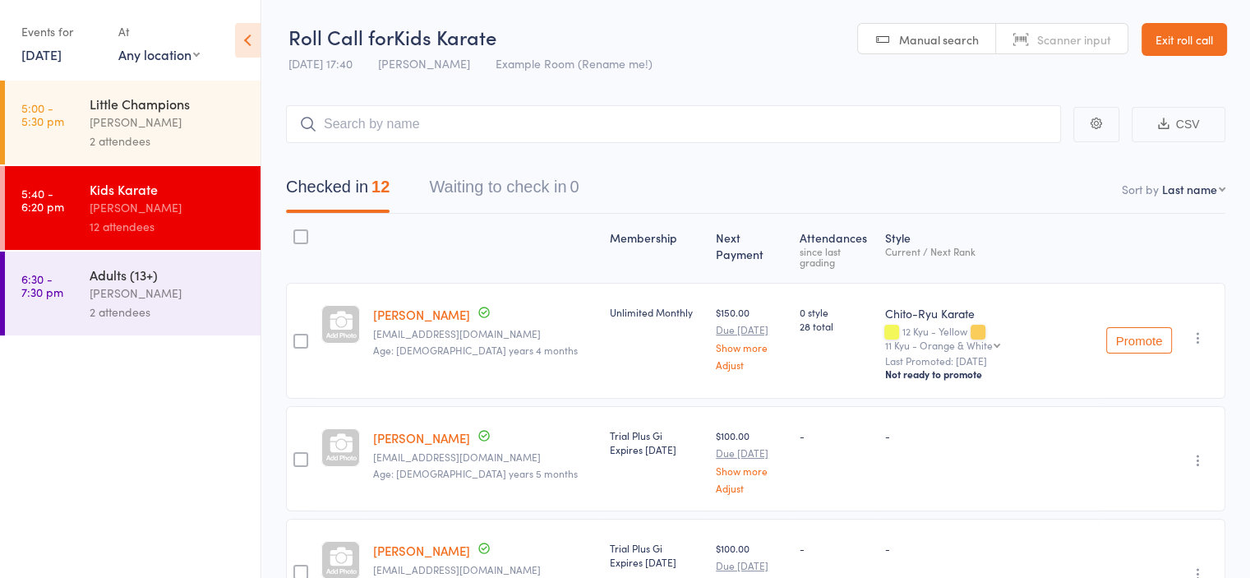
click at [62, 55] on link "7 Oct, 2025" at bounding box center [41, 54] width 40 height 18
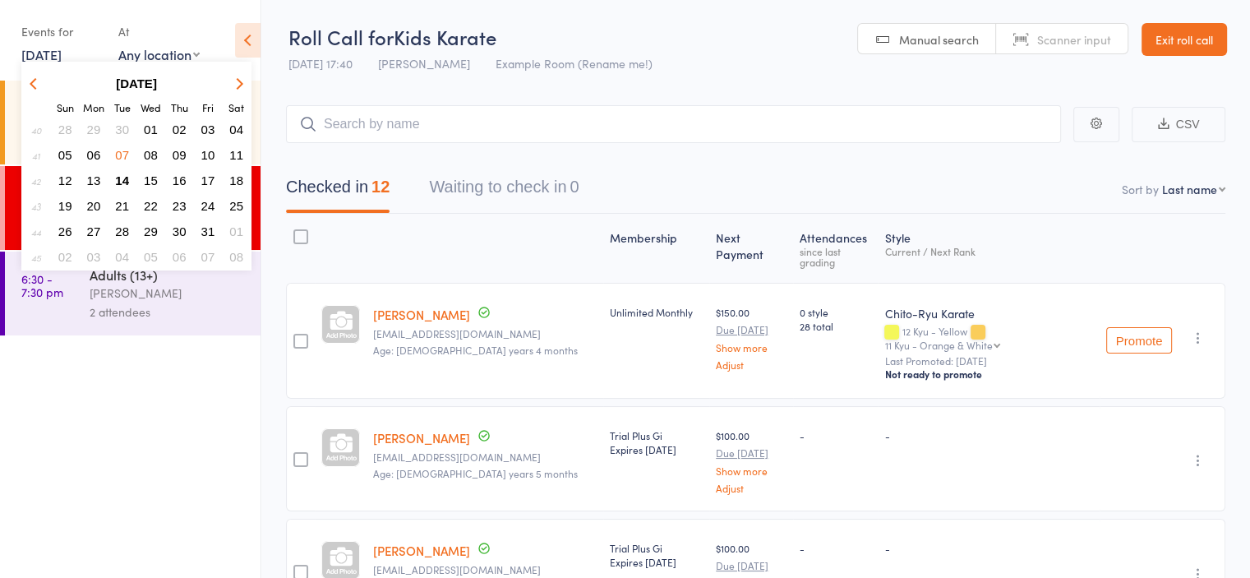
click at [176, 154] on span "09" at bounding box center [180, 155] width 14 height 14
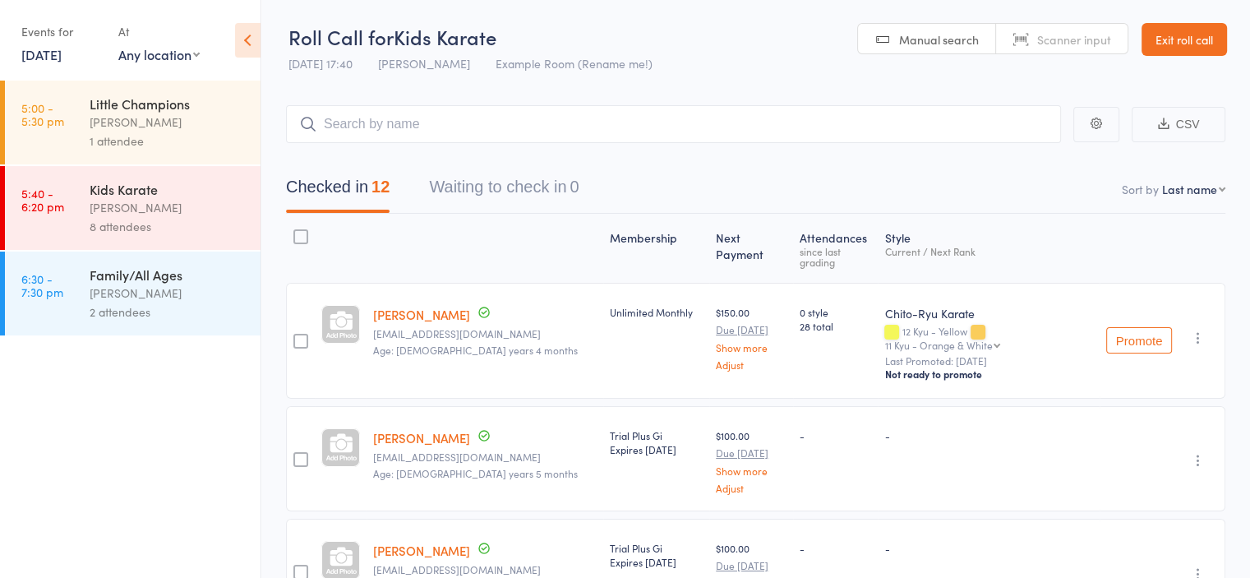
click at [173, 210] on div "[PERSON_NAME]" at bounding box center [168, 207] width 157 height 19
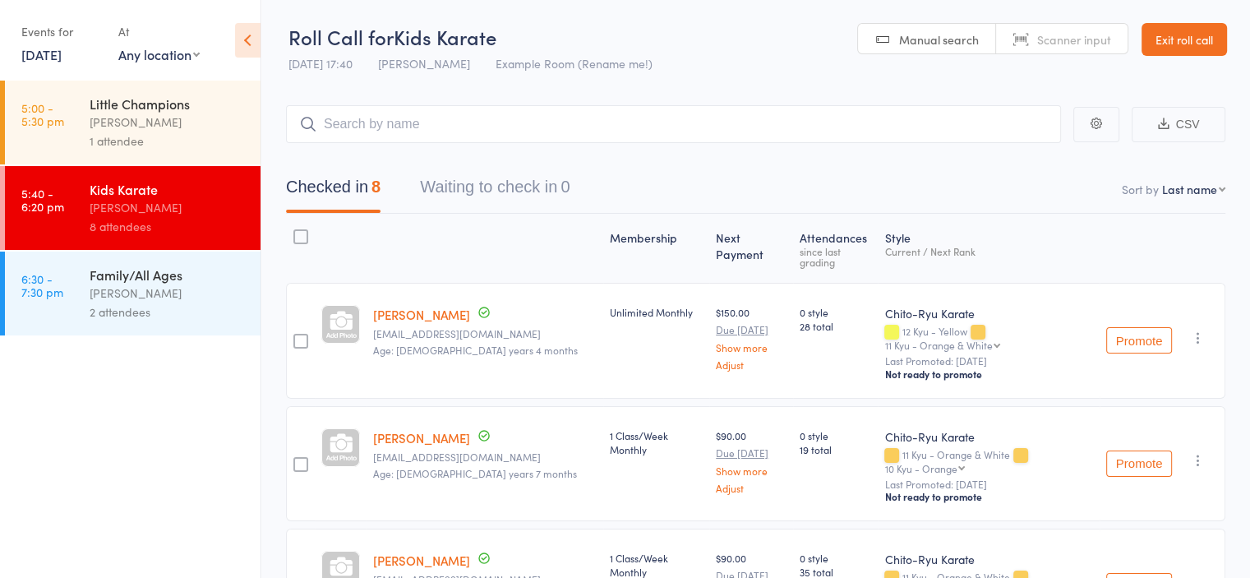
click at [386, 132] on input "search" at bounding box center [673, 124] width 775 height 38
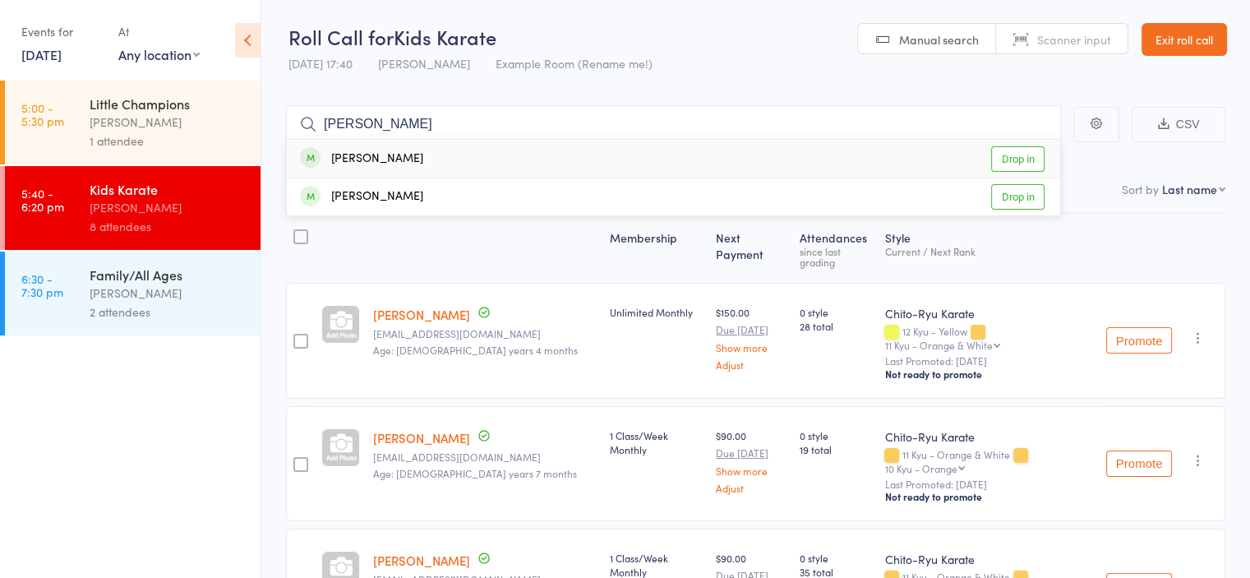
type input "warren"
click at [392, 159] on div "Isla Warren Drop in" at bounding box center [674, 159] width 774 height 38
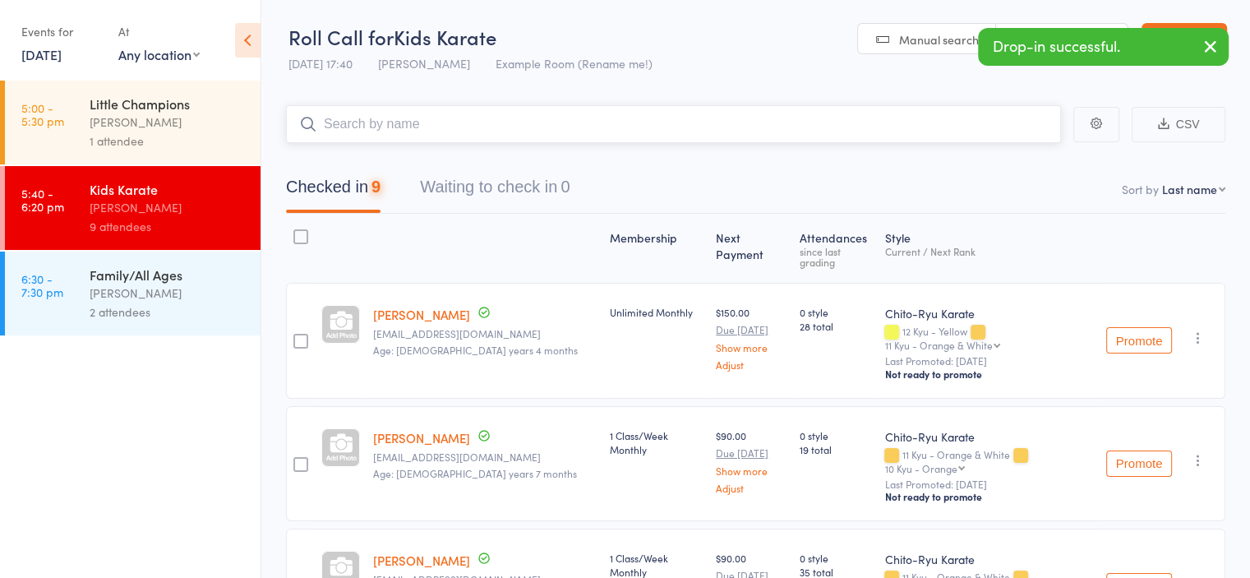
click at [400, 133] on input "search" at bounding box center [673, 124] width 775 height 38
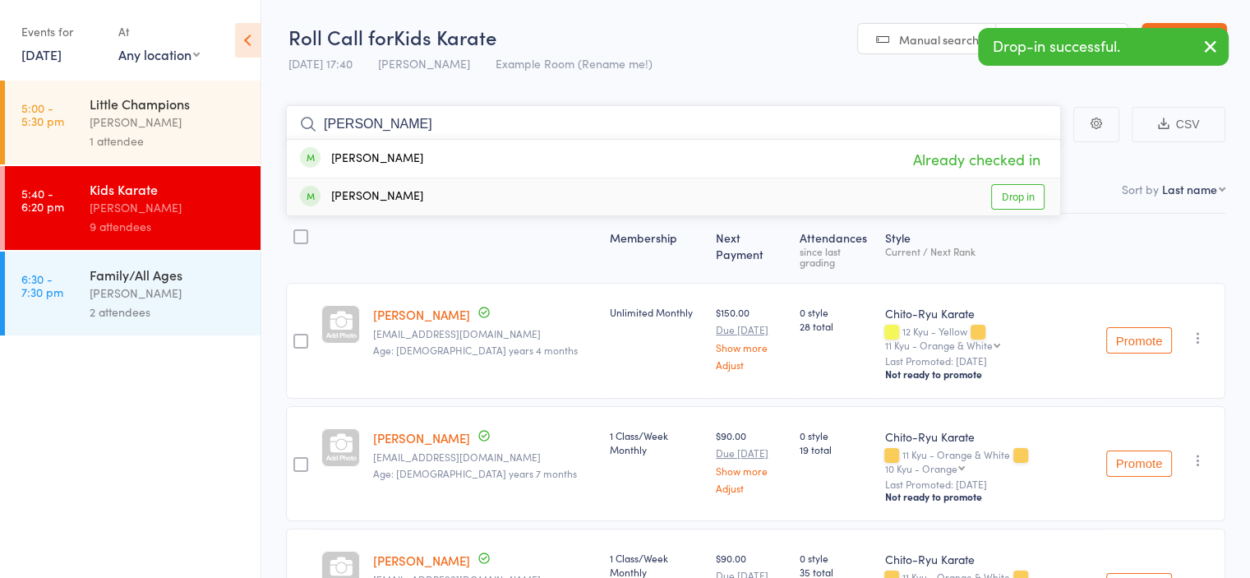
type input "warren"
click at [400, 189] on div "Aislin Warren Drop in" at bounding box center [674, 196] width 774 height 37
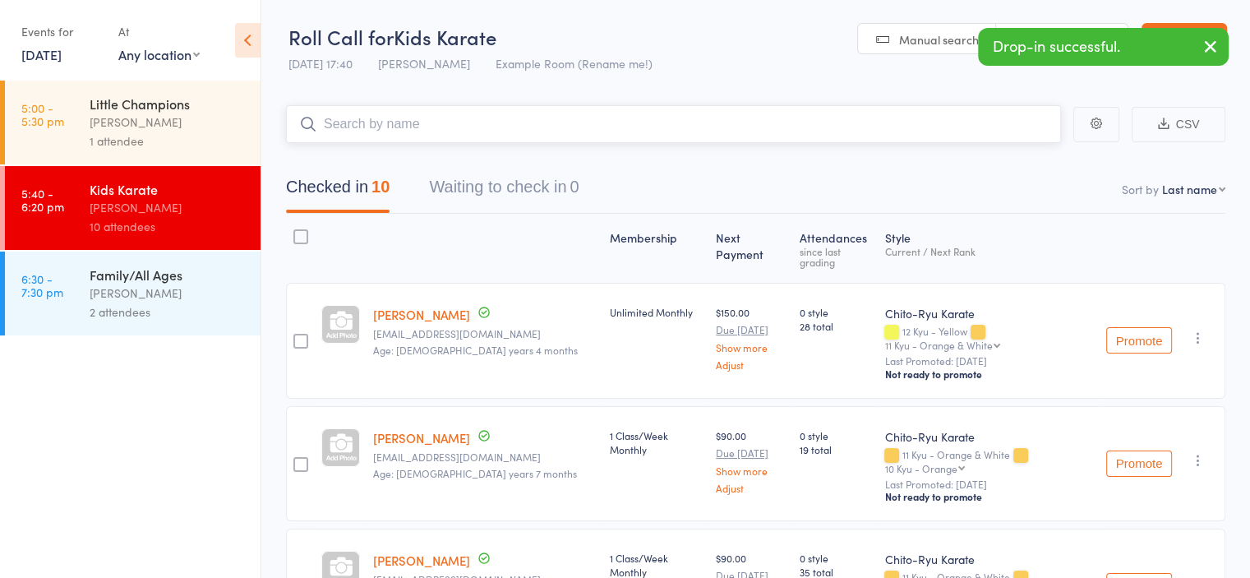
click at [401, 132] on input "search" at bounding box center [673, 124] width 775 height 38
type input "katel"
click at [401, 152] on div "Katelyn Coot Drop in" at bounding box center [674, 159] width 774 height 38
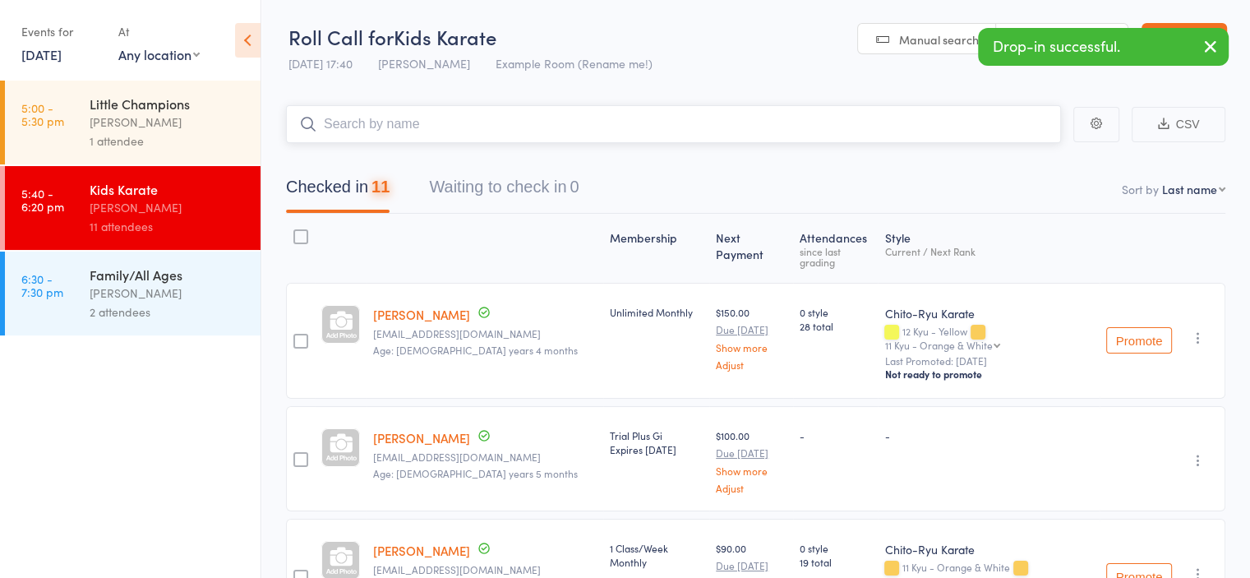
type input "a"
type input "marku"
click at [401, 152] on div "Markus Coot Drop in" at bounding box center [674, 159] width 774 height 38
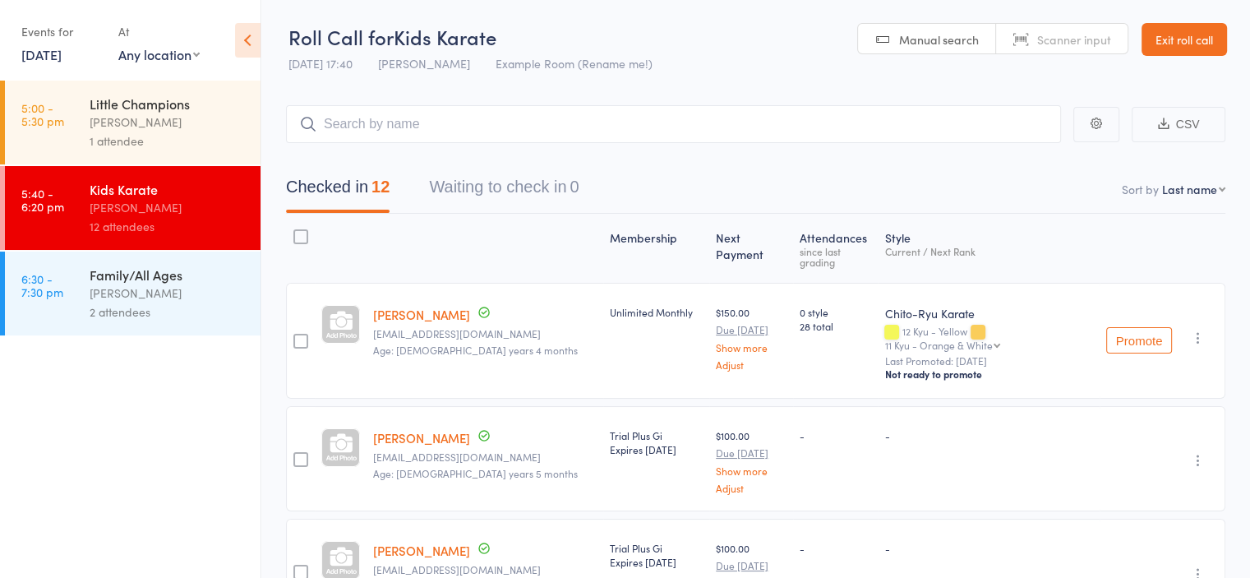
click at [1189, 44] on link "Exit roll call" at bounding box center [1185, 39] width 86 height 33
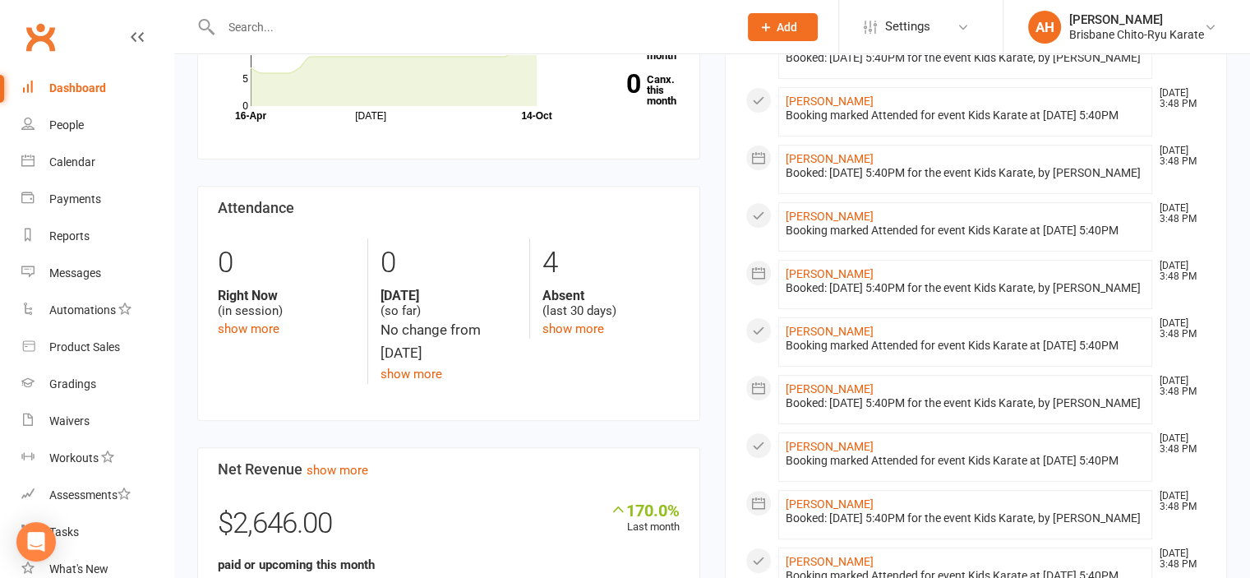
scroll to position [615, 0]
click at [584, 327] on link "show more" at bounding box center [574, 327] width 62 height 15
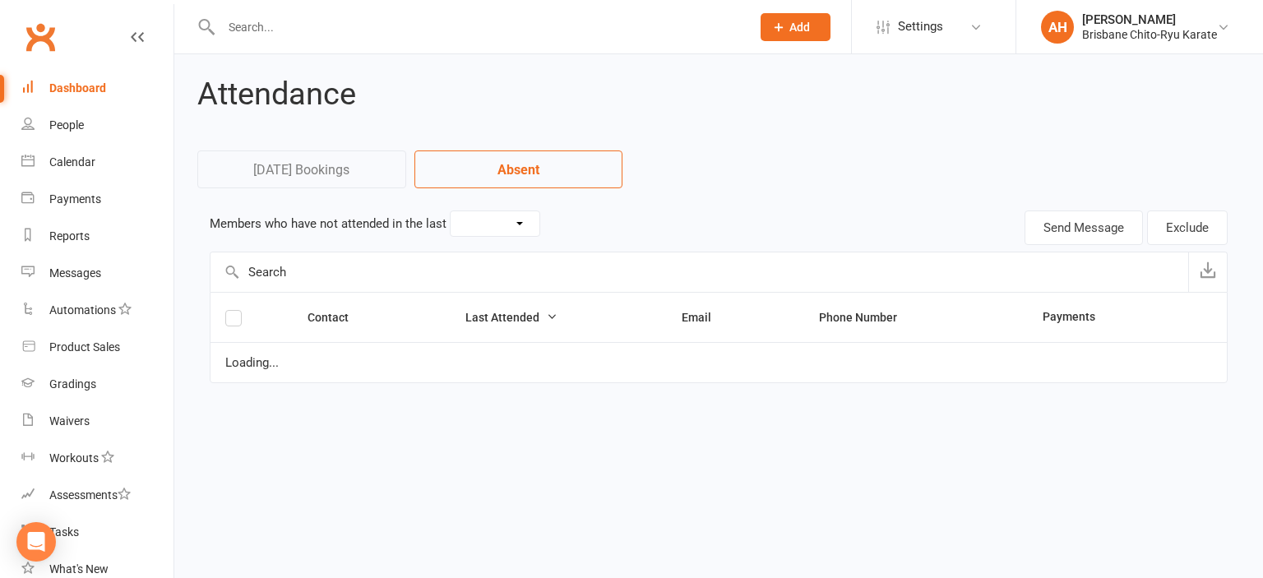
select select "30"
click at [110, 93] on link "Dashboard" at bounding box center [97, 88] width 152 height 37
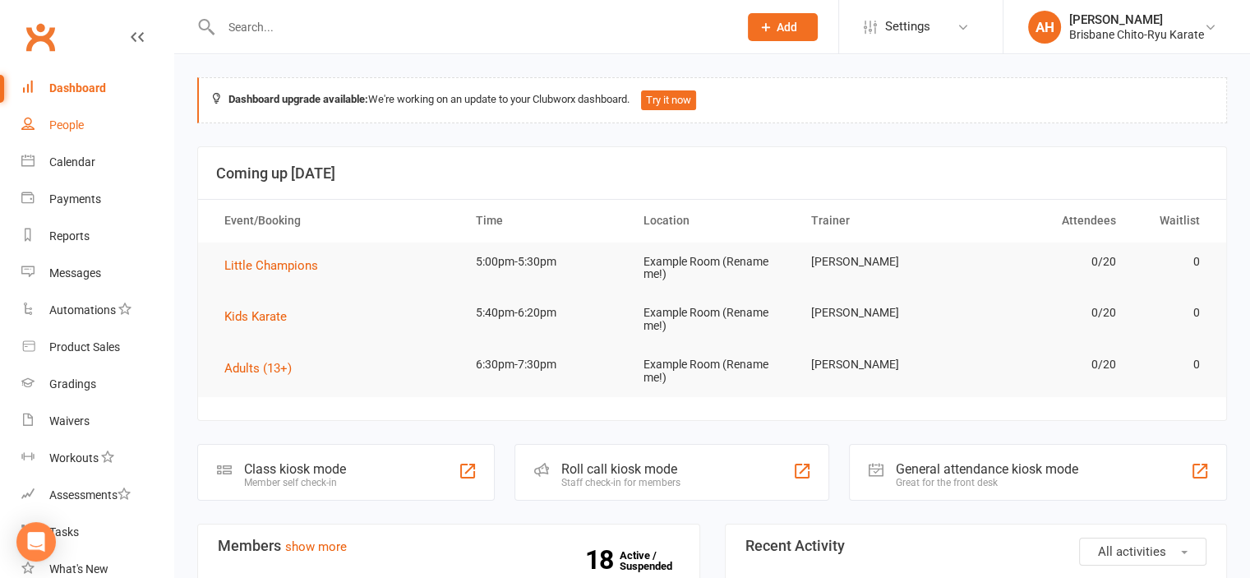
click at [74, 134] on link "People" at bounding box center [97, 125] width 152 height 37
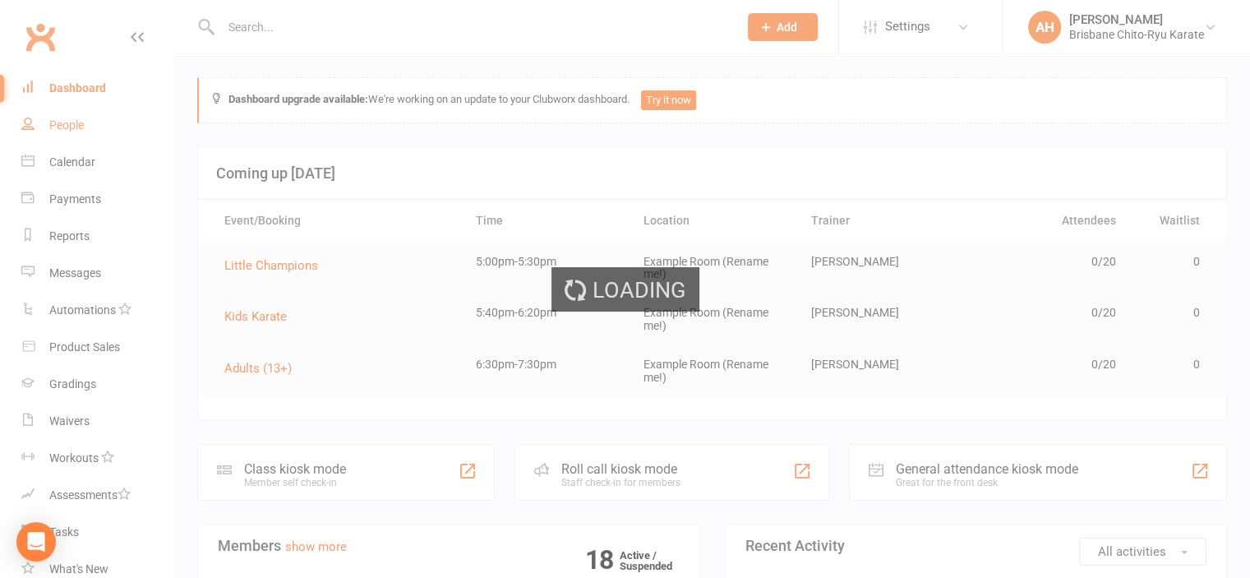
select select "50"
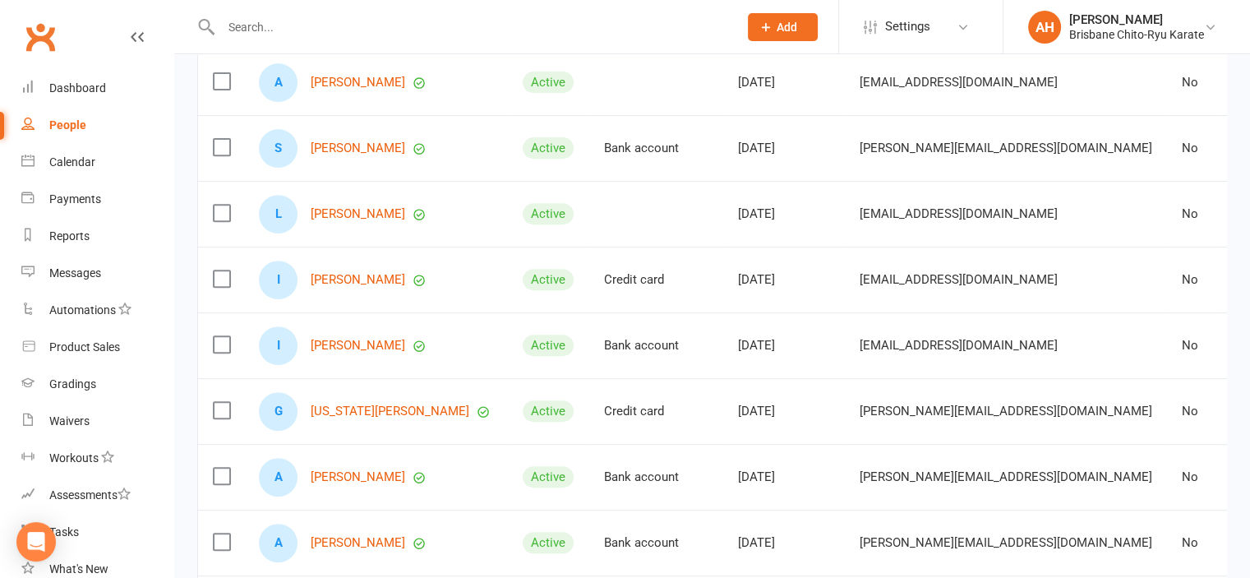
scroll to position [640, 0]
click at [360, 286] on link "[PERSON_NAME]" at bounding box center [358, 279] width 95 height 14
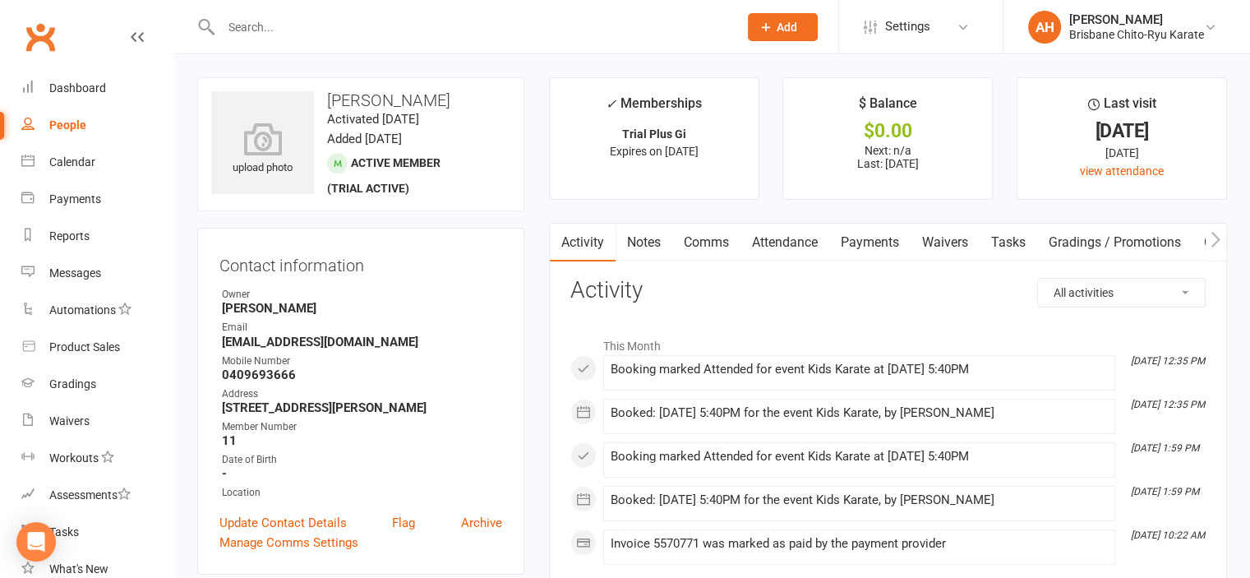
click at [859, 249] on link "Payments" at bounding box center [870, 243] width 81 height 38
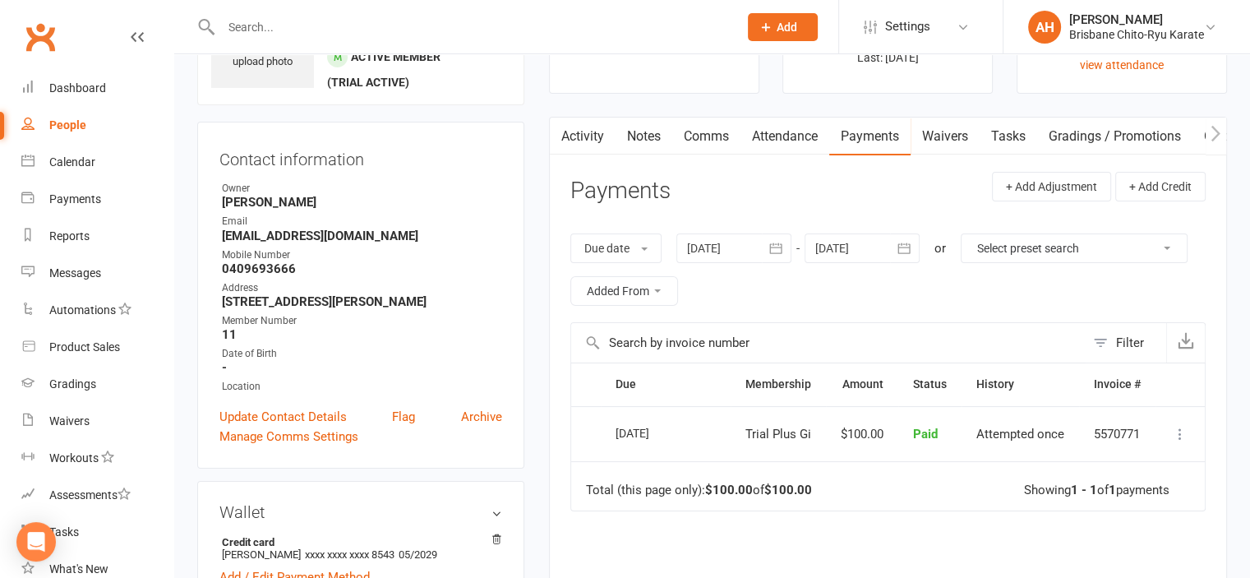
scroll to position [151, 0]
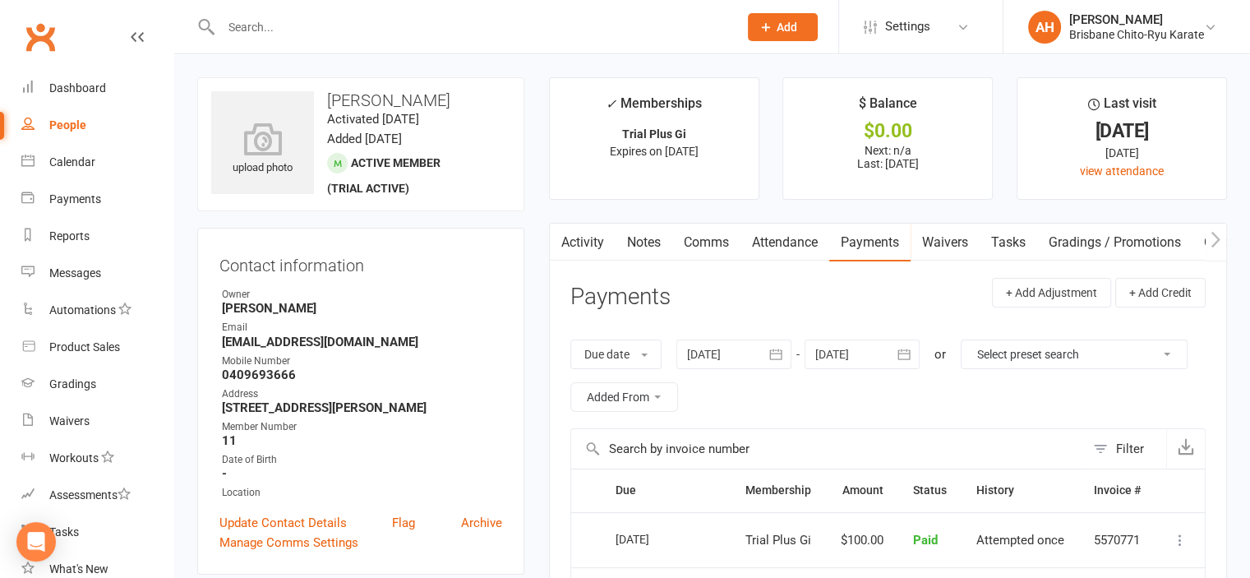
select select "50"
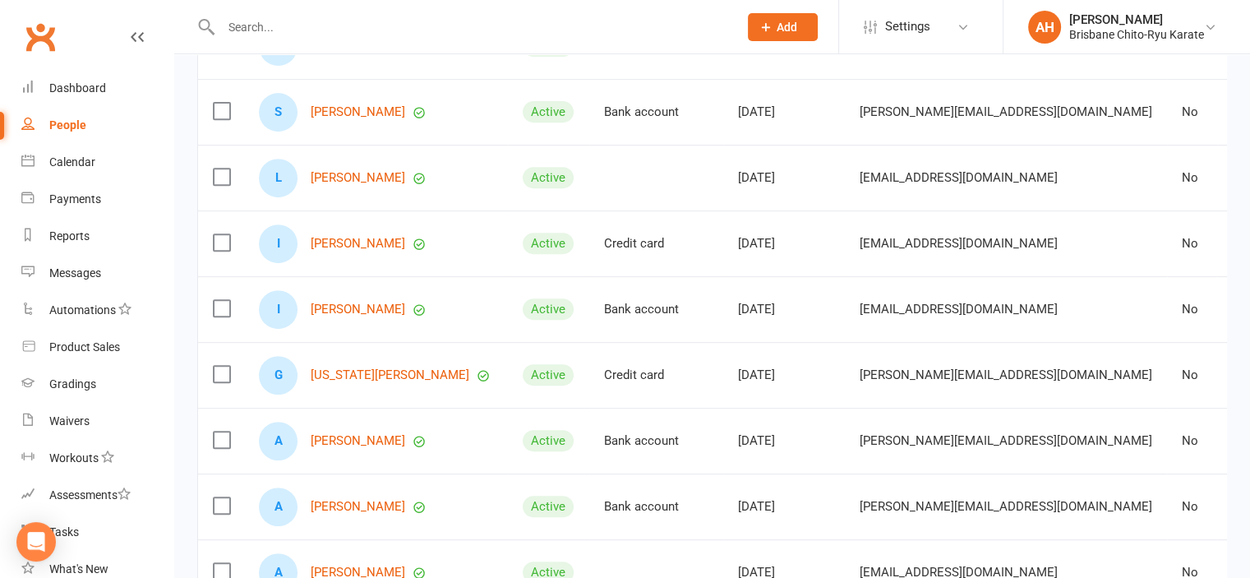
scroll to position [678, 0]
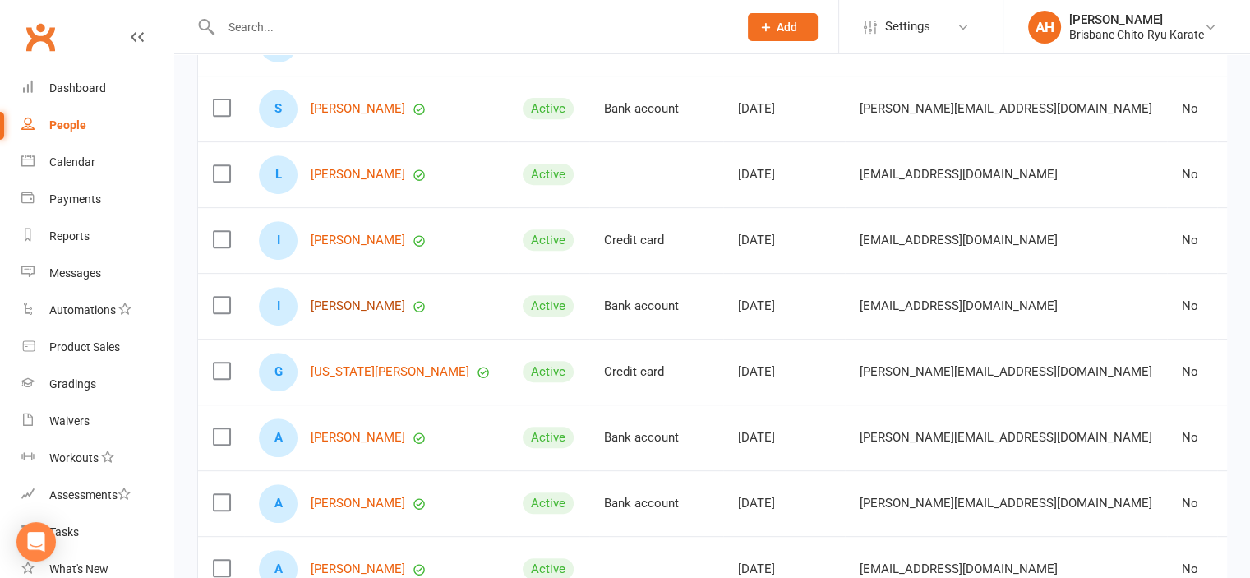
click at [358, 313] on link "[PERSON_NAME]" at bounding box center [358, 306] width 95 height 14
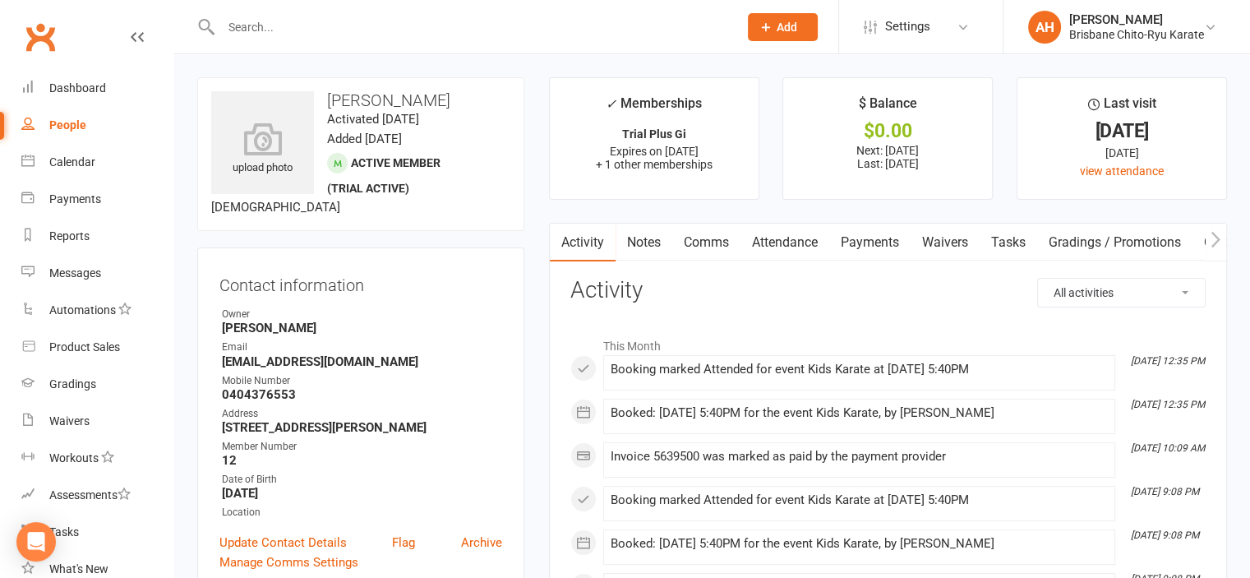
click at [866, 233] on link "Payments" at bounding box center [870, 243] width 81 height 38
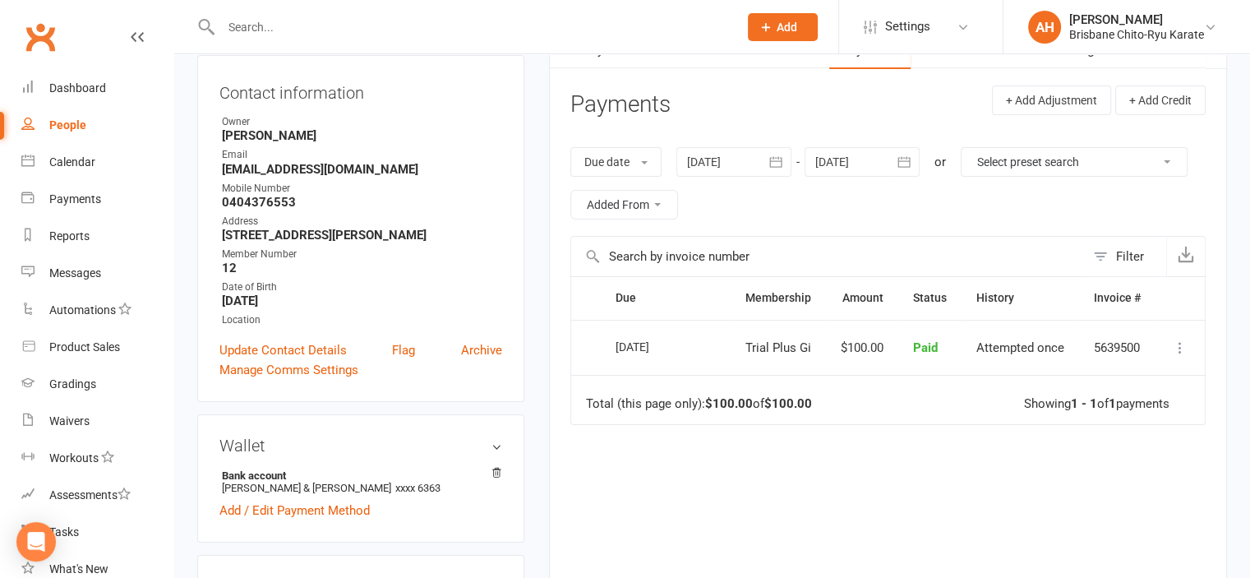
scroll to position [192, 0]
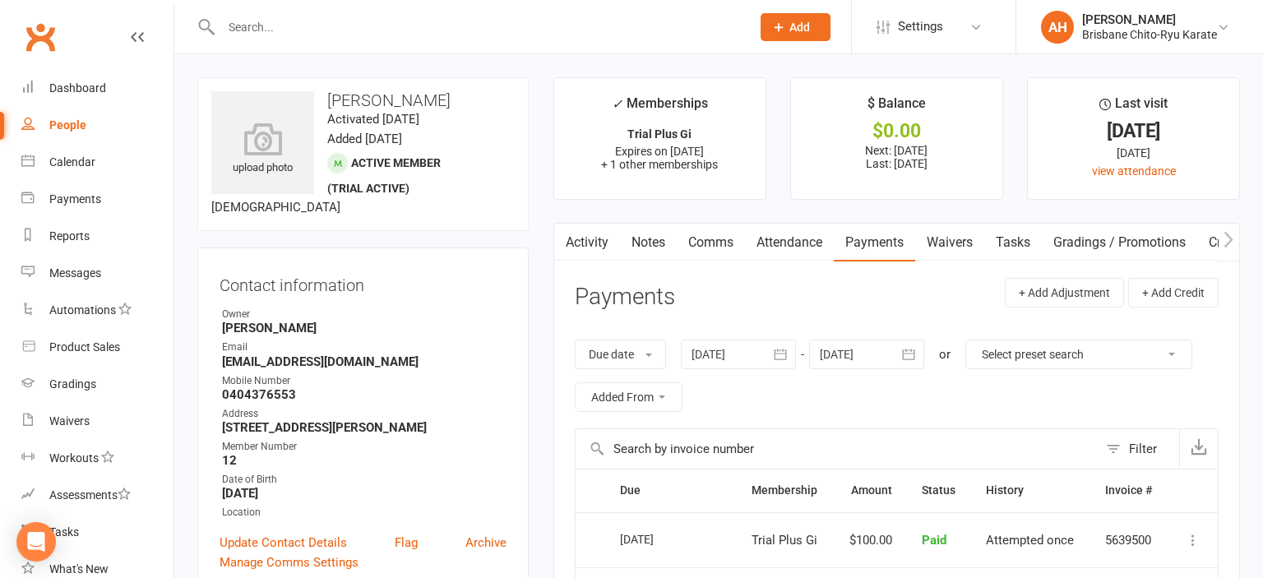
select select "50"
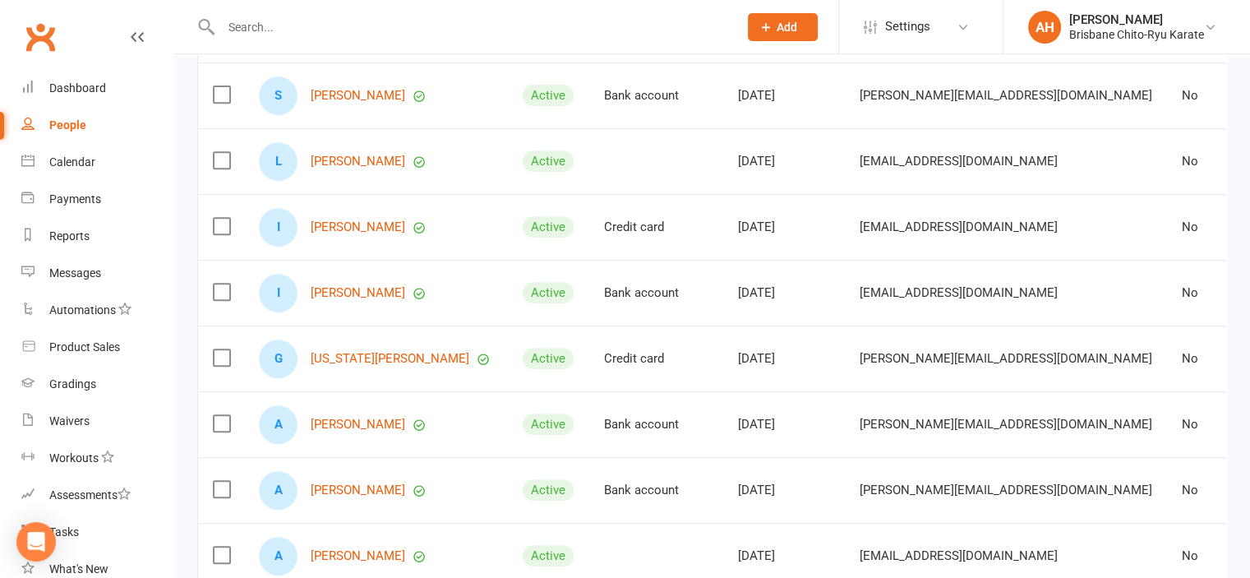
scroll to position [692, 0]
click at [345, 365] on link "[US_STATE][PERSON_NAME]" at bounding box center [390, 358] width 159 height 14
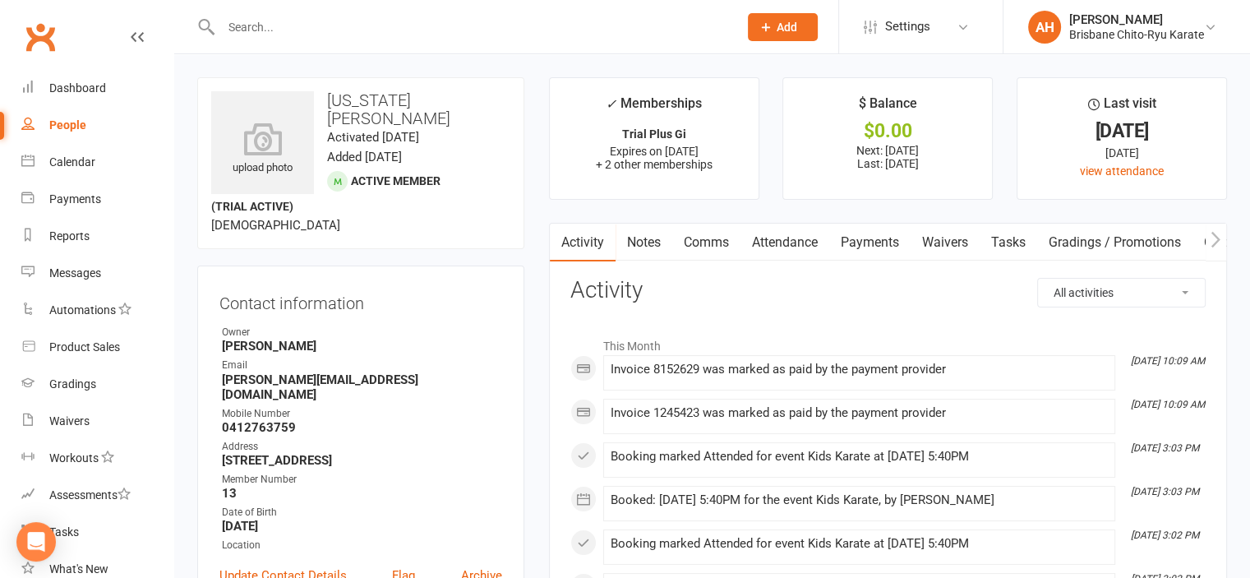
click at [839, 249] on link "Payments" at bounding box center [870, 243] width 81 height 38
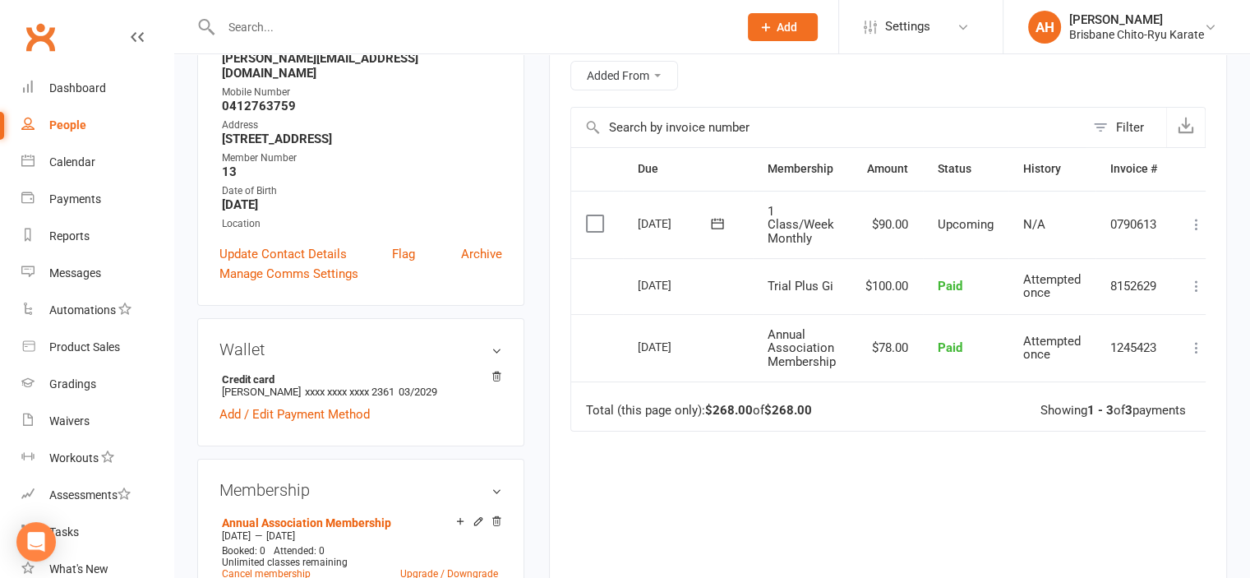
scroll to position [324, 0]
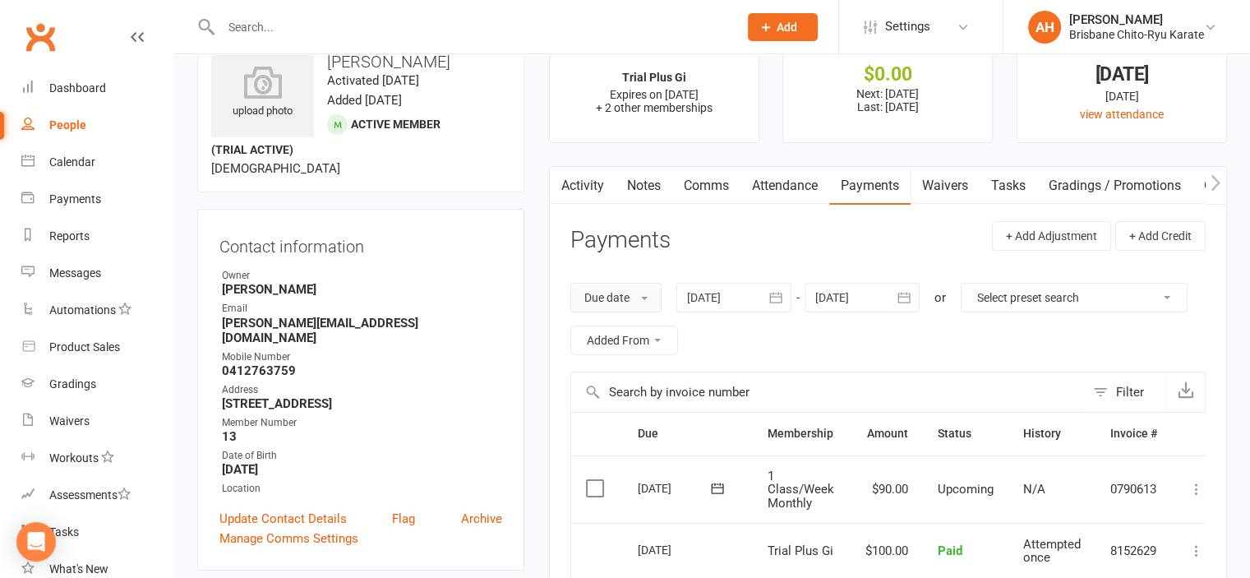
scroll to position [58, 0]
click at [68, 122] on div "People" at bounding box center [67, 124] width 37 height 13
select select "50"
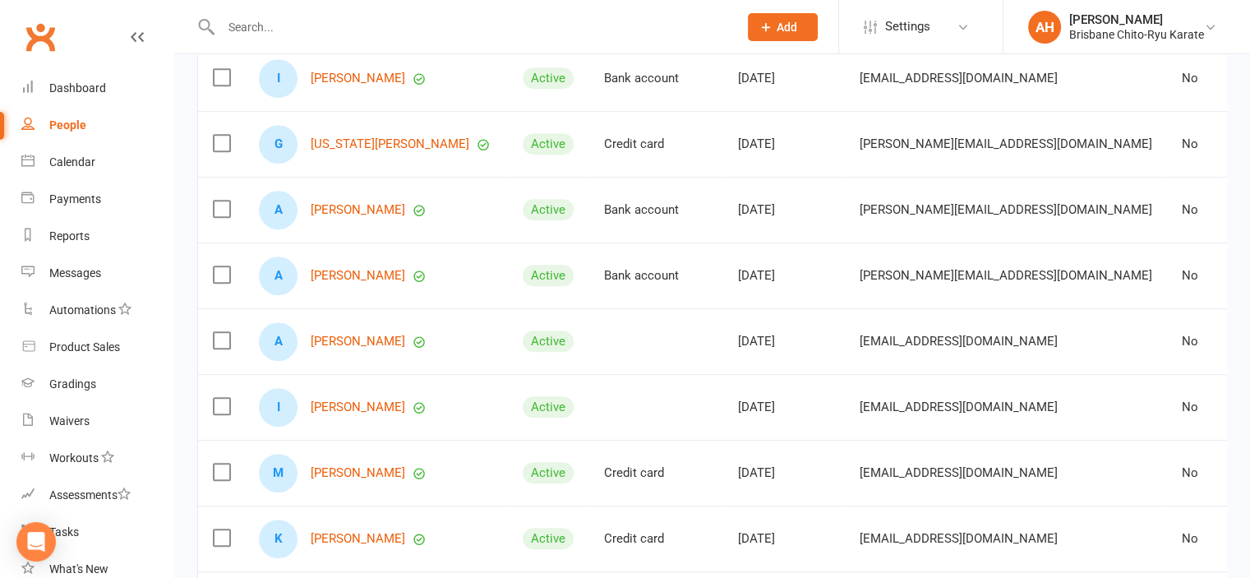
scroll to position [907, 0]
click at [351, 208] on div "A Anthea Leung" at bounding box center [376, 209] width 234 height 39
click at [352, 216] on link "[PERSON_NAME]" at bounding box center [358, 209] width 95 height 14
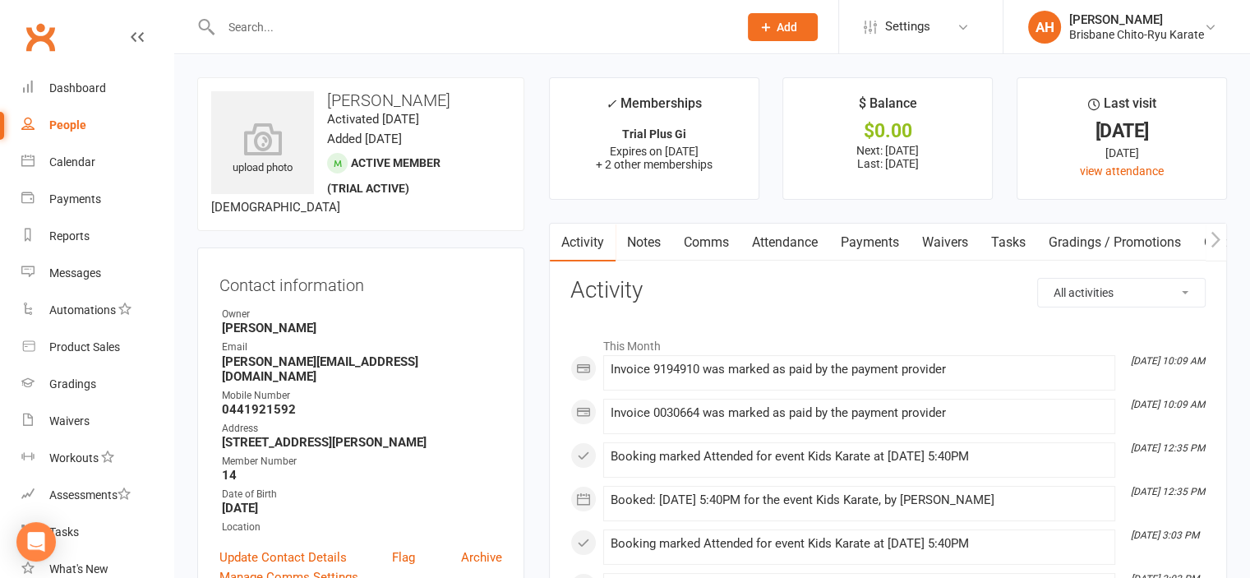
click at [857, 252] on link "Payments" at bounding box center [870, 243] width 81 height 38
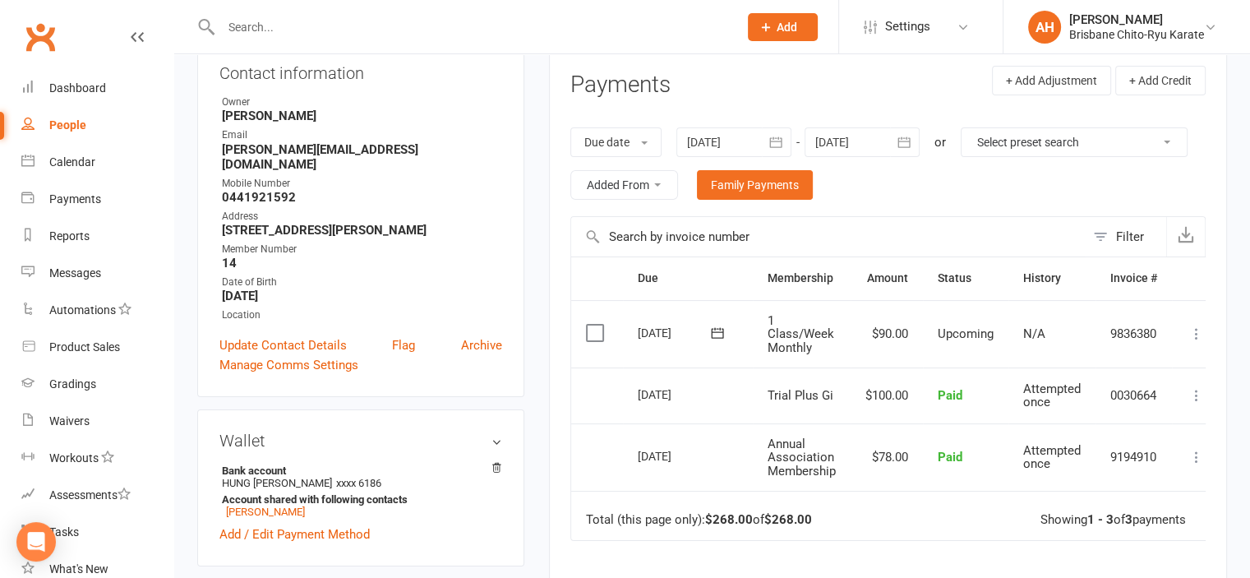
scroll to position [254, 0]
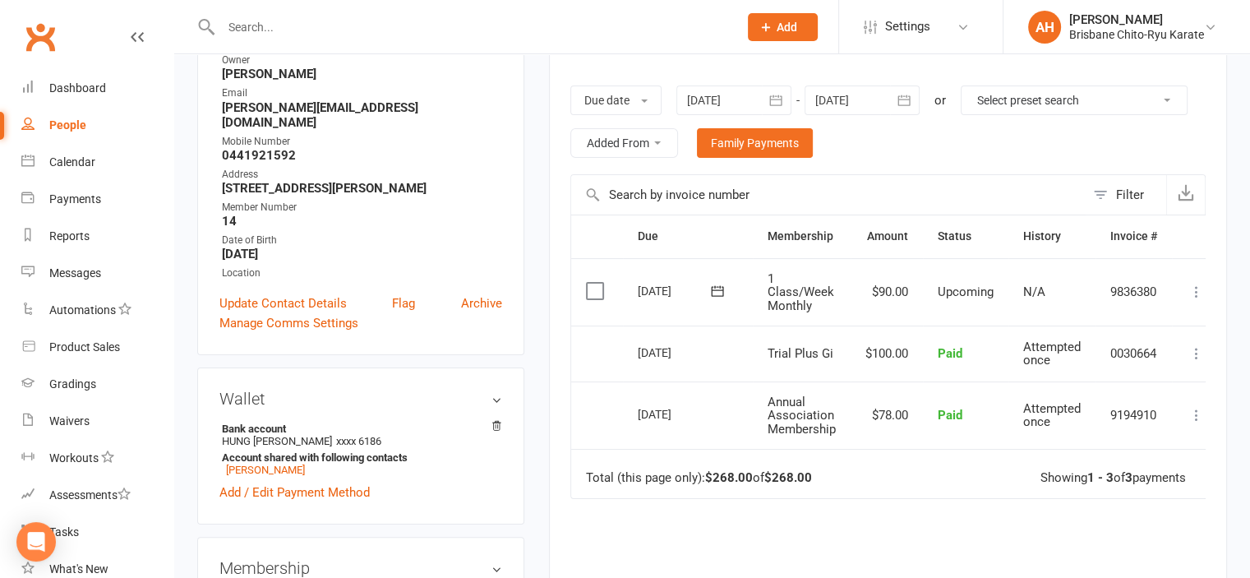
click at [67, 118] on link "People" at bounding box center [97, 125] width 152 height 37
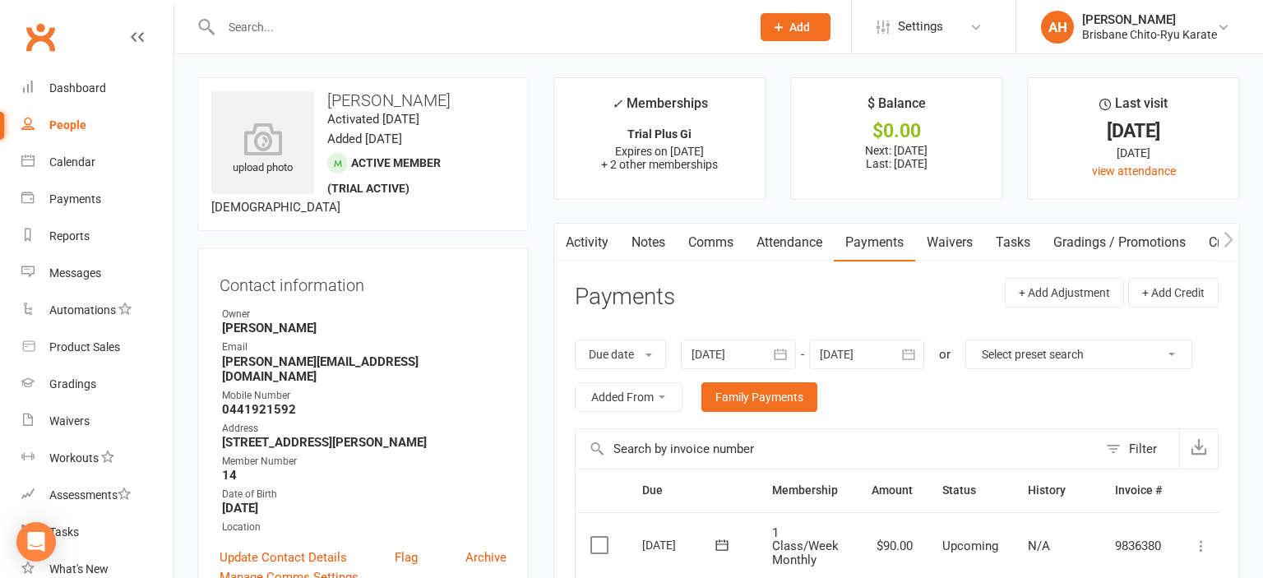
select select "50"
